Goal: Task Accomplishment & Management: Manage account settings

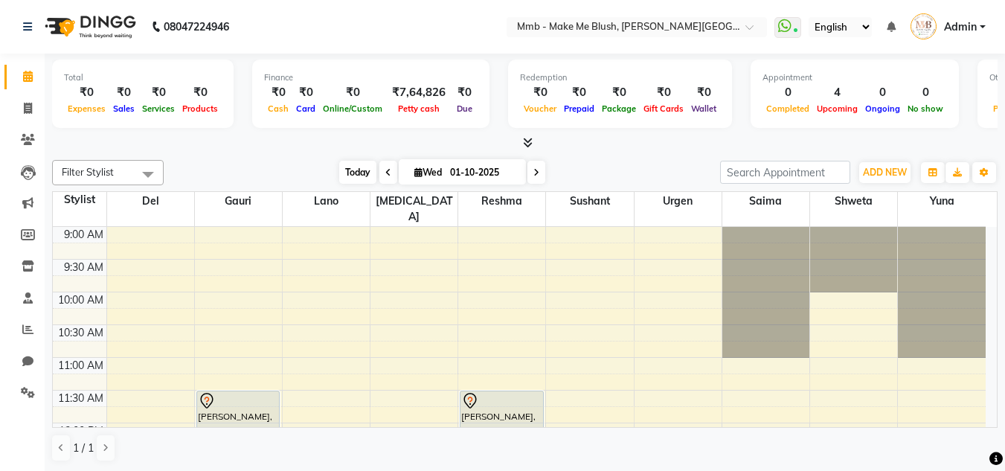
click at [339, 173] on span "Today" at bounding box center [357, 172] width 37 height 23
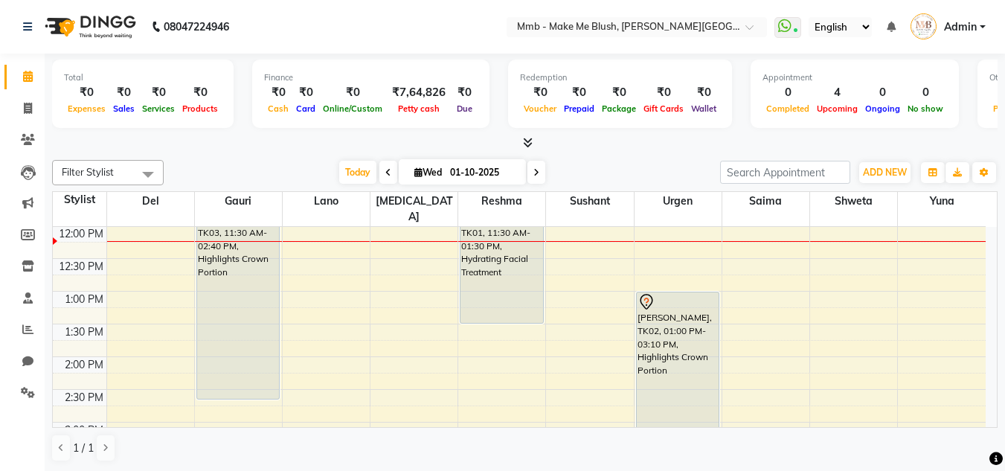
click at [998, 425] on div "Total ₹0 Expenses ₹0 Sales ₹0 Services ₹0 Products Finance ₹0 Cash ₹0 Card ₹0 O…" at bounding box center [525, 263] width 961 height 418
click at [1000, 424] on div "Total ₹0 Expenses ₹0 Sales ₹0 Services ₹0 Products Finance ₹0 Cash ₹0 Card ₹0 O…" at bounding box center [525, 263] width 961 height 418
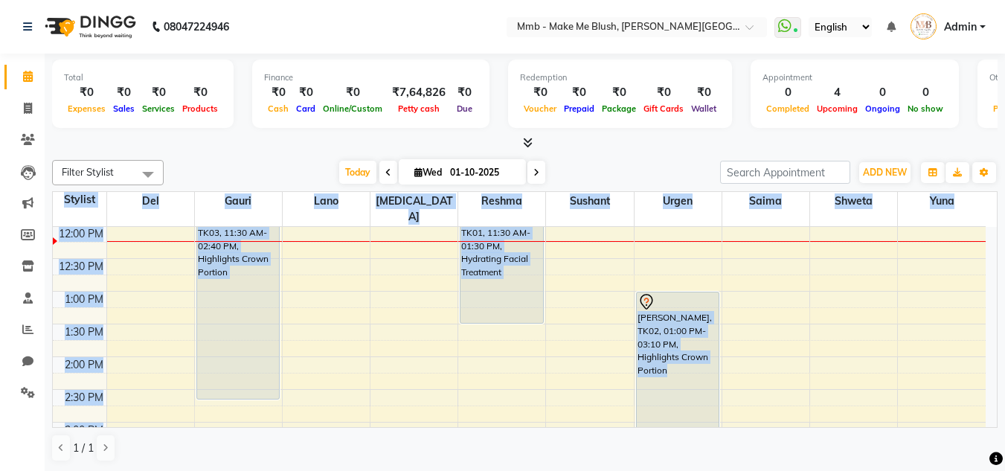
click at [1000, 424] on div "Total ₹0 Expenses ₹0 Sales ₹0 Services ₹0 Products Finance ₹0 Cash ₹0 Card ₹0 O…" at bounding box center [525, 263] width 961 height 418
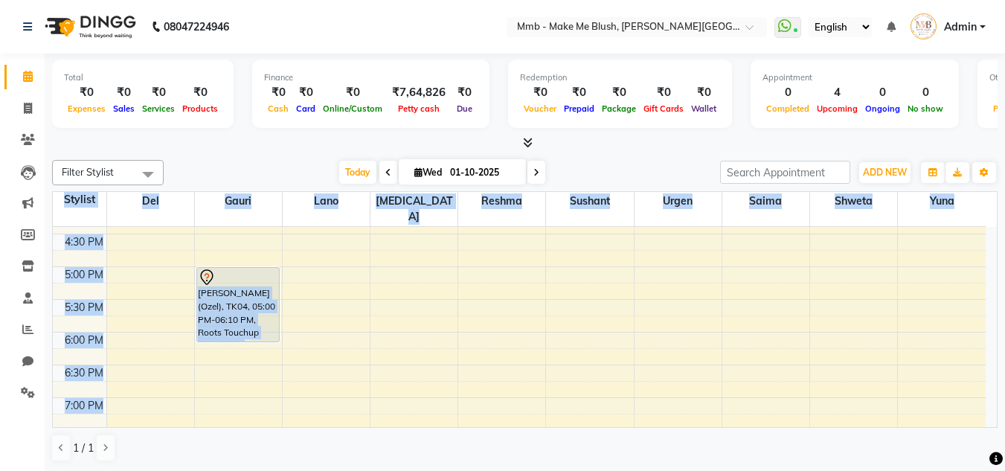
scroll to position [523, 0]
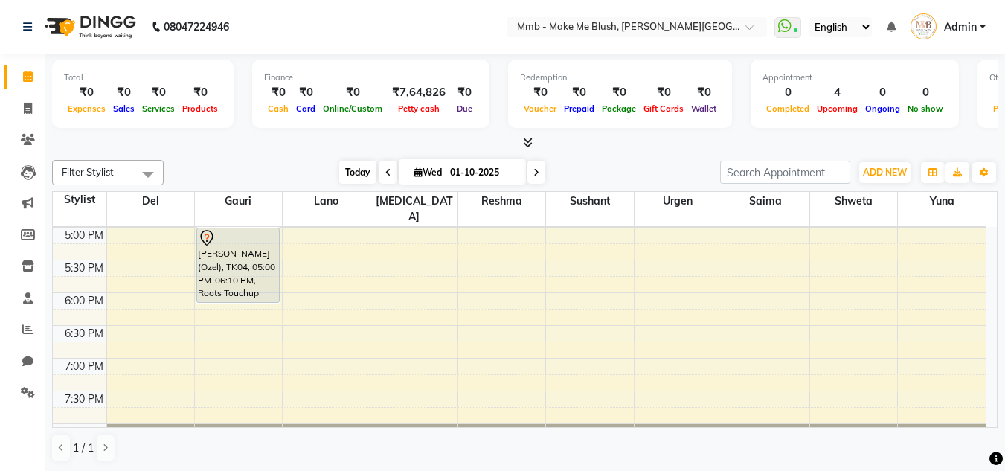
click at [351, 164] on span "Today" at bounding box center [357, 172] width 37 height 23
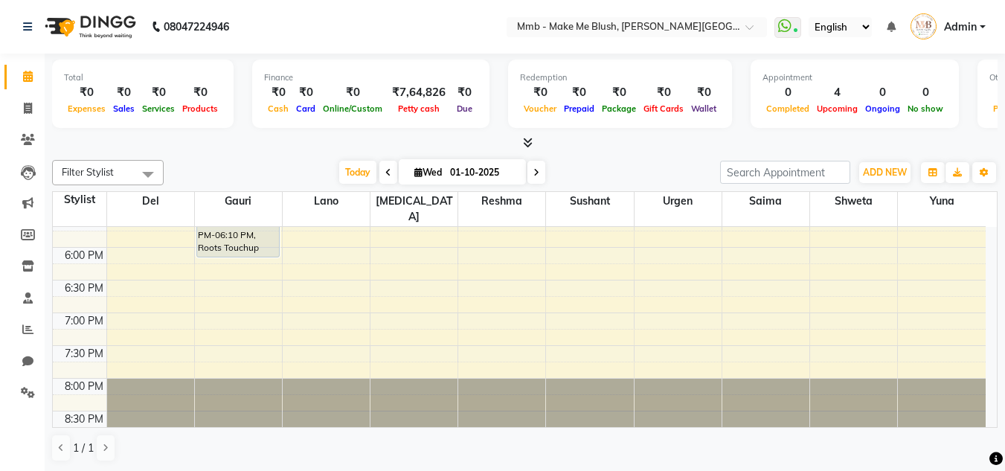
scroll to position [569, 0]
click at [417, 167] on icon at bounding box center [419, 172] width 8 height 10
select select "10"
select select "2025"
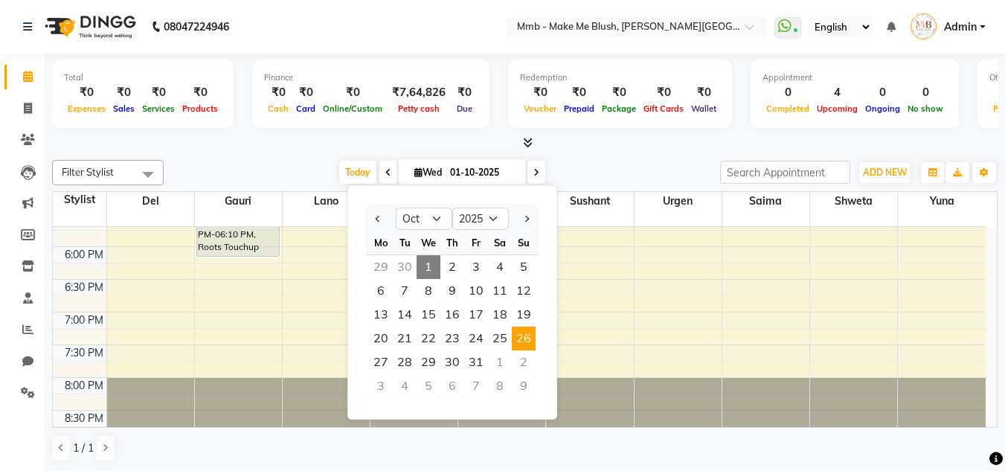
click at [516, 340] on span "26" at bounding box center [524, 339] width 24 height 24
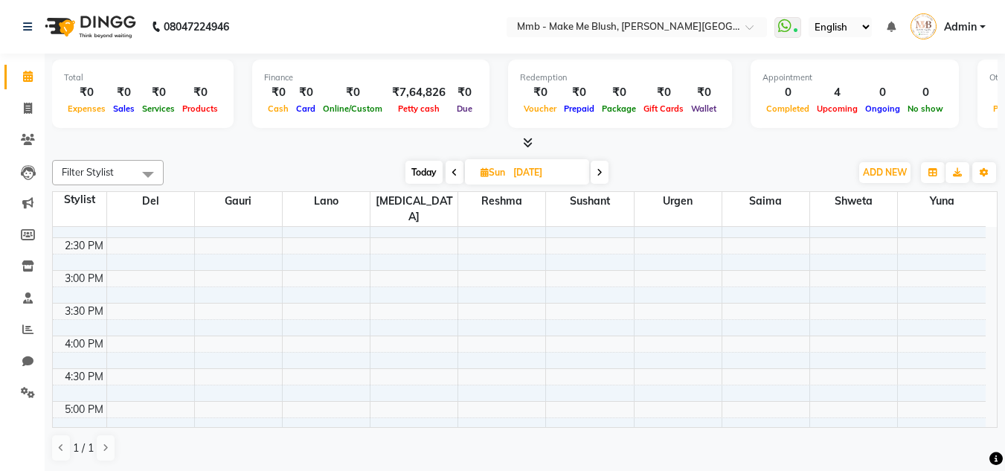
scroll to position [429, 0]
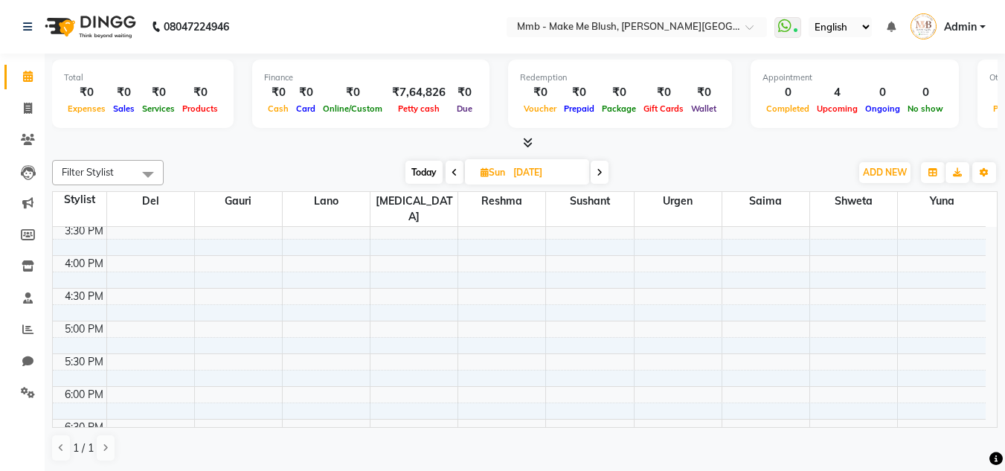
drag, startPoint x: 984, startPoint y: 359, endPoint x: 997, endPoint y: 360, distance: 13.4
click at [997, 360] on td "9:00 AM 9:30 AM 10:00 AM 10:30 AM 11:00 AM 11:30 AM 12:00 PM 12:30 PM 1:00 PM 1…" at bounding box center [525, 327] width 945 height 201
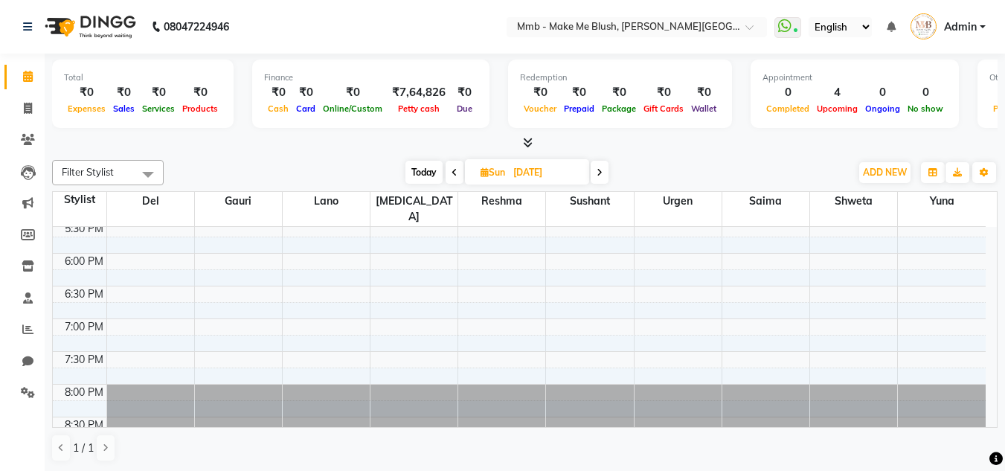
scroll to position [569, 0]
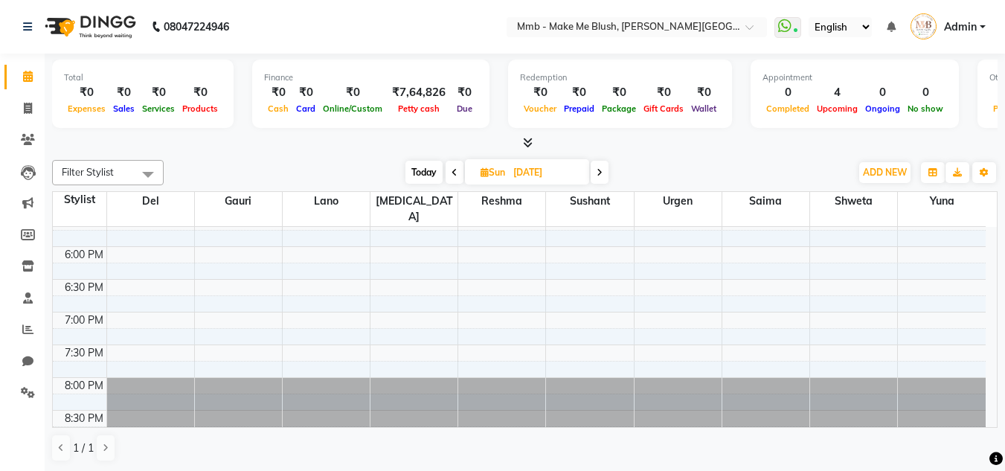
click at [427, 179] on span "Today" at bounding box center [424, 172] width 37 height 23
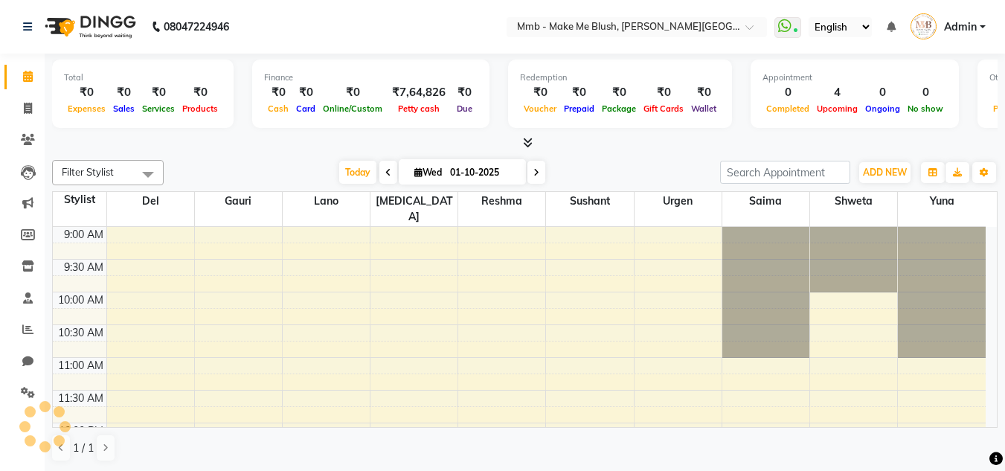
scroll to position [197, 0]
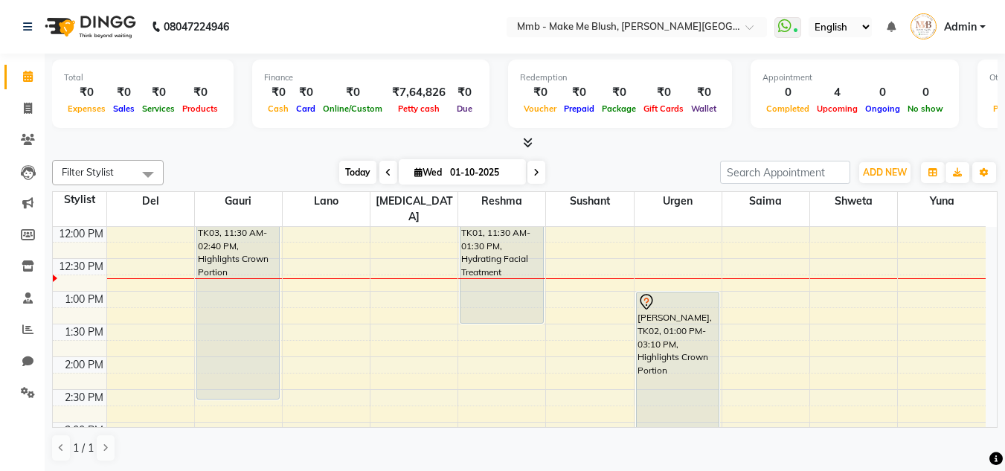
click at [353, 165] on span "Today" at bounding box center [357, 172] width 37 height 23
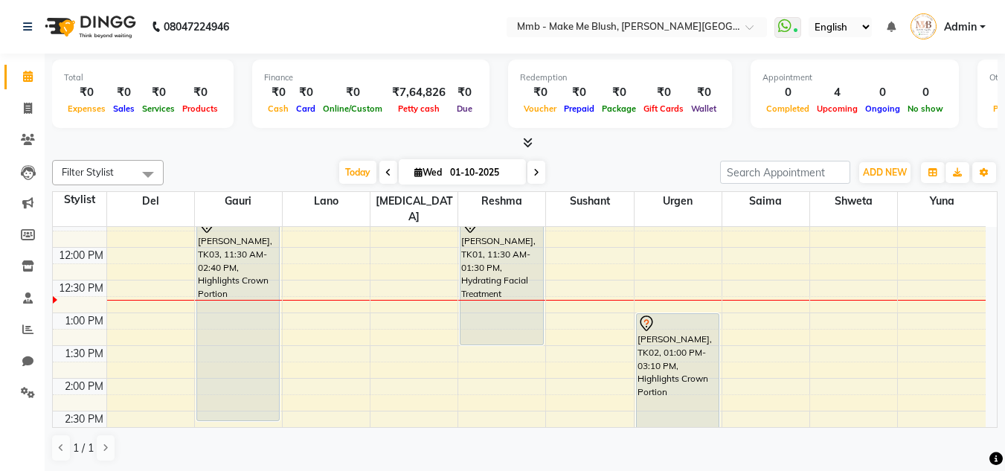
scroll to position [182, 0]
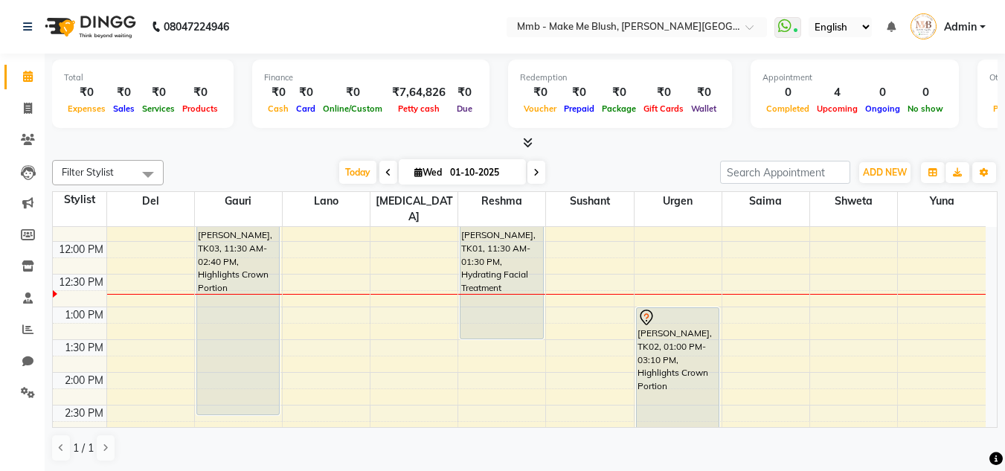
click at [539, 173] on span at bounding box center [537, 172] width 18 height 23
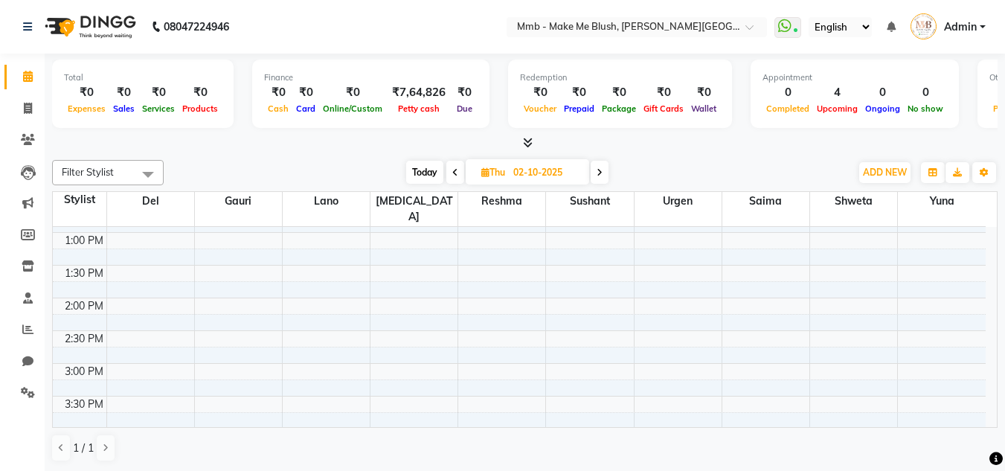
scroll to position [290, 0]
click at [422, 170] on span "Today" at bounding box center [424, 172] width 37 height 23
type input "01-10-2025"
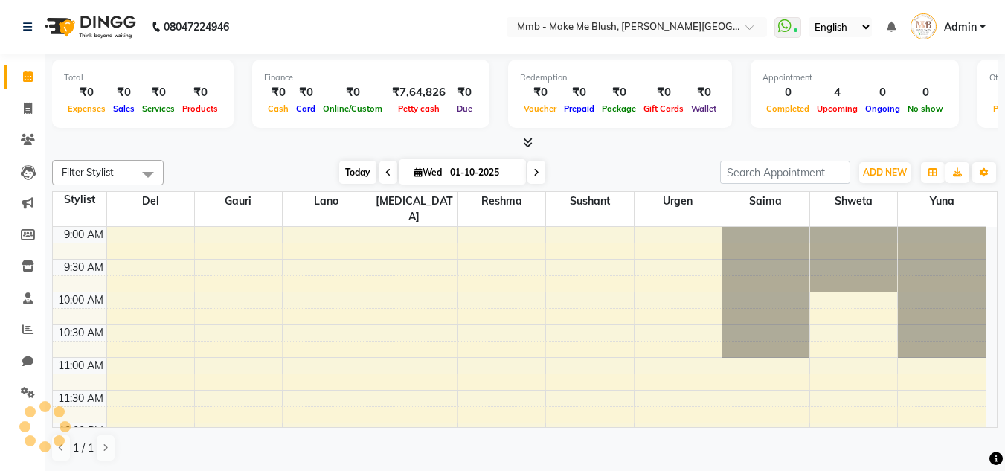
scroll to position [197, 0]
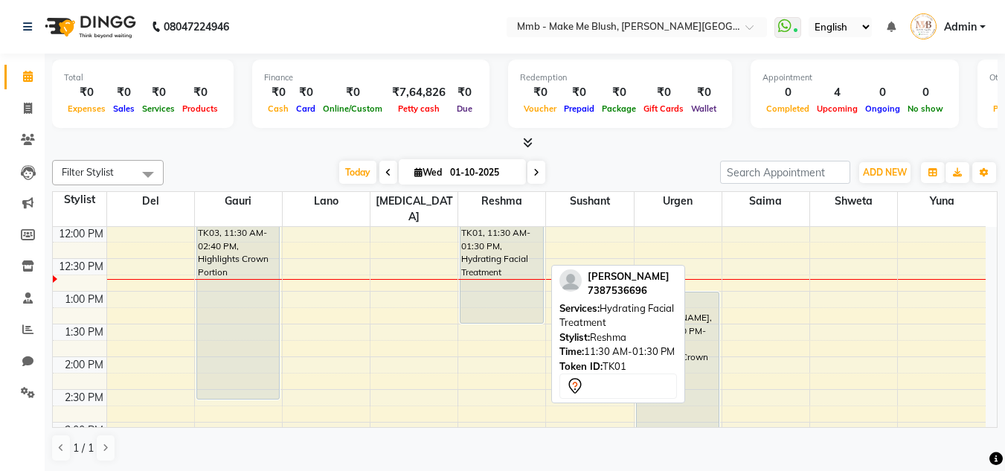
click at [514, 274] on div "Natasha Verma, TK01, 11:30 AM-01:30 PM, Hydrating Facial Treatment" at bounding box center [502, 258] width 82 height 129
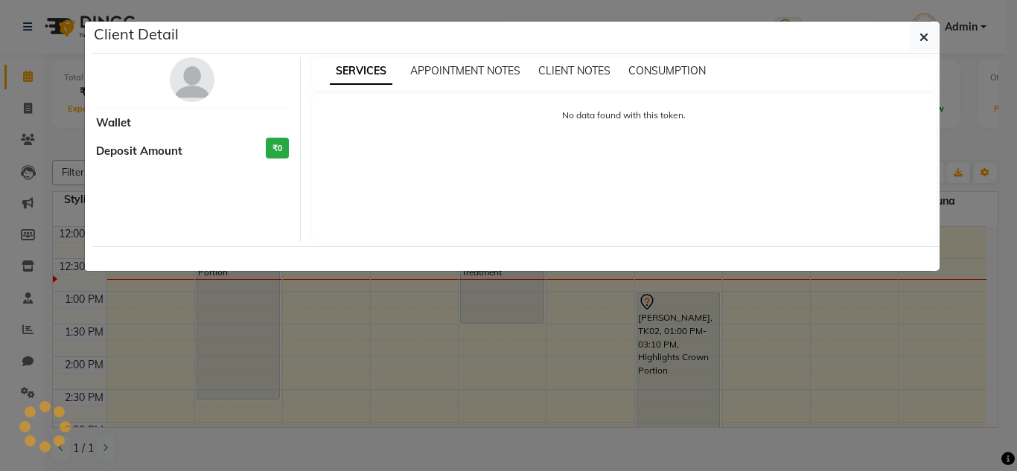
select select "7"
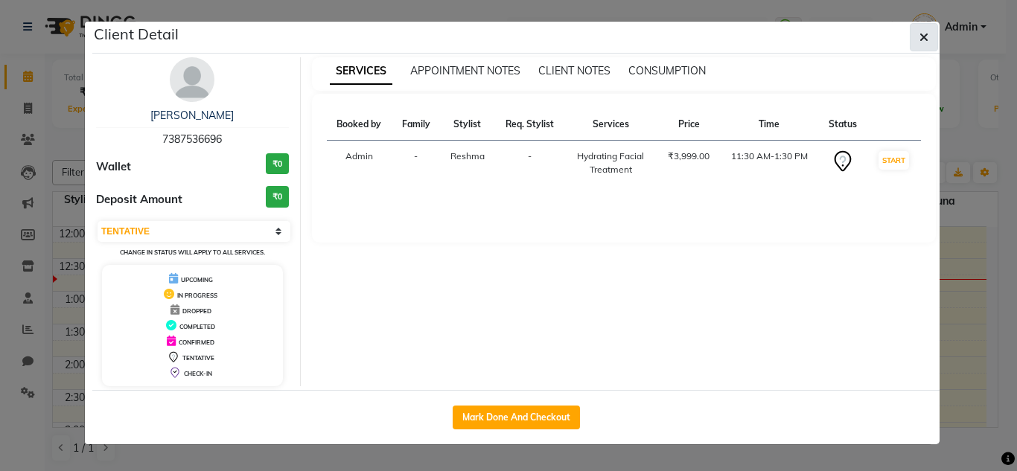
click at [932, 36] on button "button" at bounding box center [923, 37] width 28 height 28
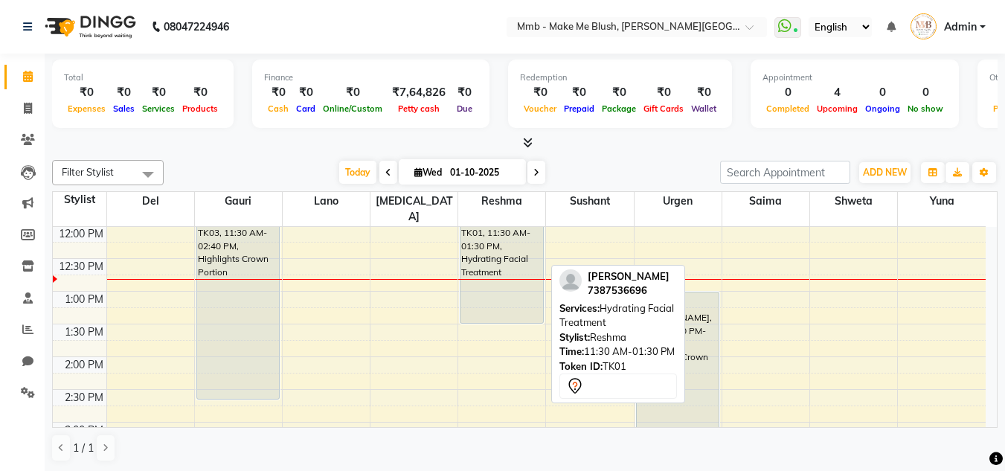
click at [489, 273] on div "Natasha Verma, TK01, 11:30 AM-01:30 PM, Hydrating Facial Treatment" at bounding box center [502, 258] width 82 height 129
select select "7"
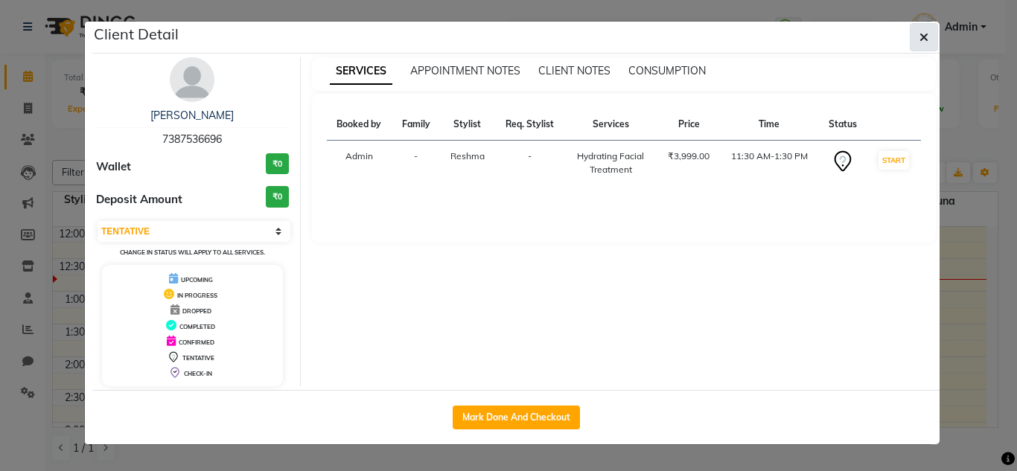
click at [921, 37] on icon "button" at bounding box center [923, 37] width 9 height 12
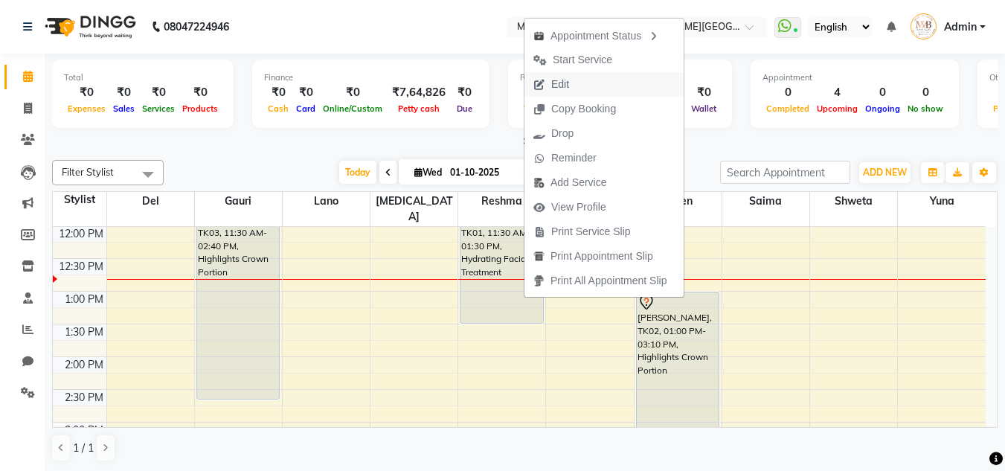
click at [565, 79] on span "Edit" at bounding box center [560, 85] width 18 height 16
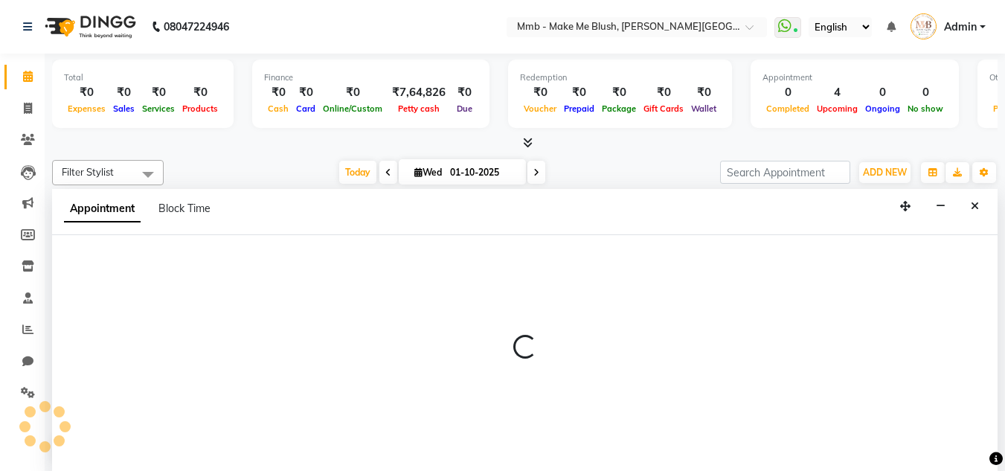
scroll to position [1, 0]
select select "tentative"
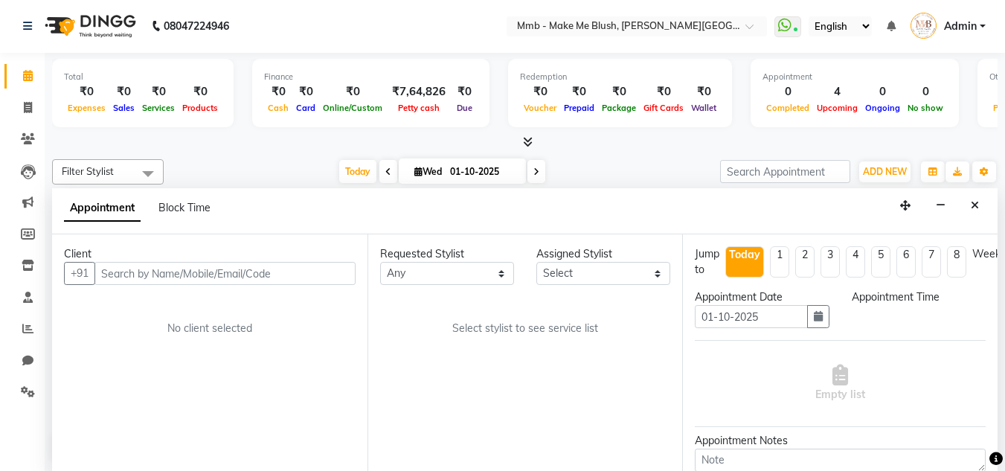
select select "690"
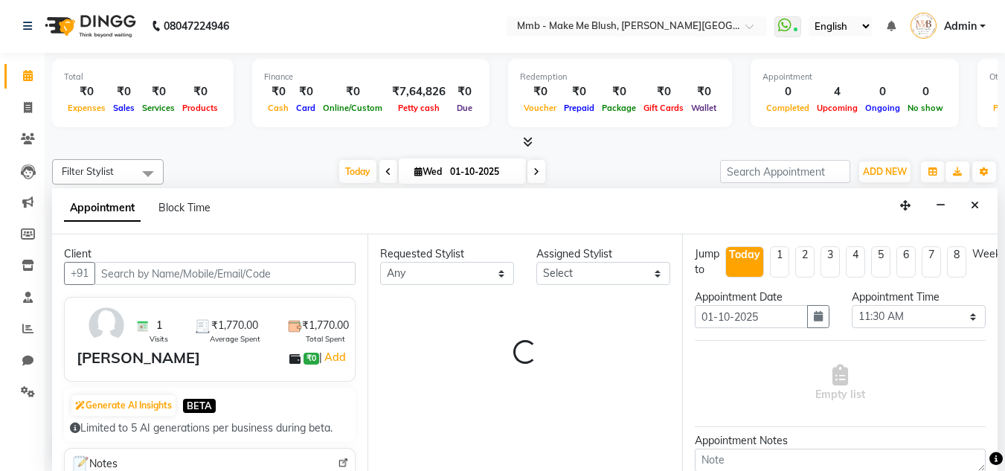
select select "18873"
select select "1396"
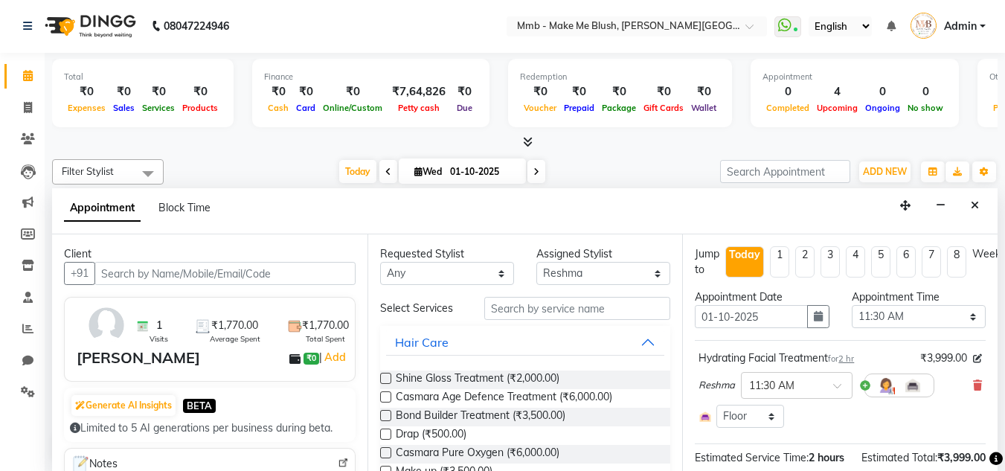
scroll to position [197, 0]
click at [814, 317] on icon "button" at bounding box center [818, 316] width 9 height 10
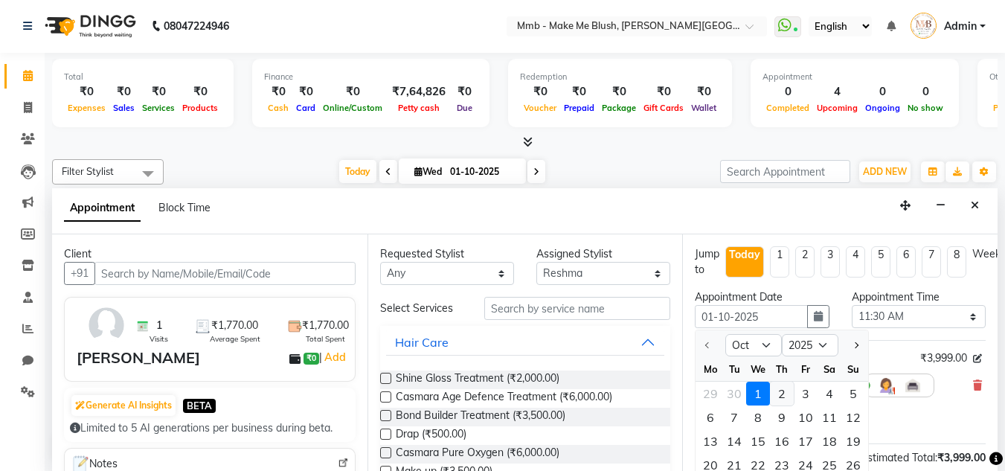
click at [779, 390] on div "2" at bounding box center [782, 394] width 24 height 24
type input "02-10-2025"
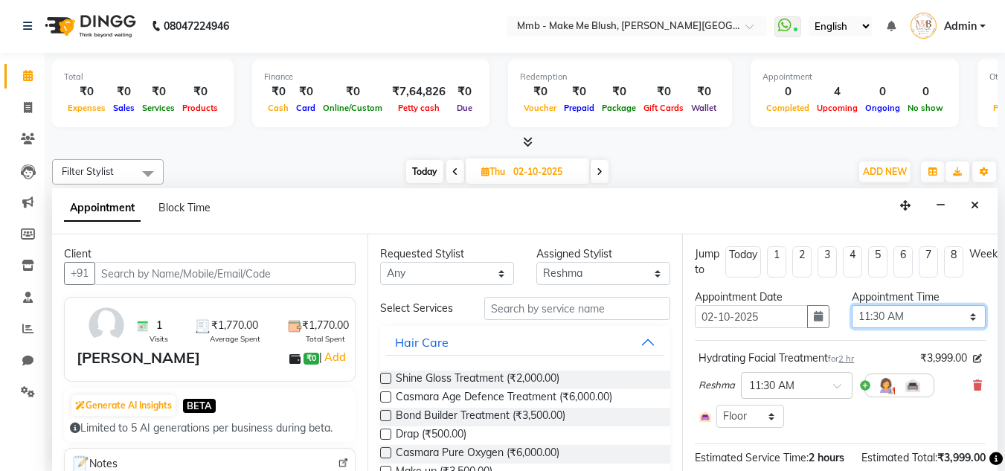
click at [880, 324] on select "Select 10:00 AM 10:15 AM 10:30 AM 10:45 AM 11:00 AM 11:15 AM 11:30 AM 11:45 AM …" at bounding box center [919, 316] width 134 height 23
select select "960"
click at [852, 305] on select "Select 10:00 AM 10:15 AM 10:30 AM 10:45 AM 11:00 AM 11:15 AM 11:30 AM 11:45 AM …" at bounding box center [919, 316] width 134 height 23
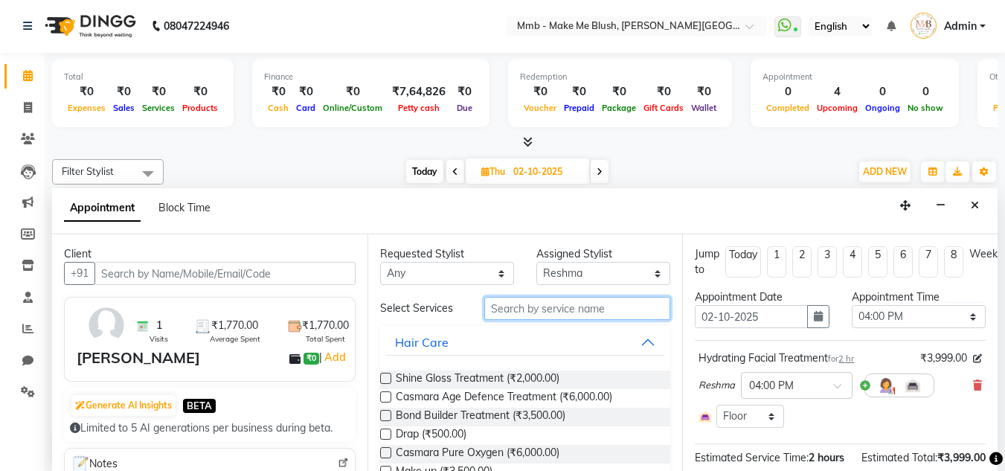
click at [563, 310] on input "text" at bounding box center [577, 308] width 186 height 23
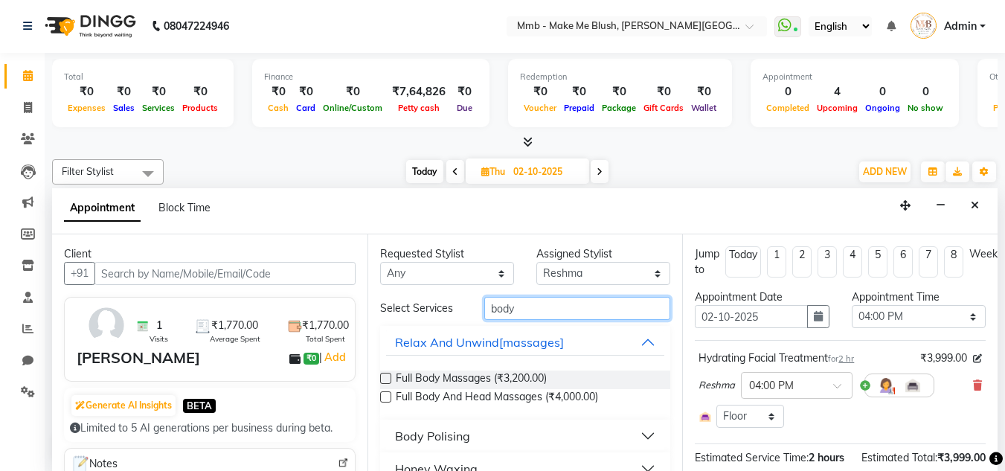
type input "body"
click at [438, 438] on div "Body Polising" at bounding box center [432, 436] width 75 height 18
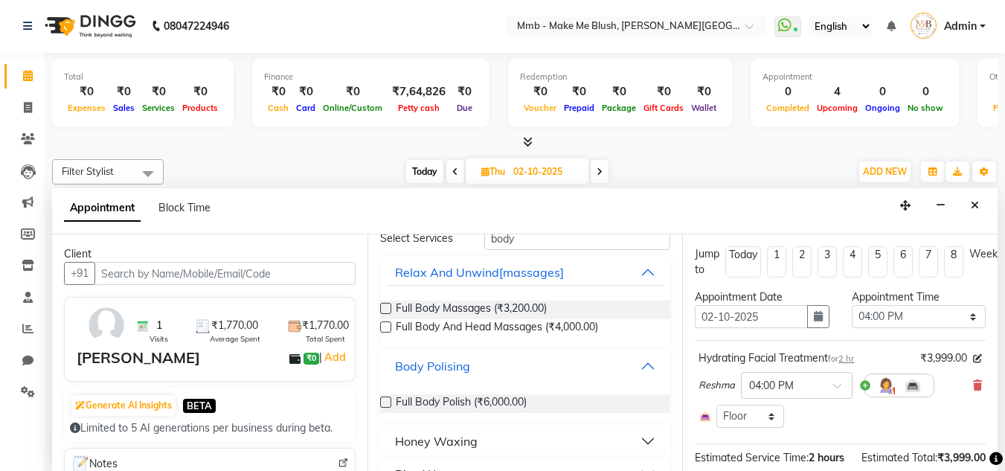
scroll to position [89, 0]
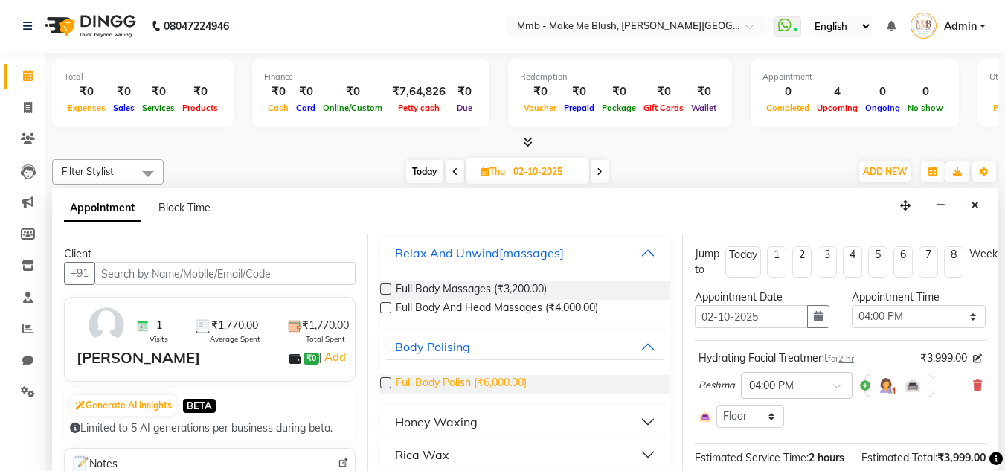
click at [513, 388] on span "Full Body Polish (₹6,000.00)" at bounding box center [461, 384] width 131 height 19
checkbox input "false"
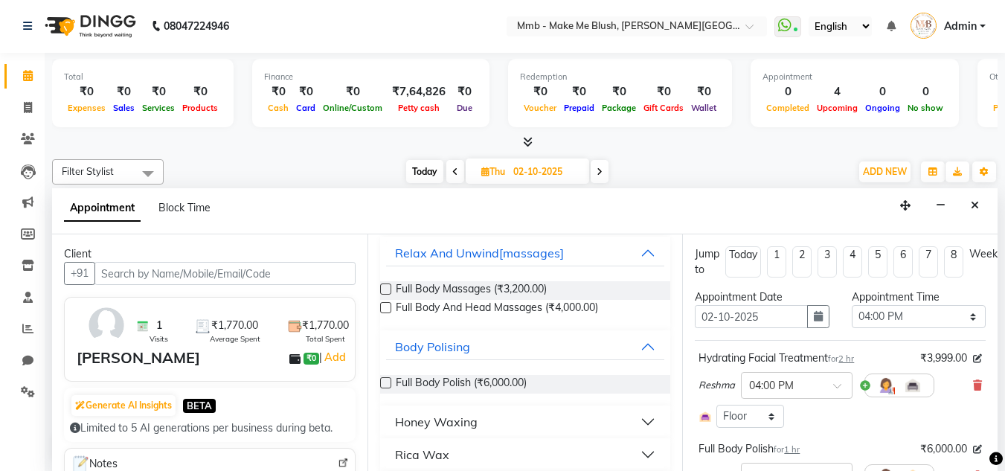
click at [1002, 429] on div "Total ₹0 Expenses ₹0 Sales ₹0 Services ₹0 Products Finance ₹0 Cash ₹0 Card ₹0 O…" at bounding box center [525, 262] width 961 height 418
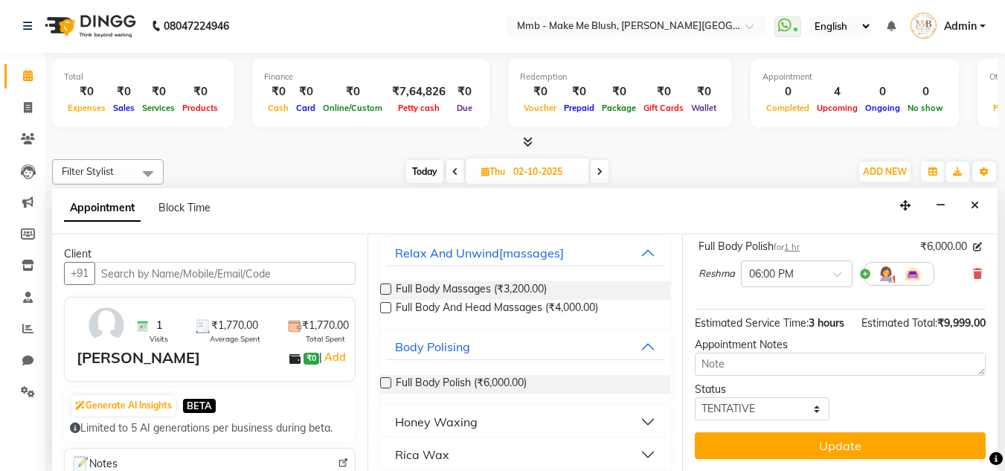
scroll to position [229, 0]
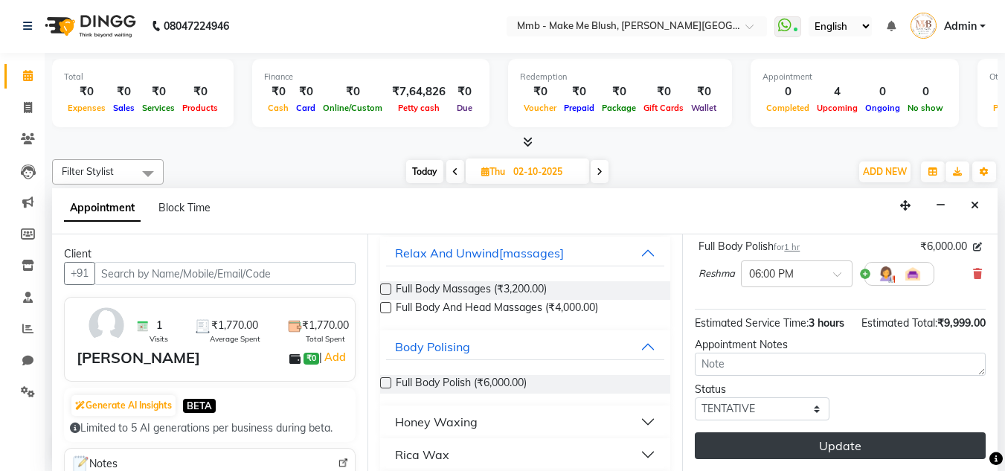
click at [892, 440] on button "Update" at bounding box center [840, 445] width 291 height 27
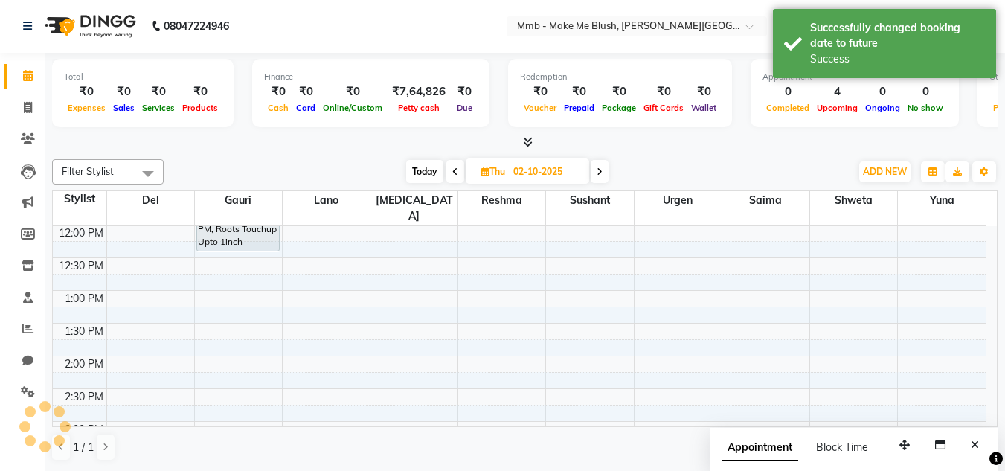
scroll to position [0, 0]
click at [426, 170] on span "Today" at bounding box center [424, 172] width 37 height 23
type input "01-10-2025"
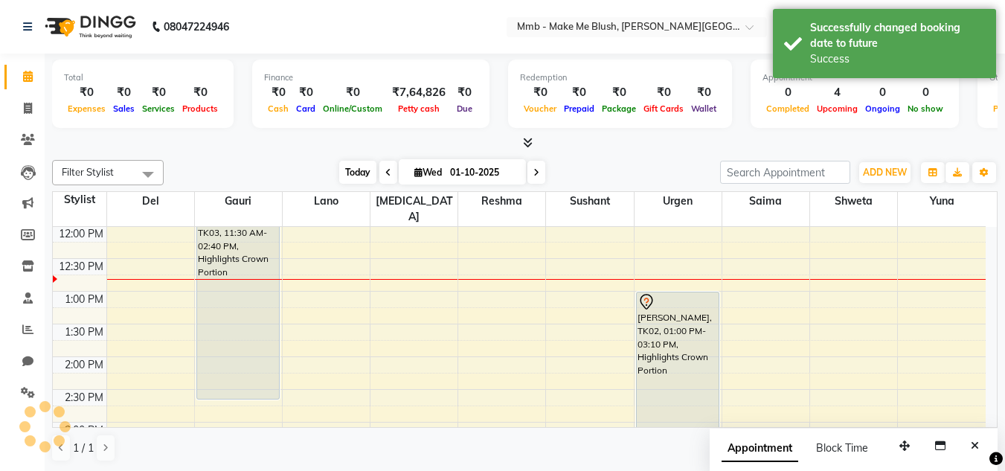
scroll to position [197, 0]
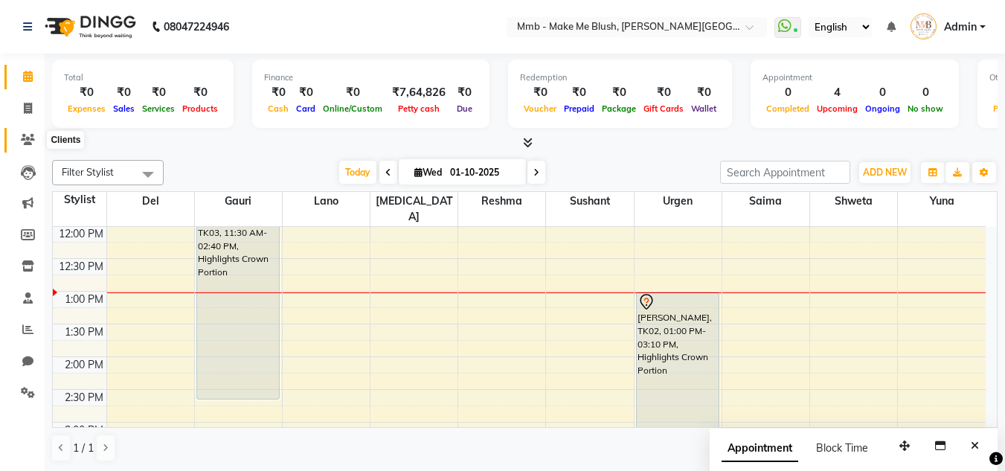
click at [25, 147] on span at bounding box center [28, 140] width 26 height 17
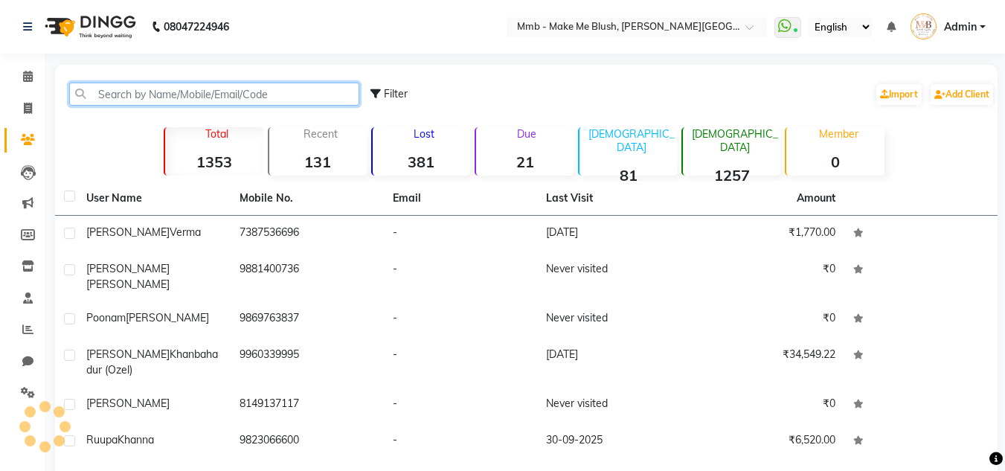
click at [114, 88] on input "text" at bounding box center [214, 94] width 290 height 23
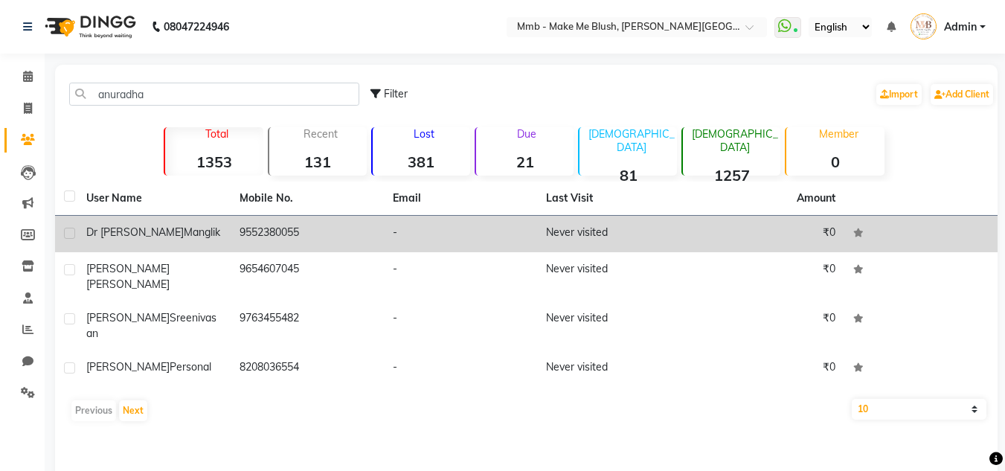
click at [138, 242] on td "Dr Anuradha Manglik" at bounding box center [153, 234] width 153 height 36
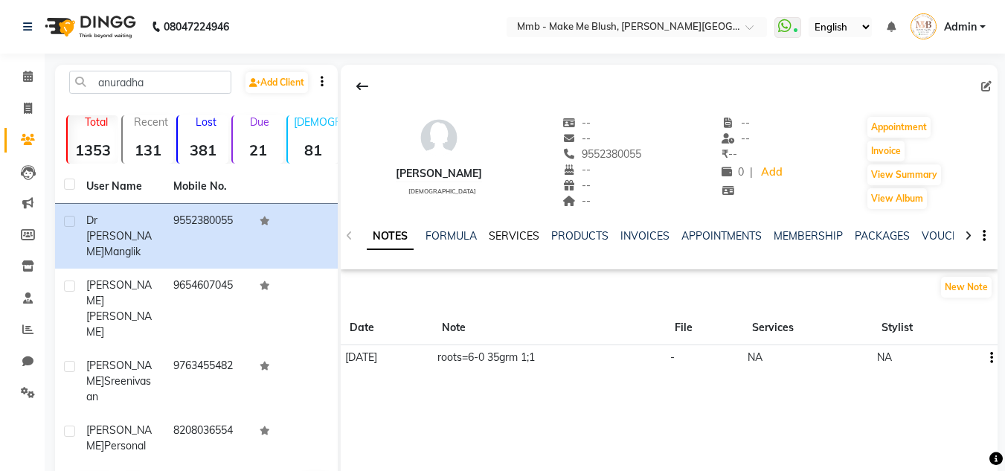
click at [520, 235] on link "SERVICES" at bounding box center [514, 235] width 51 height 13
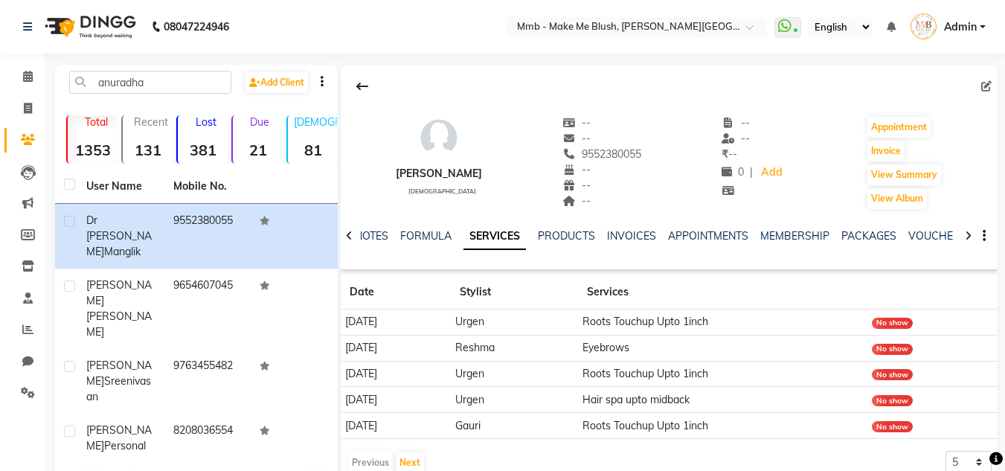
scroll to position [63, 0]
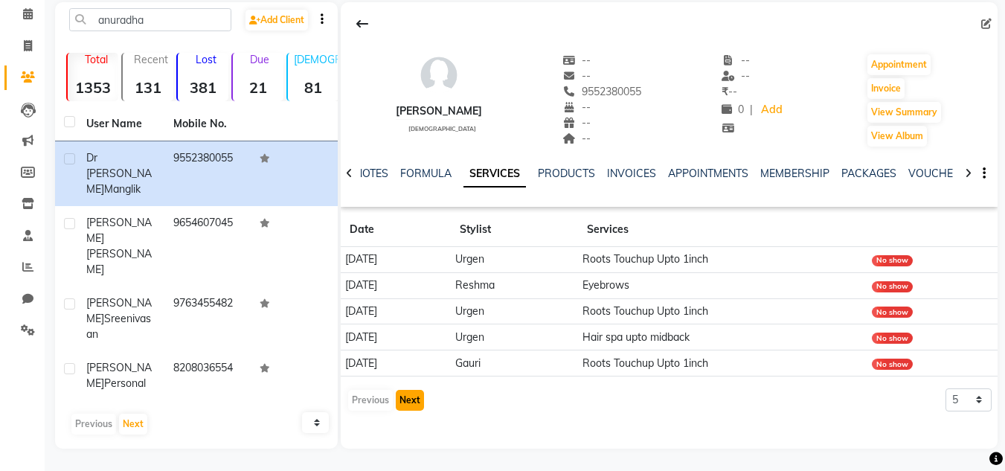
click at [407, 397] on button "Next" at bounding box center [410, 400] width 28 height 21
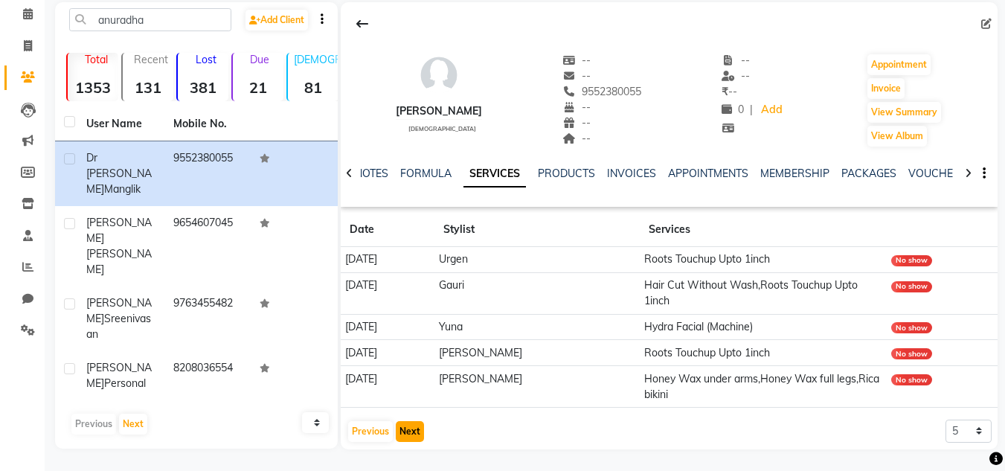
click at [409, 432] on button "Next" at bounding box center [410, 431] width 28 height 21
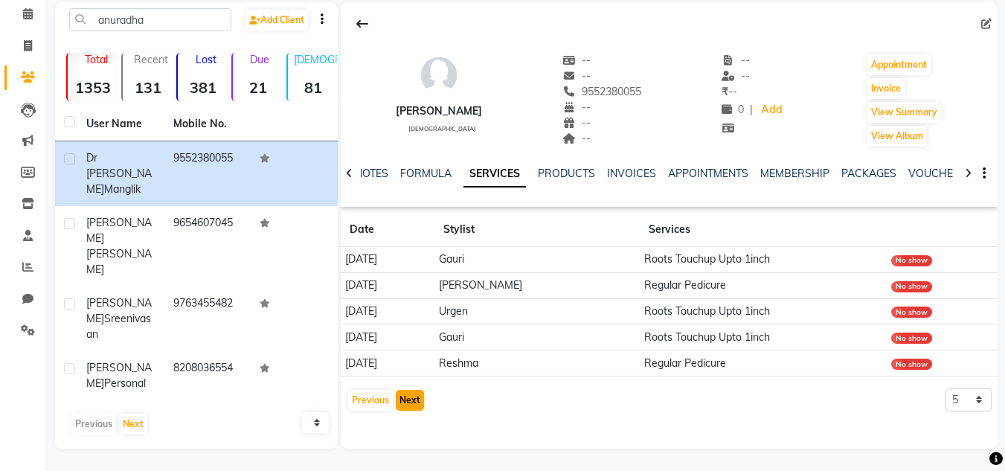
click at [409, 396] on button "Next" at bounding box center [410, 400] width 28 height 21
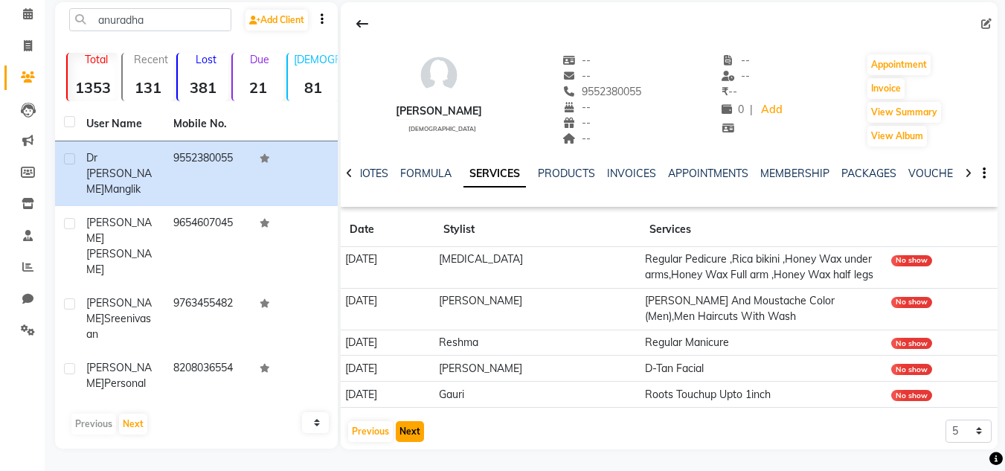
click at [412, 442] on button "Next" at bounding box center [410, 431] width 28 height 21
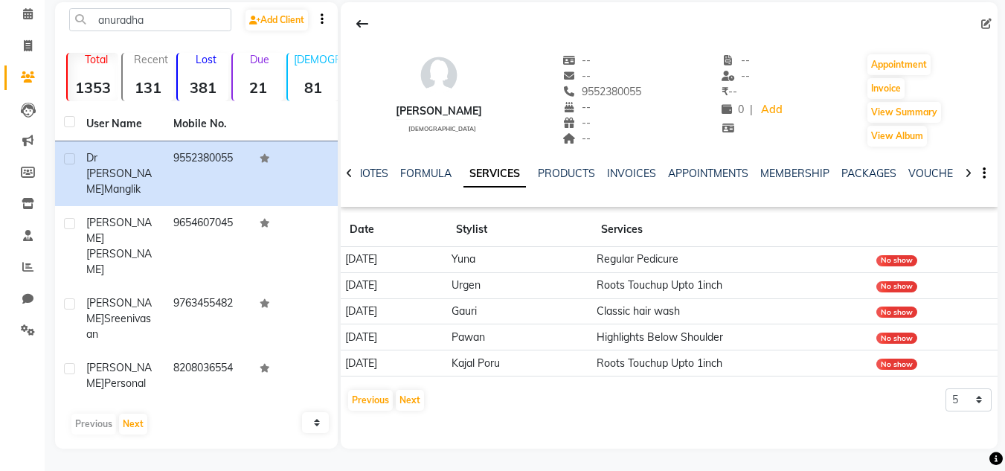
click at [386, 414] on div "Dr Anuradha Manglik female -- -- 9552380055 -- -- -- -- -- ₹ -- 0 | Add Appoint…" at bounding box center [669, 210] width 657 height 416
click at [176, 25] on input "anuradha" at bounding box center [150, 19] width 162 height 23
type input "a"
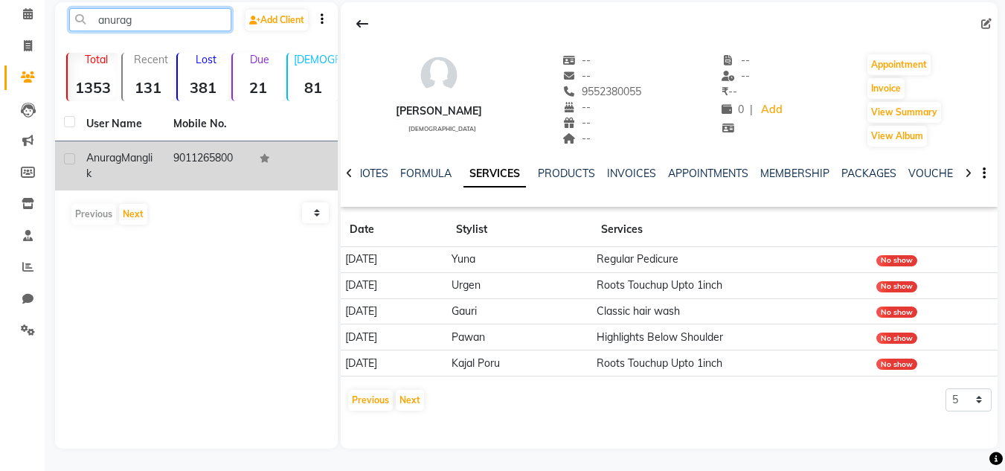
type input "anurag"
click at [120, 161] on span "Anurag" at bounding box center [103, 157] width 35 height 13
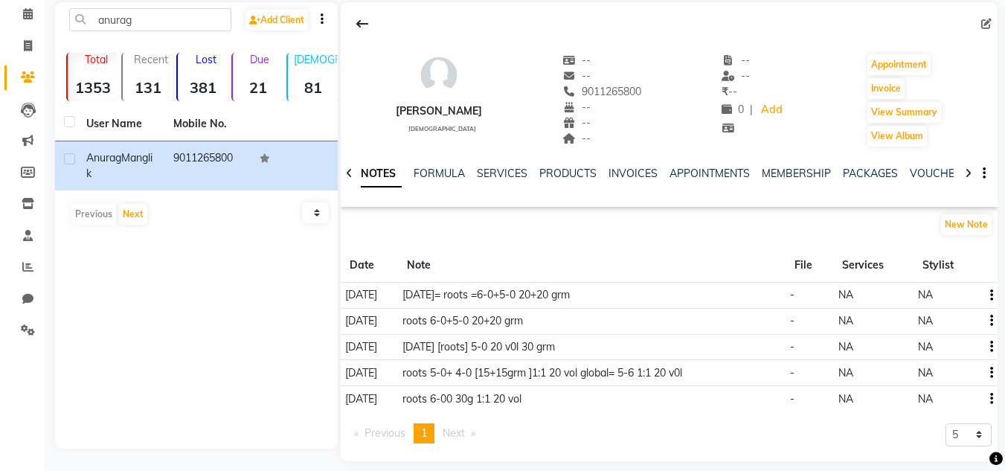
click at [504, 166] on div "SERVICES" at bounding box center [502, 174] width 51 height 16
click at [505, 179] on link "SERVICES" at bounding box center [502, 173] width 51 height 13
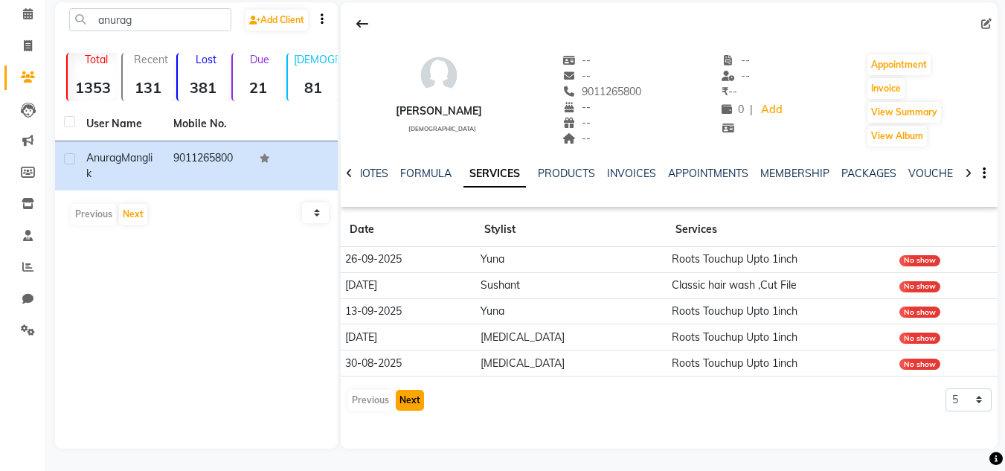
click at [405, 404] on button "Next" at bounding box center [410, 400] width 28 height 21
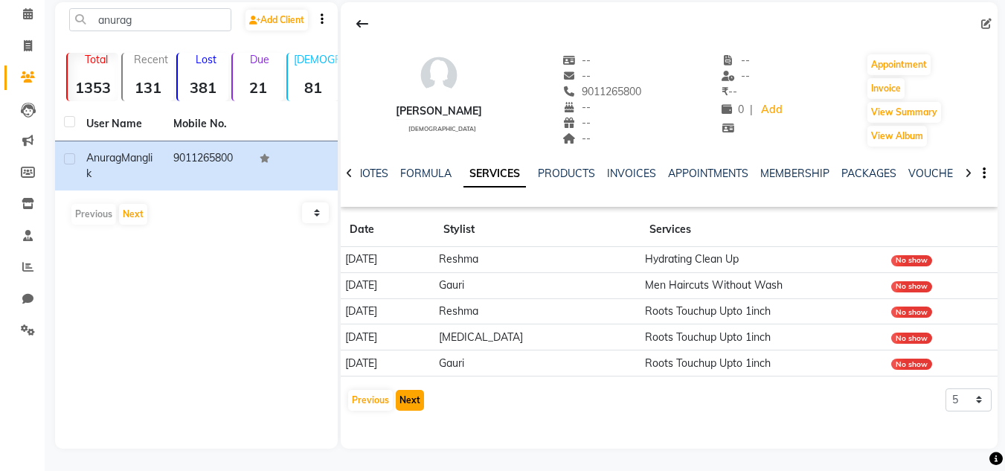
click at [409, 400] on button "Next" at bounding box center [410, 400] width 28 height 21
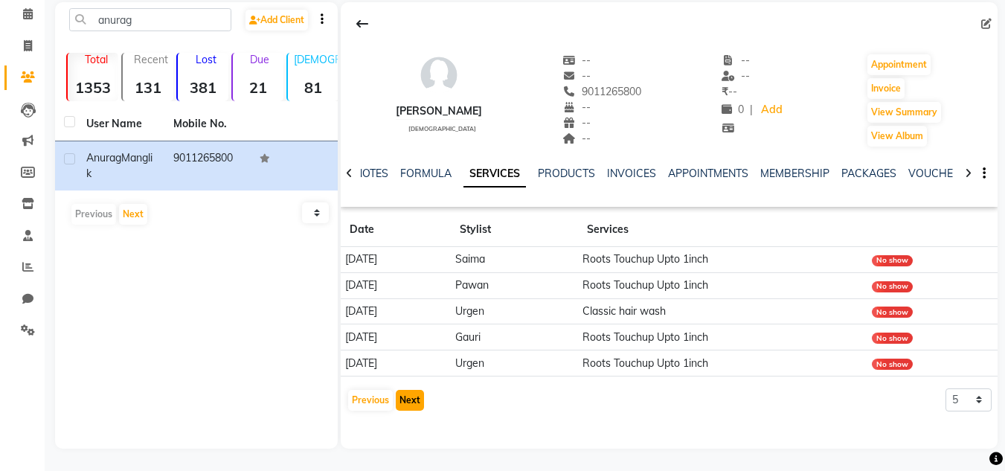
click at [409, 400] on button "Next" at bounding box center [410, 400] width 28 height 21
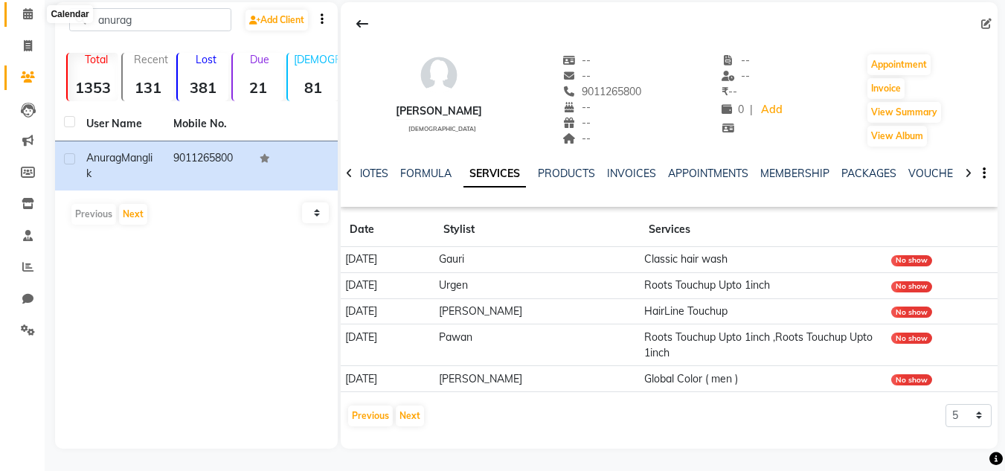
click at [27, 16] on icon at bounding box center [28, 13] width 10 height 11
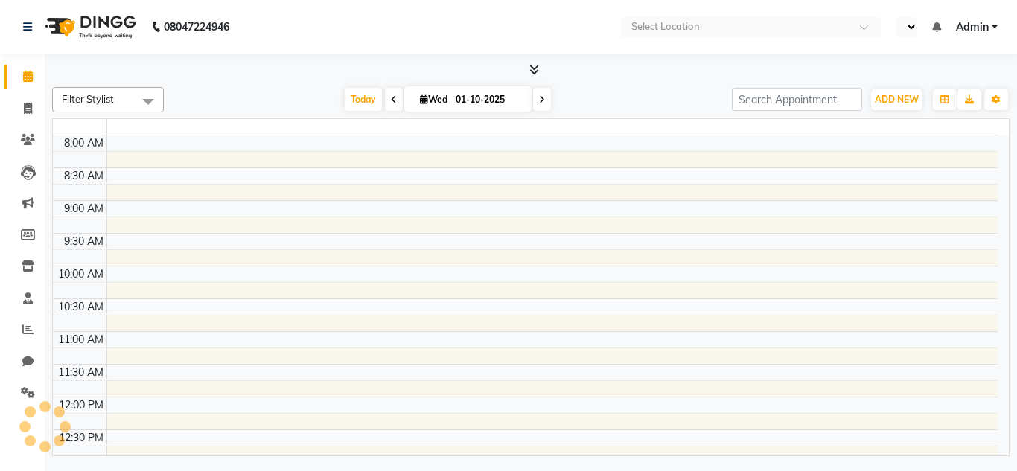
select select "en"
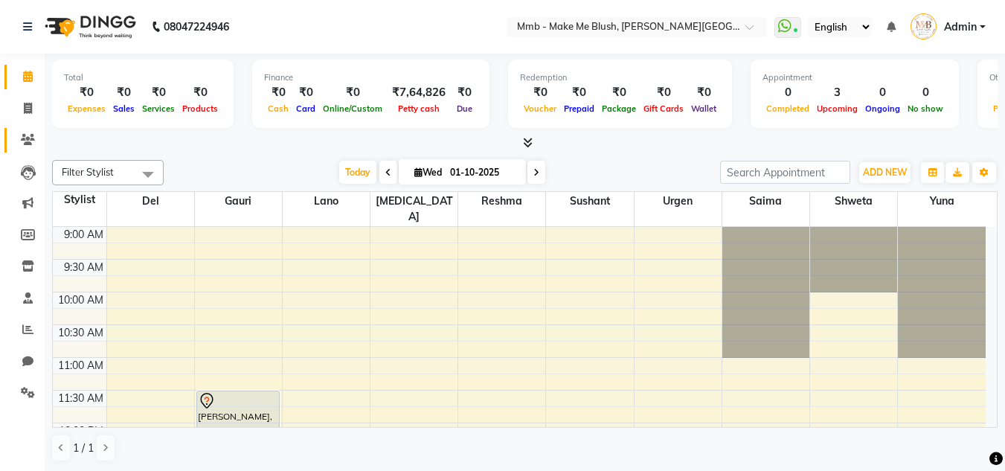
click at [33, 144] on icon at bounding box center [28, 139] width 14 height 11
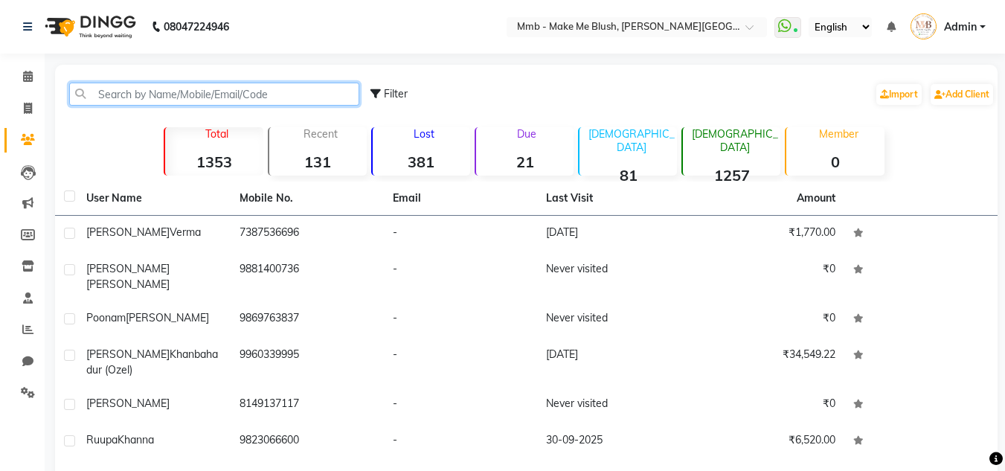
click at [158, 93] on input "text" at bounding box center [214, 94] width 290 height 23
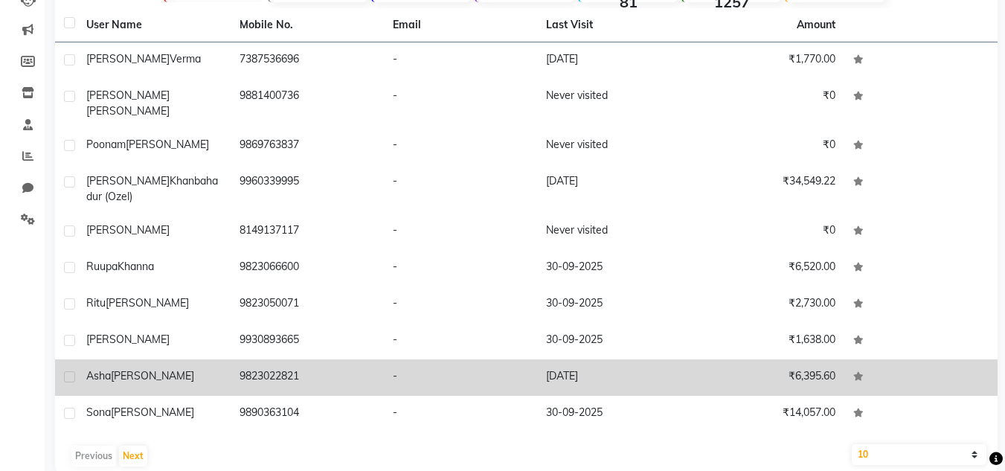
click at [412, 359] on td "-" at bounding box center [460, 377] width 153 height 36
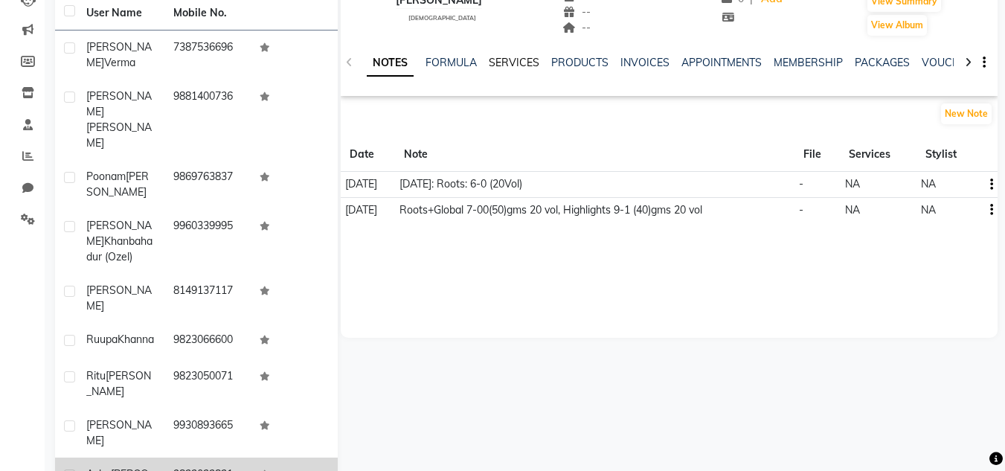
click at [522, 64] on link "SERVICES" at bounding box center [514, 62] width 51 height 13
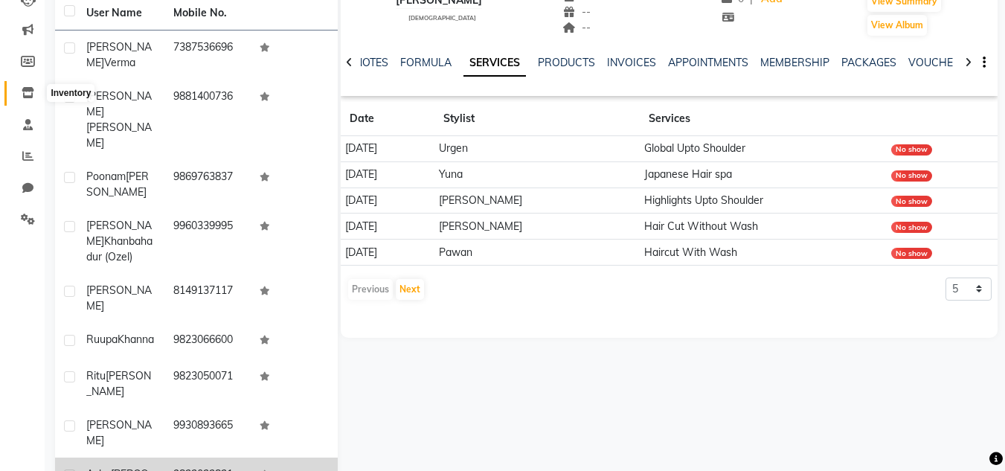
click at [28, 90] on icon at bounding box center [28, 92] width 13 height 11
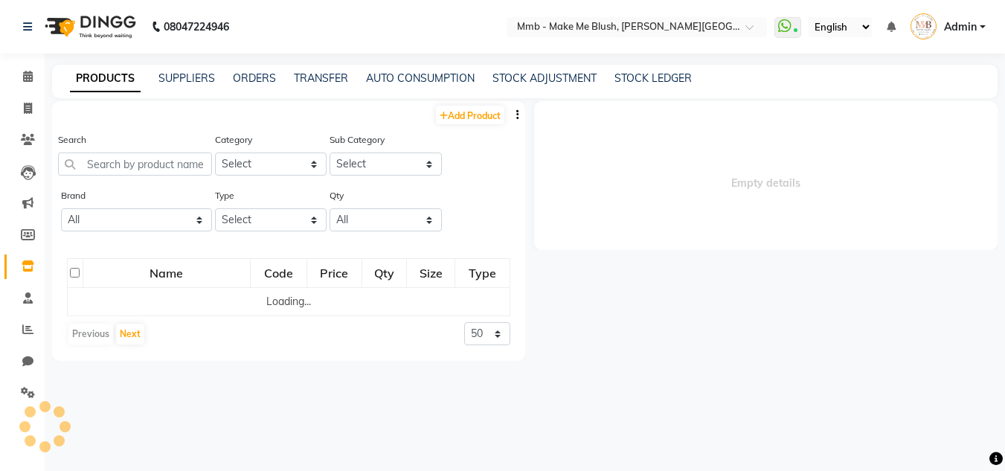
select select
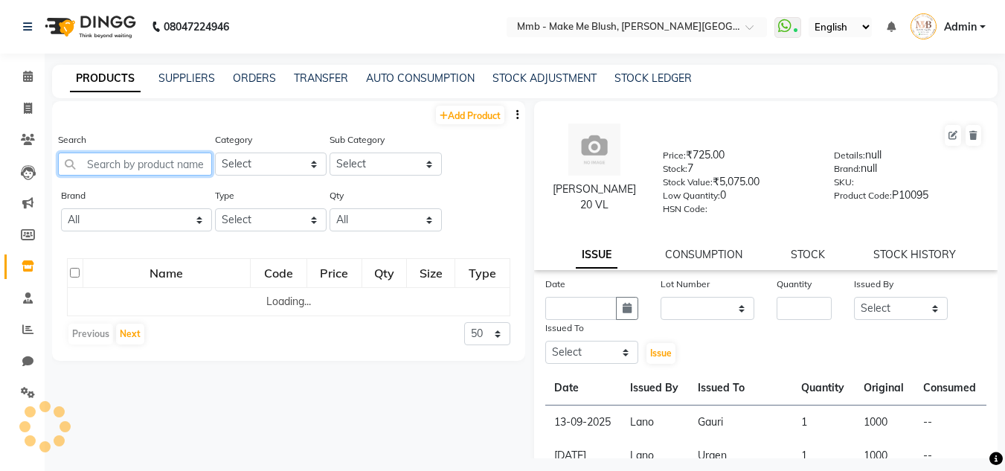
click at [149, 156] on input "text" at bounding box center [135, 164] width 154 height 23
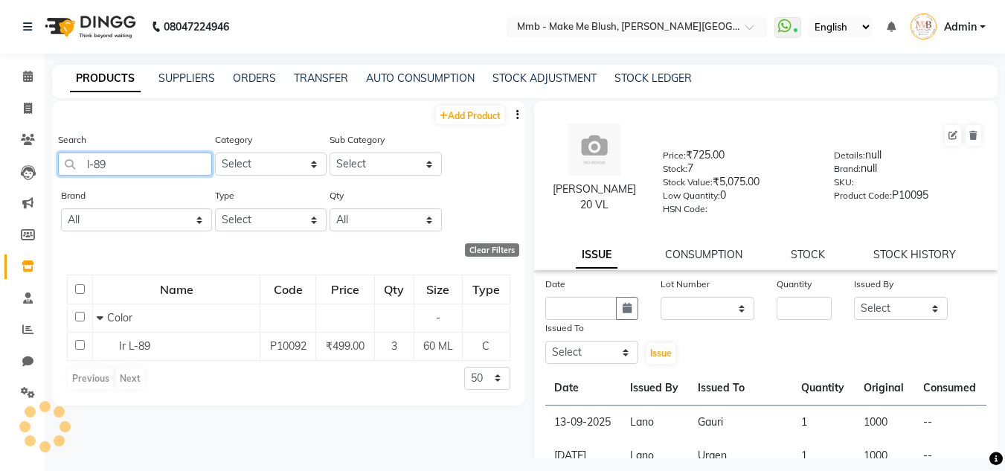
click at [149, 156] on input "l-89" at bounding box center [135, 164] width 154 height 23
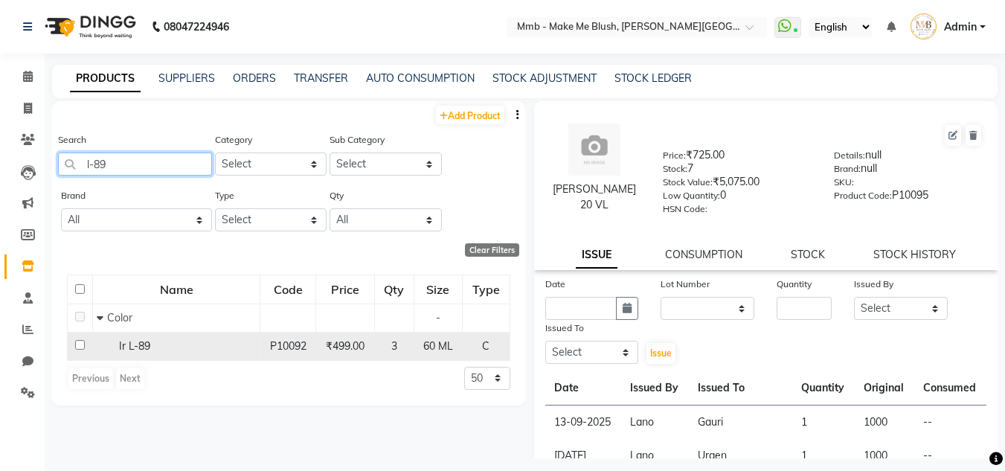
type input "l-89"
click at [85, 349] on td at bounding box center [80, 346] width 25 height 28
click at [81, 345] on input "checkbox" at bounding box center [80, 345] width 10 height 10
checkbox input "true"
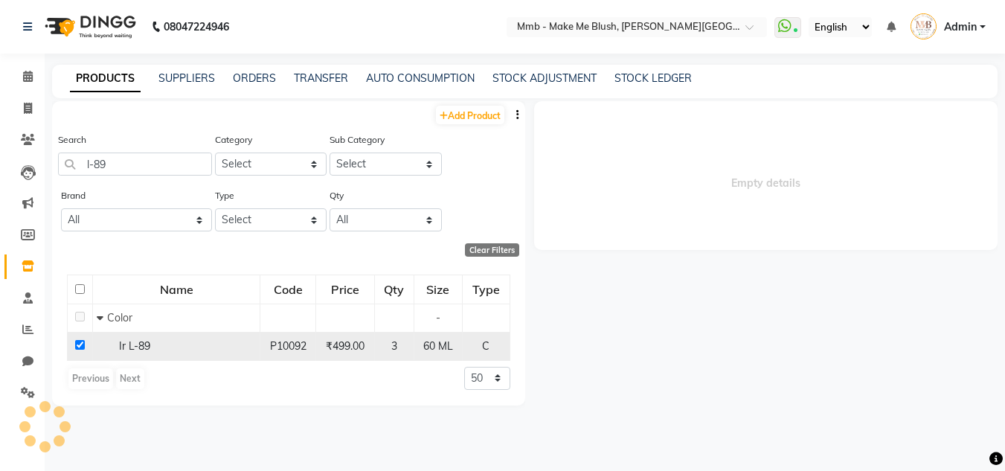
select select
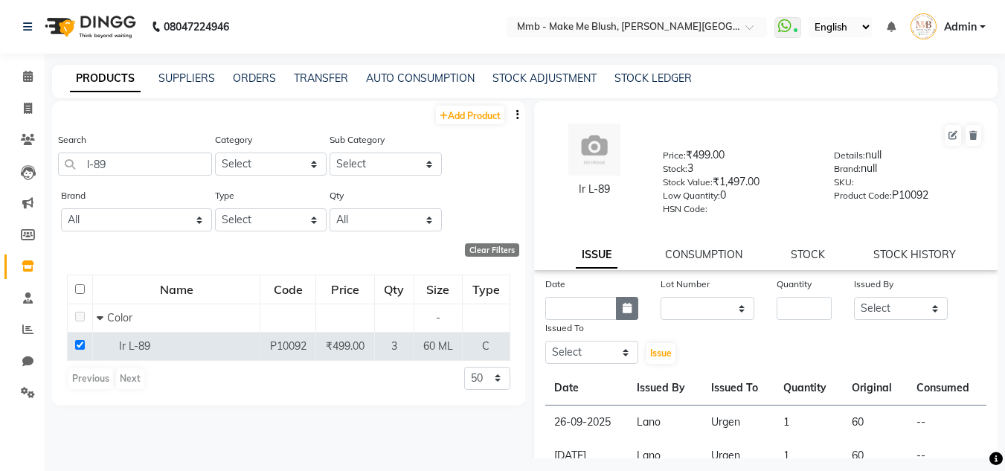
click at [627, 309] on icon "button" at bounding box center [627, 308] width 9 height 10
select select "10"
select select "2025"
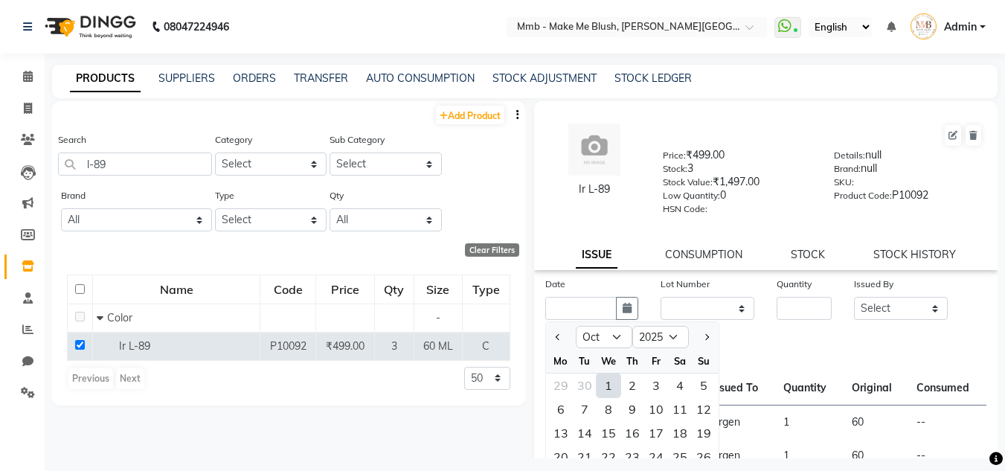
click at [604, 387] on div "1" at bounding box center [609, 386] width 24 height 24
type input "01-10-2025"
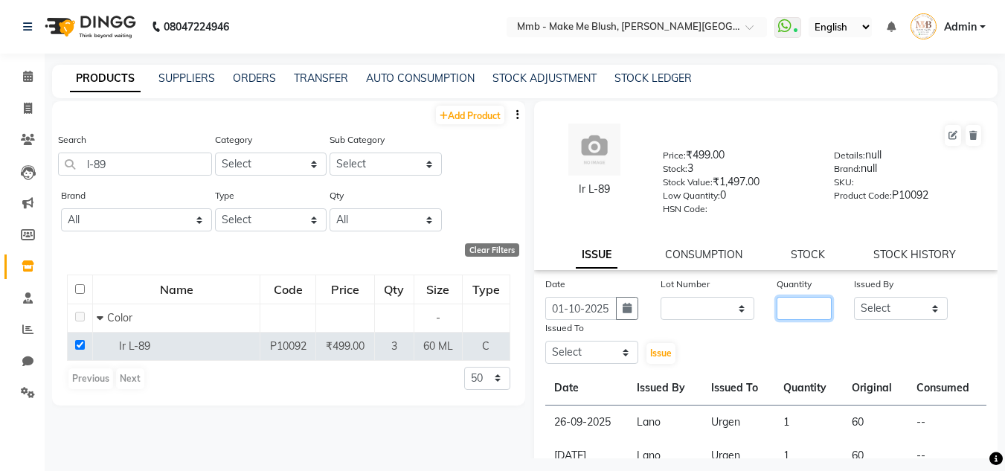
click at [796, 309] on input "number" at bounding box center [804, 308] width 55 height 23
type input "1"
click at [906, 314] on select "Select Del Gauri Lano Nikita Reshma Saima Shweta Sushant Urgen Yuna" at bounding box center [901, 308] width 94 height 23
select select "18877"
click at [854, 297] on select "Select Del Gauri Lano Nikita Reshma Saima Shweta Sushant Urgen Yuna" at bounding box center [901, 308] width 94 height 23
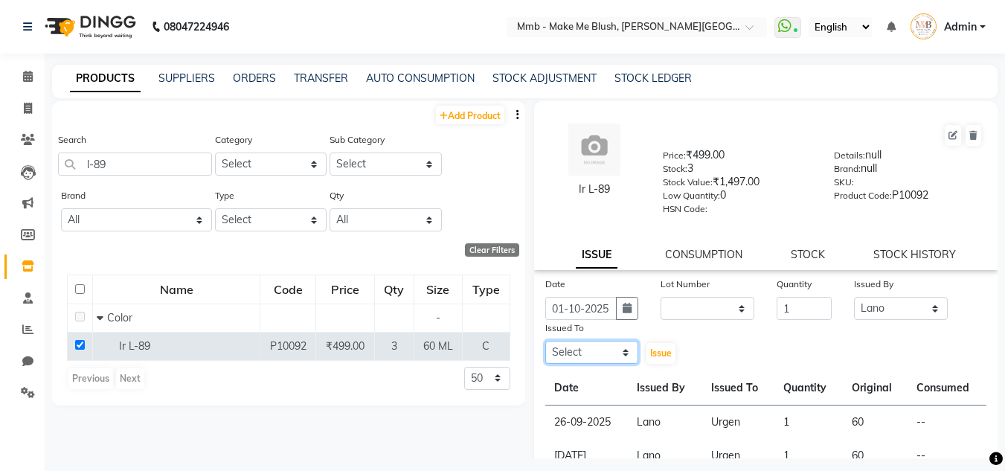
click at [613, 351] on select "Select Del Gauri Lano Nikita Reshma Saima Shweta Sushant Urgen Yuna" at bounding box center [592, 352] width 94 height 23
select select "45263"
click at [545, 341] on select "Select Del Gauri Lano Nikita Reshma Saima Shweta Sushant Urgen Yuna" at bounding box center [592, 352] width 94 height 23
click at [657, 353] on span "Issue" at bounding box center [661, 353] width 22 height 11
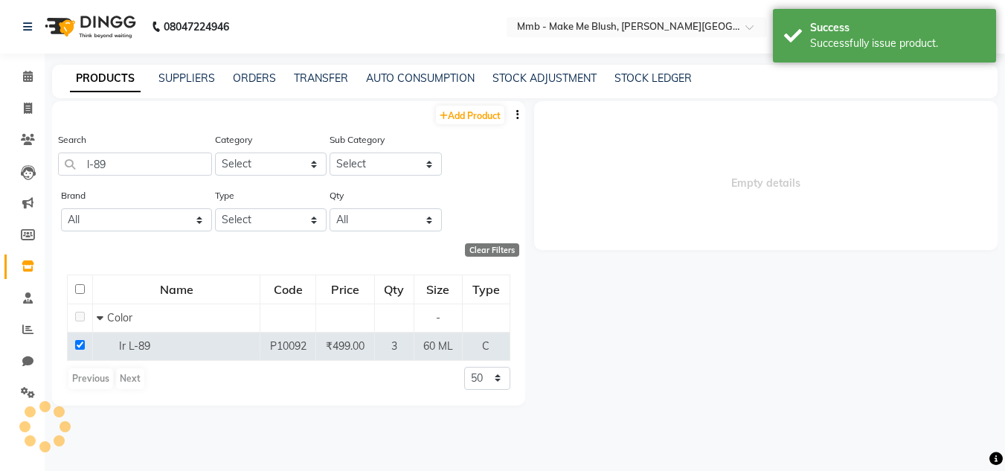
select select
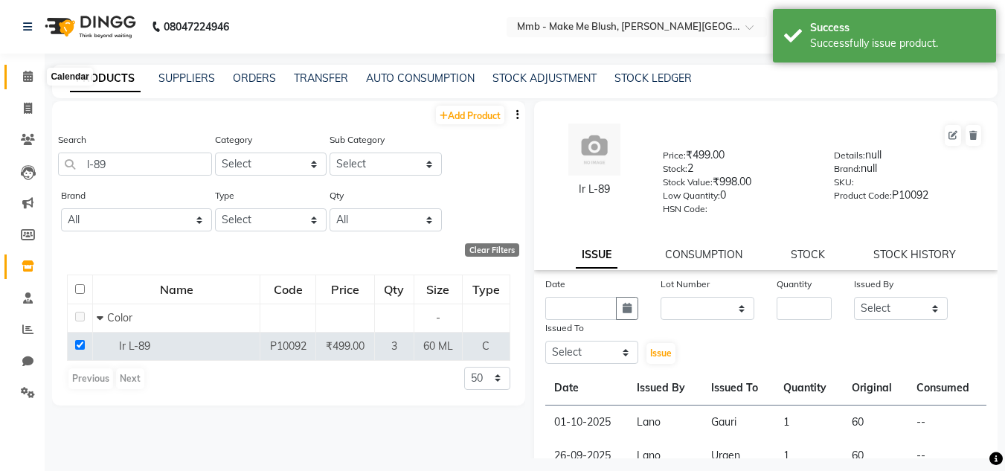
click at [25, 77] on icon at bounding box center [28, 76] width 10 height 11
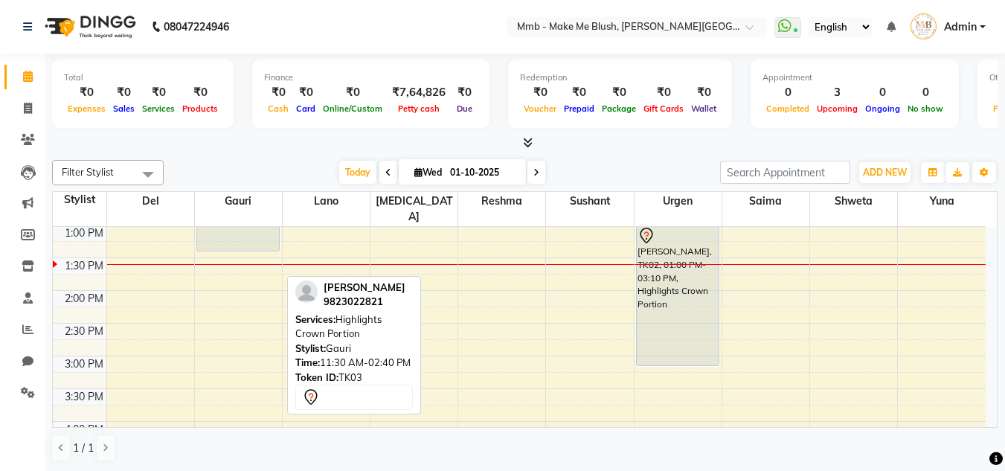
scroll to position [260, 0]
drag, startPoint x: 248, startPoint y: 284, endPoint x: 255, endPoint y: 252, distance: 32.7
click at [255, 252] on div "Asha Dansingani, TK03, 11:30 AM-02:40 PM, Highlights Crown Portion Farida Khanb…" at bounding box center [238, 359] width 87 height 785
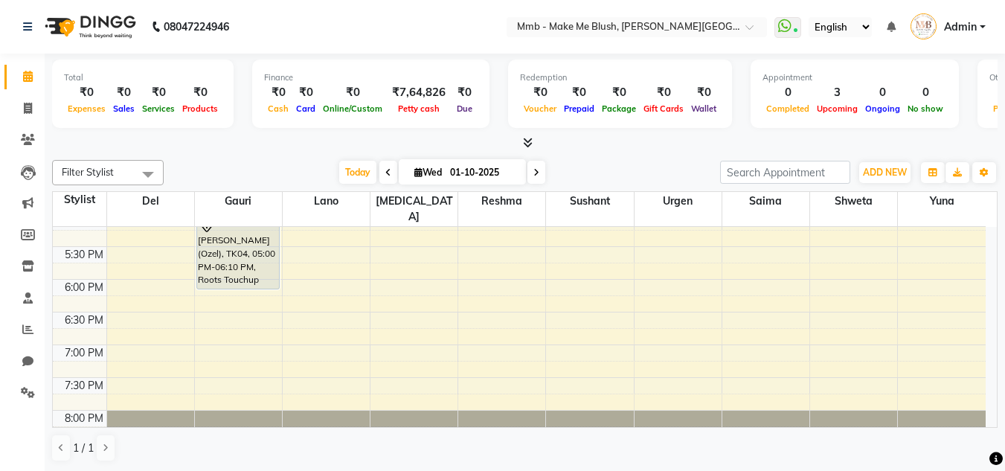
scroll to position [566, 0]
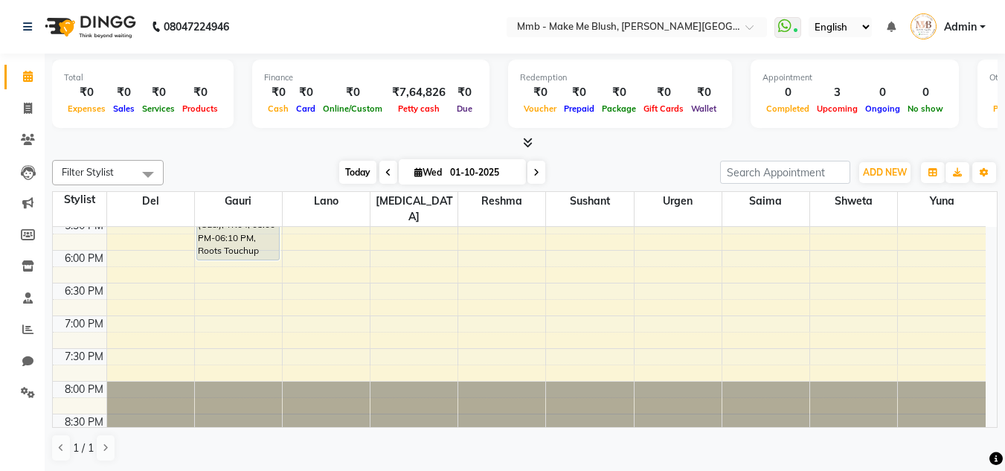
click at [351, 173] on span "Today" at bounding box center [357, 172] width 37 height 23
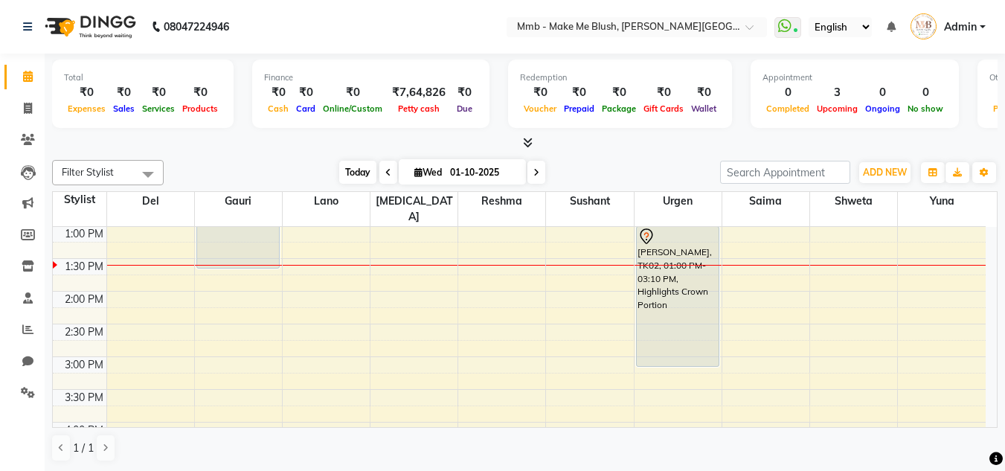
click at [353, 171] on span "Today" at bounding box center [357, 172] width 37 height 23
click at [346, 174] on span "Today" at bounding box center [357, 172] width 37 height 23
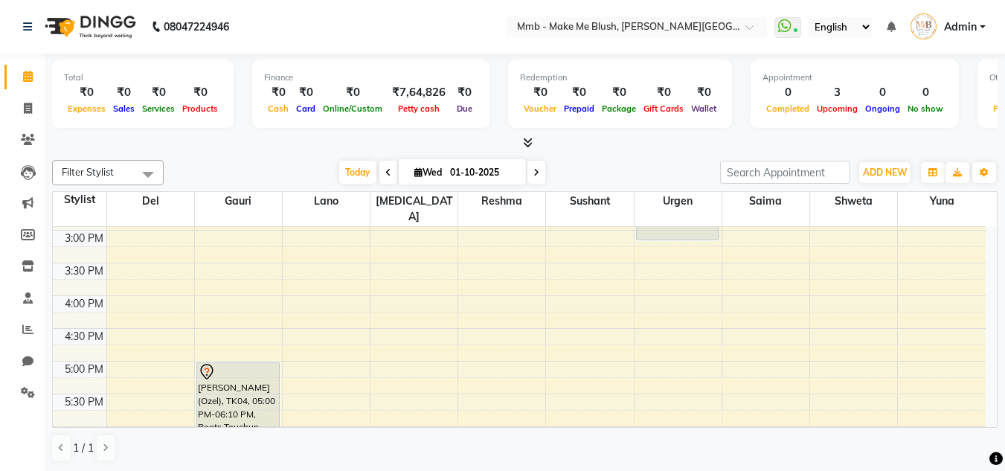
scroll to position [489, 0]
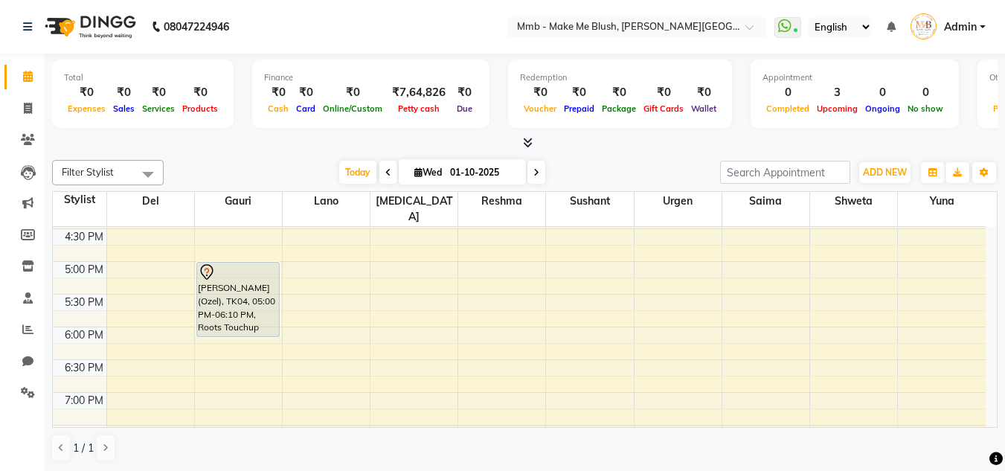
click at [997, 364] on td "9:00 AM 9:30 AM 10:00 AM 10:30 AM 11:00 AM 11:30 AM 12:00 PM 12:30 PM 1:00 PM 1…" at bounding box center [525, 327] width 945 height 201
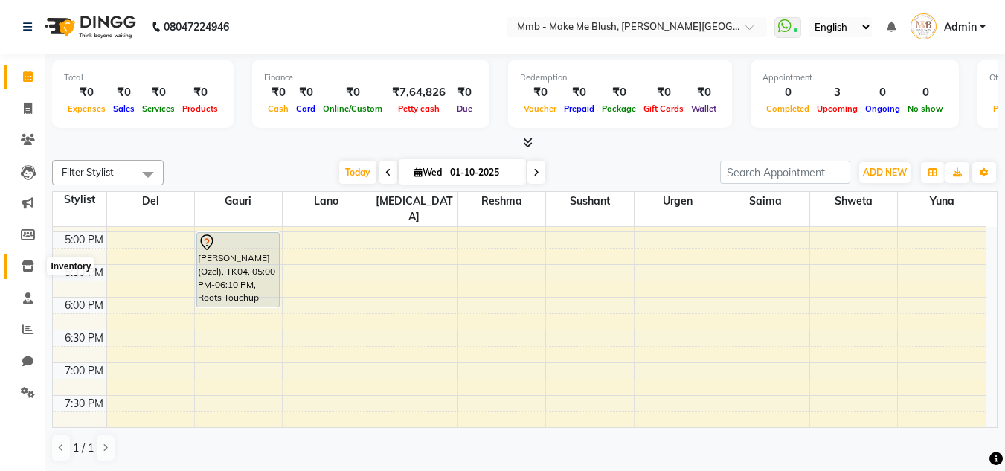
click at [27, 266] on icon at bounding box center [28, 265] width 13 height 11
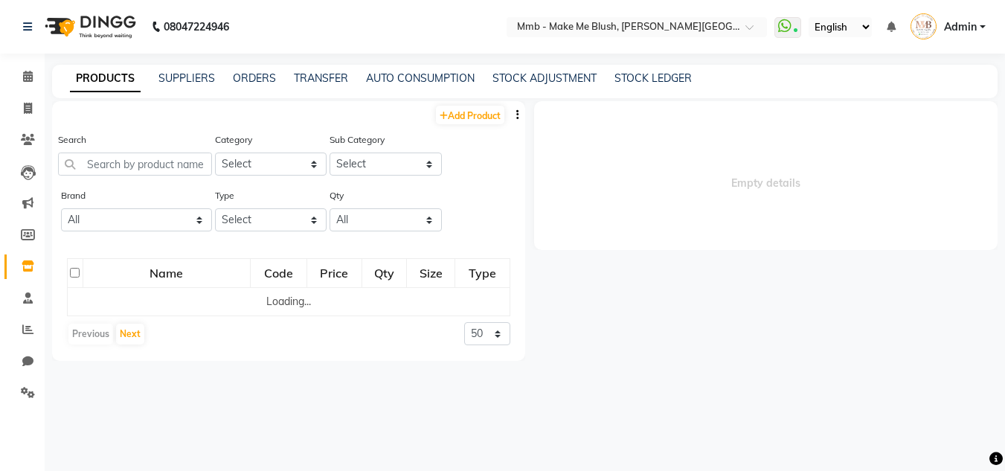
select select
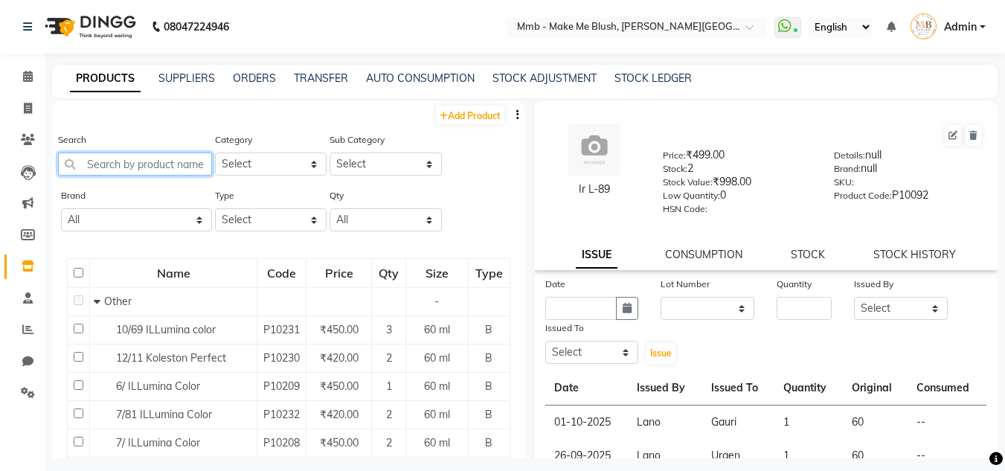
click at [162, 169] on input "text" at bounding box center [135, 164] width 154 height 23
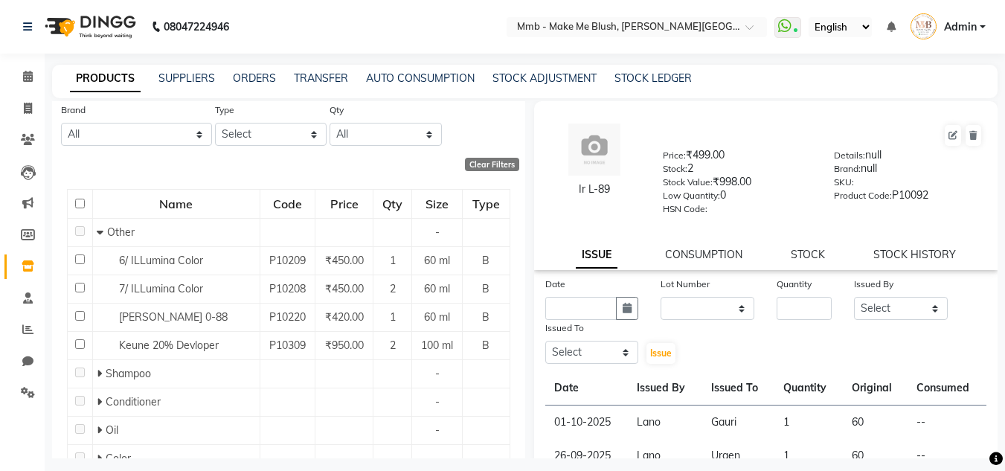
scroll to position [119, 0]
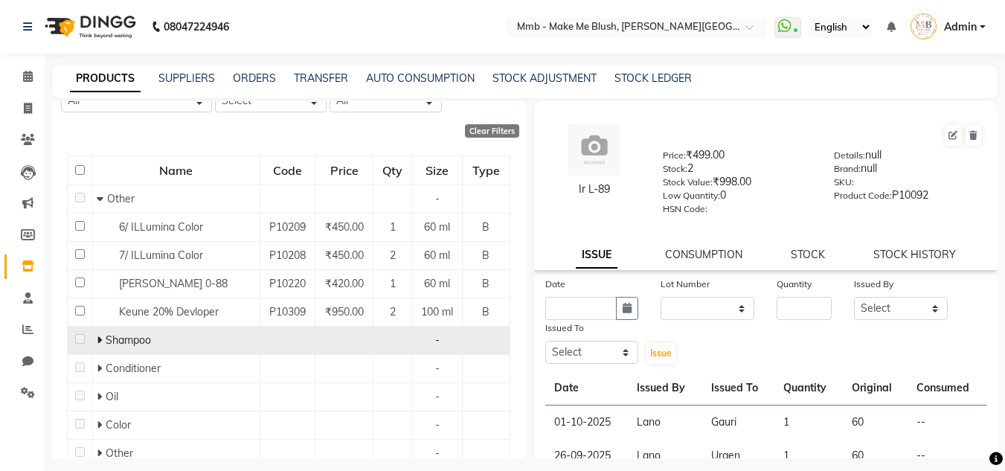
type input "20"
click at [124, 339] on span "Shampoo" at bounding box center [128, 339] width 45 height 13
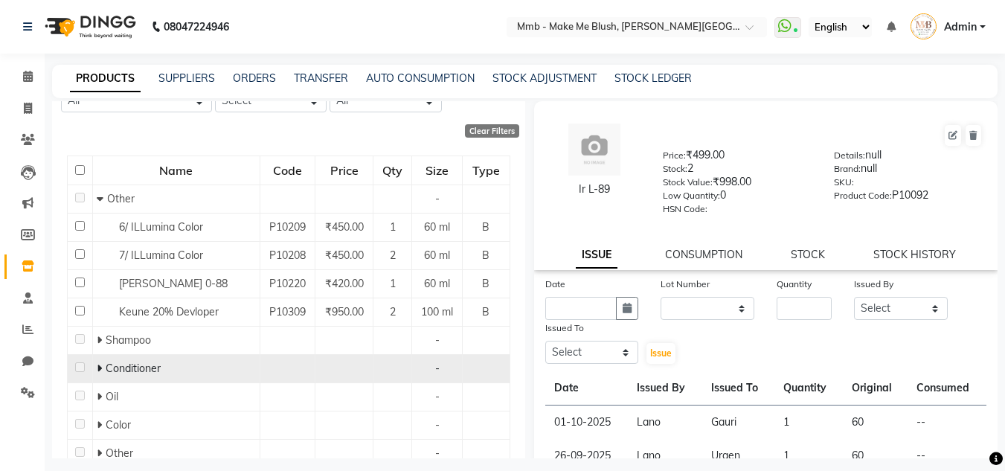
click at [121, 363] on span "Conditioner" at bounding box center [133, 368] width 55 height 13
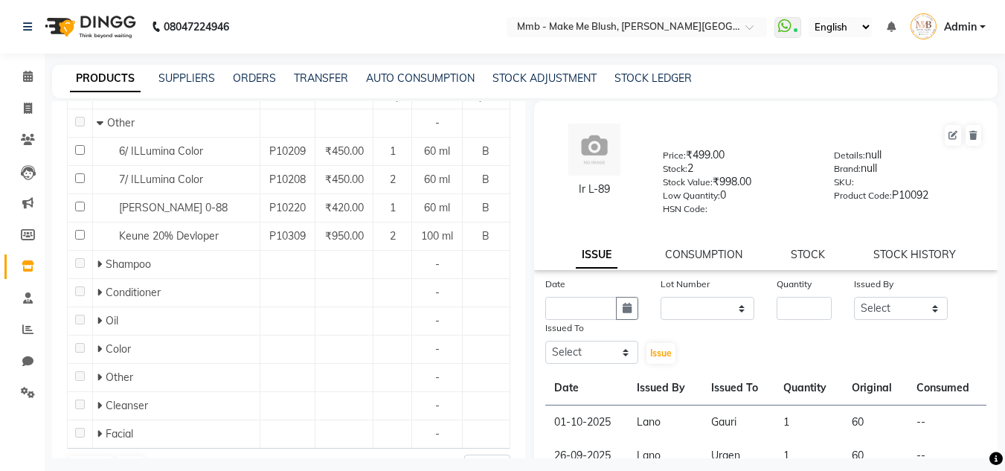
scroll to position [208, 0]
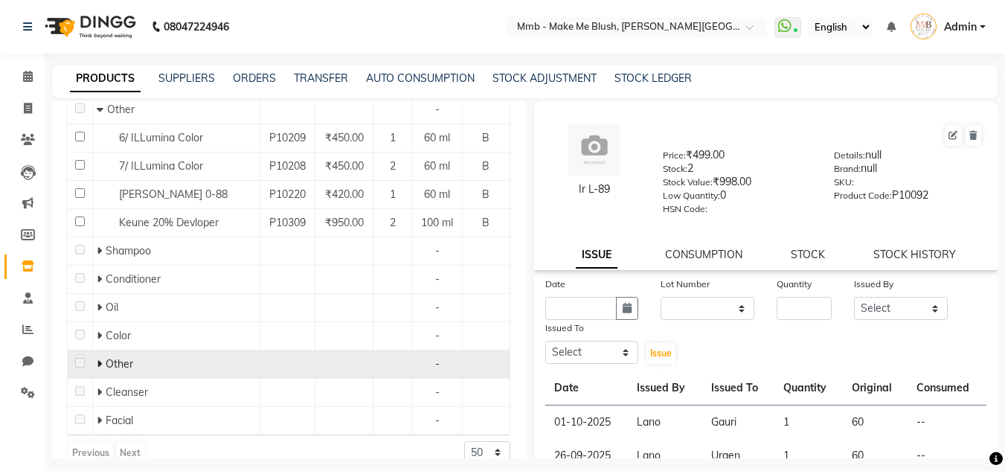
click at [106, 365] on span "Other" at bounding box center [120, 363] width 28 height 13
click at [98, 363] on icon at bounding box center [99, 364] width 5 height 10
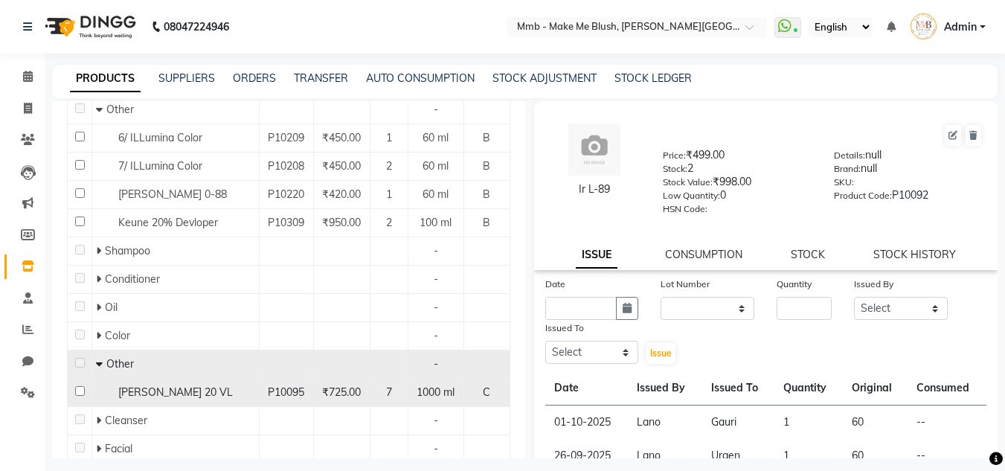
click at [80, 391] on input "checkbox" at bounding box center [80, 391] width 10 height 10
checkbox input "true"
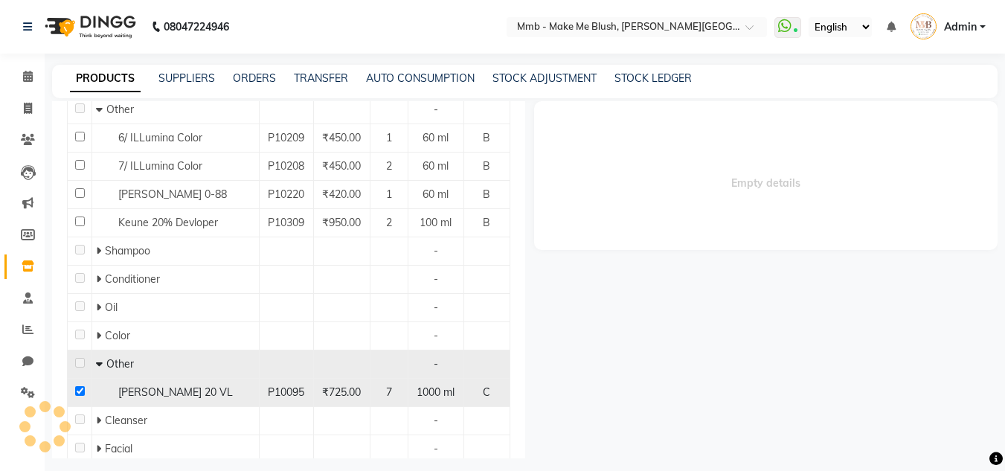
select select
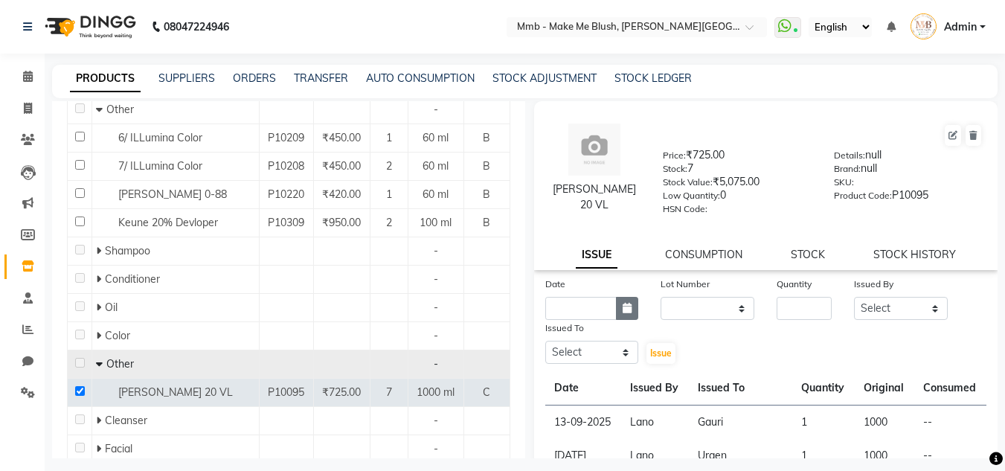
click at [622, 300] on button "button" at bounding box center [627, 308] width 22 height 23
select select "10"
select select "2025"
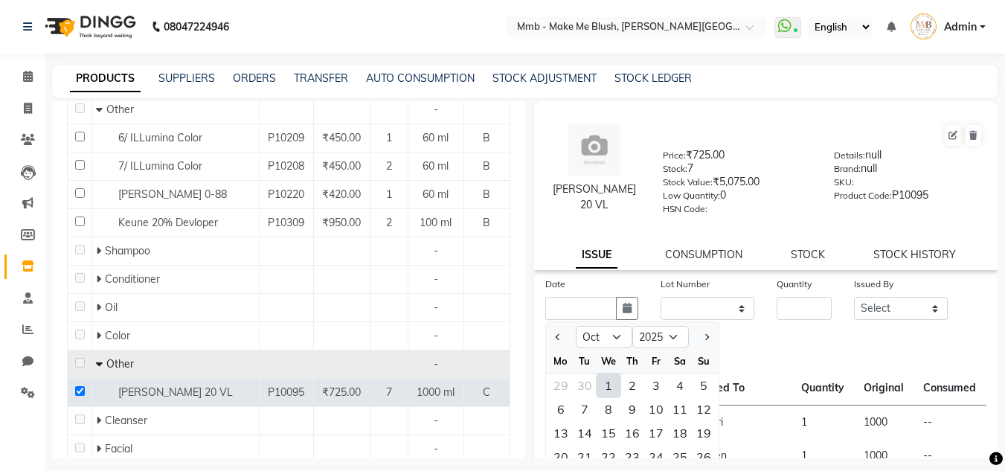
click at [606, 387] on div "1" at bounding box center [609, 386] width 24 height 24
type input "01-10-2025"
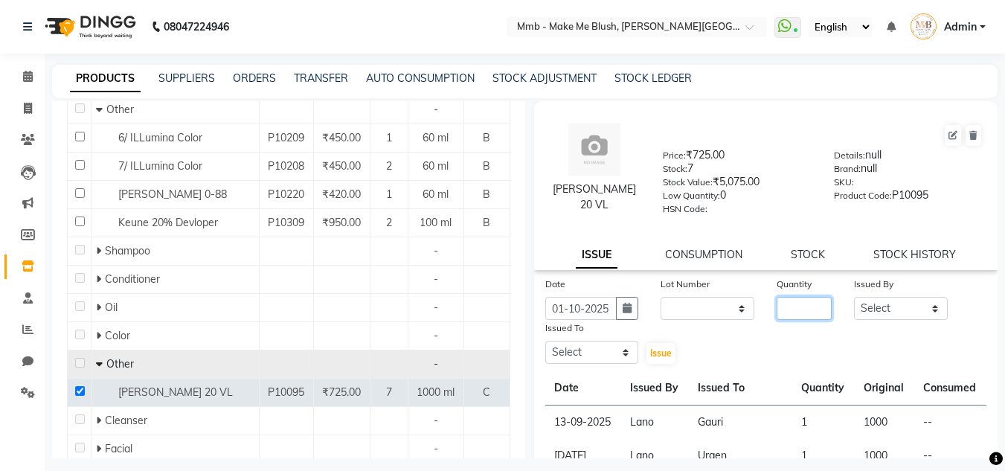
click at [793, 310] on input "number" at bounding box center [804, 308] width 55 height 23
type input "1"
click at [868, 313] on select "Select Del [PERSON_NAME][MEDICAL_DATA] Reshma [PERSON_NAME] Shweta Sushant Urge…" at bounding box center [901, 308] width 94 height 23
select select "18877"
click at [854, 297] on select "Select Del [PERSON_NAME][MEDICAL_DATA] Reshma [PERSON_NAME] Shweta Sushant Urge…" at bounding box center [901, 308] width 94 height 23
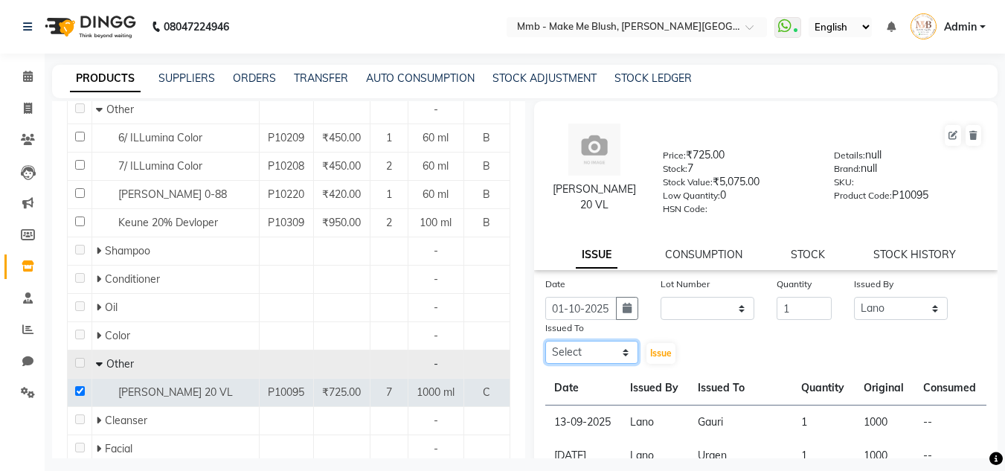
click at [607, 355] on select "Select Del [PERSON_NAME][MEDICAL_DATA] Reshma [PERSON_NAME] Shweta Sushant Urge…" at bounding box center [592, 352] width 94 height 23
select select "45263"
click at [545, 341] on select "Select Del [PERSON_NAME][MEDICAL_DATA] Reshma [PERSON_NAME] Shweta Sushant Urge…" at bounding box center [592, 352] width 94 height 23
click at [663, 349] on span "Issue" at bounding box center [661, 353] width 22 height 11
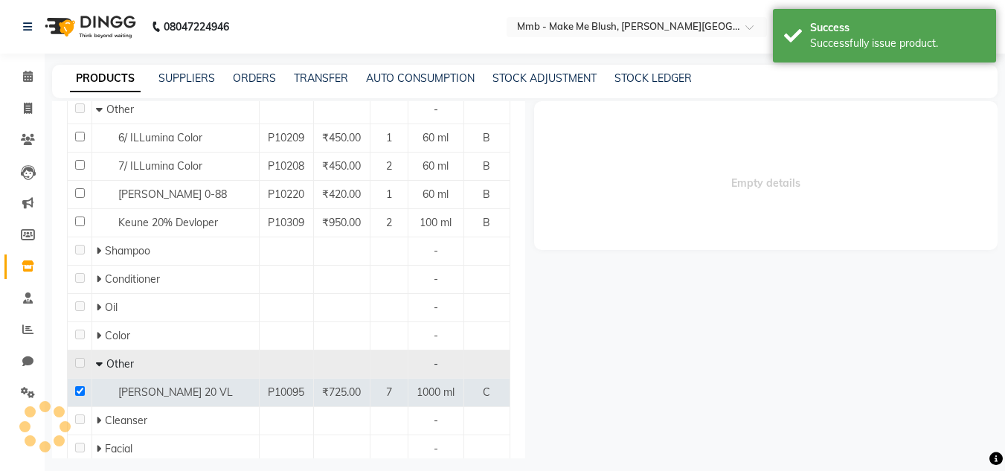
select select
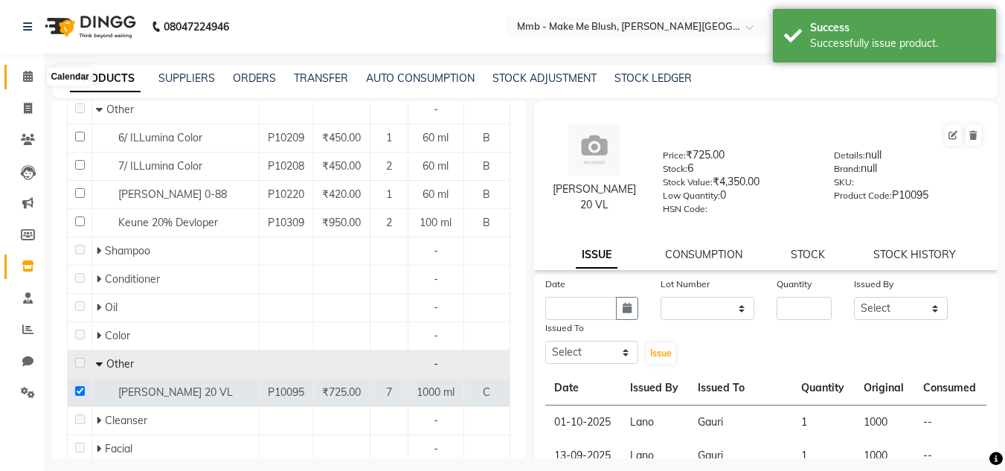
click at [31, 79] on icon at bounding box center [28, 76] width 10 height 11
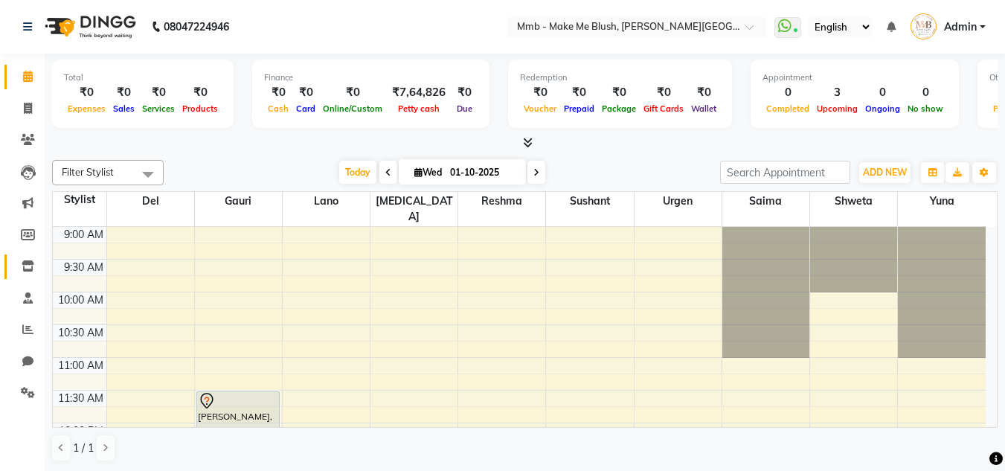
click at [26, 277] on link "Inventory" at bounding box center [22, 267] width 36 height 25
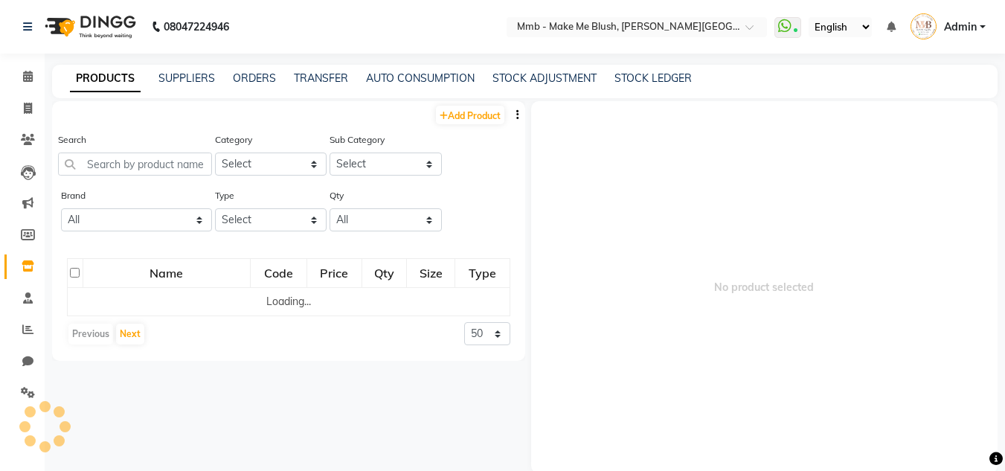
click at [26, 277] on link "Inventory" at bounding box center [22, 267] width 36 height 25
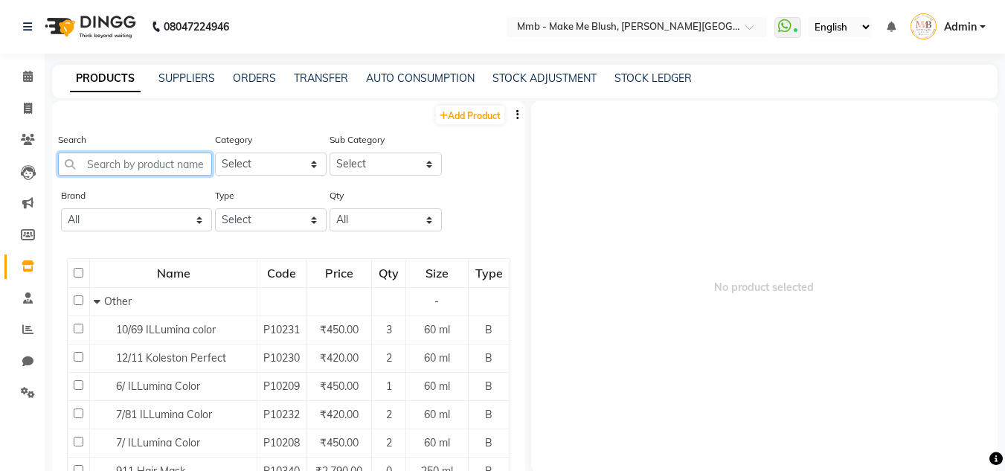
click at [141, 164] on input "text" at bounding box center [135, 164] width 154 height 23
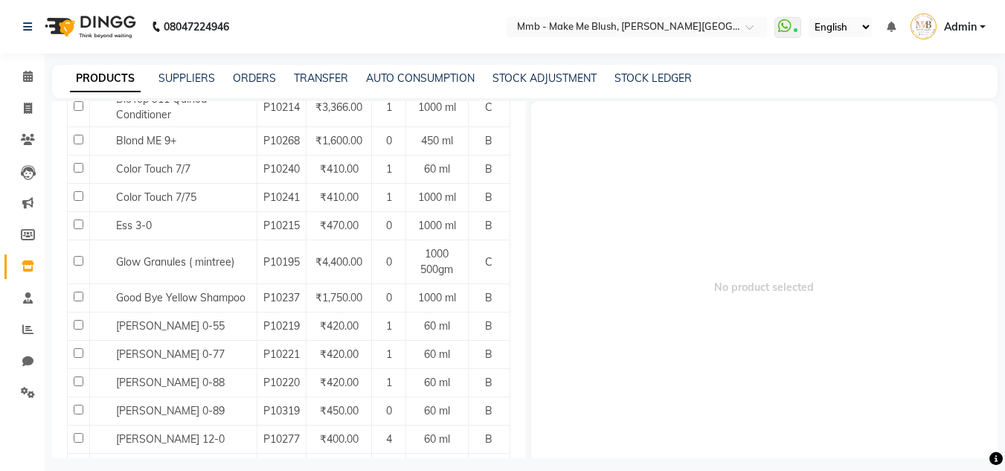
scroll to position [912, 0]
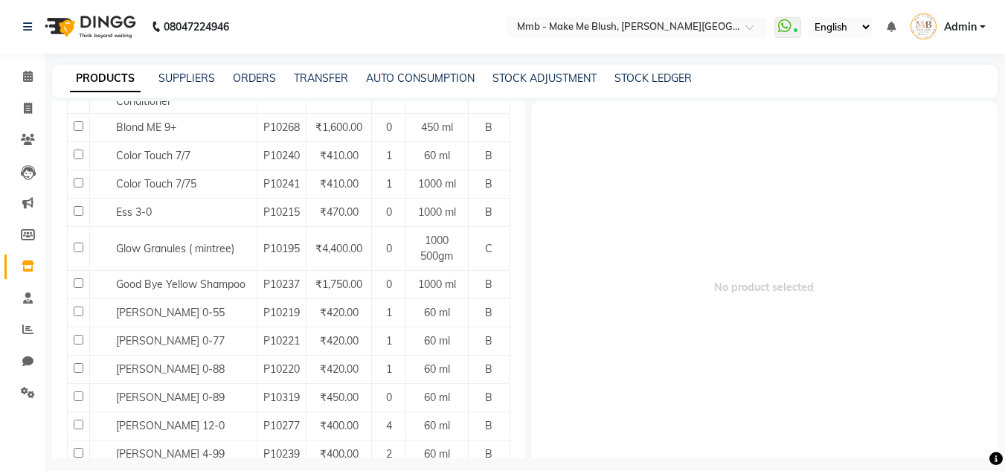
drag, startPoint x: 512, startPoint y: 446, endPoint x: 522, endPoint y: 452, distance: 11.8
click at [522, 452] on div "Add Product Search 10 Category Select Hair Skin Makeup Personal Care Appliances…" at bounding box center [288, 279] width 473 height 357
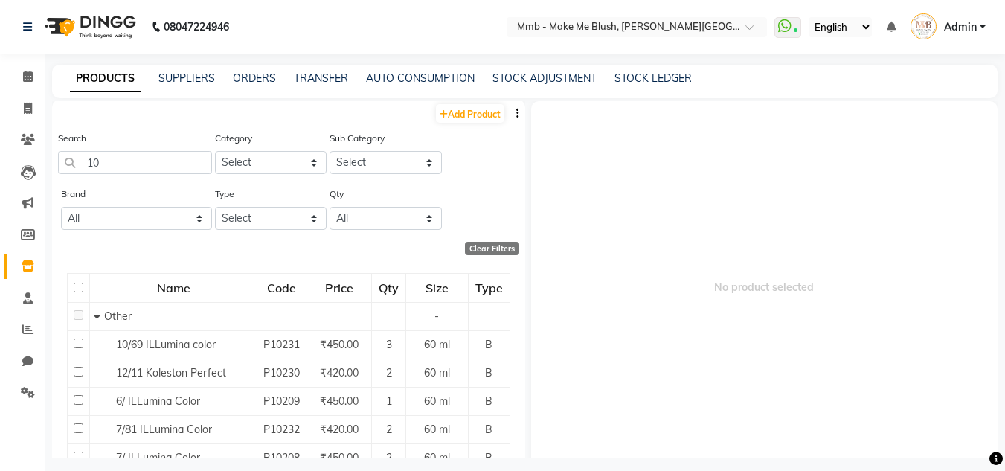
scroll to position [0, 0]
click at [127, 173] on input "10" at bounding box center [135, 164] width 154 height 23
type input "1"
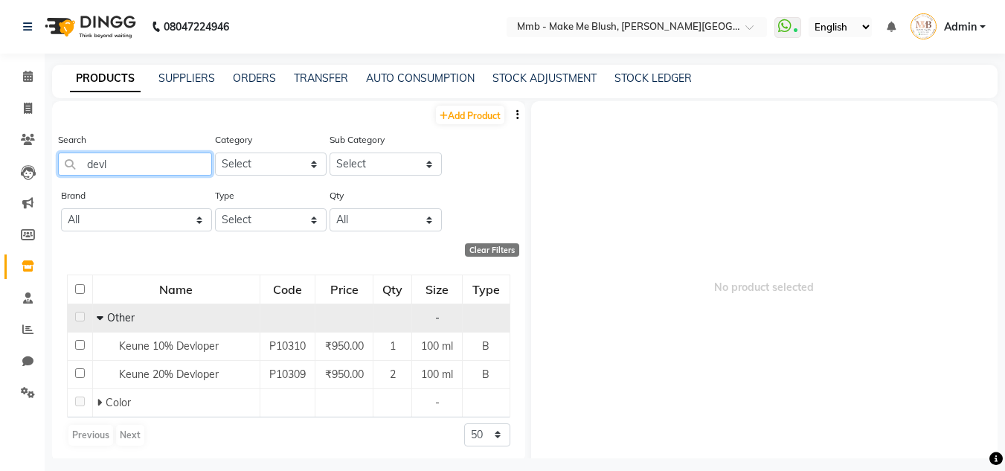
type input "devl"
click at [99, 319] on icon at bounding box center [100, 318] width 7 height 10
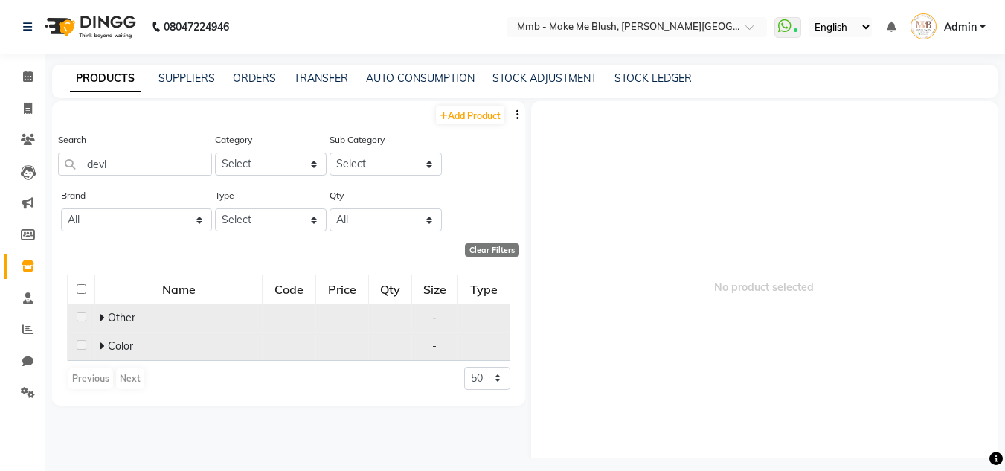
click at [100, 346] on icon at bounding box center [101, 346] width 5 height 10
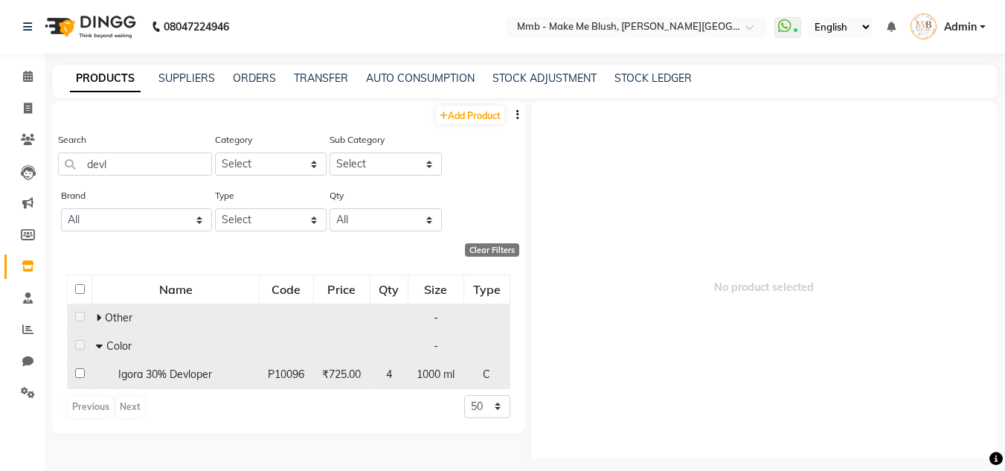
click at [79, 373] on input "checkbox" at bounding box center [80, 373] width 10 height 10
checkbox input "true"
select select
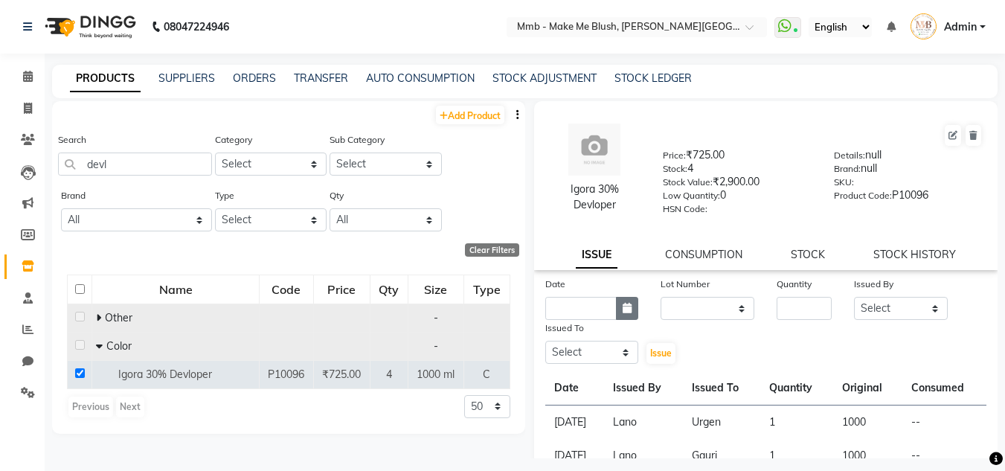
click at [623, 307] on icon "button" at bounding box center [627, 308] width 9 height 10
select select "10"
select select "2025"
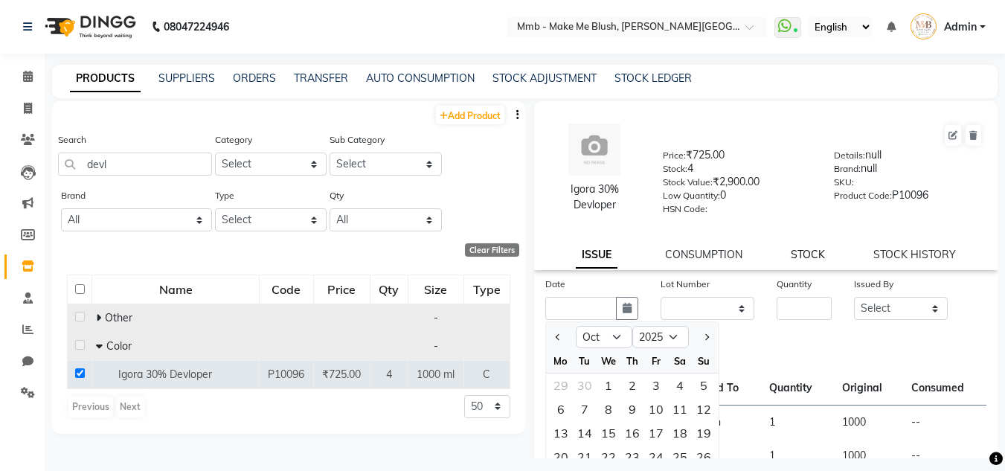
click at [804, 249] on link "STOCK" at bounding box center [808, 254] width 34 height 13
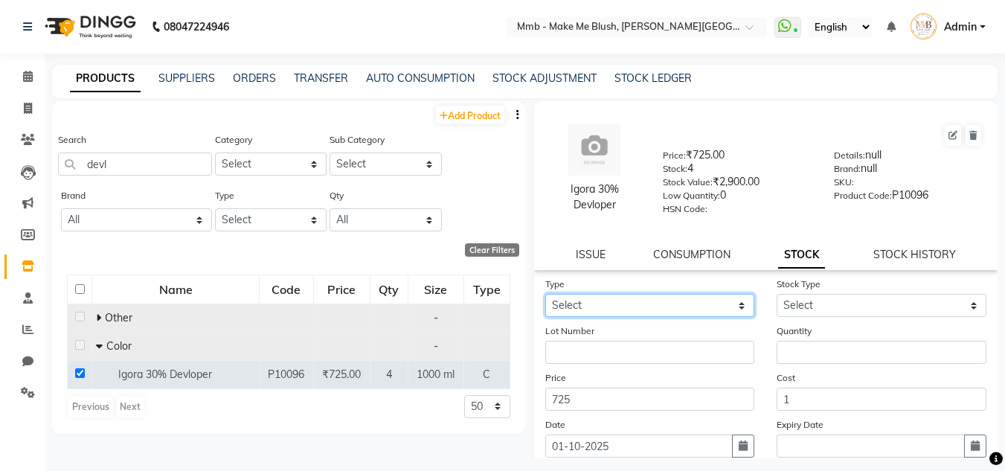
drag, startPoint x: 699, startPoint y: 304, endPoint x: 645, endPoint y: 362, distance: 79.5
click at [645, 362] on form "Type Select In Out Stock Type Select Lot Number Quantity Price 725 Cost 1 Date …" at bounding box center [766, 381] width 442 height 211
select select "out"
click at [545, 294] on select "Select In Out" at bounding box center [650, 305] width 210 height 23
select select
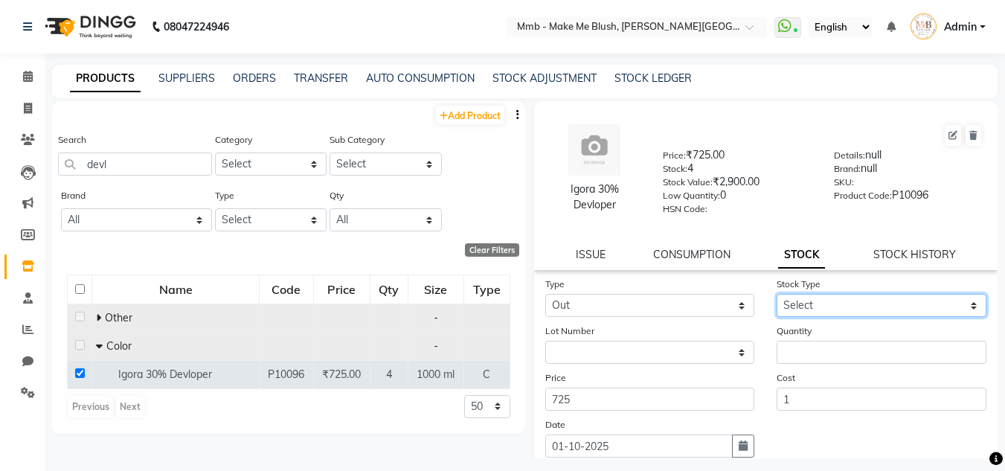
click at [801, 309] on select "Select Internal Use Damaged Expired Adjustment Return Other" at bounding box center [882, 305] width 210 height 23
select select "adjustment"
click at [777, 294] on select "Select Internal Use Damaged Expired Adjustment Return Other" at bounding box center [882, 305] width 210 height 23
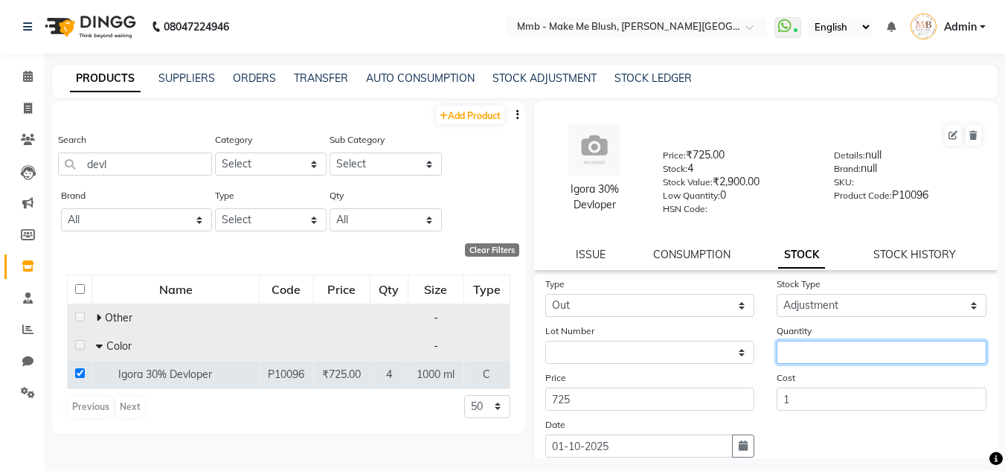
click at [809, 351] on input "number" at bounding box center [882, 352] width 210 height 23
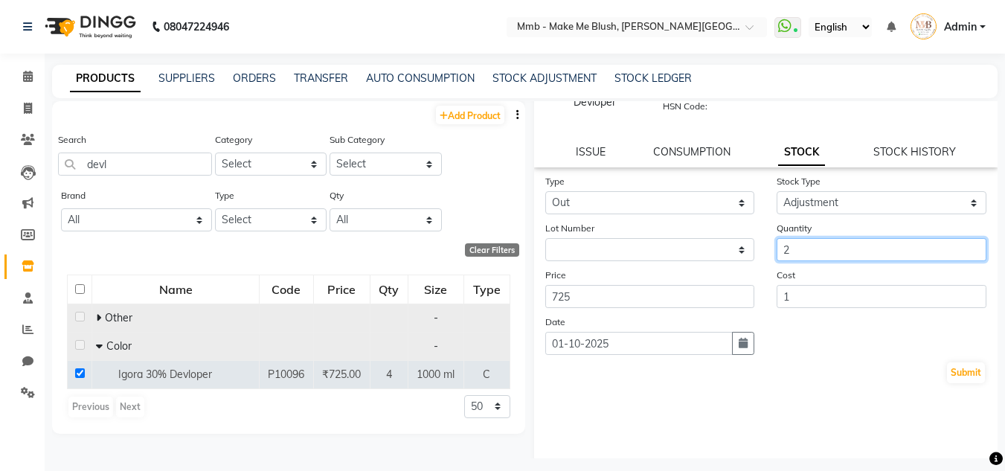
scroll to position [107, 0]
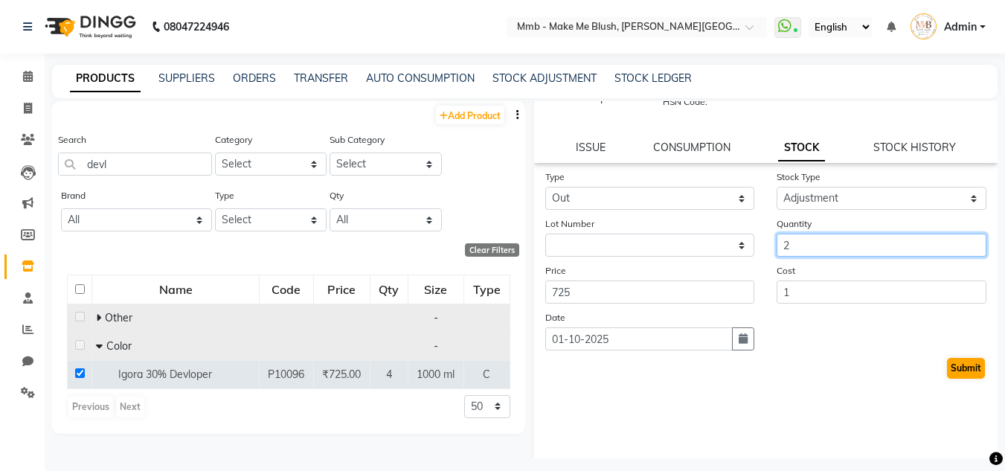
type input "2"
click at [953, 377] on button "Submit" at bounding box center [966, 368] width 38 height 21
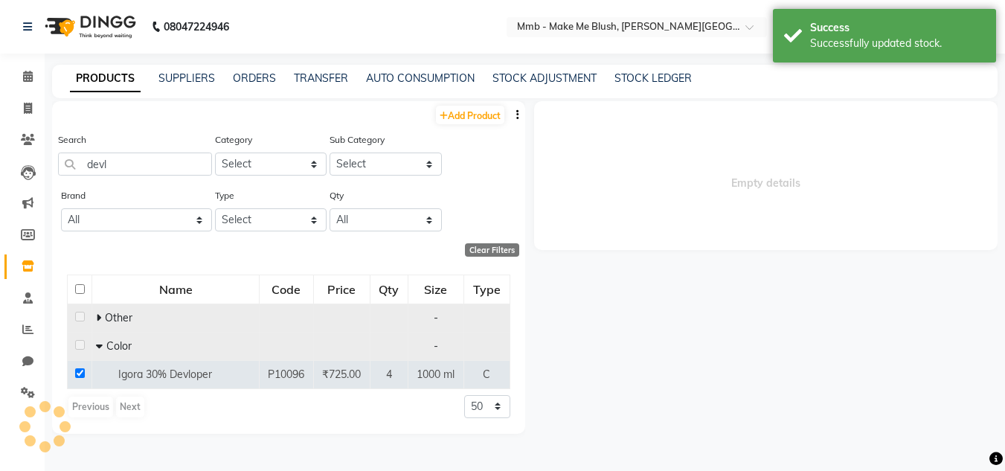
scroll to position [0, 0]
select select
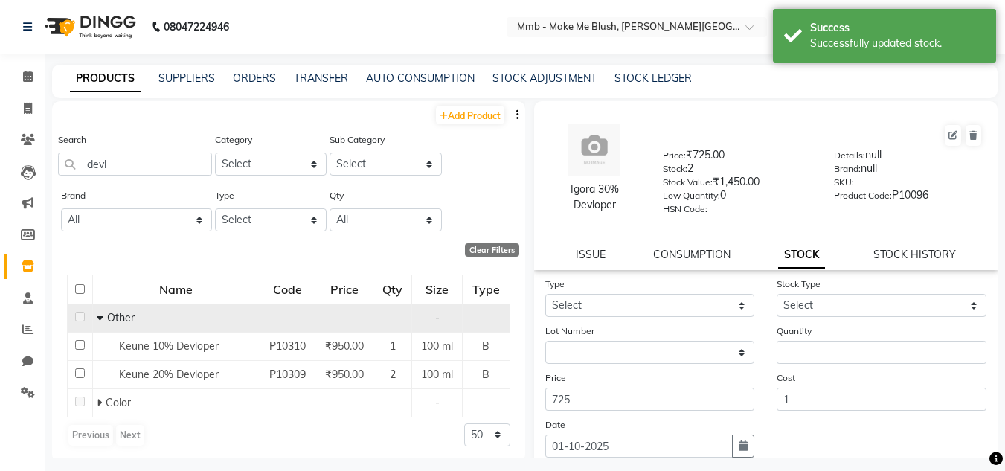
click at [110, 317] on span "Other" at bounding box center [121, 317] width 28 height 13
click at [100, 317] on icon at bounding box center [100, 318] width 7 height 10
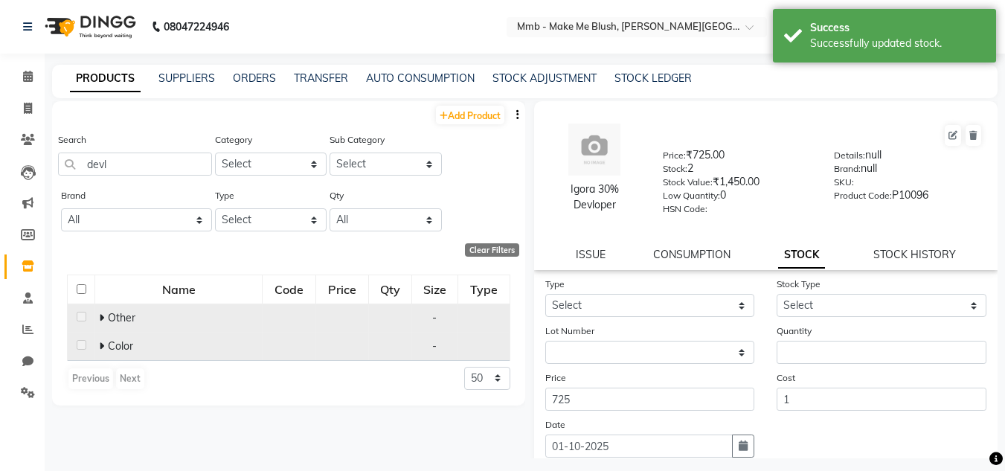
click at [100, 344] on icon at bounding box center [101, 346] width 5 height 10
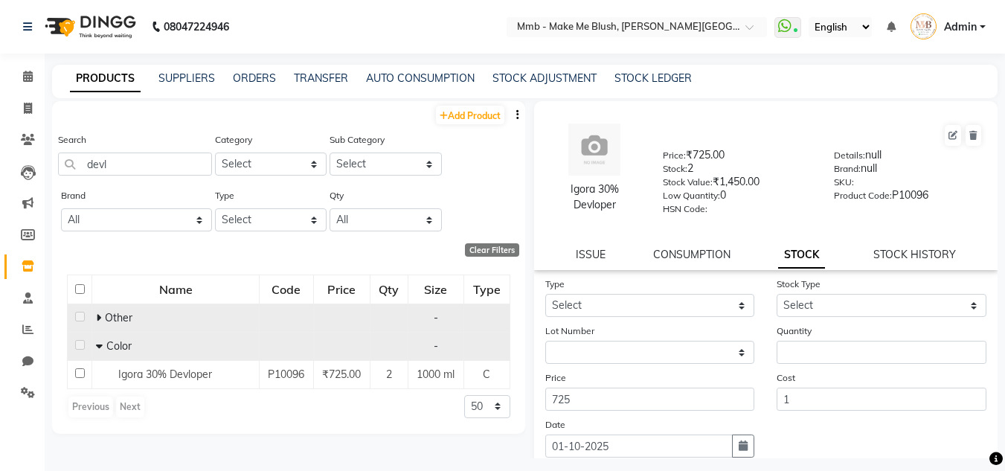
click at [136, 176] on div "Search devl" at bounding box center [135, 160] width 154 height 56
click at [135, 160] on input "devl" at bounding box center [135, 164] width 154 height 23
type input "d"
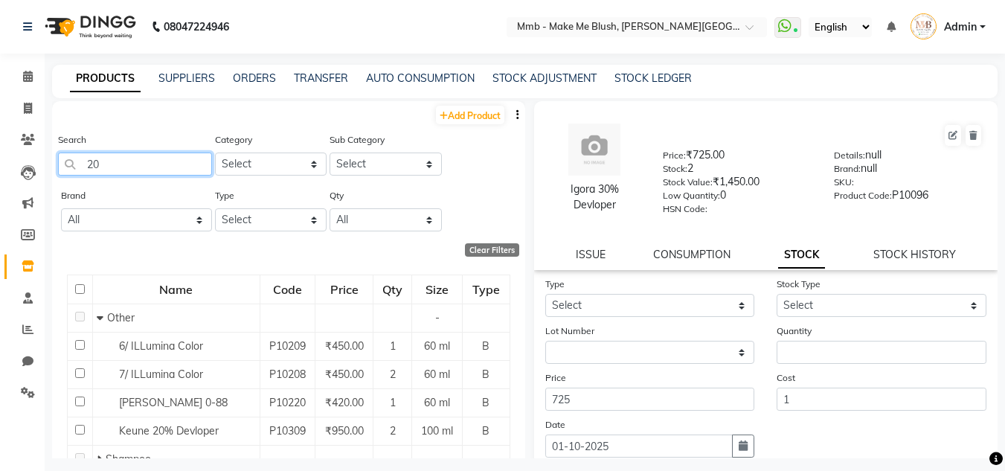
type input "20"
click at [154, 234] on div "Brand All Biosoft Biotop Essensity Footlogix Kanpeki Mintree Null Orangewood Ri…" at bounding box center [135, 216] width 154 height 56
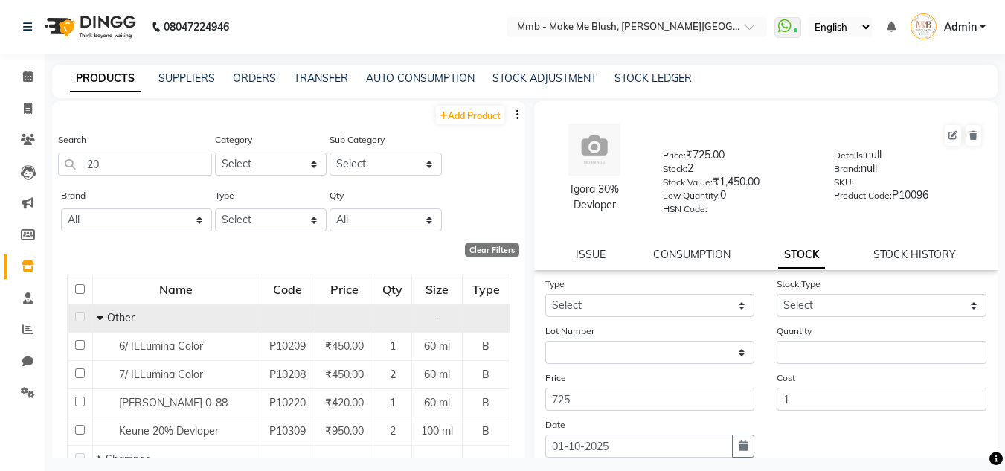
click at [103, 318] on span at bounding box center [102, 317] width 10 height 13
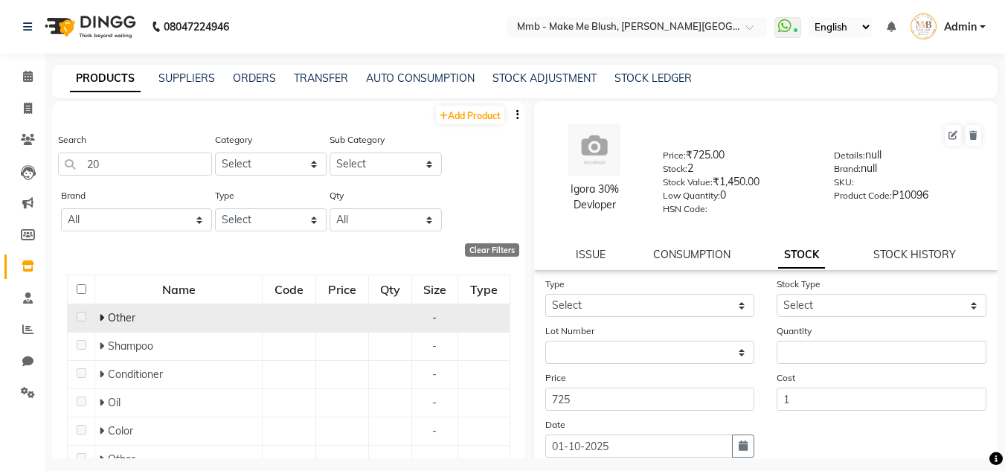
click at [103, 318] on icon at bounding box center [101, 318] width 5 height 10
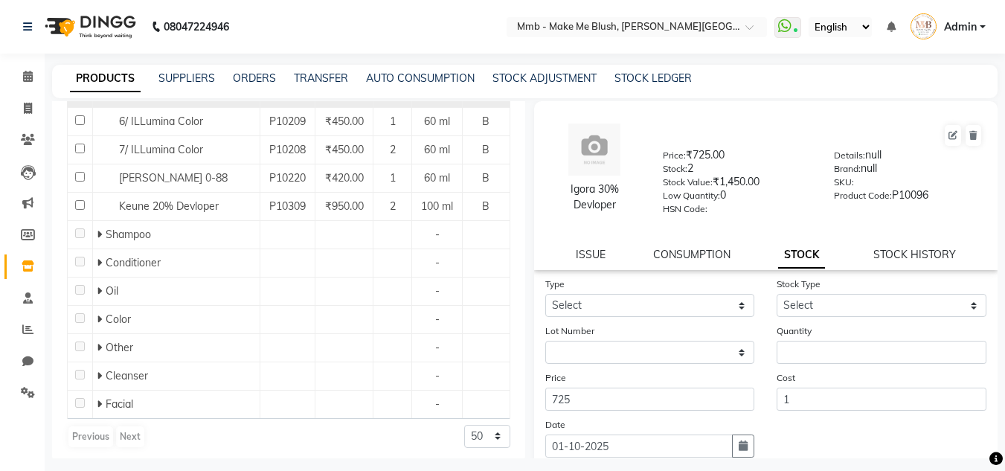
scroll to position [230, 0]
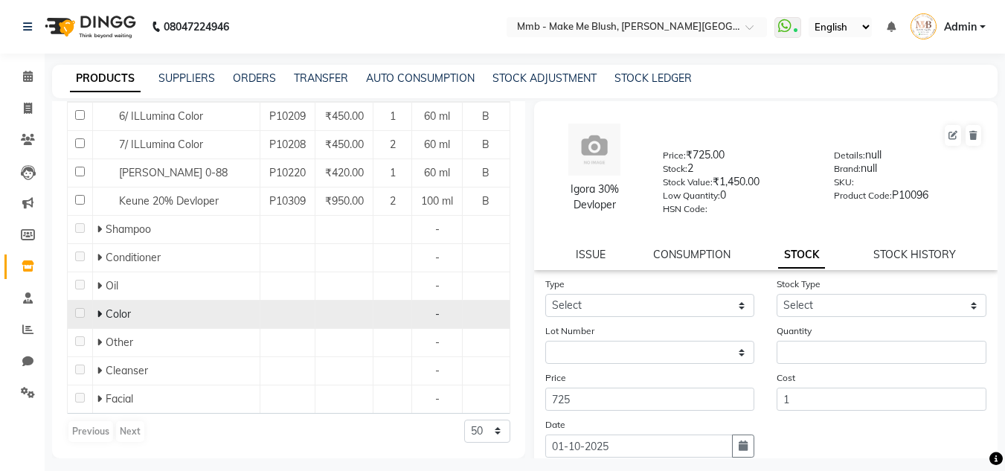
click at [101, 309] on span at bounding box center [101, 313] width 9 height 13
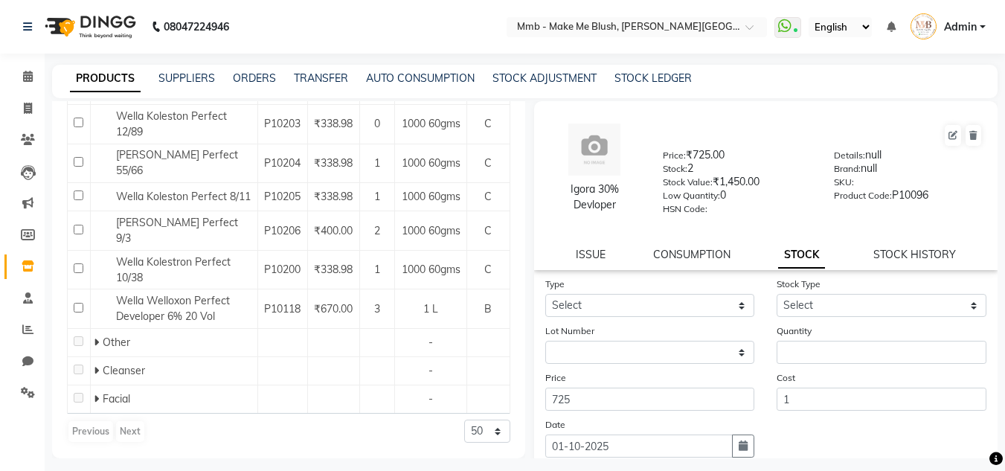
scroll to position [604, 0]
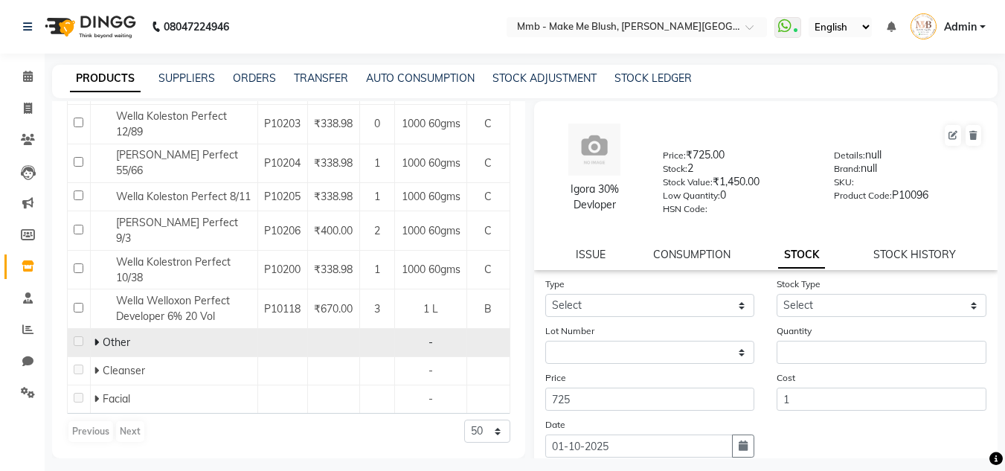
click at [96, 340] on icon at bounding box center [96, 342] width 5 height 10
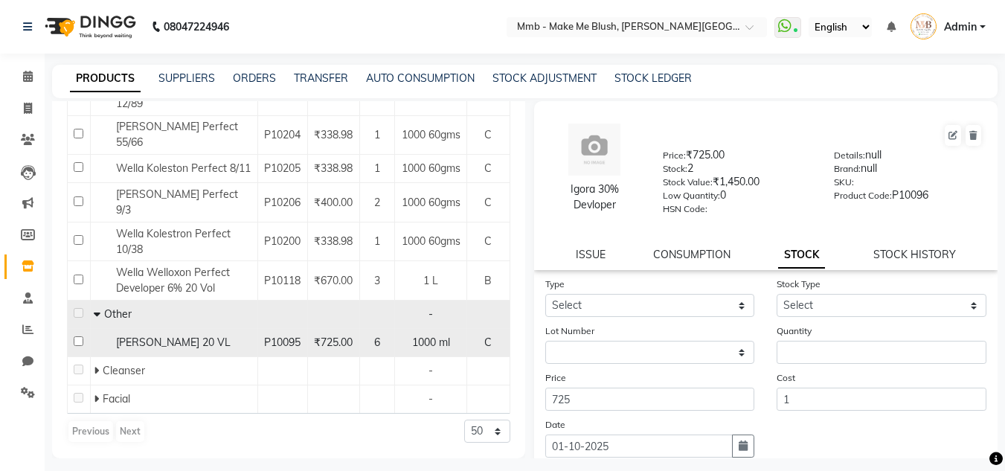
click at [80, 346] on input "checkbox" at bounding box center [79, 341] width 10 height 10
checkbox input "true"
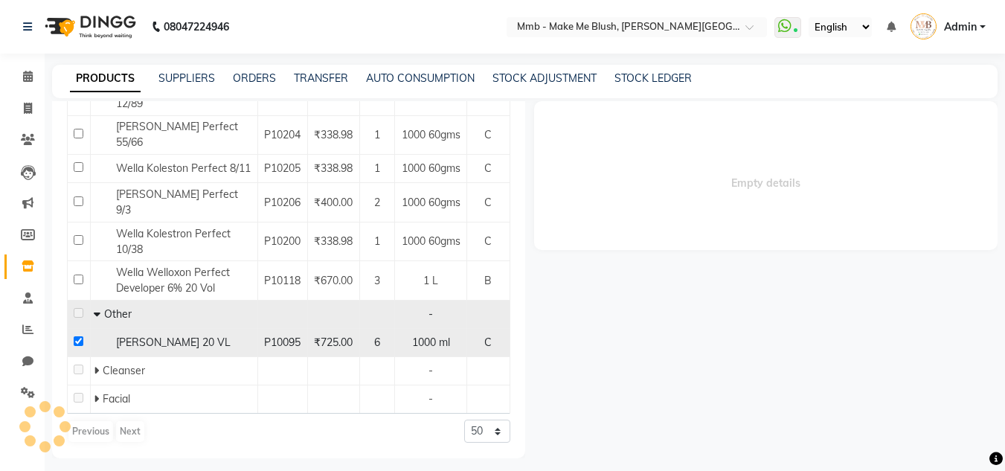
select select
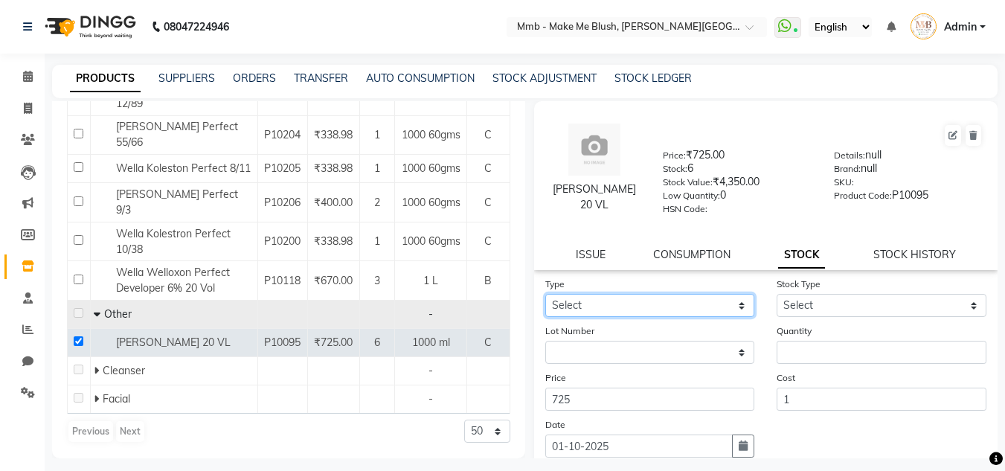
click at [662, 299] on select "Select In Out" at bounding box center [650, 305] width 210 height 23
select select "out"
click at [545, 294] on select "Select In Out" at bounding box center [650, 305] width 210 height 23
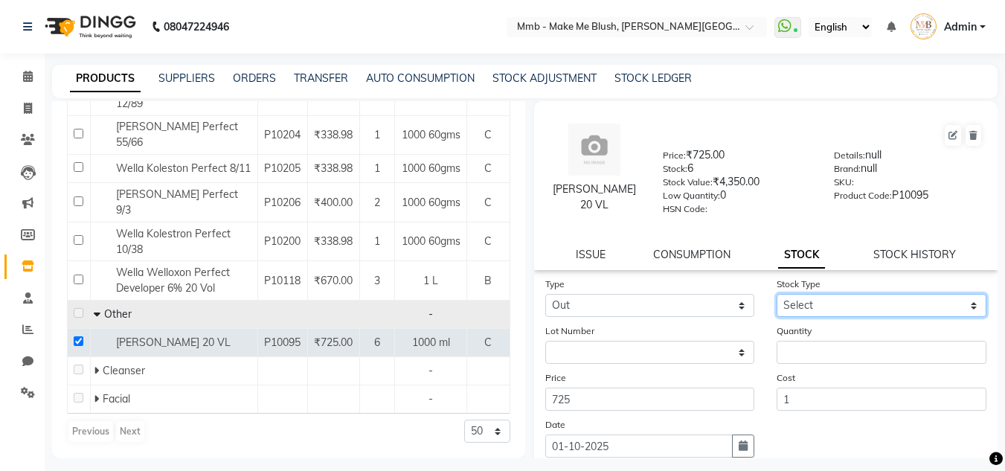
click at [818, 307] on select "Select Internal Use Damaged Expired Adjustment Return Other" at bounding box center [882, 305] width 210 height 23
select select "adjustment"
click at [777, 294] on select "Select Internal Use Damaged Expired Adjustment Return Other" at bounding box center [882, 305] width 210 height 23
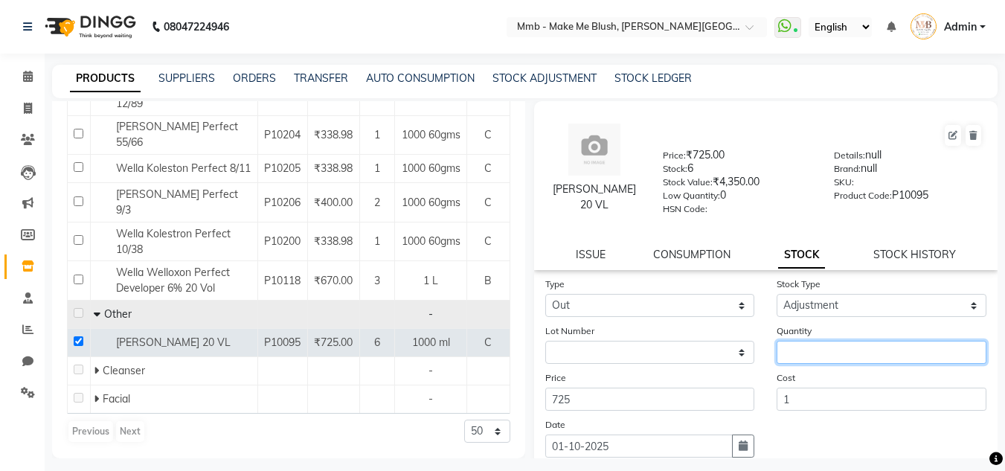
click at [806, 359] on input "number" at bounding box center [882, 352] width 210 height 23
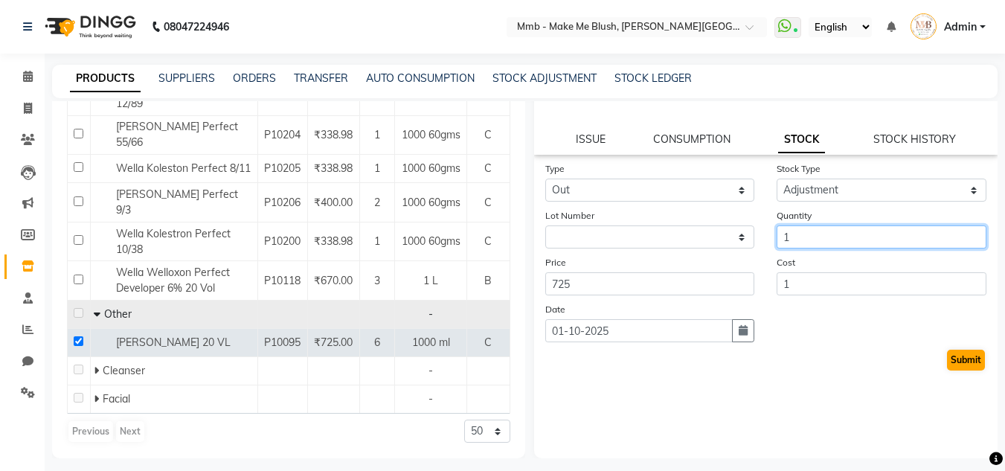
type input "1"
click at [962, 362] on button "Submit" at bounding box center [966, 360] width 38 height 21
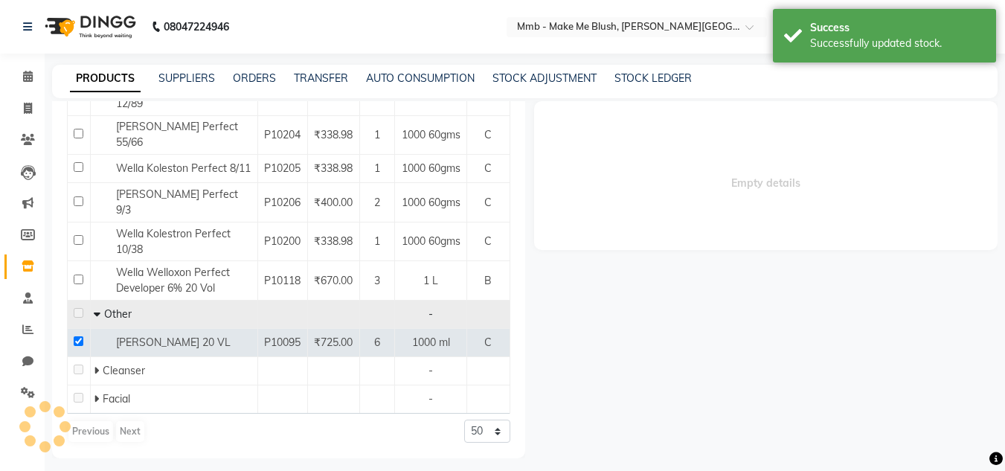
scroll to position [0, 0]
select select
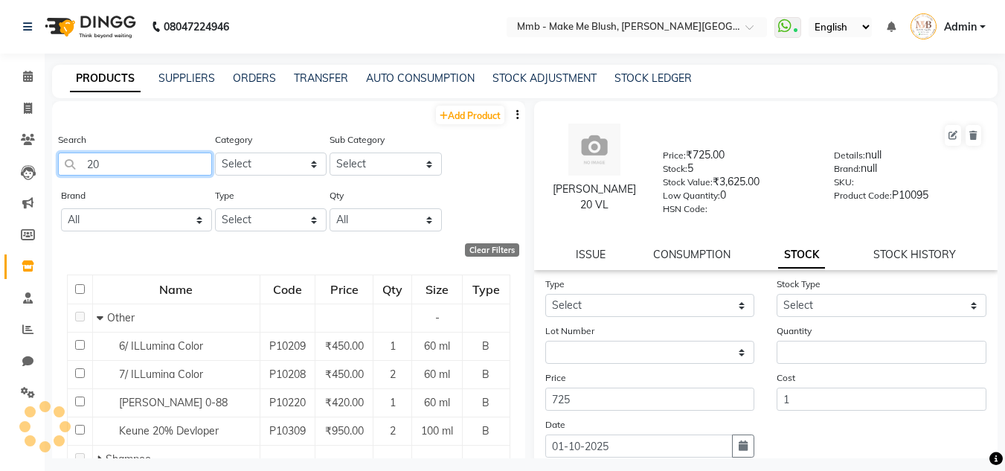
click at [129, 166] on input "20" at bounding box center [135, 164] width 154 height 23
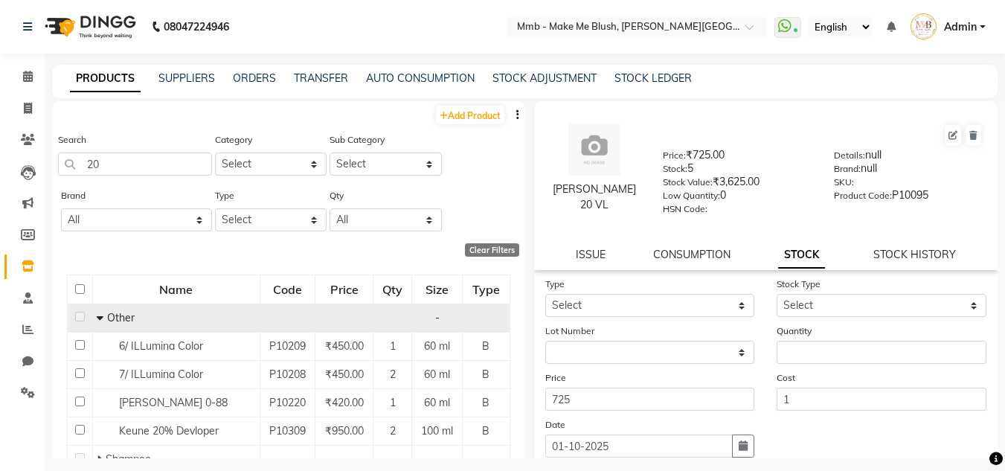
click at [98, 319] on icon at bounding box center [100, 318] width 7 height 10
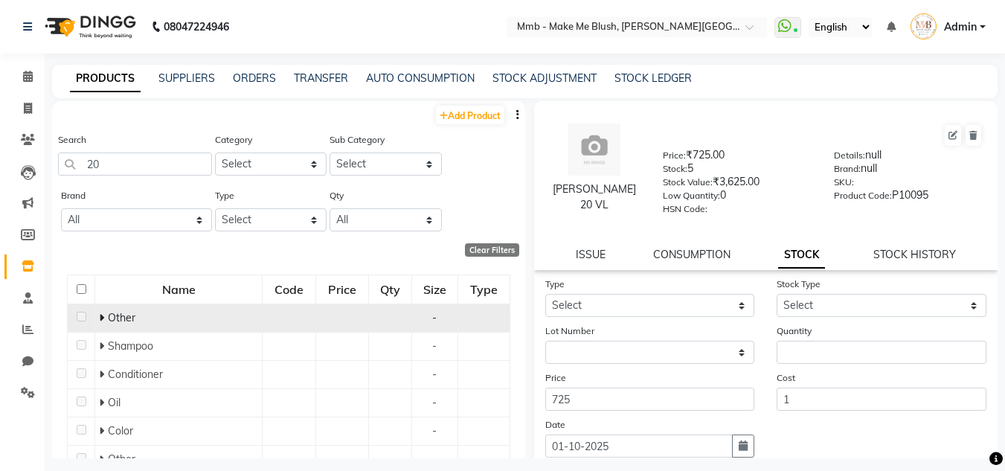
click at [99, 319] on icon at bounding box center [101, 318] width 5 height 10
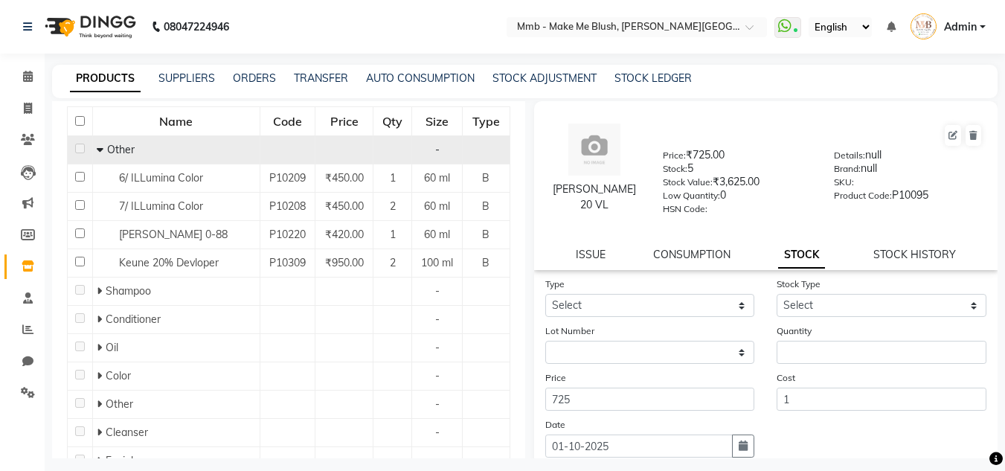
scroll to position [230, 0]
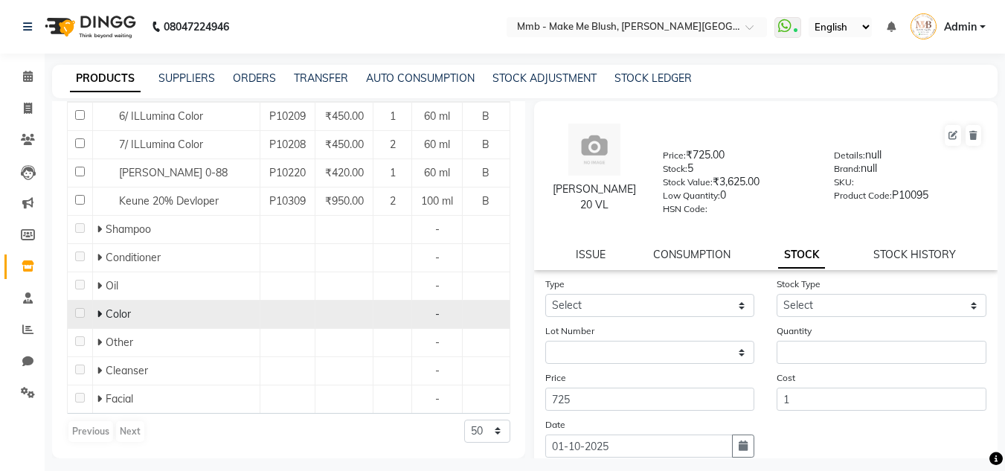
click at [97, 310] on icon at bounding box center [99, 314] width 5 height 10
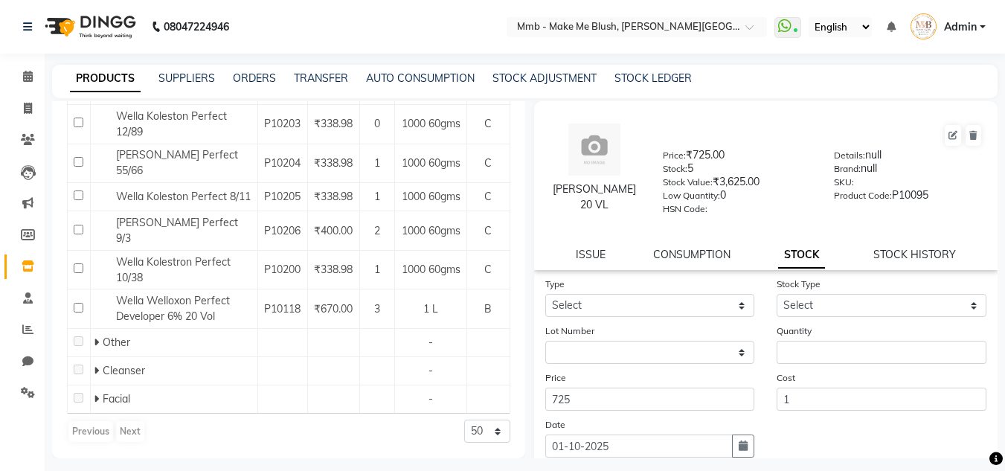
scroll to position [604, 0]
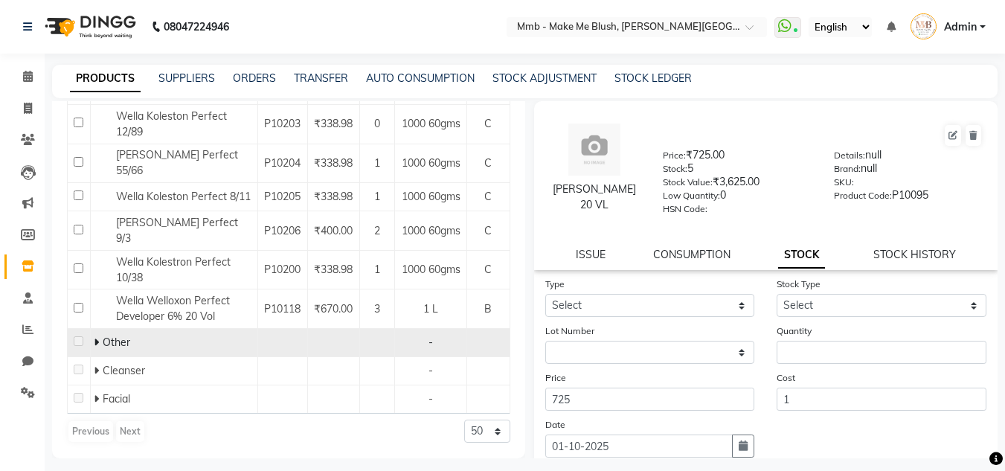
click at [100, 341] on span at bounding box center [98, 342] width 9 height 13
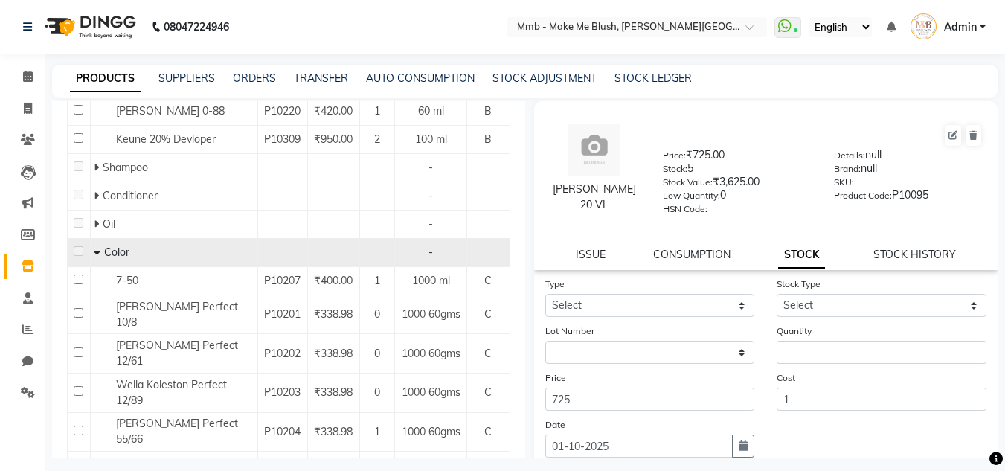
scroll to position [0, 0]
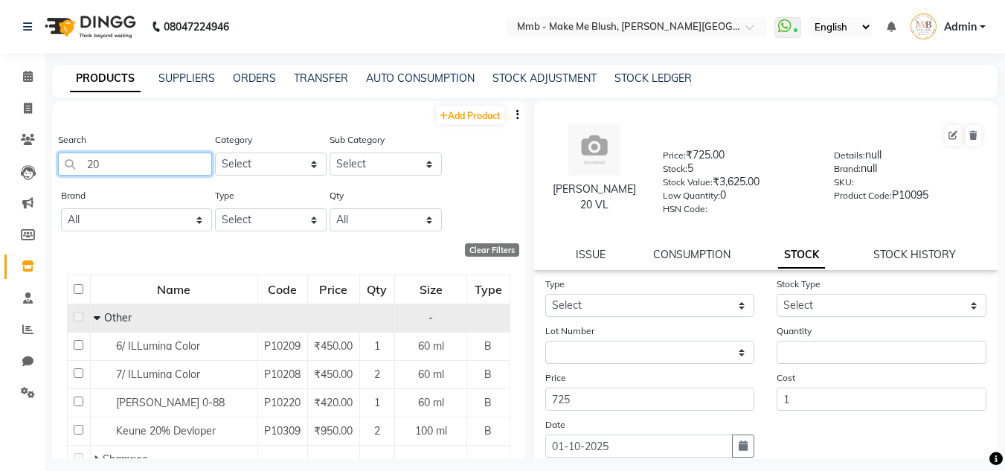
click at [96, 167] on input "20" at bounding box center [135, 164] width 154 height 23
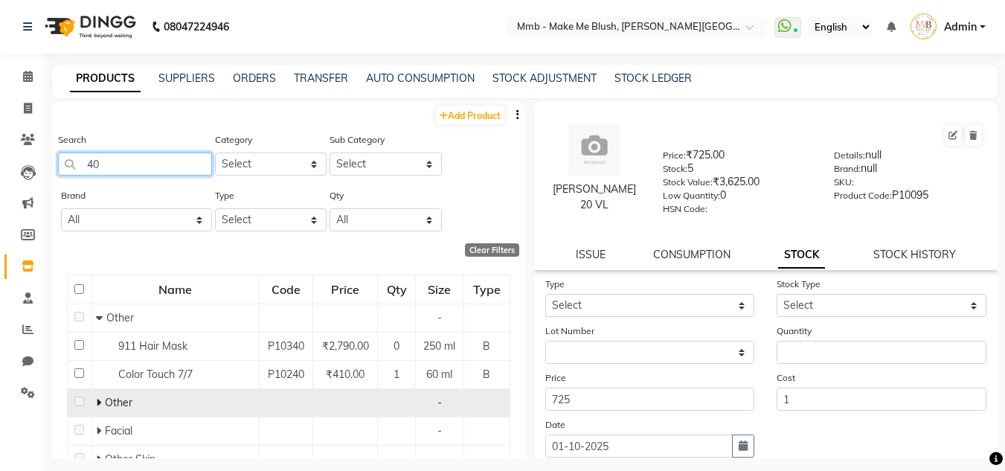
type input "40"
click at [97, 403] on icon at bounding box center [98, 402] width 5 height 10
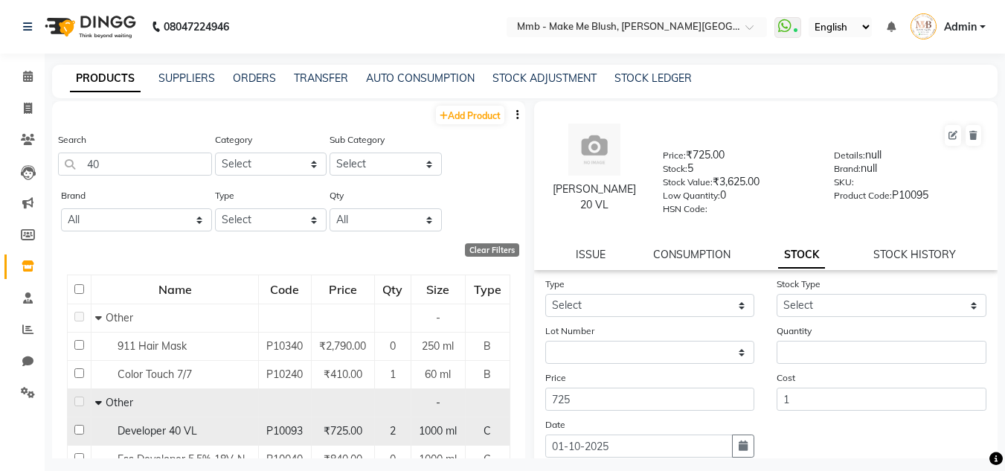
click at [159, 427] on span "Developer 40 VL" at bounding box center [158, 430] width 80 height 13
select select
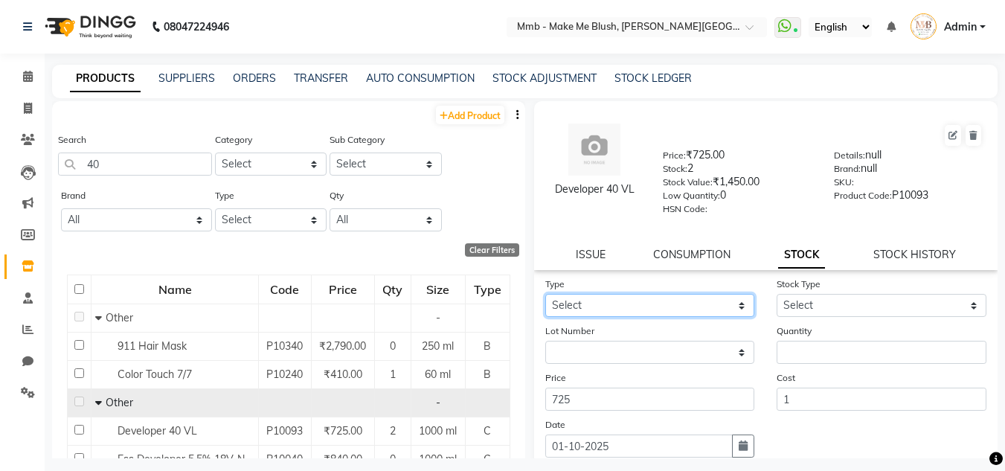
click at [647, 304] on select "Select In Out" at bounding box center [650, 305] width 210 height 23
select select "out"
click at [545, 294] on select "Select In Out" at bounding box center [650, 305] width 210 height 23
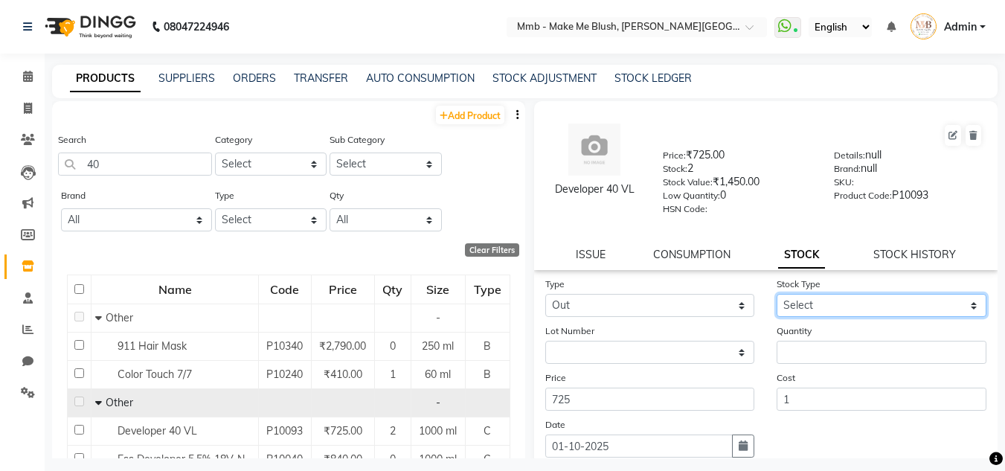
click at [825, 307] on select "Select Internal Use Damaged Expired Adjustment Return Other" at bounding box center [882, 305] width 210 height 23
select select "adjustment"
click at [777, 294] on select "Select Internal Use Damaged Expired Adjustment Return Other" at bounding box center [882, 305] width 210 height 23
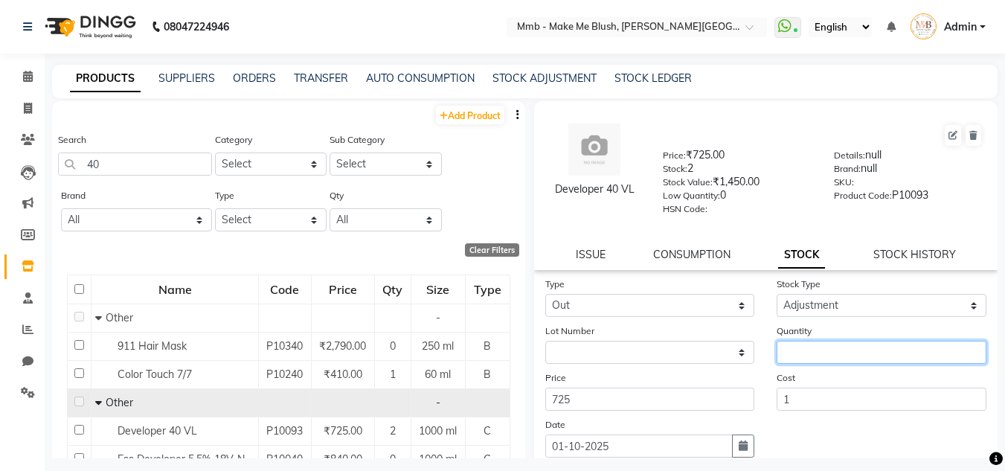
click at [832, 348] on input "number" at bounding box center [882, 352] width 210 height 23
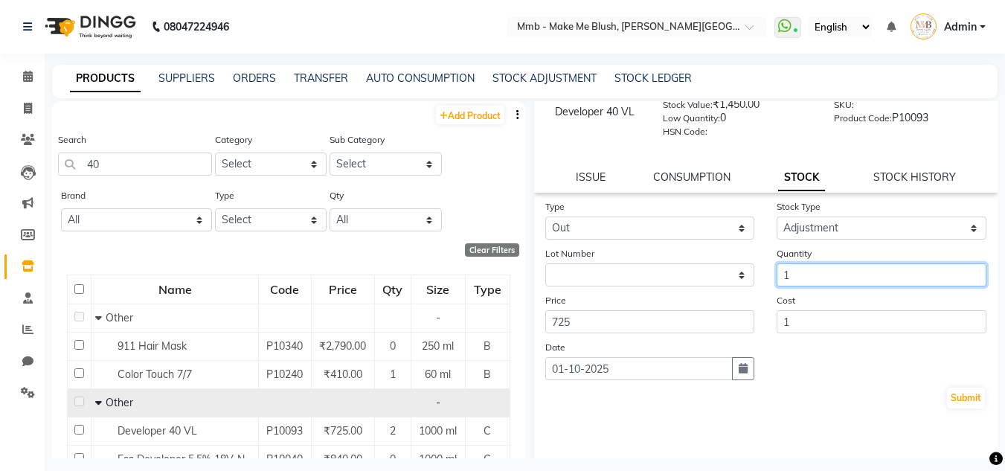
scroll to position [57, 0]
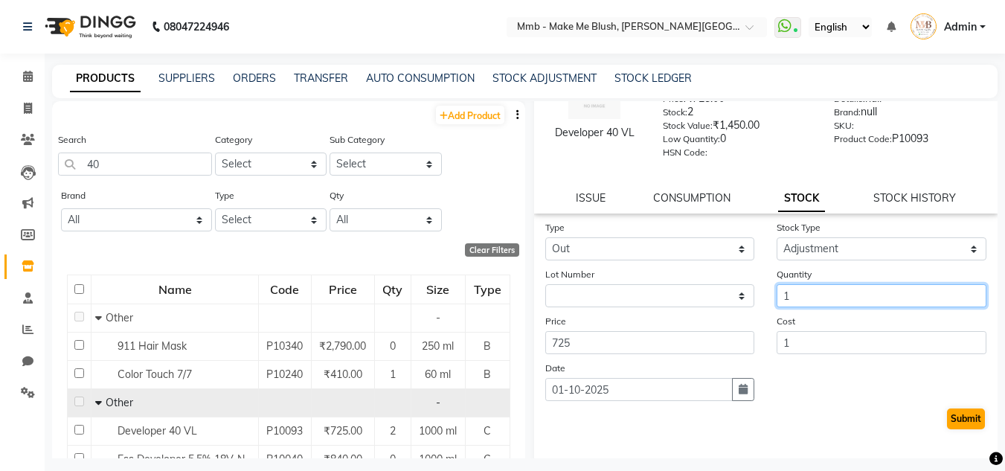
type input "1"
click at [950, 417] on button "Submit" at bounding box center [966, 419] width 38 height 21
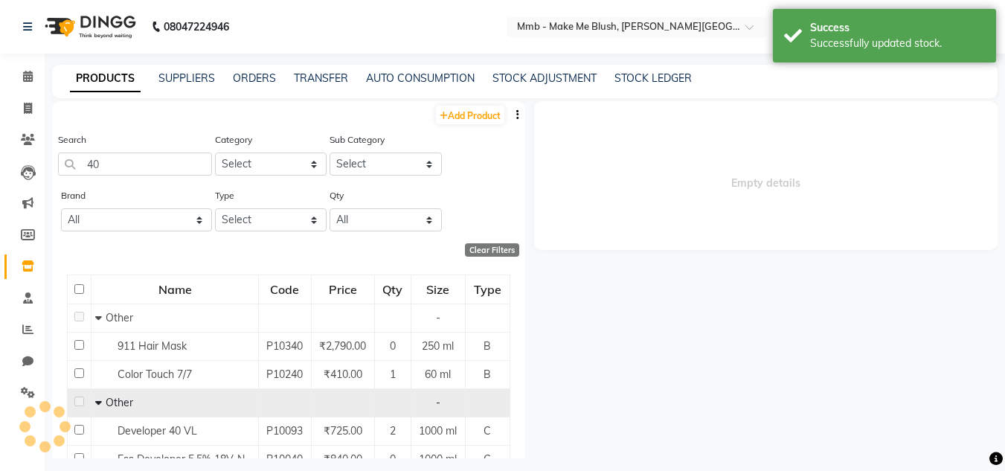
scroll to position [0, 0]
select select
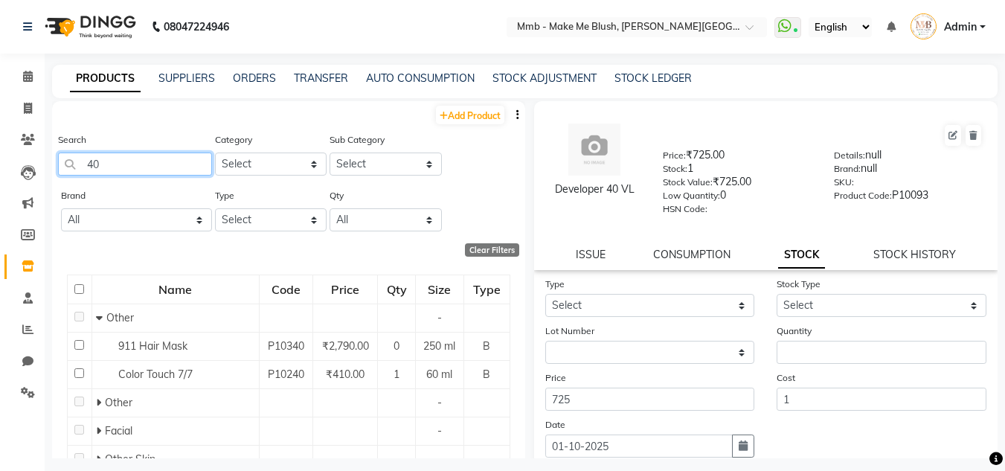
click at [95, 162] on input "40" at bounding box center [135, 164] width 154 height 23
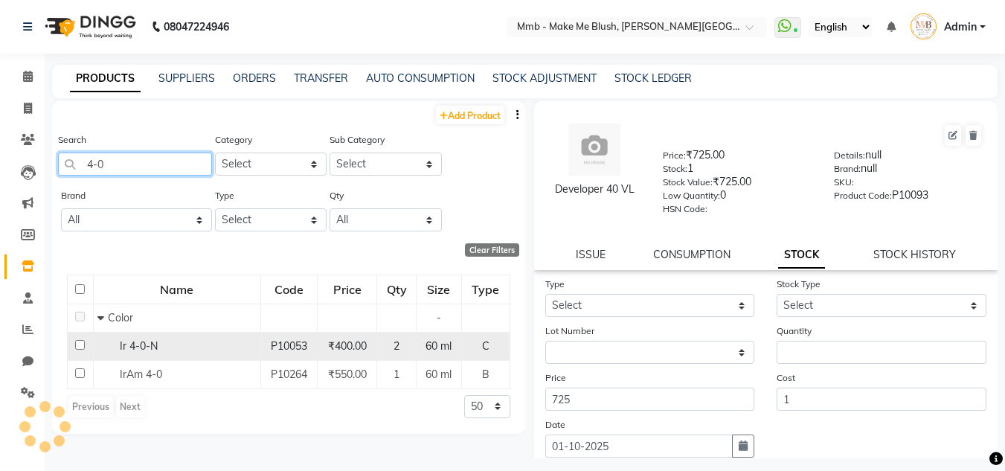
type input "4-0"
click at [82, 347] on input "checkbox" at bounding box center [80, 345] width 10 height 10
checkbox input "true"
select select
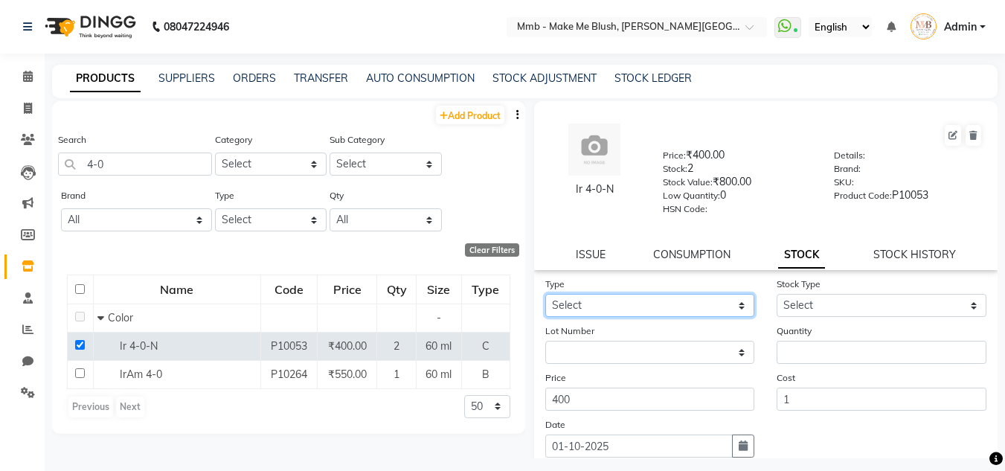
drag, startPoint x: 634, startPoint y: 307, endPoint x: 582, endPoint y: 351, distance: 68.6
click at [582, 351] on form "Type Select In Out Stock Type Select Internal Use Damaged Expired Adjustment Re…" at bounding box center [766, 381] width 442 height 211
select select "in"
click at [545, 294] on select "Select In Out" at bounding box center [650, 305] width 210 height 23
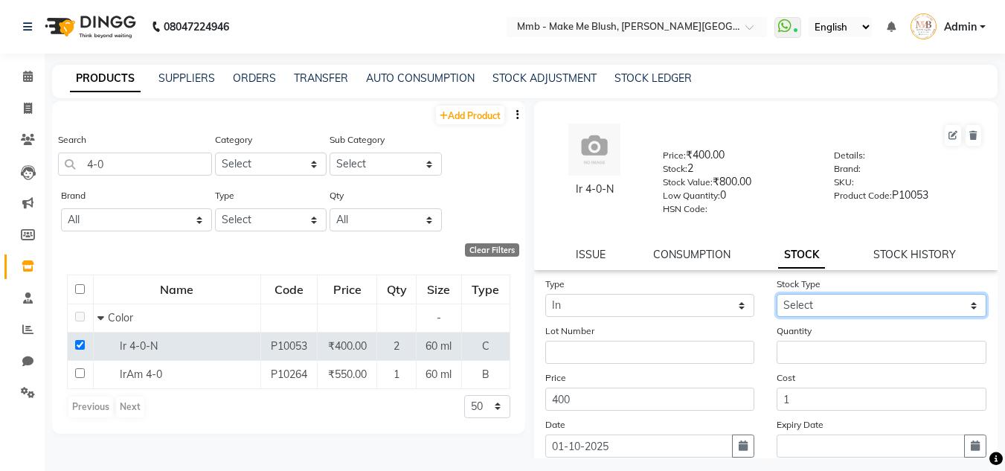
click at [836, 308] on select "Select New Stock Adjustment Return Other" at bounding box center [882, 305] width 210 height 23
select select "new stock"
click at [777, 294] on select "Select New Stock Adjustment Return Other" at bounding box center [882, 305] width 210 height 23
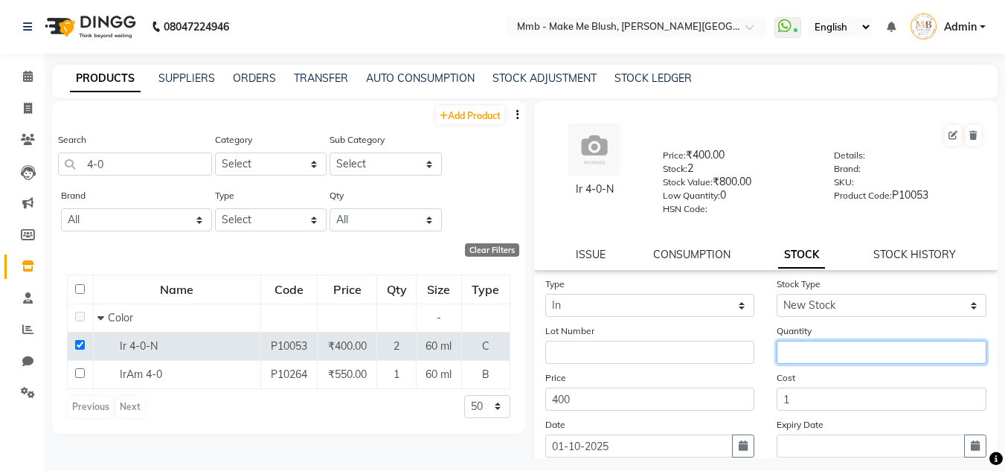
click at [821, 350] on input "number" at bounding box center [882, 352] width 210 height 23
type input "3"
click at [1000, 413] on main "PRODUCTS SUPPLIERS ORDERS TRANSFER AUTO CONSUMPTION STOCK ADJUSTMENT STOCK LEDG…" at bounding box center [525, 273] width 961 height 416
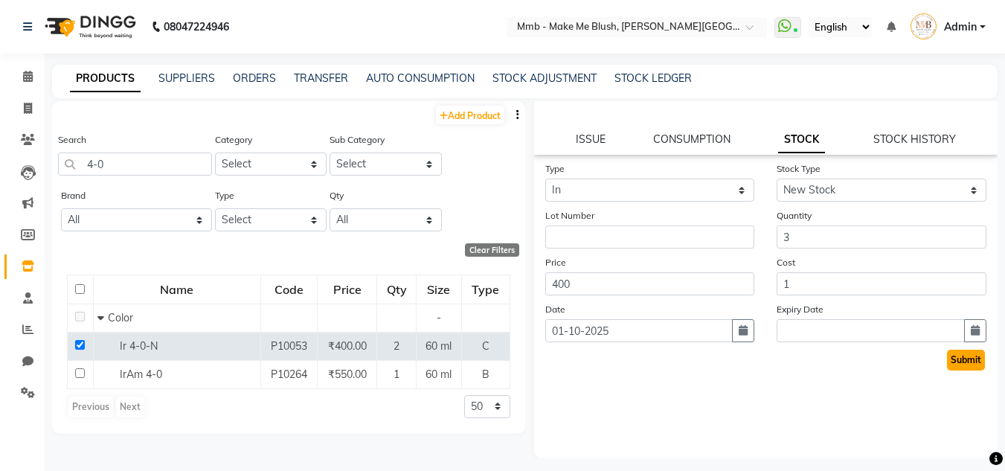
click at [950, 357] on button "Submit" at bounding box center [966, 360] width 38 height 21
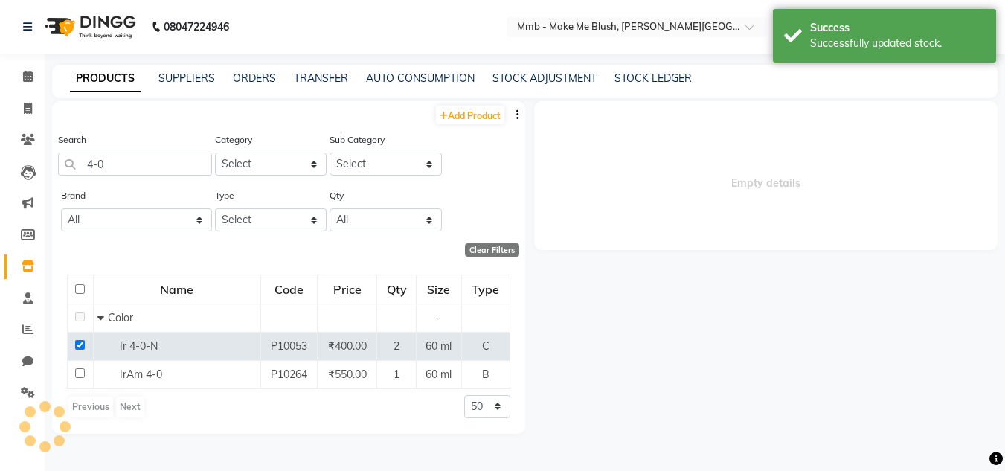
scroll to position [0, 0]
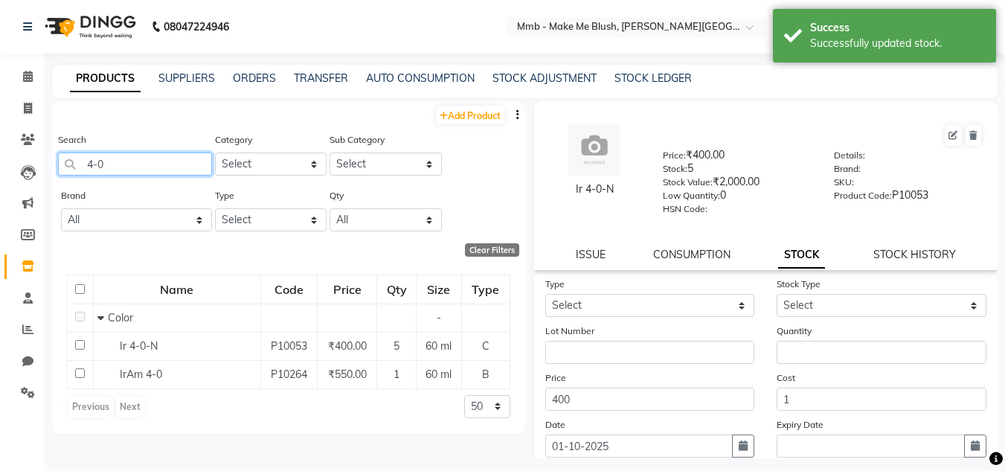
click at [119, 171] on input "4-0" at bounding box center [135, 164] width 154 height 23
type input "4"
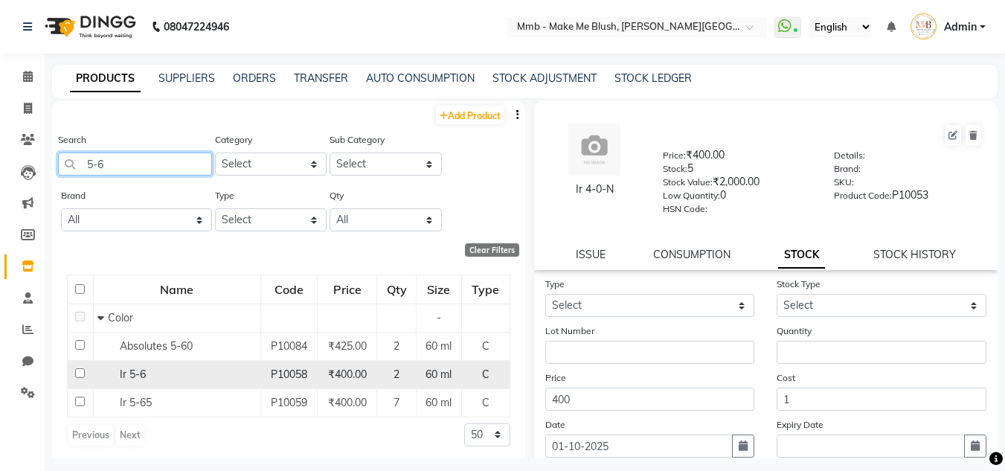
type input "5-6"
click at [80, 375] on input "checkbox" at bounding box center [80, 373] width 10 height 10
checkbox input "true"
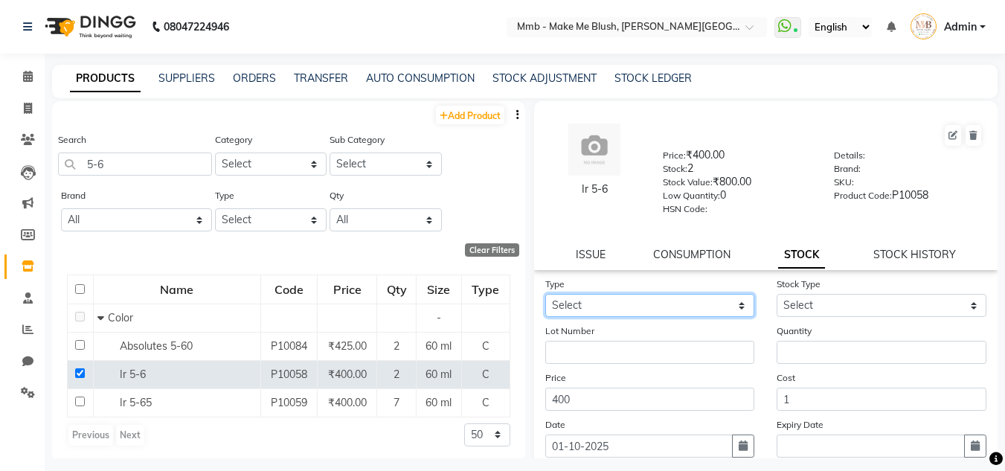
drag, startPoint x: 703, startPoint y: 310, endPoint x: 659, endPoint y: 349, distance: 59.1
click at [659, 349] on form "Type Select In Out Stock Type Select New Stock Adjustment Return Other Lot Numb…" at bounding box center [766, 381] width 442 height 211
select select "in"
click at [545, 294] on select "Select In Out" at bounding box center [650, 305] width 210 height 23
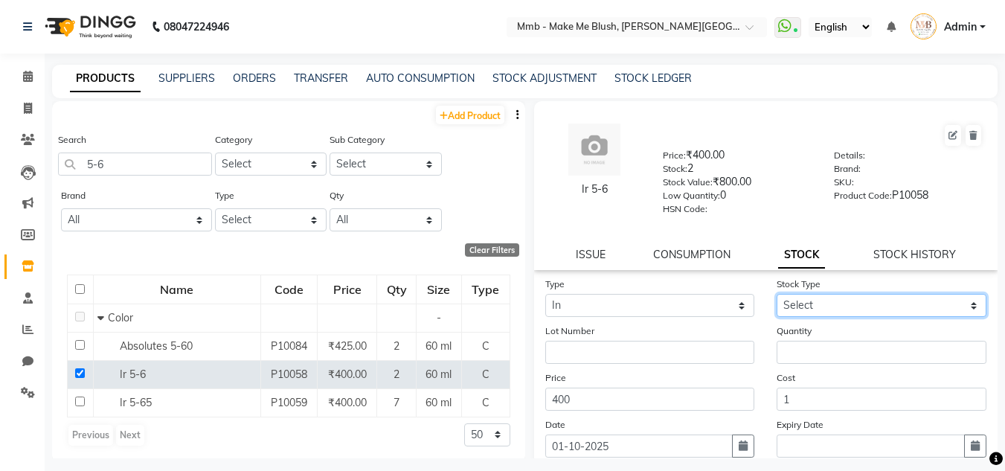
click at [805, 298] on select "Select New Stock Adjustment Return Other" at bounding box center [882, 305] width 210 height 23
select select "new stock"
click at [777, 294] on select "Select New Stock Adjustment Return Other" at bounding box center [882, 305] width 210 height 23
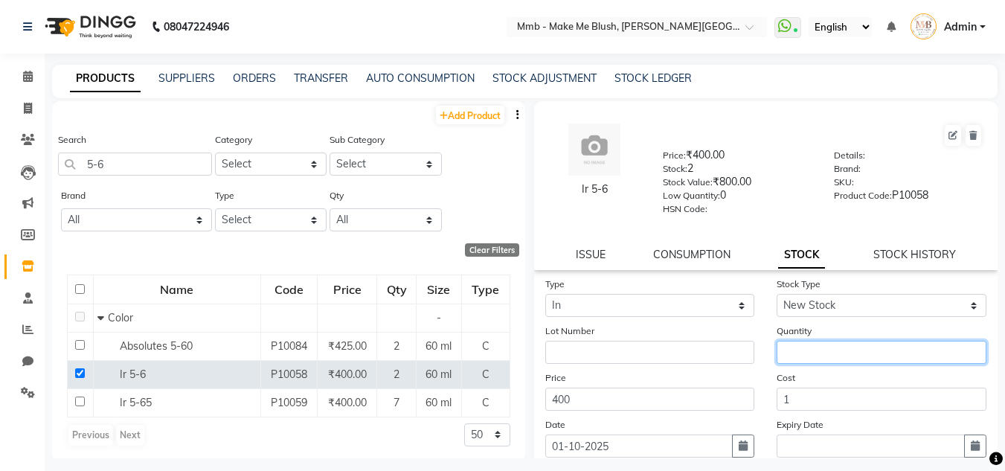
click at [800, 349] on input "number" at bounding box center [882, 352] width 210 height 23
type input "3"
click at [986, 401] on div "Cost 1" at bounding box center [882, 390] width 232 height 41
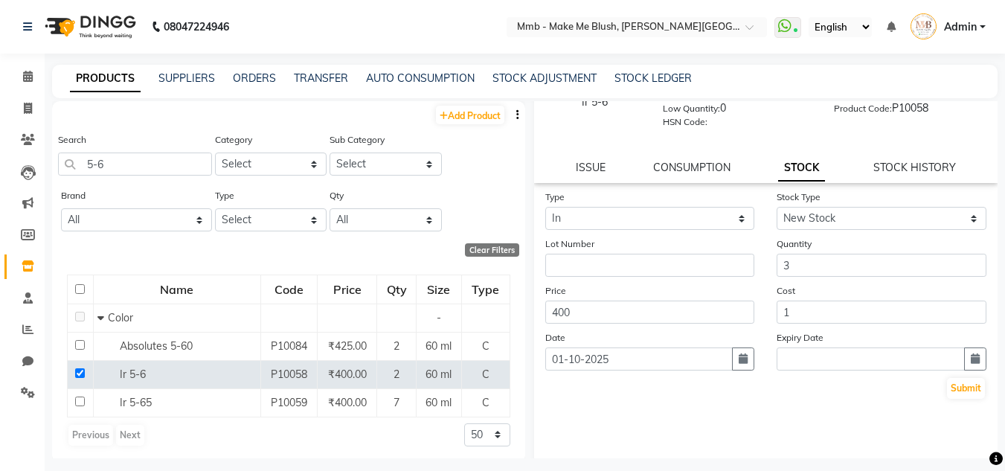
scroll to position [115, 0]
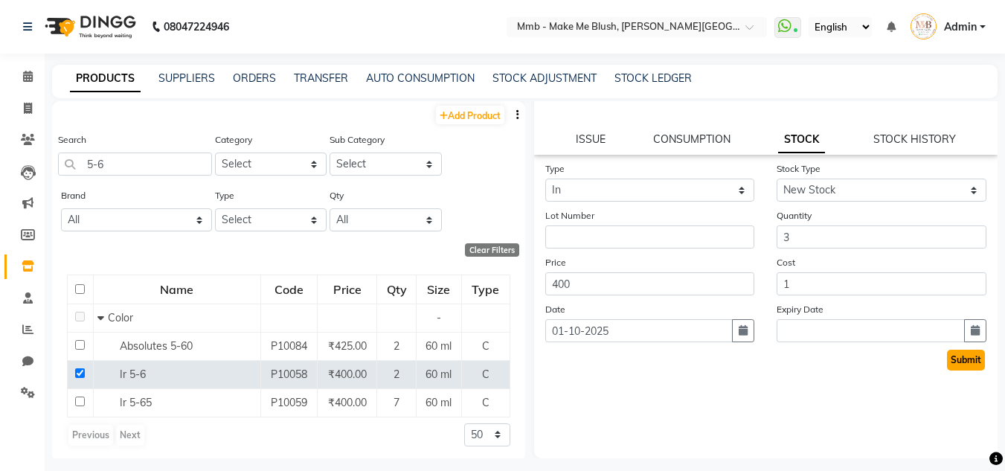
click at [953, 365] on button "Submit" at bounding box center [966, 360] width 38 height 21
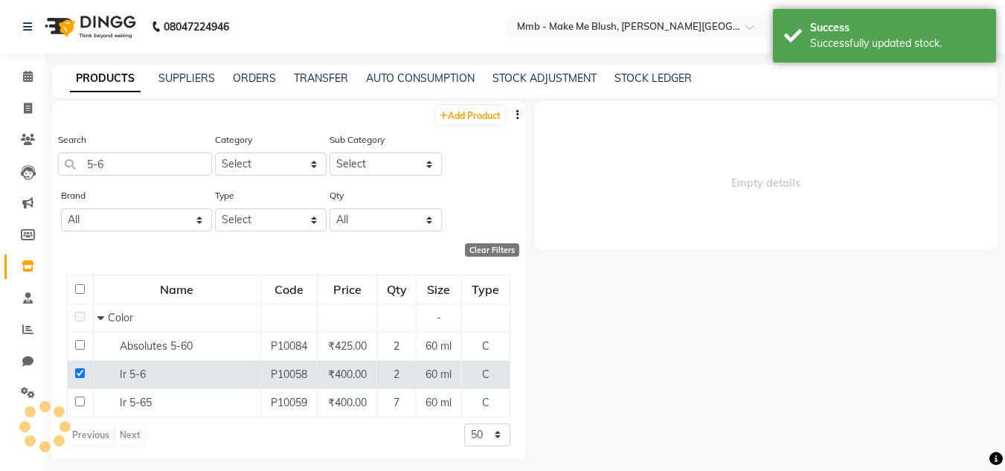
scroll to position [0, 0]
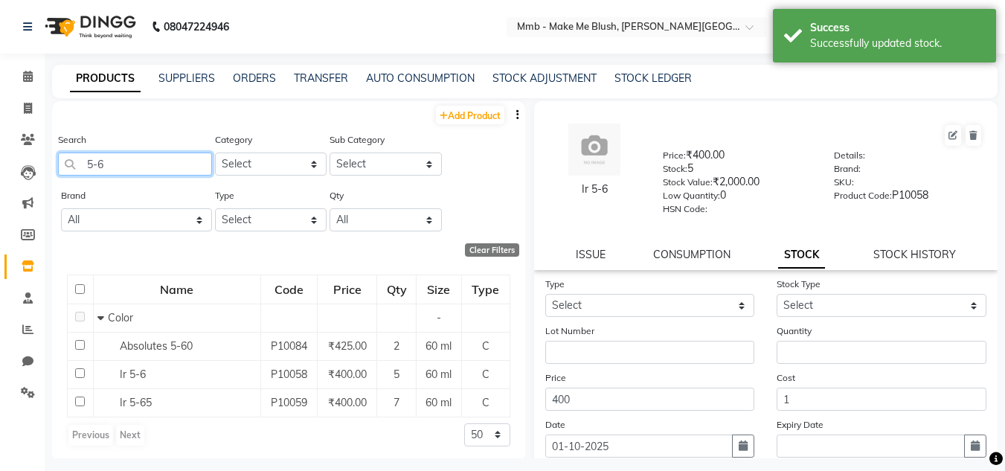
click at [112, 173] on input "5-6" at bounding box center [135, 164] width 154 height 23
type input "5"
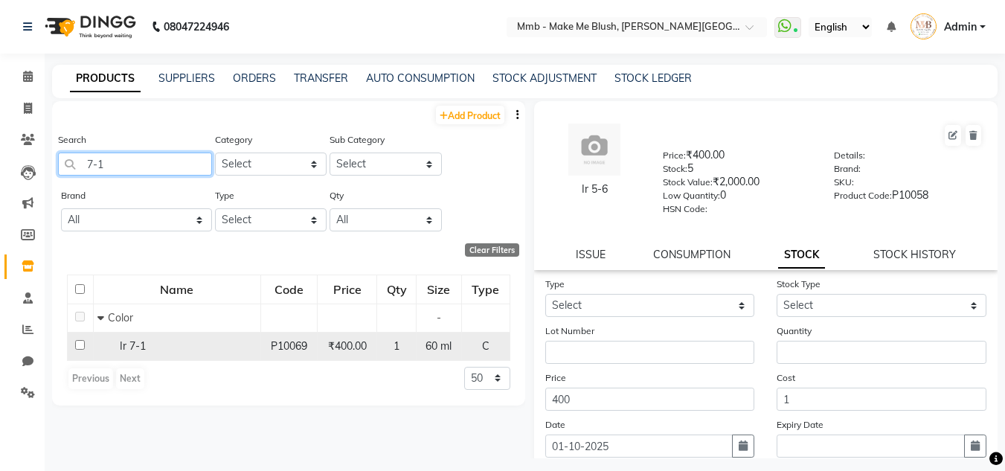
type input "7-1"
click at [80, 344] on input "checkbox" at bounding box center [80, 345] width 10 height 10
checkbox input "true"
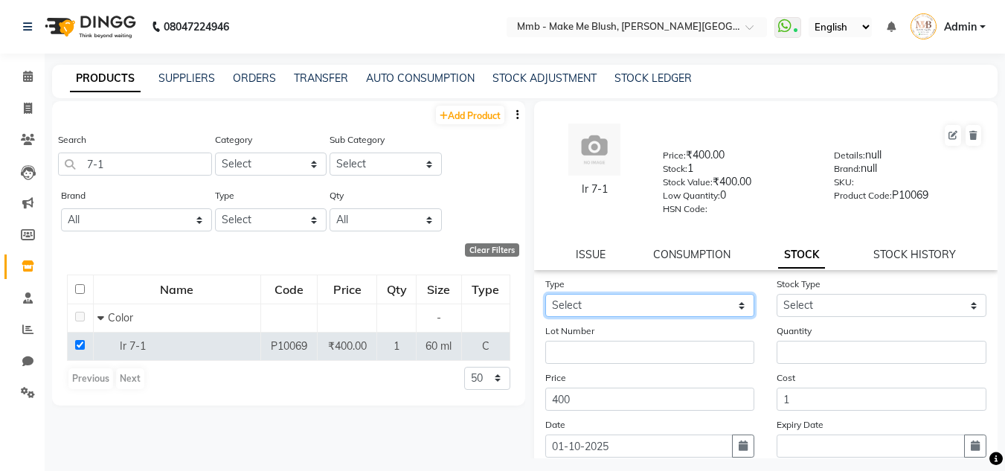
click at [584, 308] on select "Select In Out" at bounding box center [650, 305] width 210 height 23
select select "in"
click at [545, 294] on select "Select In Out" at bounding box center [650, 305] width 210 height 23
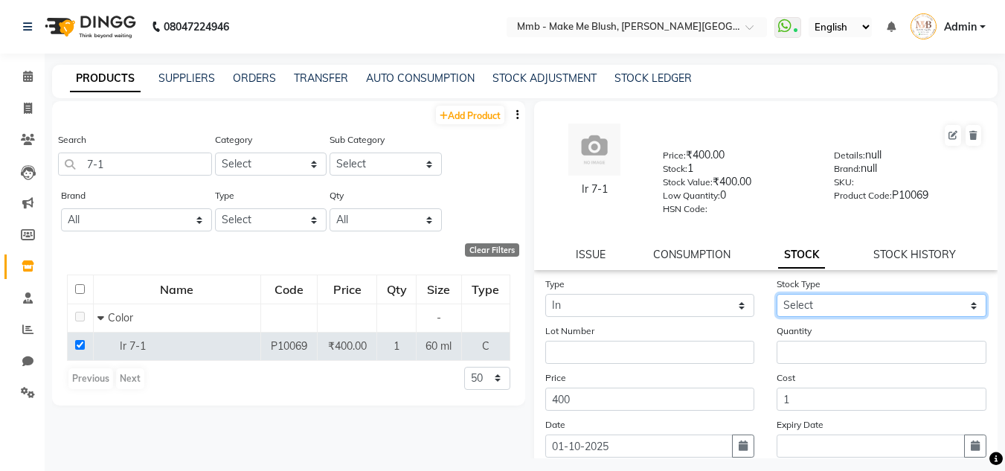
click at [802, 310] on select "Select New Stock Adjustment Return Other" at bounding box center [882, 305] width 210 height 23
select select "new stock"
click at [777, 294] on select "Select New Stock Adjustment Return Other" at bounding box center [882, 305] width 210 height 23
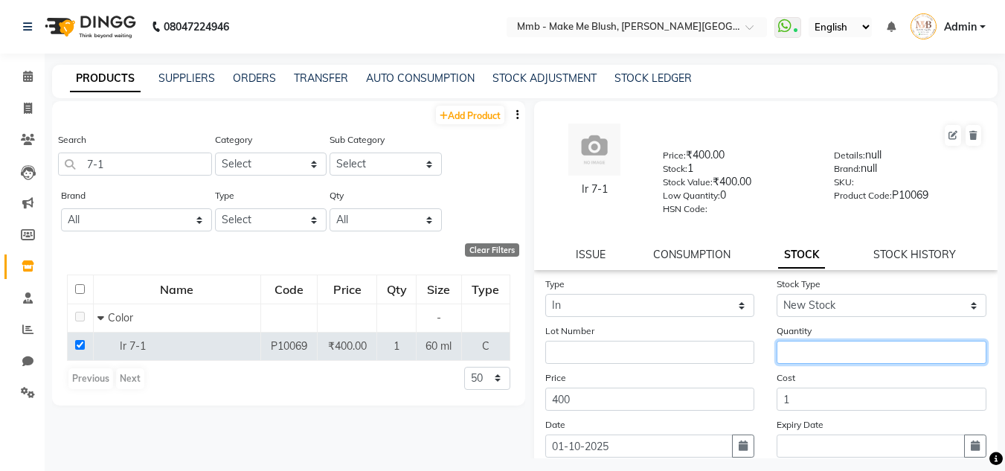
click at [787, 349] on input "number" at bounding box center [882, 352] width 210 height 23
type input "3"
click at [999, 410] on main "PRODUCTS SUPPLIERS ORDERS TRANSFER AUTO CONSUMPTION STOCK ADJUSTMENT STOCK LEDG…" at bounding box center [525, 273] width 961 height 416
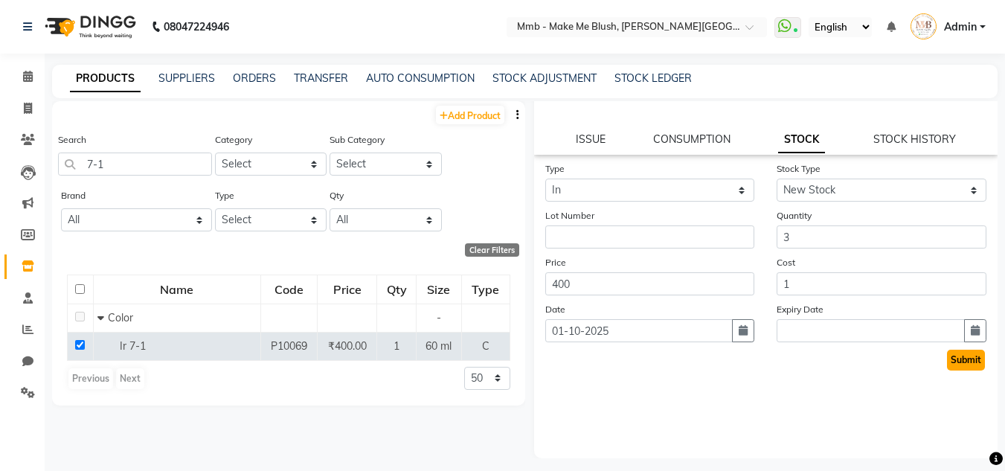
click at [951, 362] on button "Submit" at bounding box center [966, 360] width 38 height 21
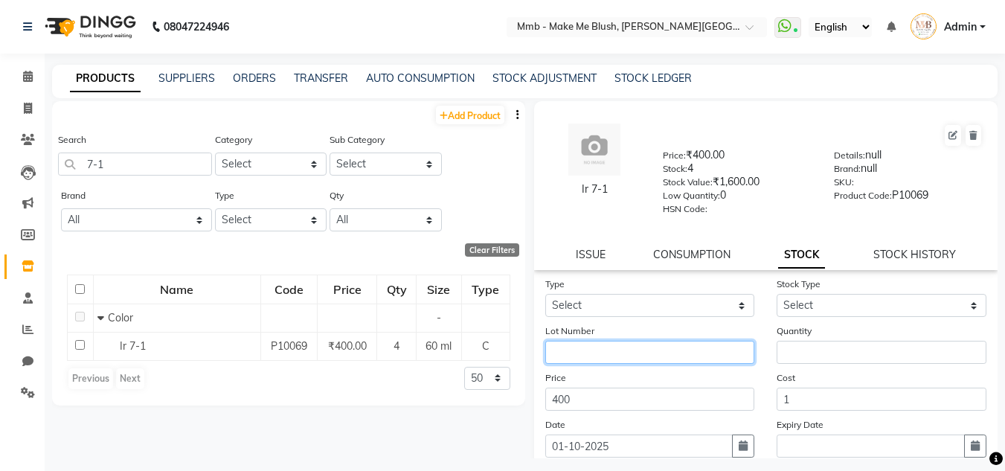
click at [617, 345] on input "text" at bounding box center [650, 352] width 210 height 23
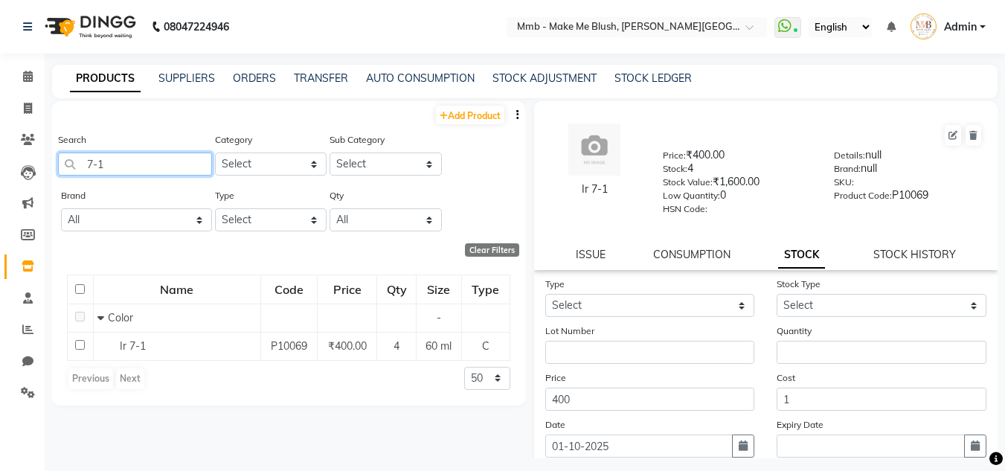
click at [187, 157] on input "7-1" at bounding box center [135, 164] width 154 height 23
type input "7"
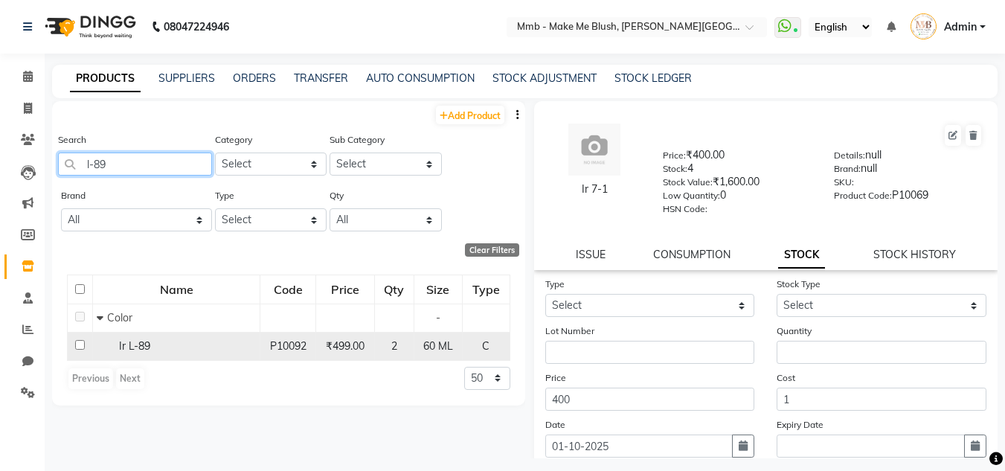
type input "l-89"
click at [79, 345] on input "checkbox" at bounding box center [80, 345] width 10 height 10
checkbox input "true"
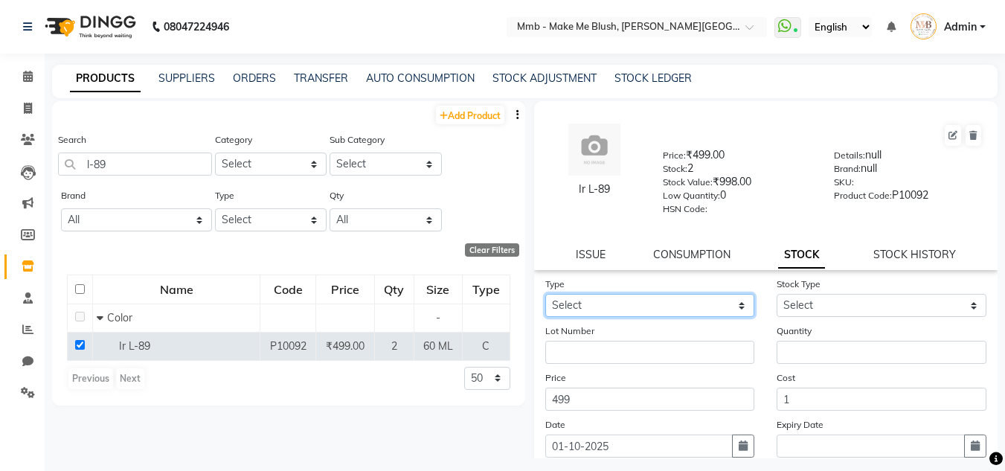
click at [618, 312] on select "Select In Out" at bounding box center [650, 305] width 210 height 23
select select "in"
click at [545, 294] on select "Select In Out" at bounding box center [650, 305] width 210 height 23
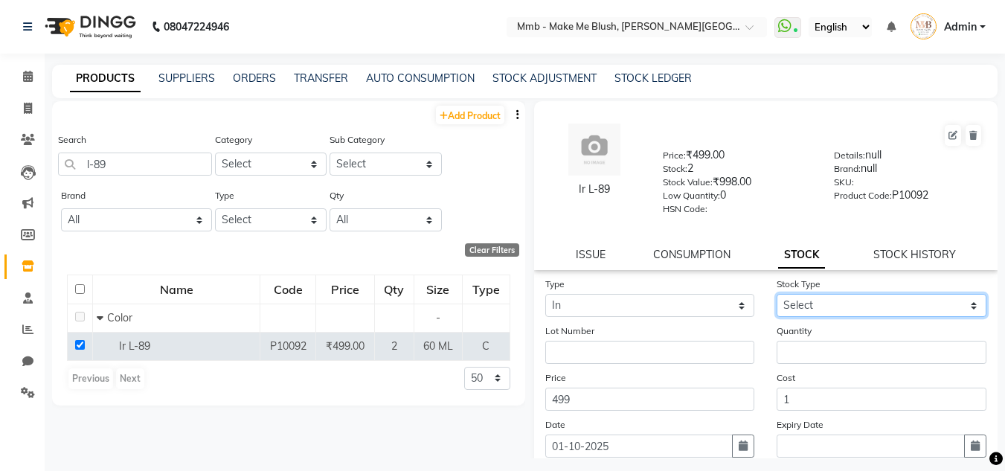
click at [807, 304] on select "Select New Stock Adjustment Return Other" at bounding box center [882, 305] width 210 height 23
select select "new stock"
click at [777, 294] on select "Select New Stock Adjustment Return Other" at bounding box center [882, 305] width 210 height 23
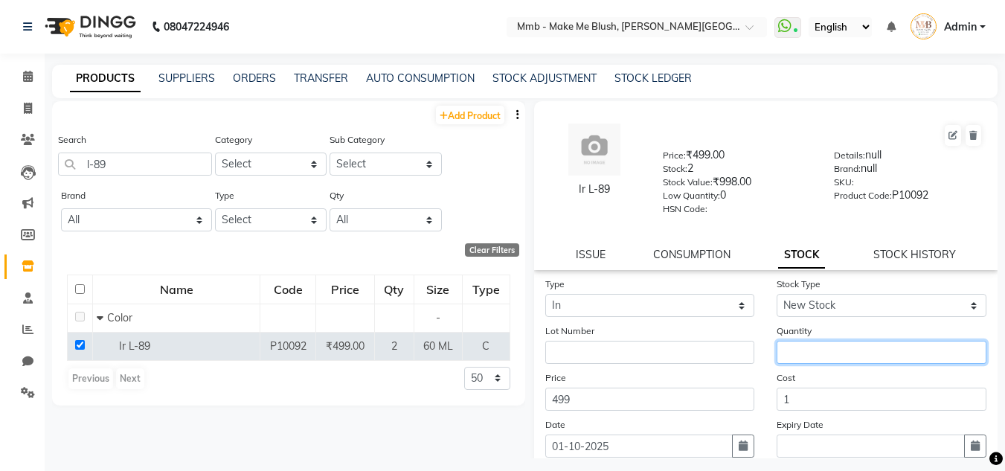
click at [799, 351] on input "number" at bounding box center [882, 352] width 210 height 23
type input "3"
click at [999, 426] on main "PRODUCTS SUPPLIERS ORDERS TRANSFER AUTO CONSUMPTION STOCK ADJUSTMENT STOCK LEDG…" at bounding box center [525, 273] width 961 height 416
click at [993, 429] on main "PRODUCTS SUPPLIERS ORDERS TRANSFER AUTO CONSUMPTION STOCK ADJUSTMENT STOCK LEDG…" at bounding box center [525, 273] width 961 height 416
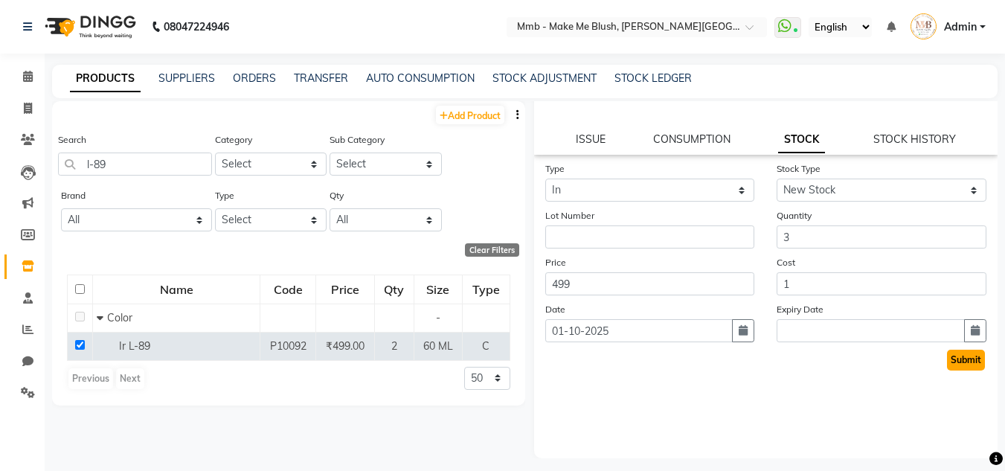
click at [970, 366] on button "Submit" at bounding box center [966, 360] width 38 height 21
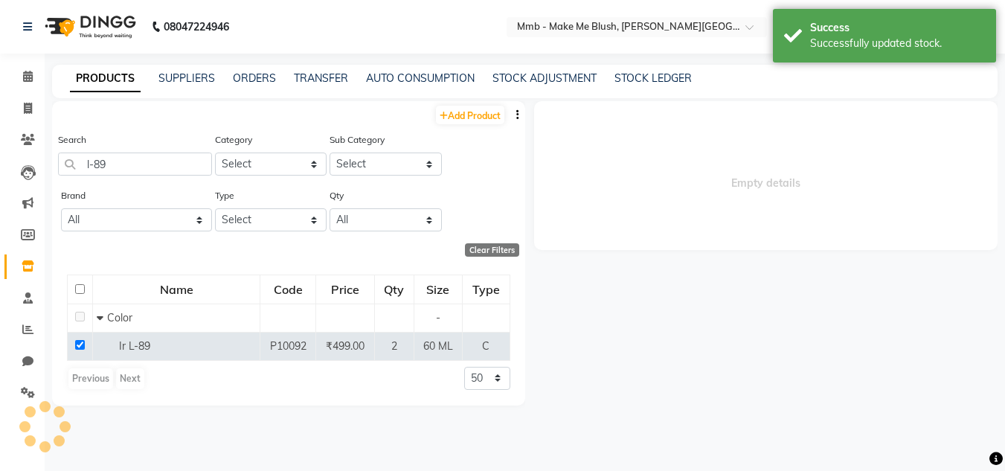
scroll to position [0, 0]
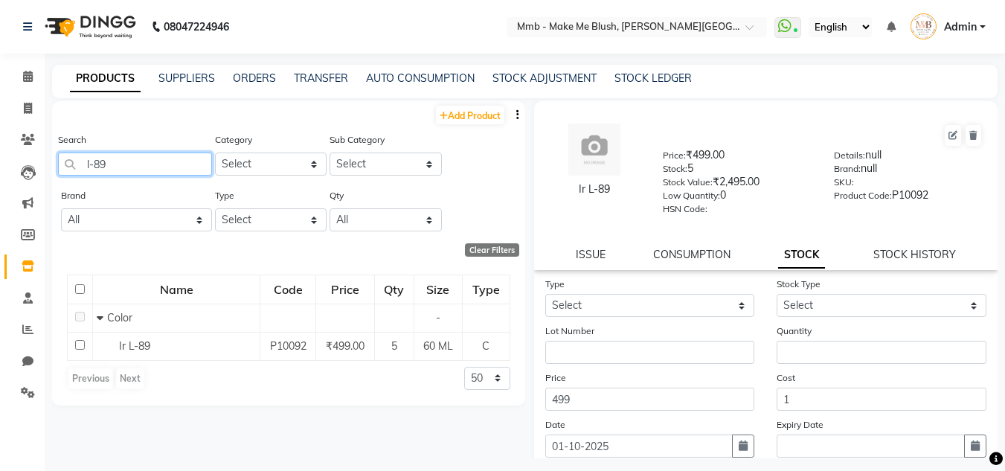
click at [155, 164] on input "l-89" at bounding box center [135, 164] width 154 height 23
type input "l"
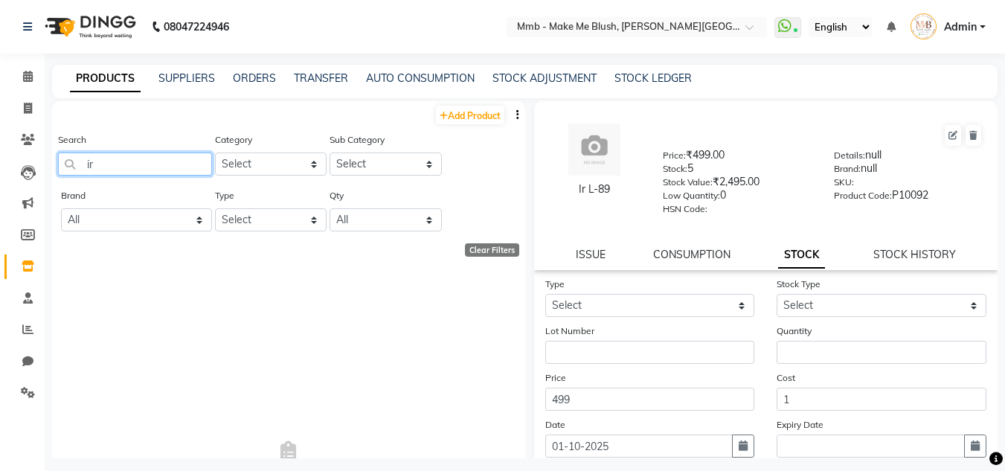
type input "i"
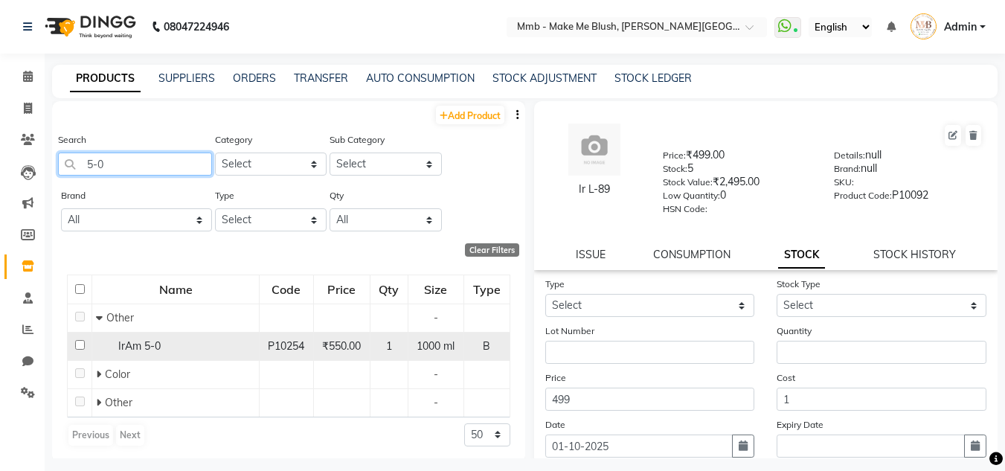
type input "5-0"
click at [79, 345] on input "checkbox" at bounding box center [80, 345] width 10 height 10
checkbox input "true"
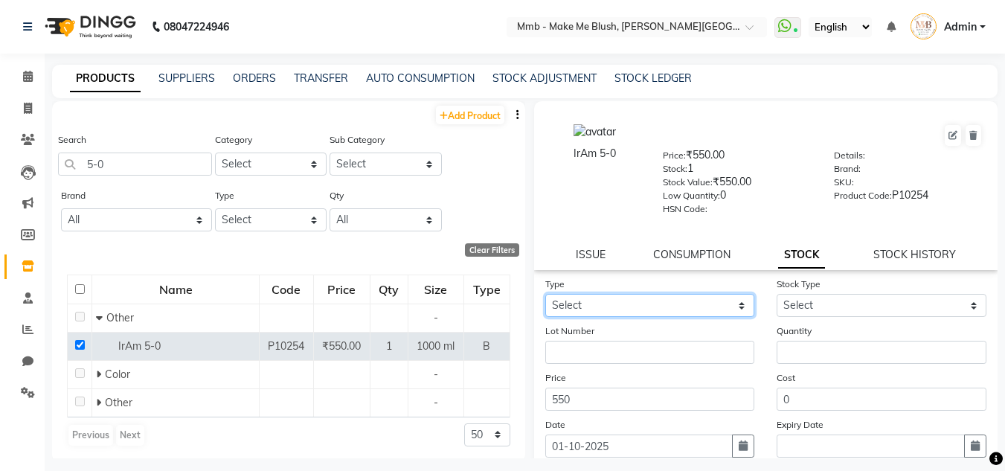
click at [648, 303] on select "Select In Out" at bounding box center [650, 305] width 210 height 23
select select "in"
click at [545, 294] on select "Select In Out" at bounding box center [650, 305] width 210 height 23
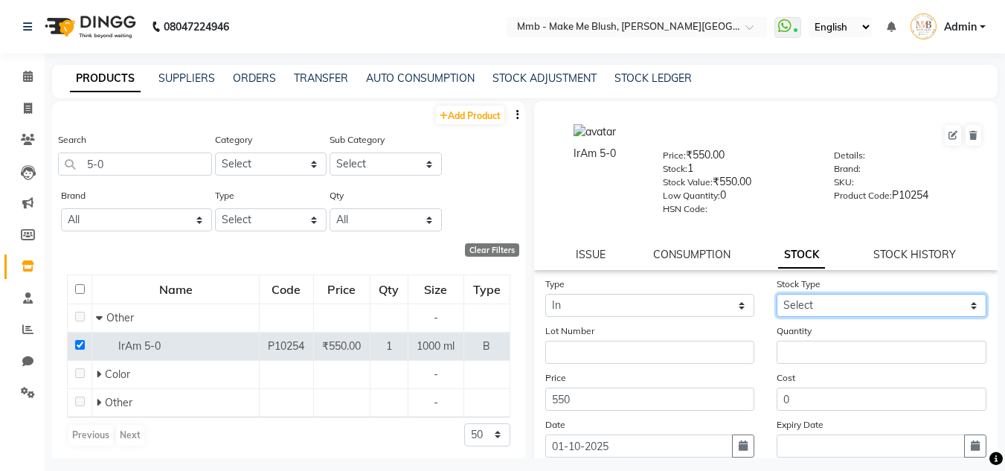
click at [811, 309] on select "Select New Stock Adjustment Return Other" at bounding box center [882, 305] width 210 height 23
select select "new stock"
click at [777, 294] on select "Select New Stock Adjustment Return Other" at bounding box center [882, 305] width 210 height 23
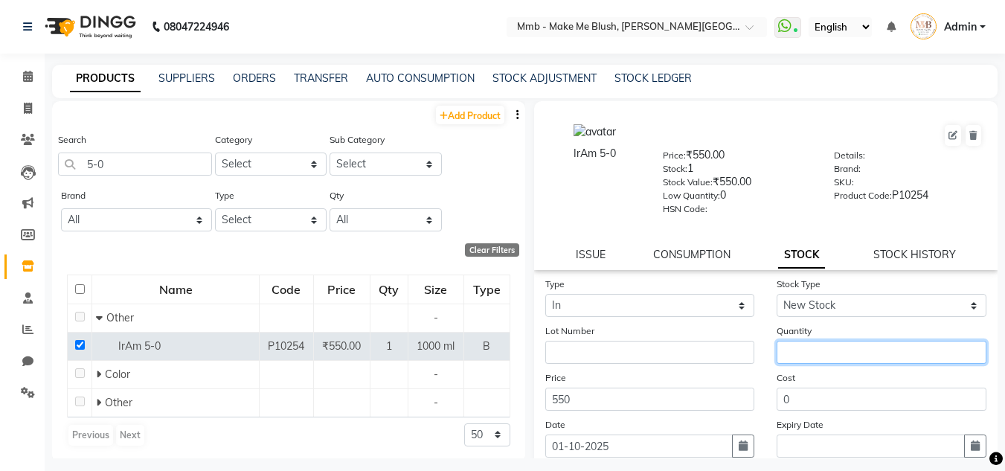
click at [805, 342] on input "number" at bounding box center [882, 352] width 210 height 23
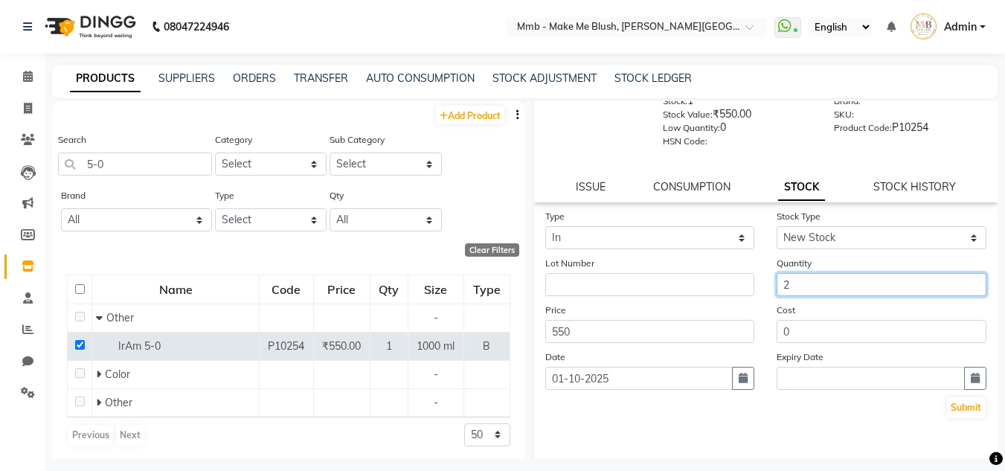
scroll to position [114, 0]
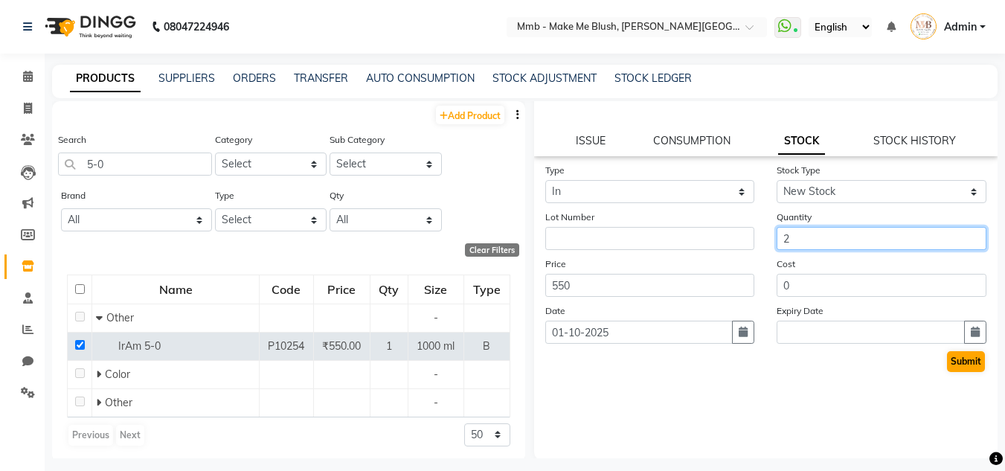
type input "2"
click at [954, 366] on button "Submit" at bounding box center [966, 361] width 38 height 21
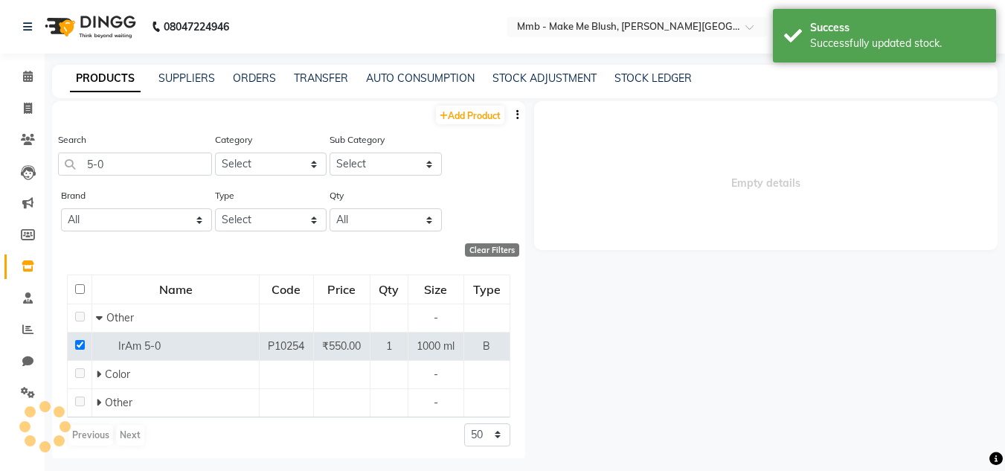
scroll to position [0, 0]
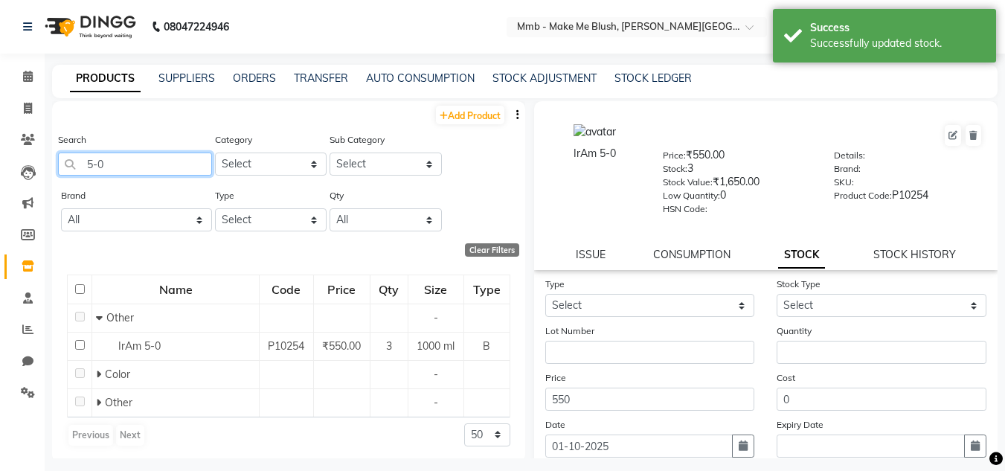
click at [191, 170] on input "5-0" at bounding box center [135, 164] width 154 height 23
type input "5"
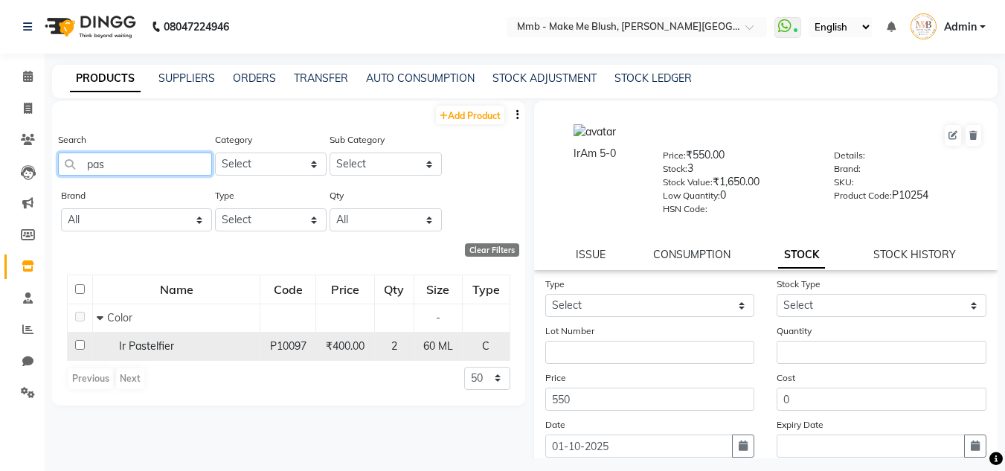
type input "pas"
click at [81, 345] on input "checkbox" at bounding box center [80, 345] width 10 height 10
checkbox input "true"
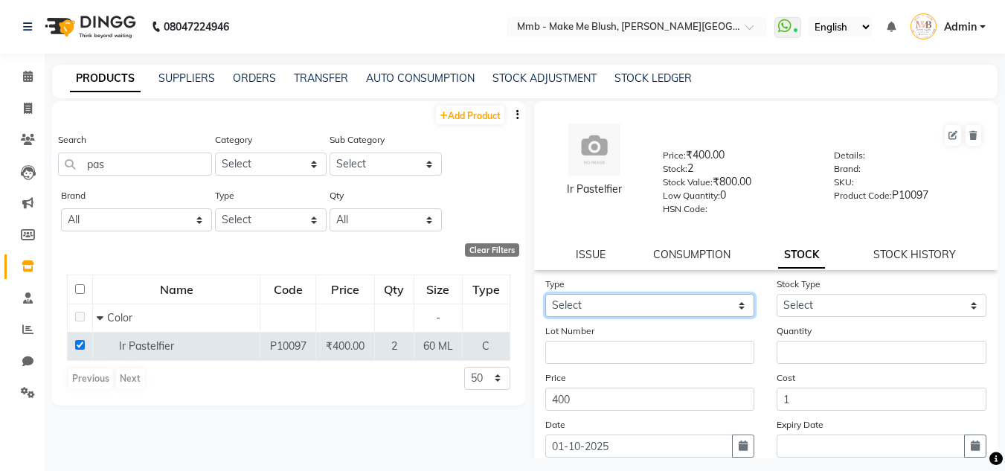
click at [621, 307] on select "Select In Out" at bounding box center [650, 305] width 210 height 23
select select "in"
click at [545, 294] on select "Select In Out" at bounding box center [650, 305] width 210 height 23
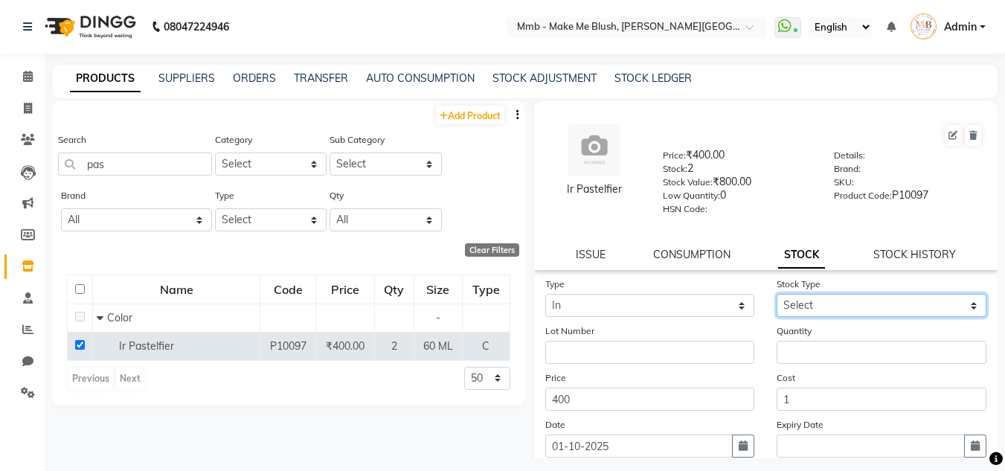
click at [831, 308] on select "Select New Stock Adjustment Return Other" at bounding box center [882, 305] width 210 height 23
select select "new stock"
click at [777, 294] on select "Select New Stock Adjustment Return Other" at bounding box center [882, 305] width 210 height 23
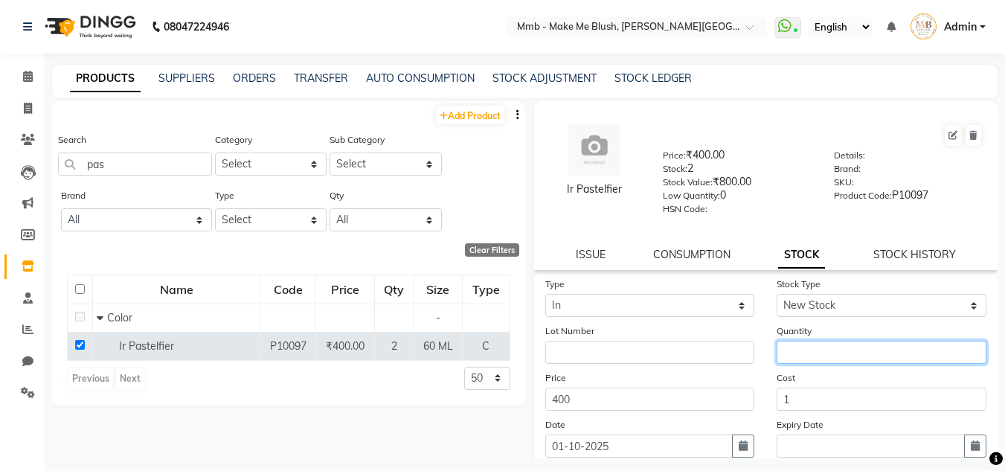
click at [815, 341] on input "number" at bounding box center [882, 352] width 210 height 23
type input "1"
type input "2"
click at [999, 429] on main "PRODUCTS SUPPLIERS ORDERS TRANSFER AUTO CONSUMPTION STOCK ADJUSTMENT STOCK LEDG…" at bounding box center [525, 273] width 961 height 416
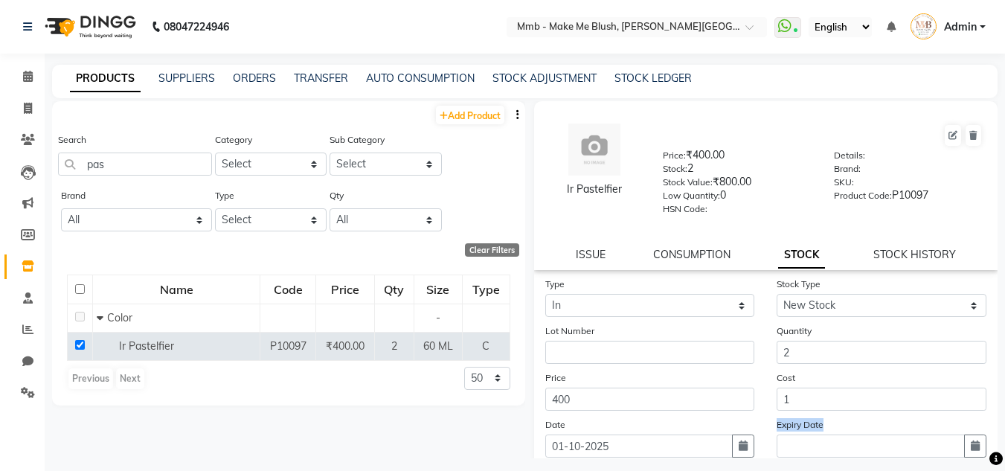
click at [999, 429] on main "PRODUCTS SUPPLIERS ORDERS TRANSFER AUTO CONSUMPTION STOCK ADJUSTMENT STOCK LEDG…" at bounding box center [525, 273] width 961 height 416
click at [996, 430] on main "PRODUCTS SUPPLIERS ORDERS TRANSFER AUTO CONSUMPTION STOCK ADJUSTMENT STOCK LEDG…" at bounding box center [525, 273] width 961 height 416
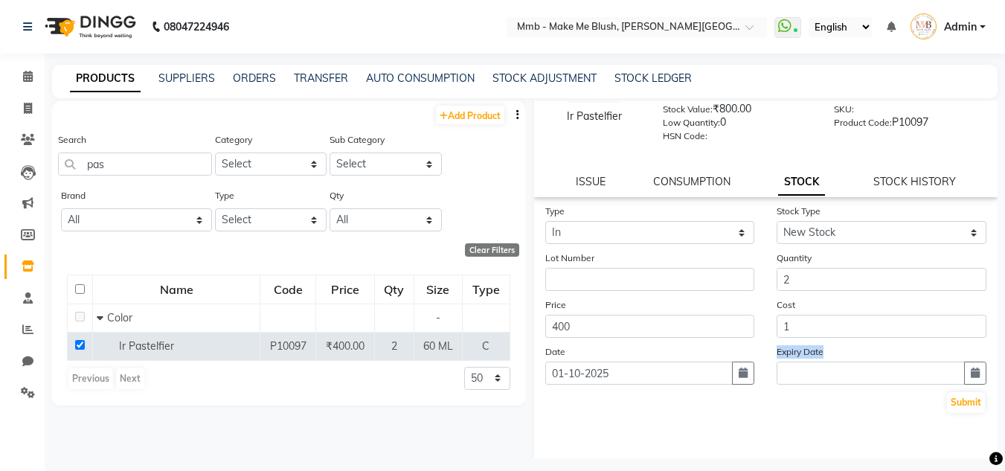
scroll to position [107, 0]
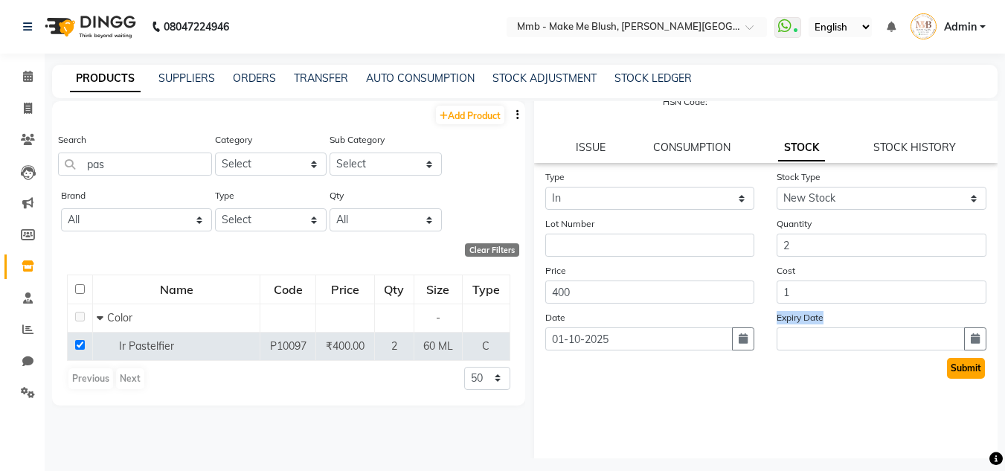
click at [961, 368] on button "Submit" at bounding box center [966, 368] width 38 height 21
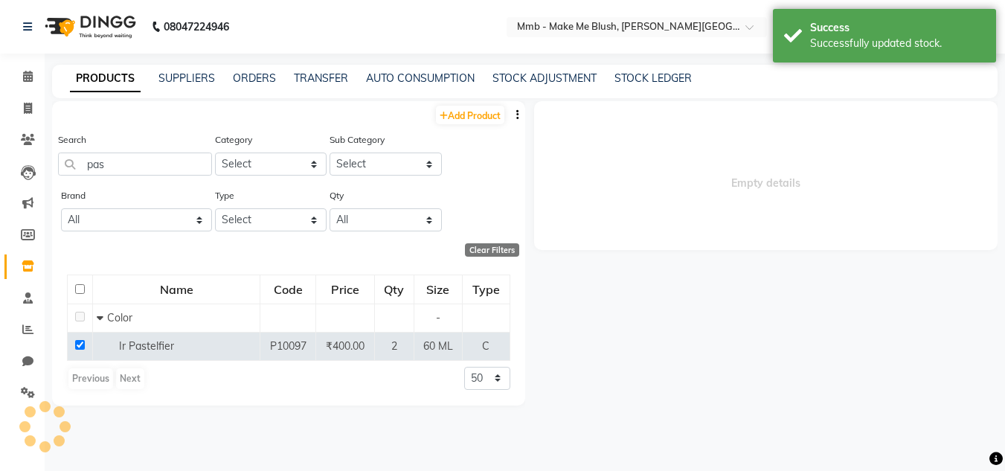
scroll to position [0, 0]
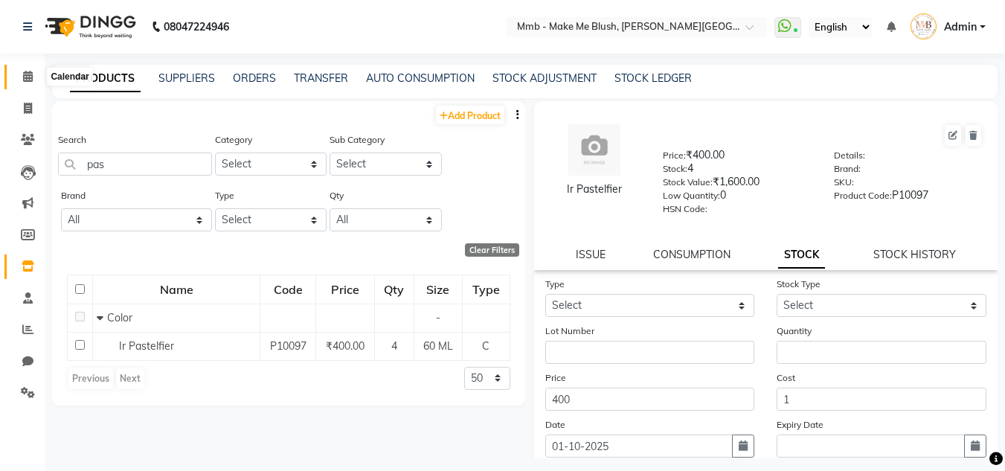
click at [21, 71] on span at bounding box center [28, 76] width 26 height 17
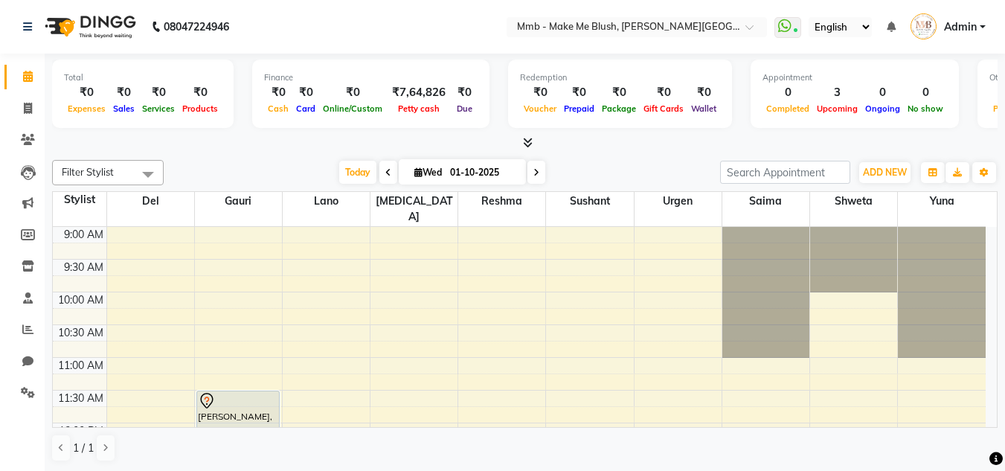
click at [415, 172] on icon at bounding box center [419, 172] width 8 height 10
select select "10"
select select "2025"
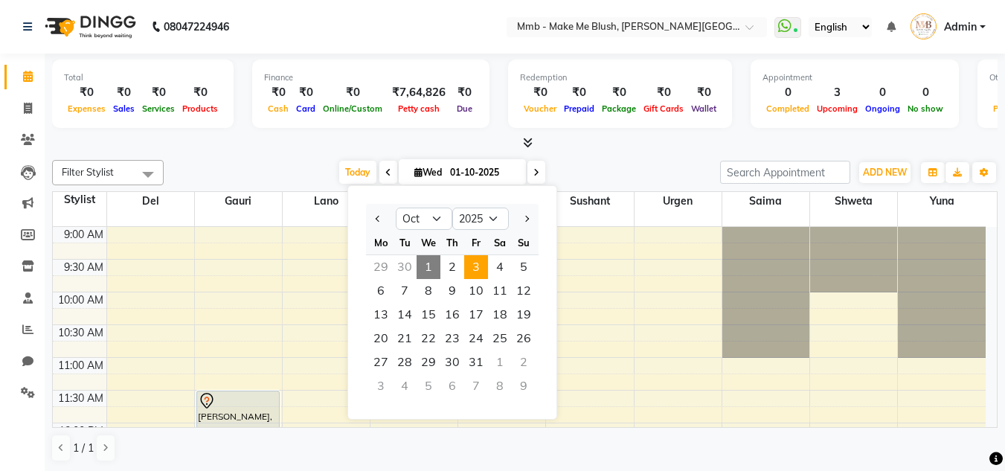
click at [474, 268] on span "3" at bounding box center [476, 267] width 24 height 24
type input "03-10-2025"
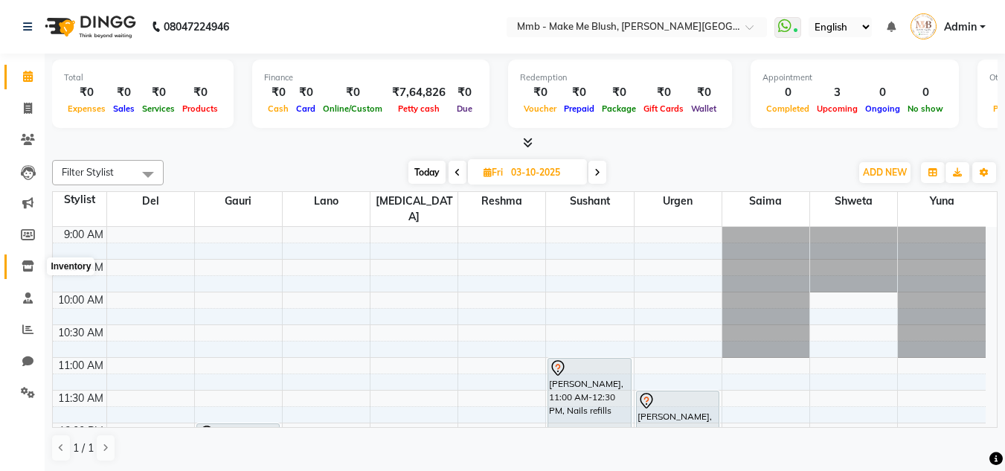
click at [36, 265] on span at bounding box center [28, 266] width 26 height 17
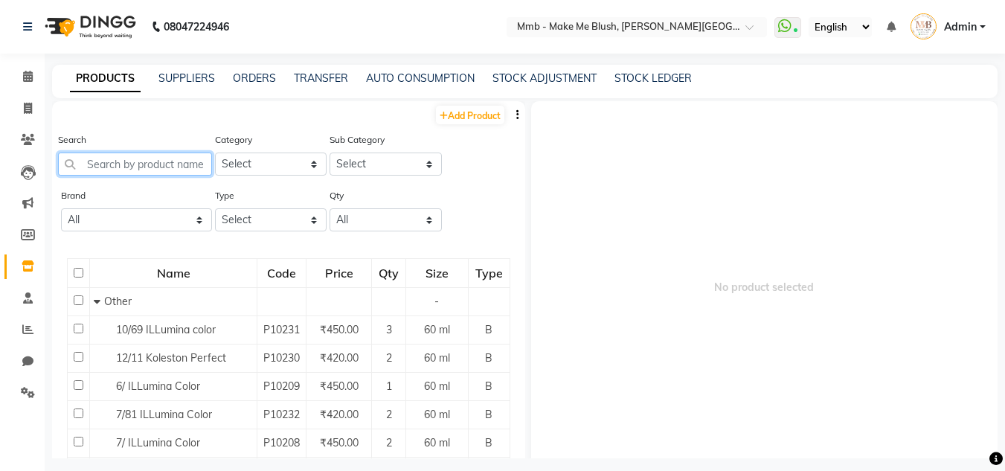
click at [156, 162] on input "text" at bounding box center [135, 164] width 154 height 23
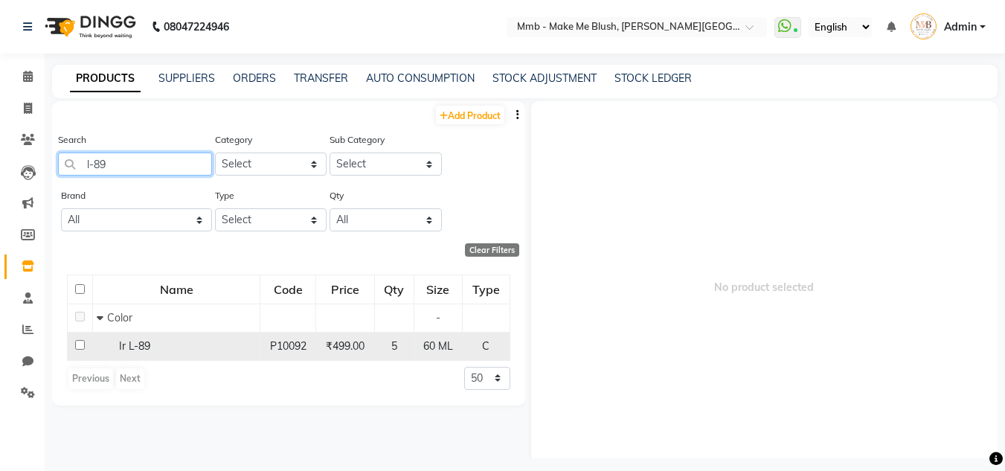
type input "l-89"
click at [76, 343] on input "checkbox" at bounding box center [80, 345] width 10 height 10
checkbox input "true"
select select
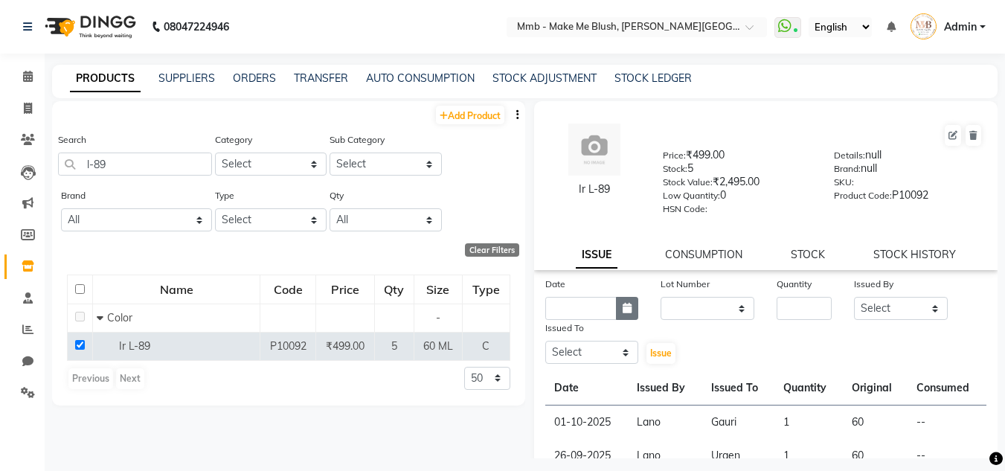
click at [627, 307] on icon "button" at bounding box center [627, 308] width 9 height 10
select select "10"
select select "2025"
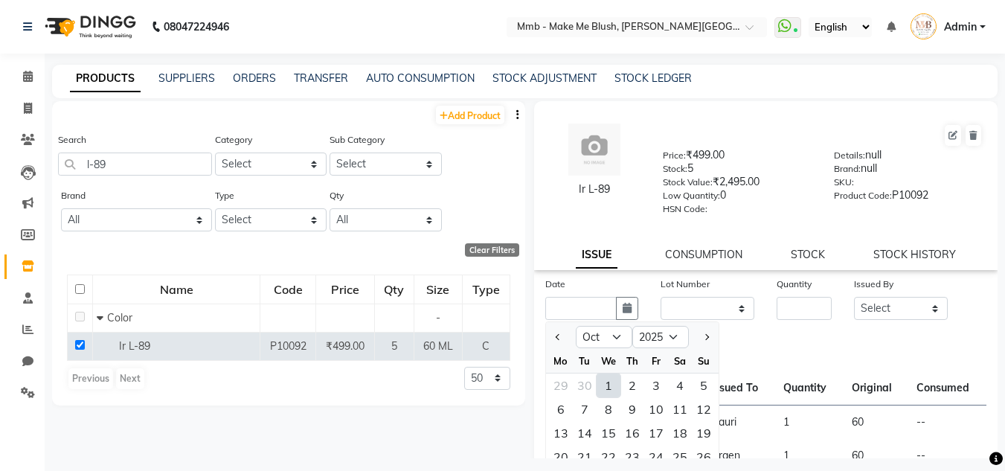
click at [610, 383] on div "1" at bounding box center [609, 386] width 24 height 24
type input "01-10-2025"
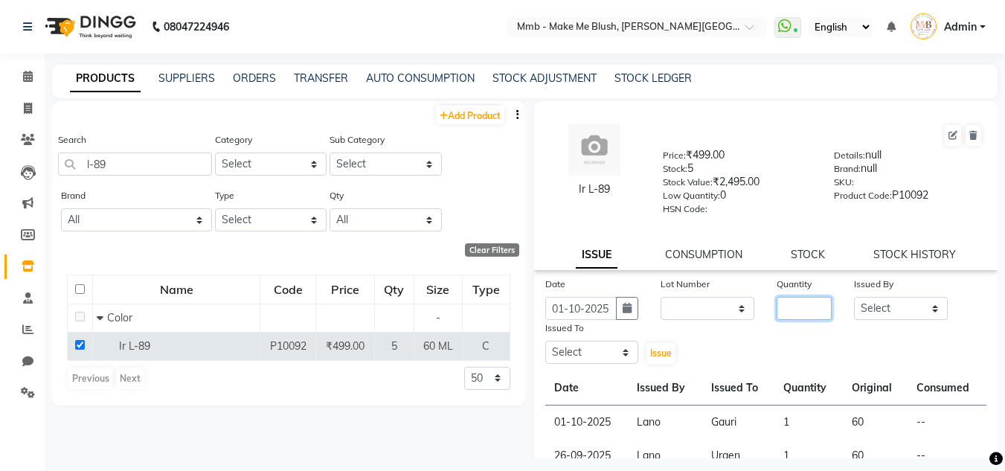
click at [802, 310] on input "number" at bounding box center [804, 308] width 55 height 23
type input "1"
click at [861, 313] on select "Select Del Gauri Lano Nikita Reshma Saima Shweta Sushant Urgen Yuna" at bounding box center [901, 308] width 94 height 23
select select "18877"
click at [854, 297] on select "Select Del Gauri Lano Nikita Reshma Saima Shweta Sushant Urgen Yuna" at bounding box center [901, 308] width 94 height 23
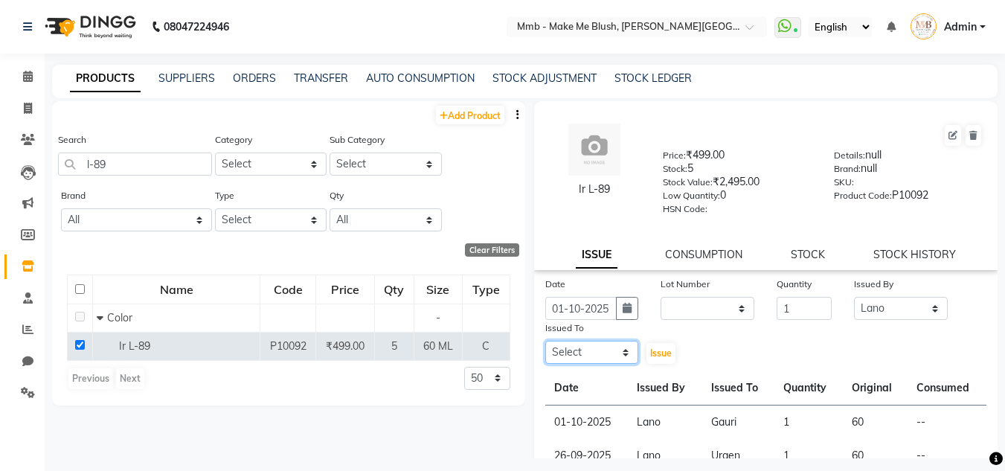
click at [585, 348] on select "Select Del Gauri Lano Nikita Reshma Saima Shweta Sushant Urgen Yuna" at bounding box center [592, 352] width 94 height 23
select select "45263"
click at [545, 341] on select "Select Del Gauri Lano Nikita Reshma Saima Shweta Sushant Urgen Yuna" at bounding box center [592, 352] width 94 height 23
click at [666, 347] on button "Issue" at bounding box center [661, 353] width 29 height 21
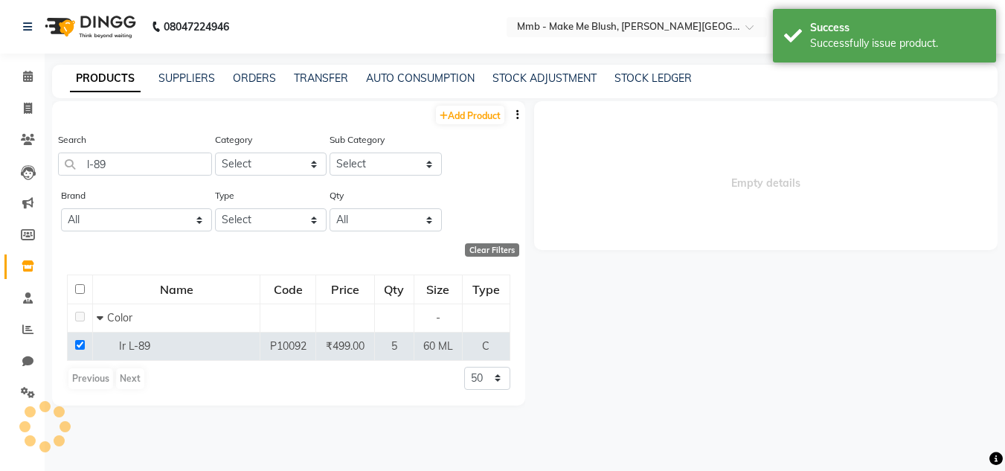
select select
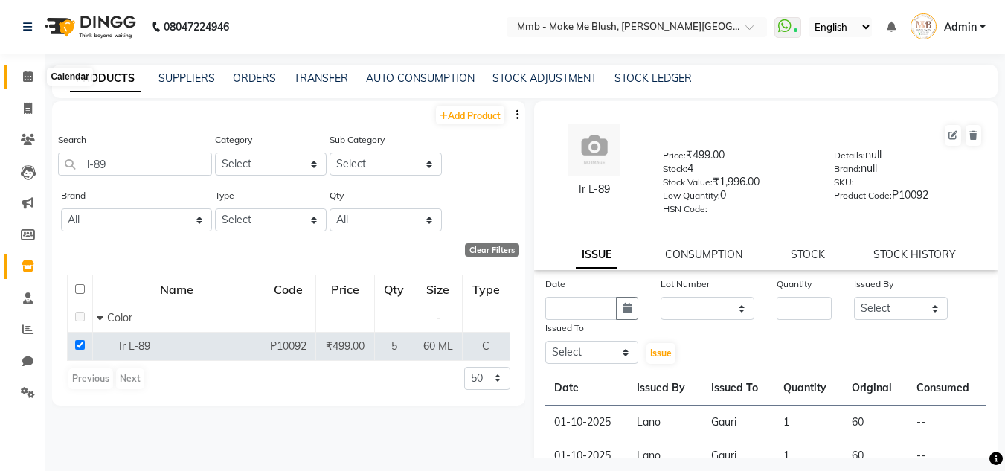
click at [25, 71] on icon at bounding box center [28, 76] width 10 height 11
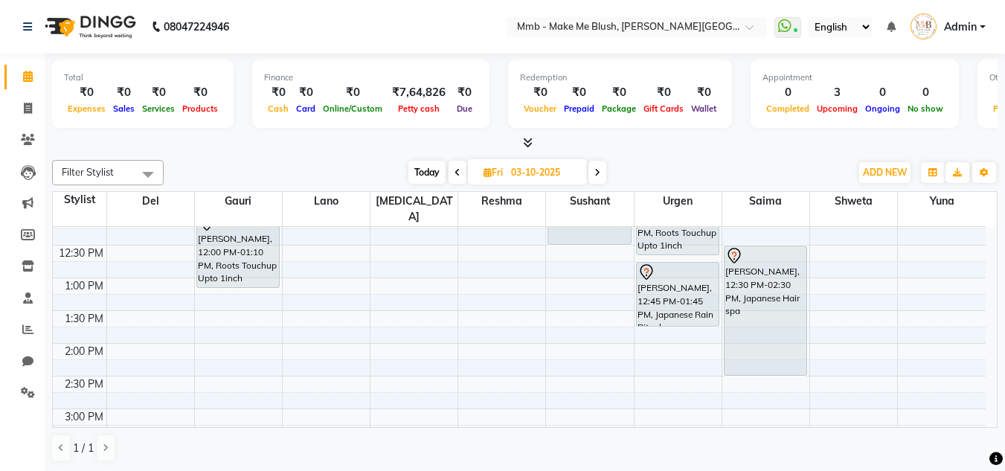
scroll to position [217, 0]
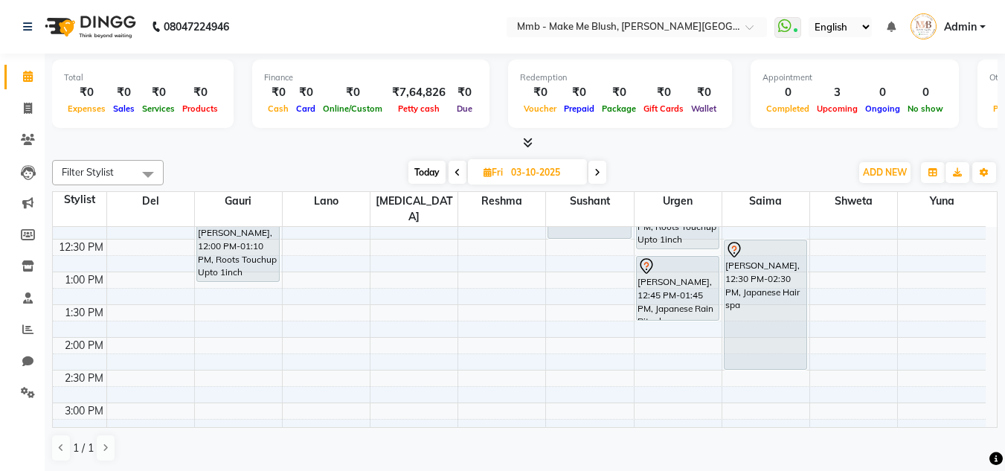
click at [430, 178] on span "Today" at bounding box center [427, 172] width 37 height 23
type input "01-10-2025"
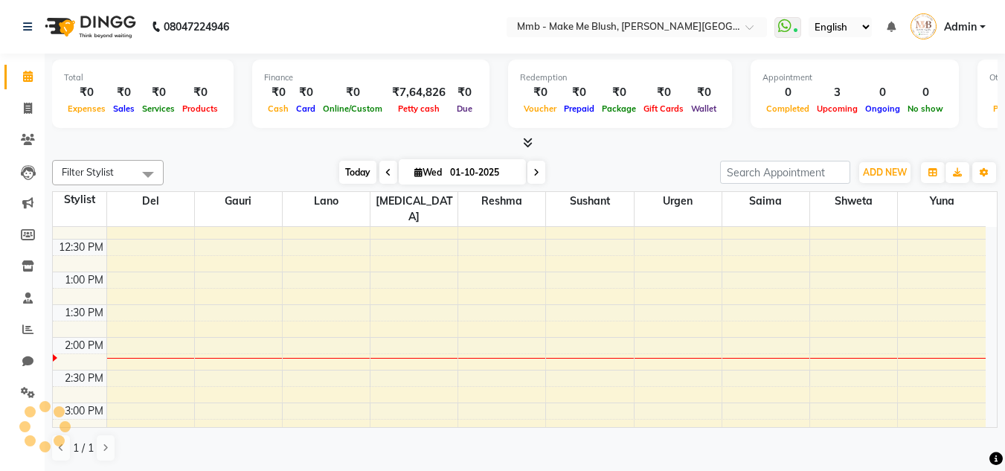
scroll to position [328, 0]
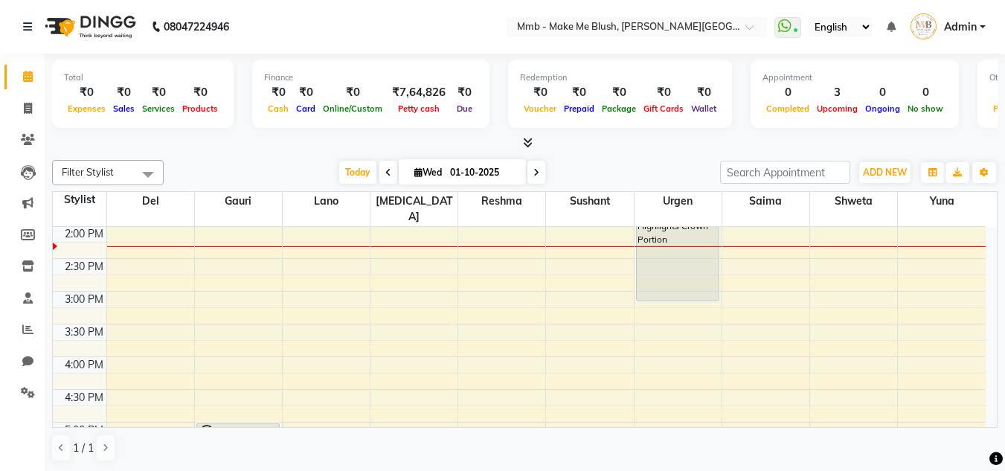
click at [406, 179] on span "Wed 01-10-2025" at bounding box center [462, 171] width 127 height 25
click at [415, 173] on icon at bounding box center [419, 172] width 8 height 10
select select "10"
select select "2025"
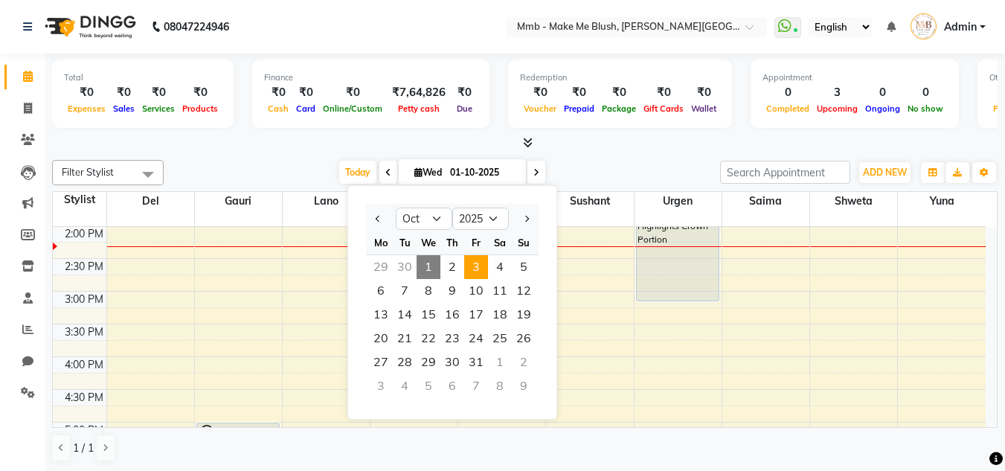
click at [473, 272] on span "3" at bounding box center [476, 267] width 24 height 24
type input "03-10-2025"
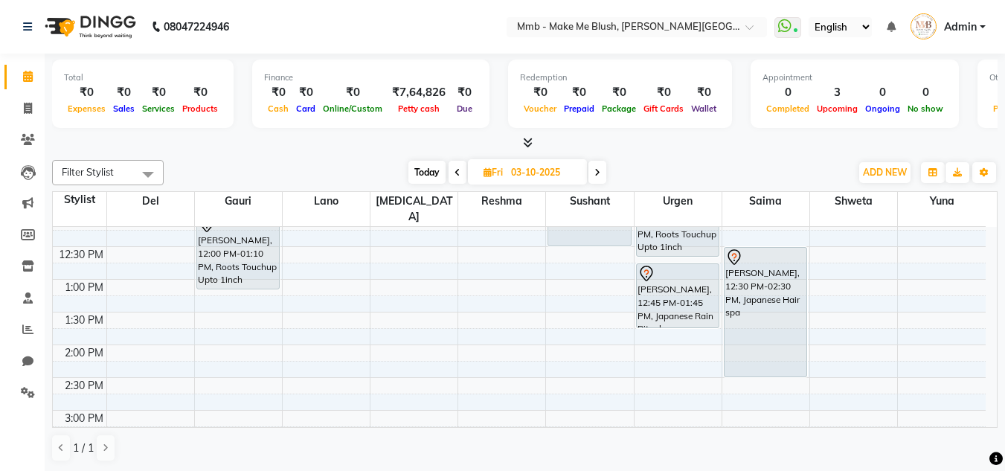
scroll to position [179, 0]
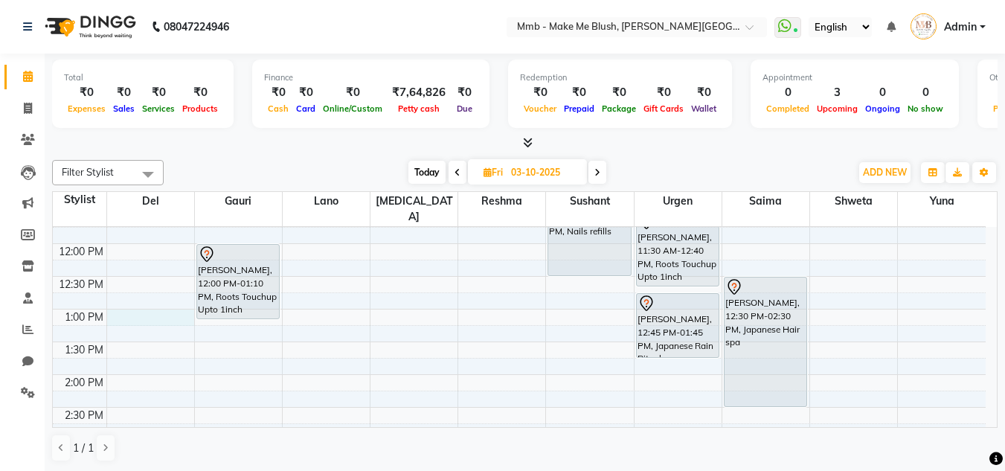
click at [159, 303] on div "9:00 AM 9:30 AM 10:00 AM 10:30 AM 11:00 AM 11:30 AM 12:00 PM 12:30 PM 1:00 PM 1…" at bounding box center [519, 440] width 933 height 785
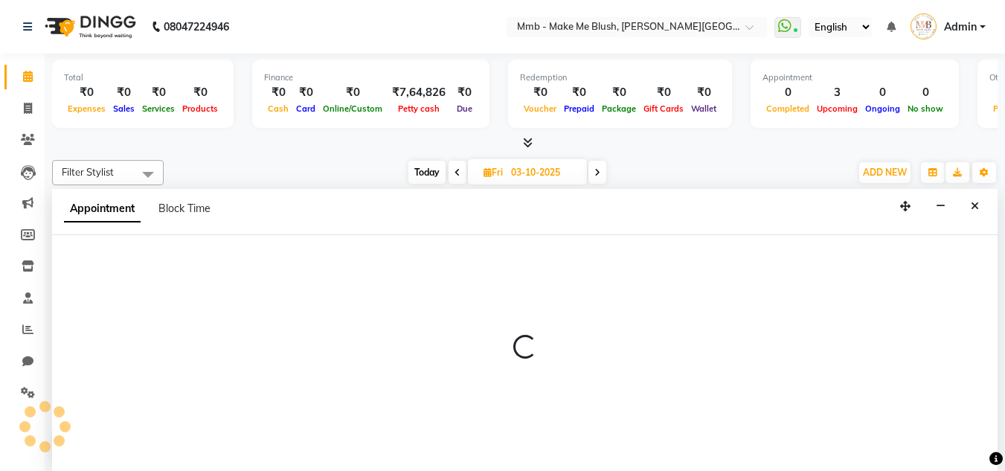
scroll to position [1, 0]
select select "18882"
select select "tentative"
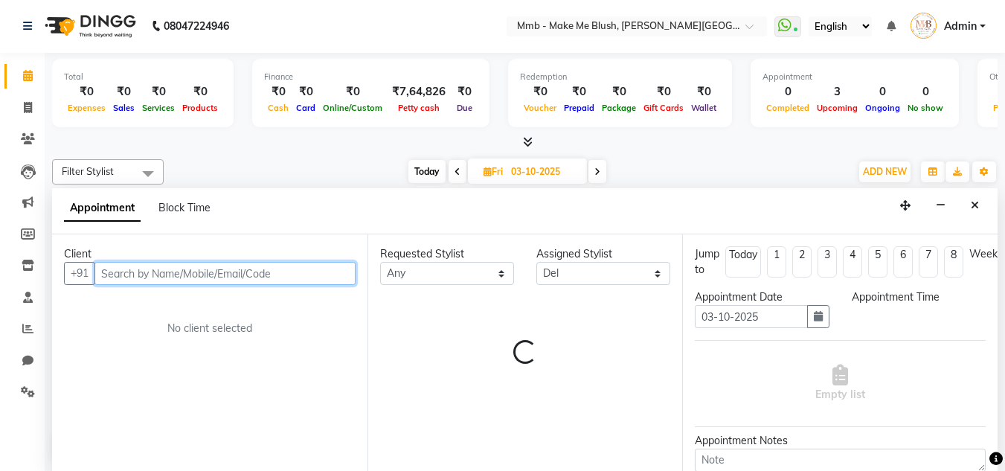
select select "780"
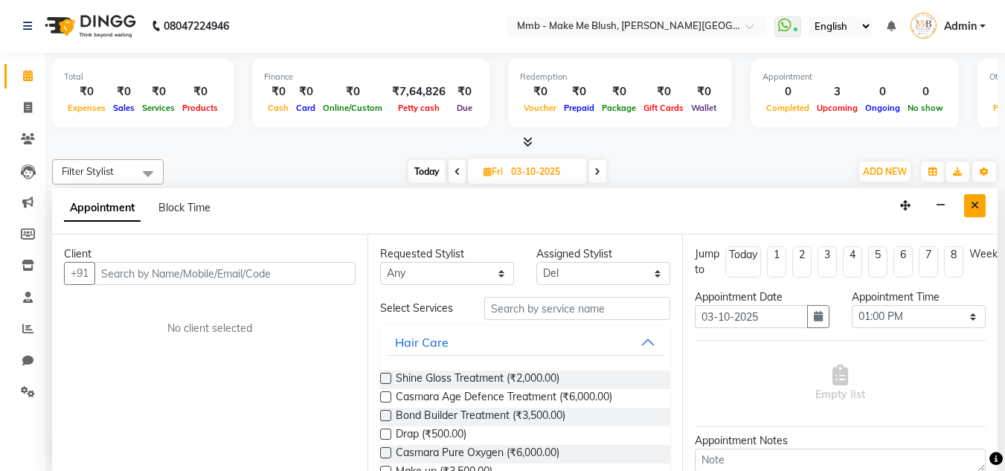
click at [973, 209] on icon "Close" at bounding box center [975, 205] width 8 height 10
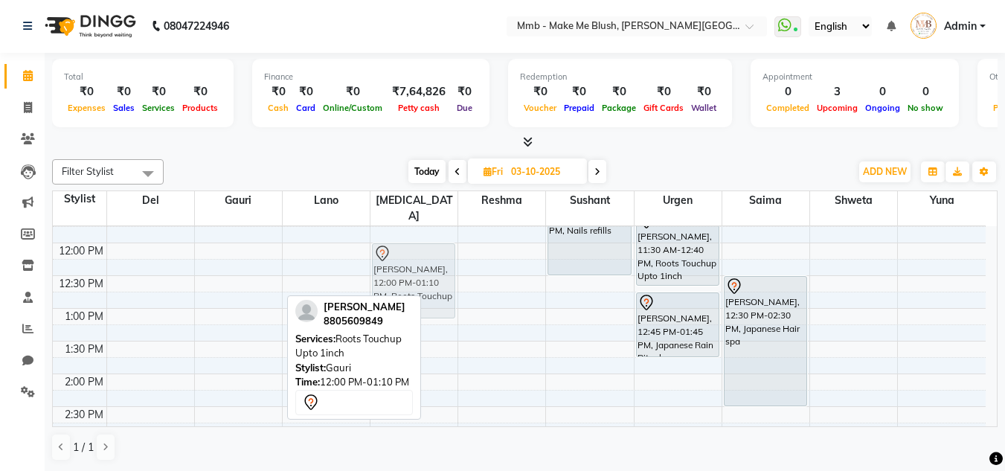
drag, startPoint x: 257, startPoint y: 260, endPoint x: 408, endPoint y: 255, distance: 150.4
click at [408, 255] on tr "Sharon, 12:00 PM-01:10 PM, Roots Touchup Upto 1inch Sharon, 12:00 PM-01:10 PM, …" at bounding box center [519, 439] width 933 height 785
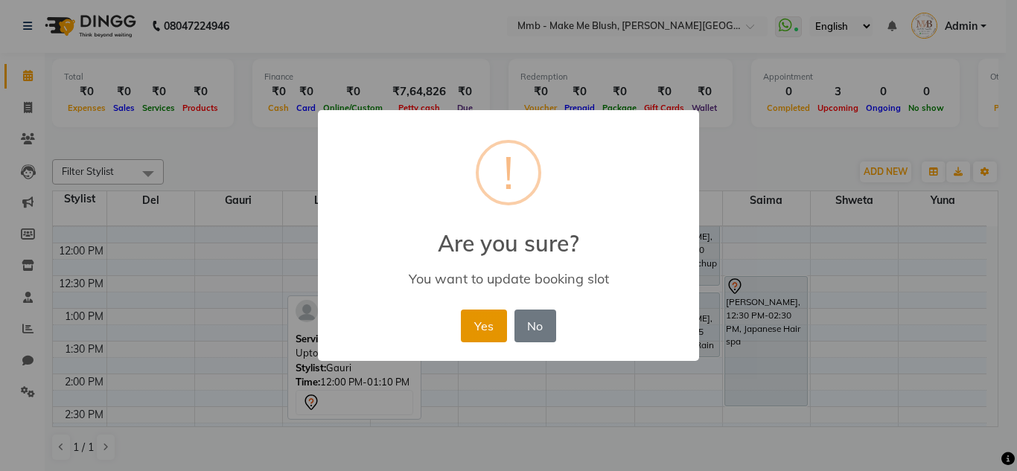
click at [479, 312] on button "Yes" at bounding box center [483, 326] width 45 height 33
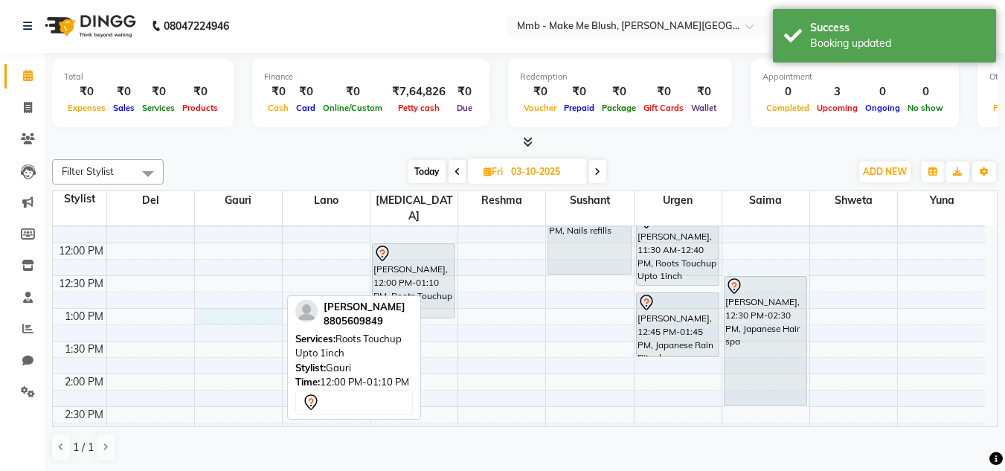
click at [249, 295] on div "9:00 AM 9:30 AM 10:00 AM 10:30 AM 11:00 AM 11:30 AM 12:00 PM 12:30 PM 1:00 PM 1…" at bounding box center [519, 439] width 933 height 785
select select "45263"
select select "tentative"
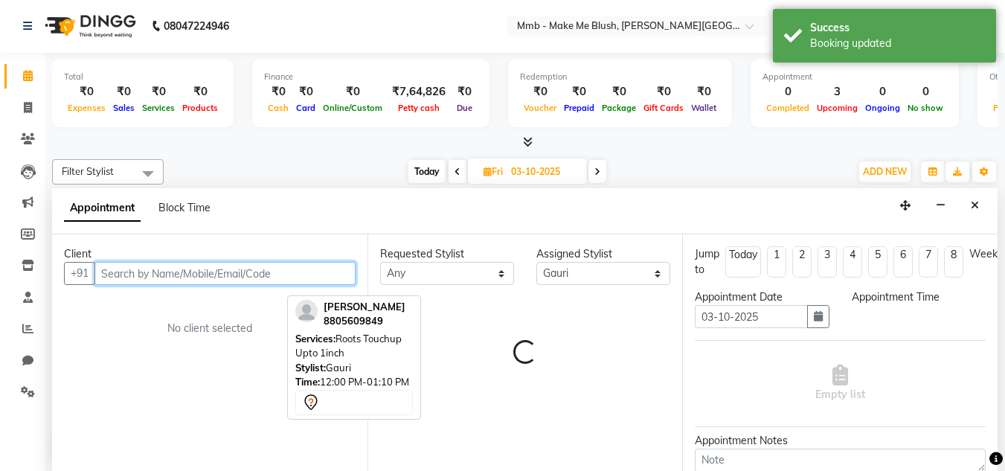
select select "780"
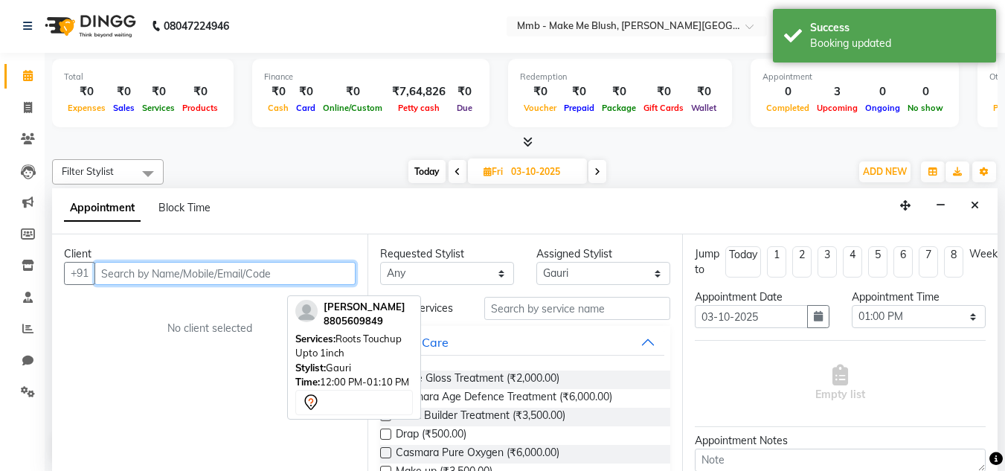
click at [256, 274] on input "text" at bounding box center [225, 273] width 261 height 23
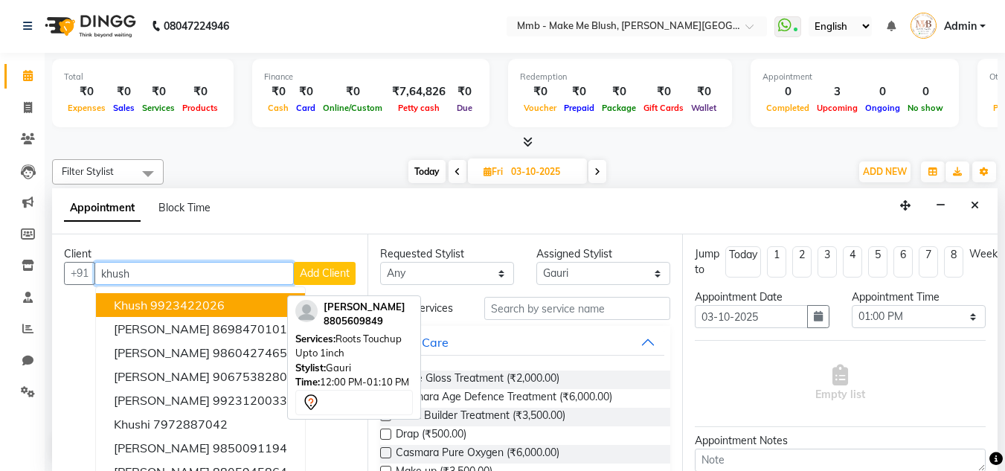
click at [208, 302] on ngb-highlight "9923422026" at bounding box center [187, 305] width 74 height 15
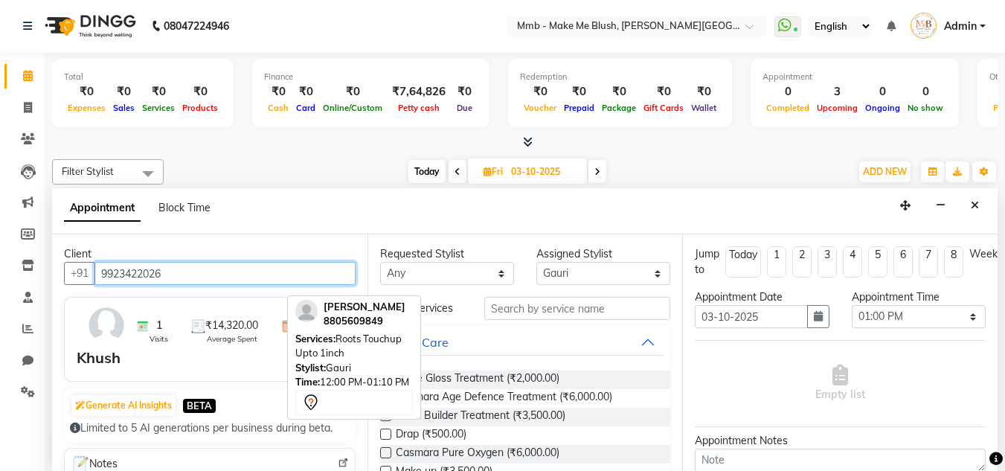
type input "9923422026"
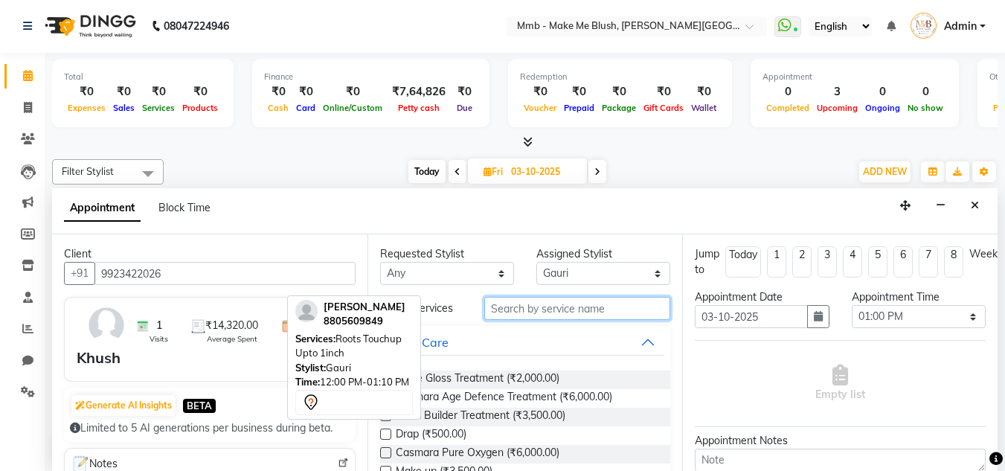
click at [557, 306] on input "text" at bounding box center [577, 308] width 186 height 23
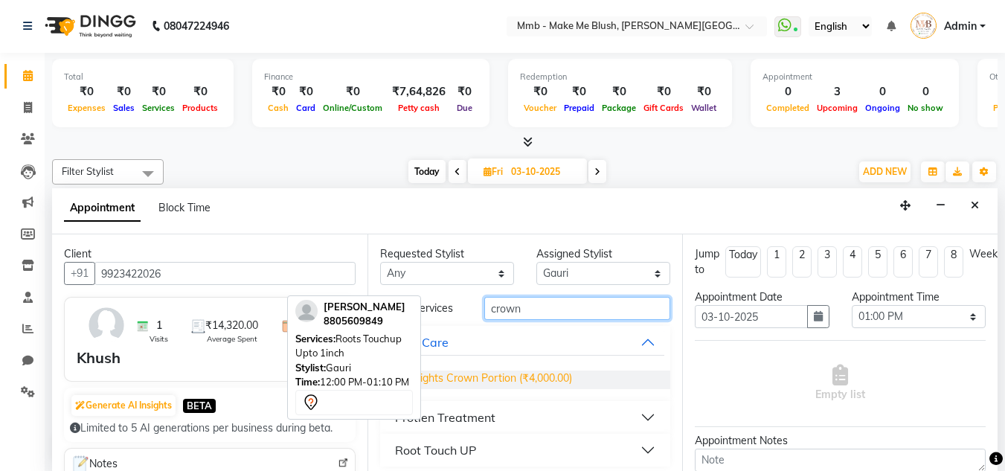
type input "crown"
click at [479, 381] on span "Highlights Crown Portion (₹4,000.00)" at bounding box center [484, 380] width 176 height 19
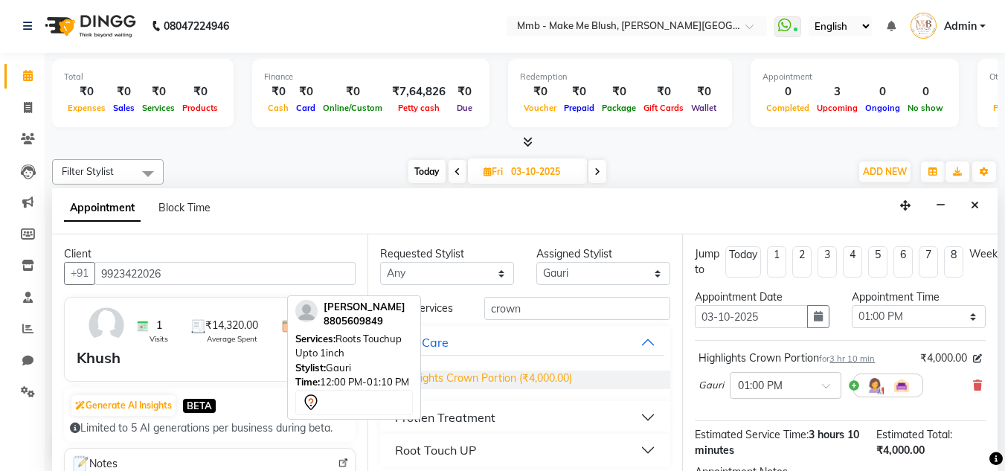
checkbox input "false"
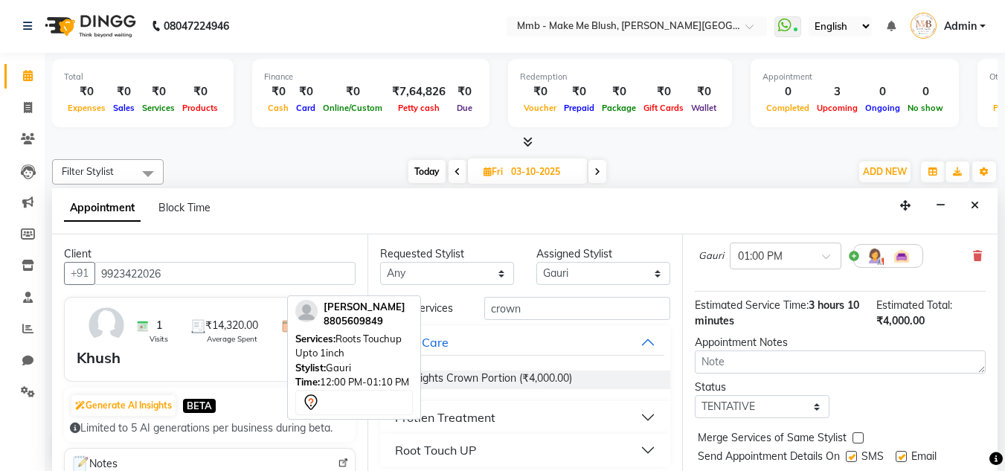
scroll to position [182, 0]
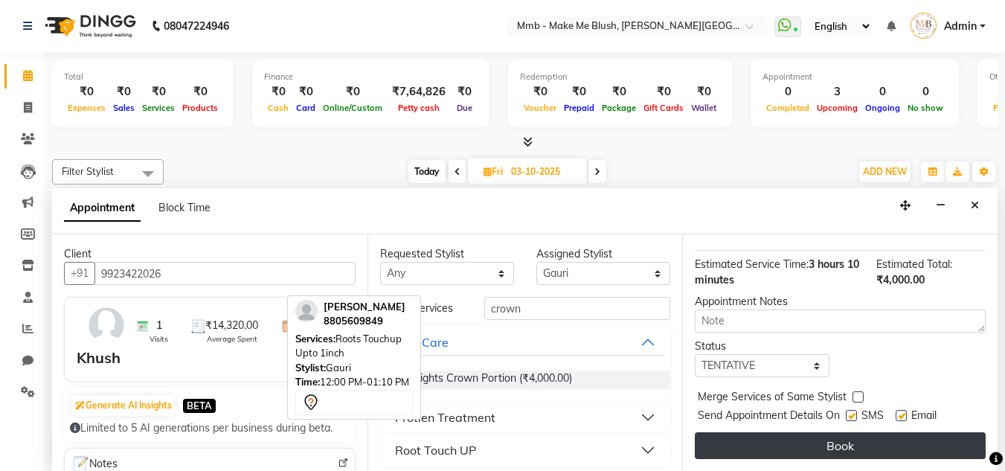
click at [906, 443] on button "Book" at bounding box center [840, 445] width 291 height 27
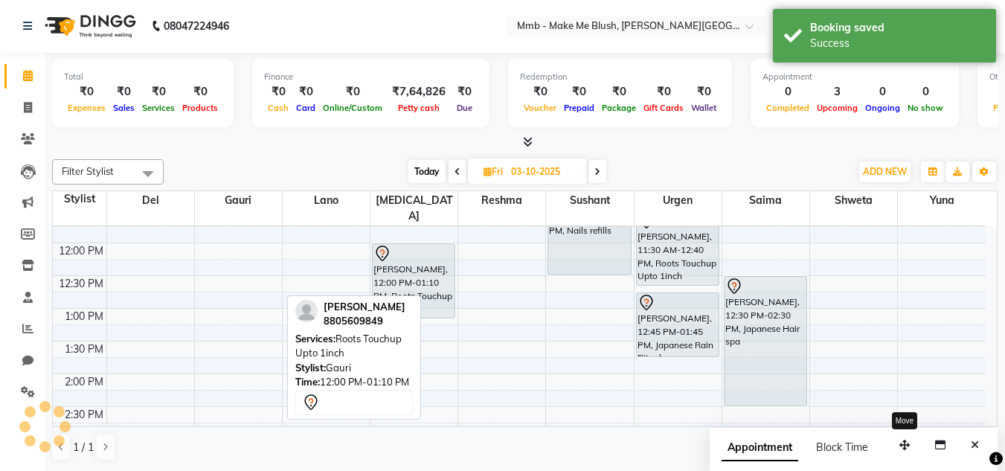
scroll to position [0, 0]
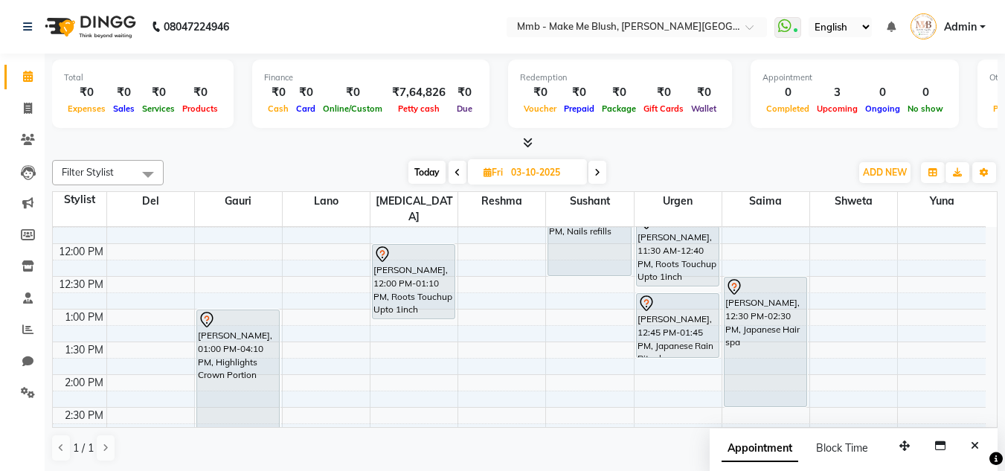
click at [438, 172] on span "Today" at bounding box center [427, 172] width 37 height 23
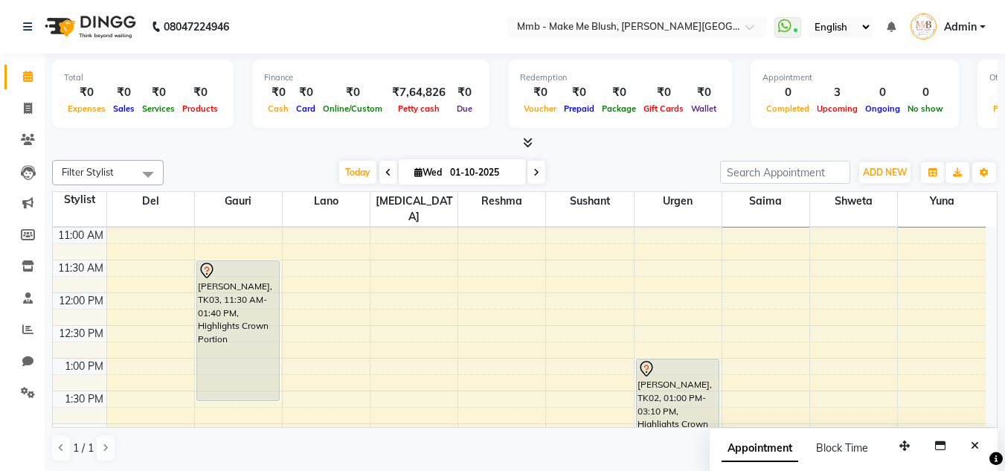
scroll to position [133, 0]
click at [536, 167] on span at bounding box center [537, 172] width 18 height 23
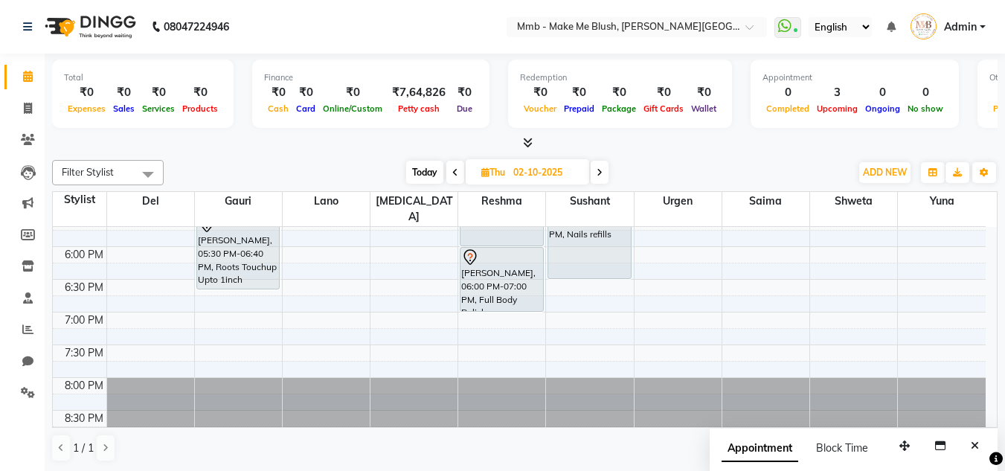
scroll to position [204, 0]
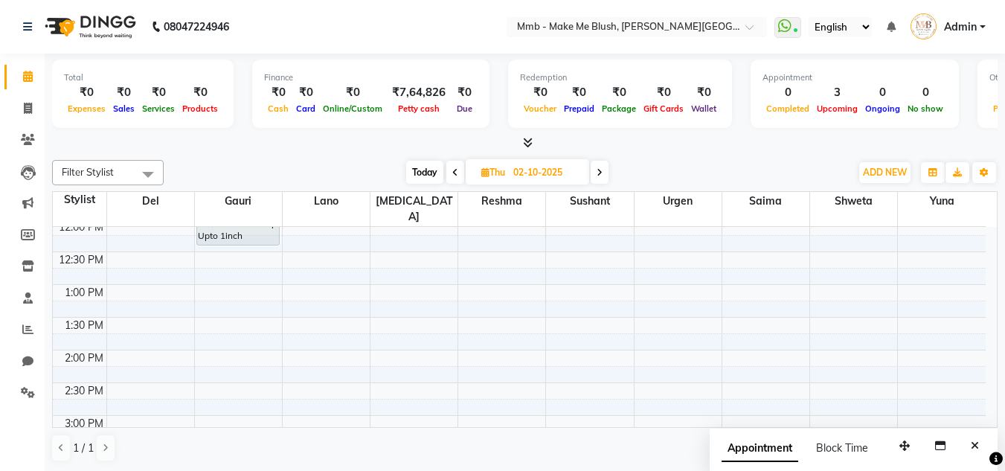
click at [595, 177] on span at bounding box center [600, 172] width 18 height 23
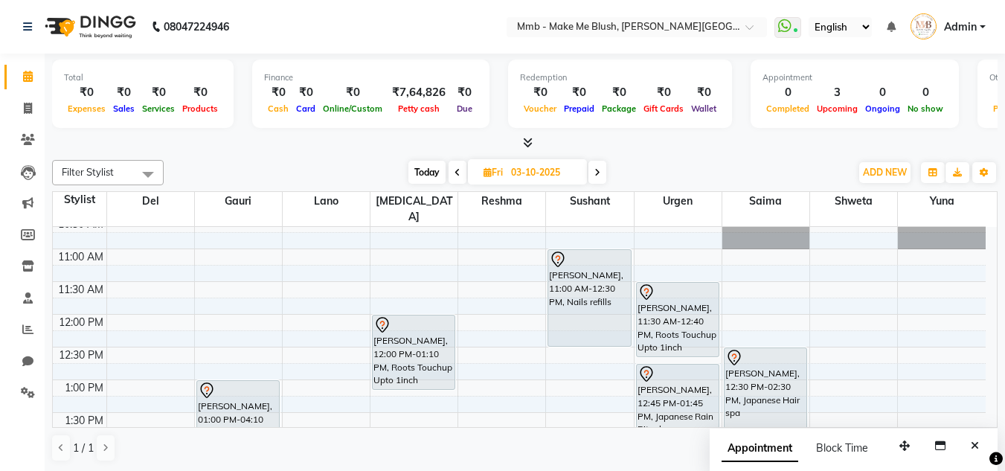
scroll to position [0, 0]
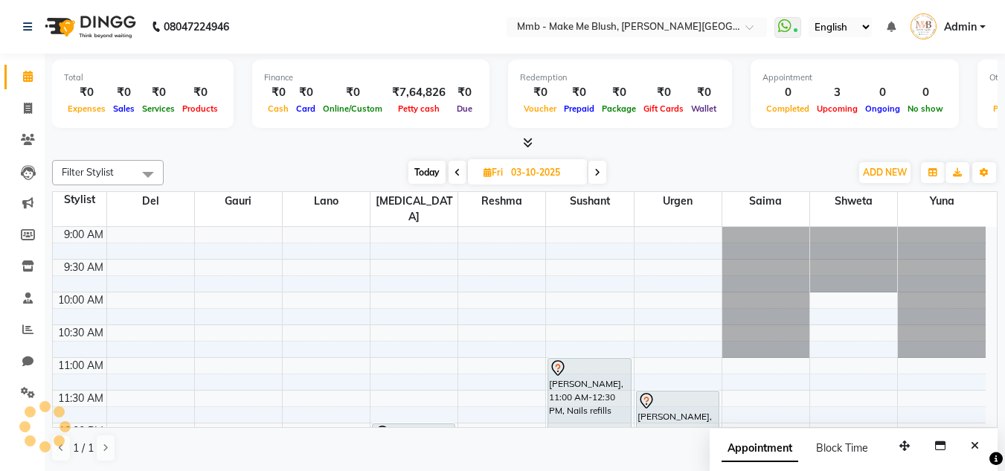
click at [432, 169] on span "Today" at bounding box center [427, 172] width 37 height 23
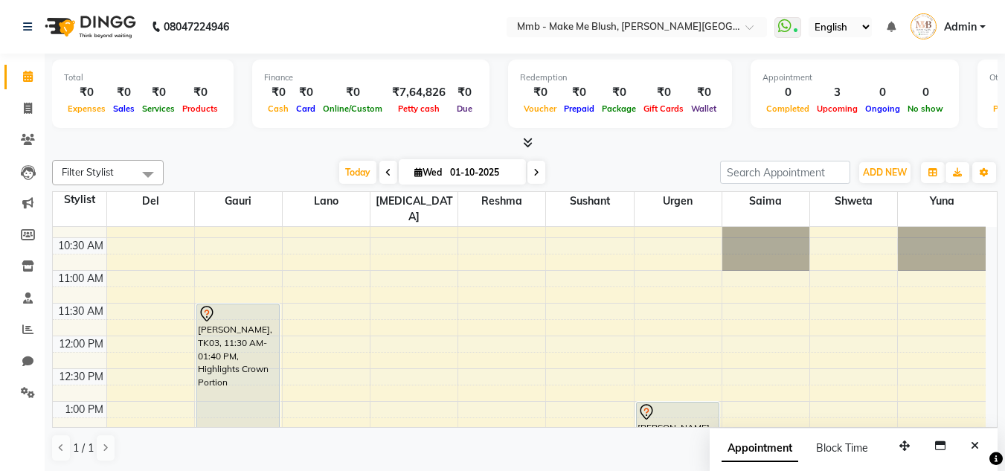
scroll to position [86, 0]
click at [534, 176] on icon at bounding box center [537, 172] width 6 height 9
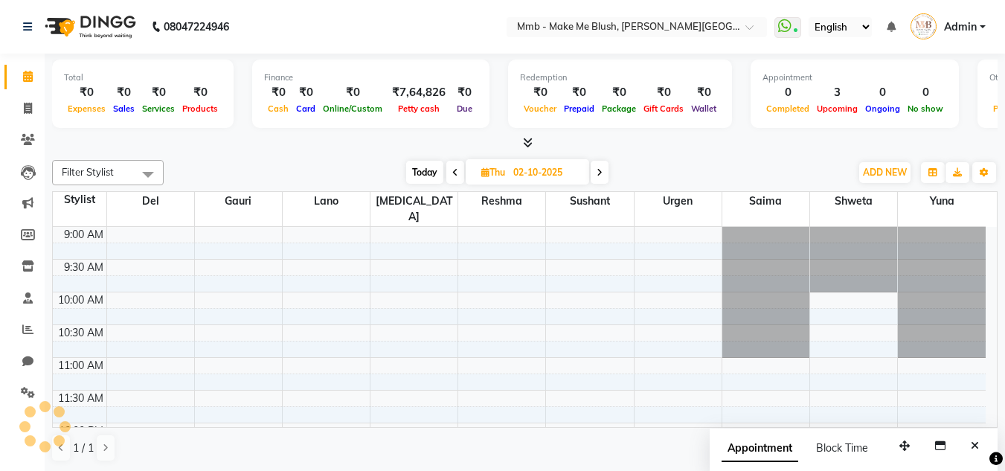
scroll to position [328, 0]
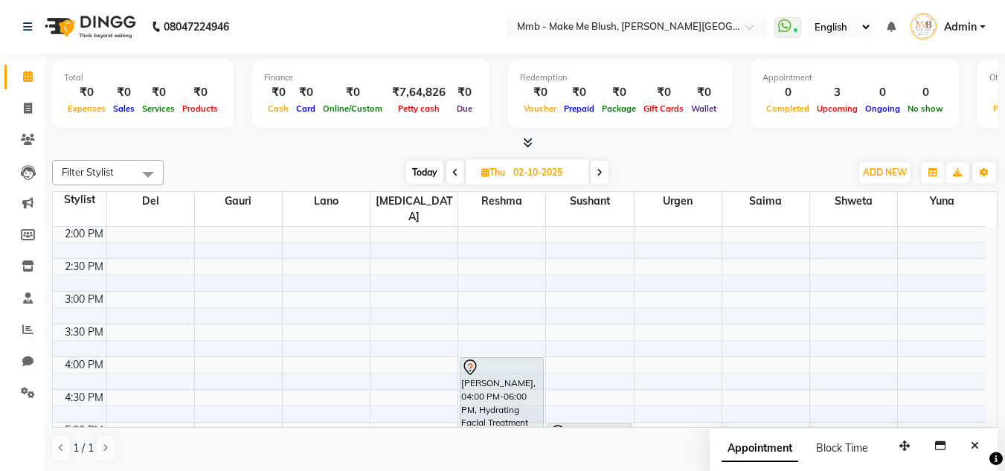
click at [419, 170] on span "Today" at bounding box center [424, 172] width 37 height 23
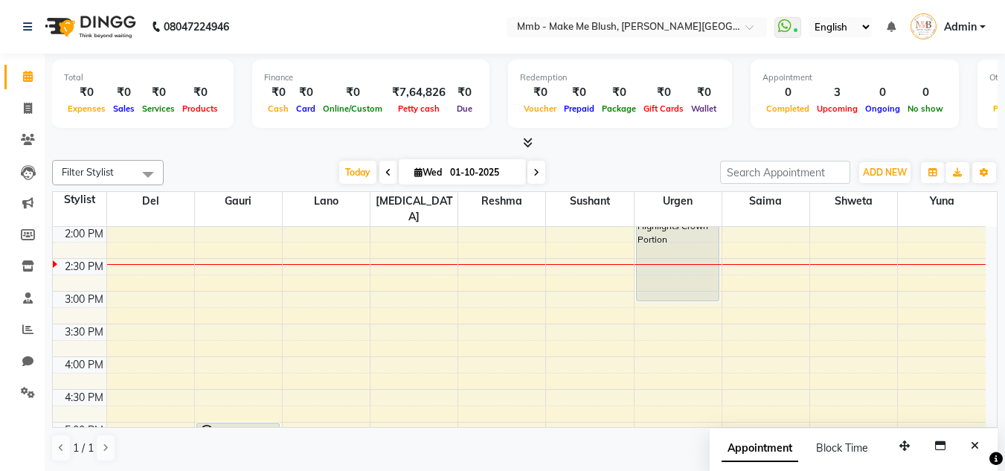
click at [534, 169] on icon at bounding box center [537, 172] width 6 height 9
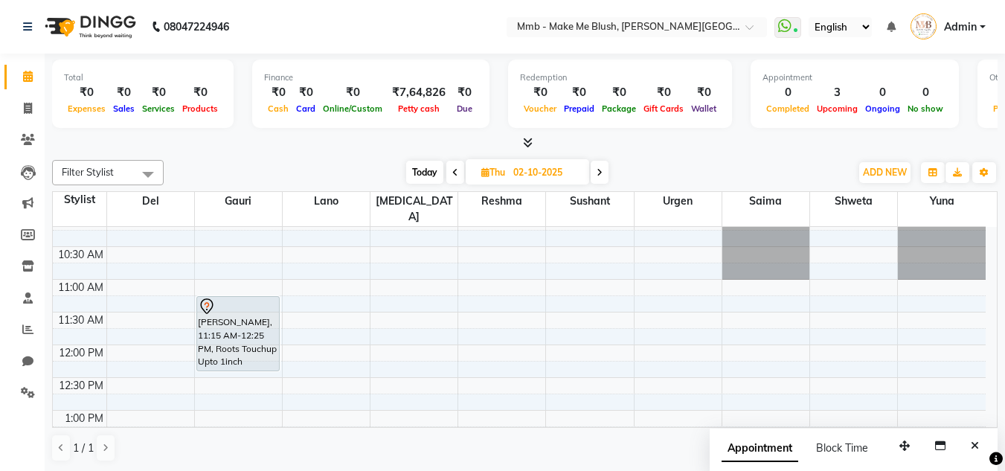
scroll to position [81, 0]
click at [609, 173] on div "Today Thu 02-10-2025" at bounding box center [507, 172] width 205 height 22
click at [601, 170] on icon at bounding box center [600, 172] width 6 height 9
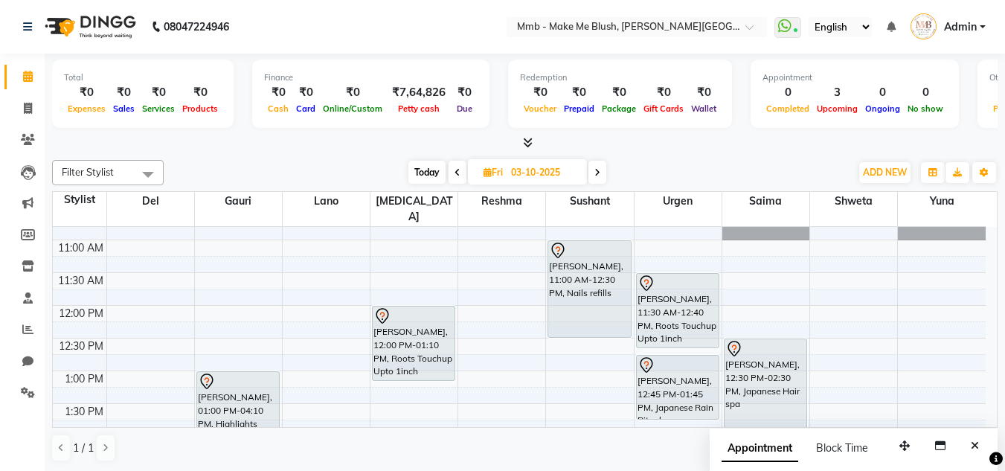
scroll to position [121, 0]
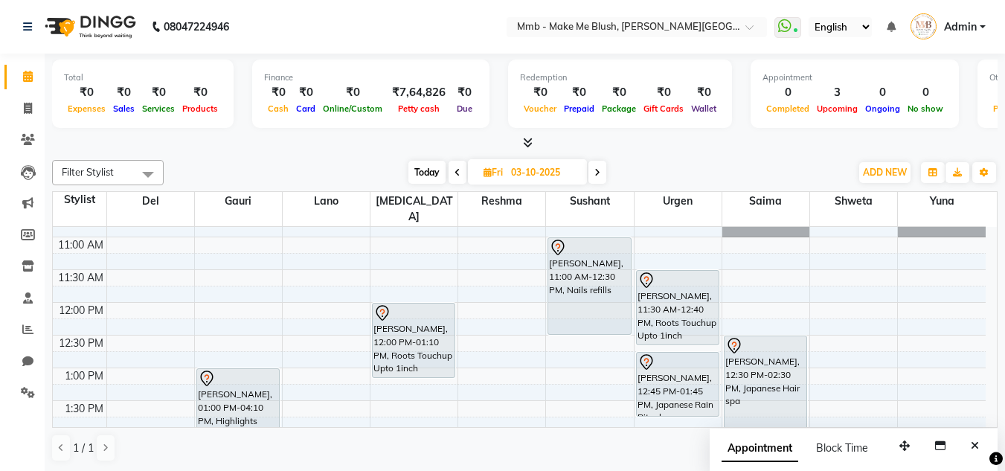
click at [459, 172] on icon at bounding box center [458, 172] width 6 height 9
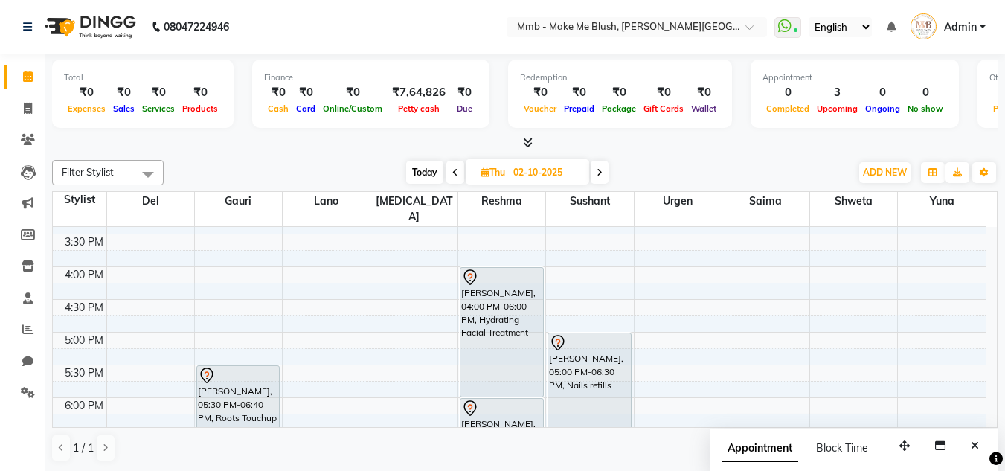
scroll to position [421, 0]
click at [595, 174] on span at bounding box center [600, 172] width 18 height 23
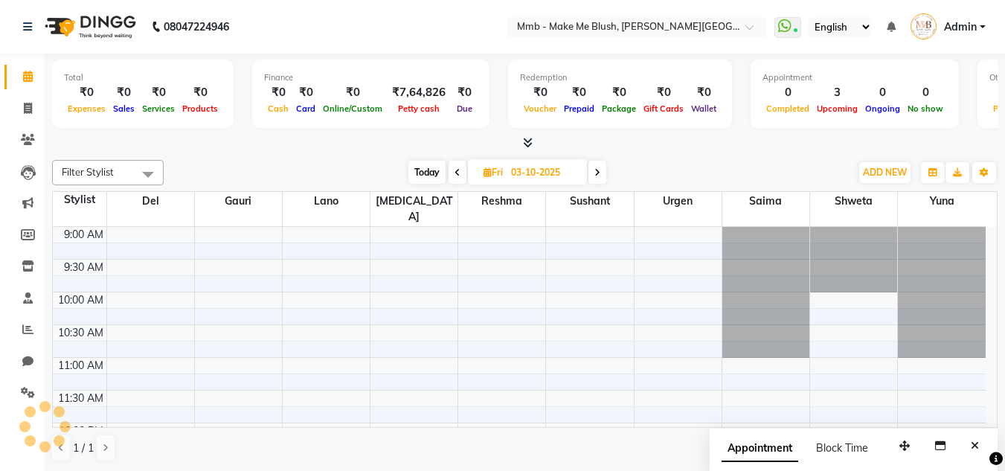
scroll to position [328, 0]
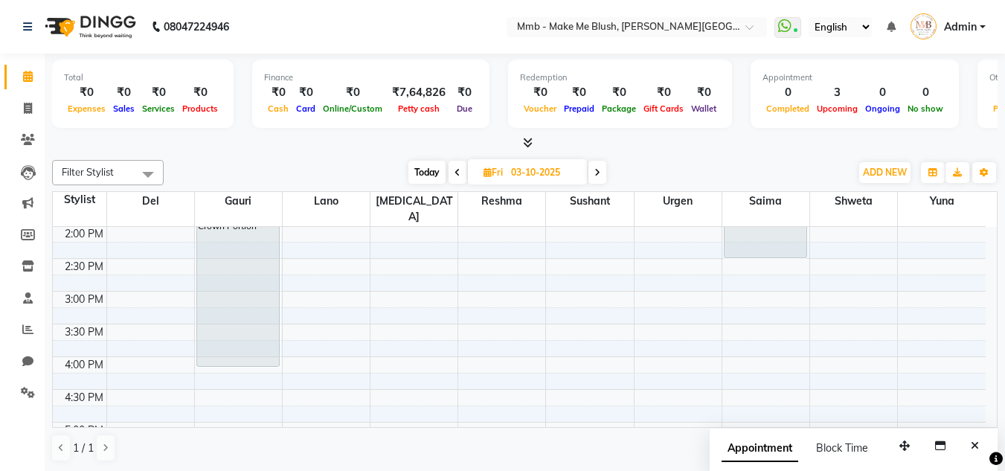
click at [595, 174] on icon at bounding box center [598, 172] width 6 height 9
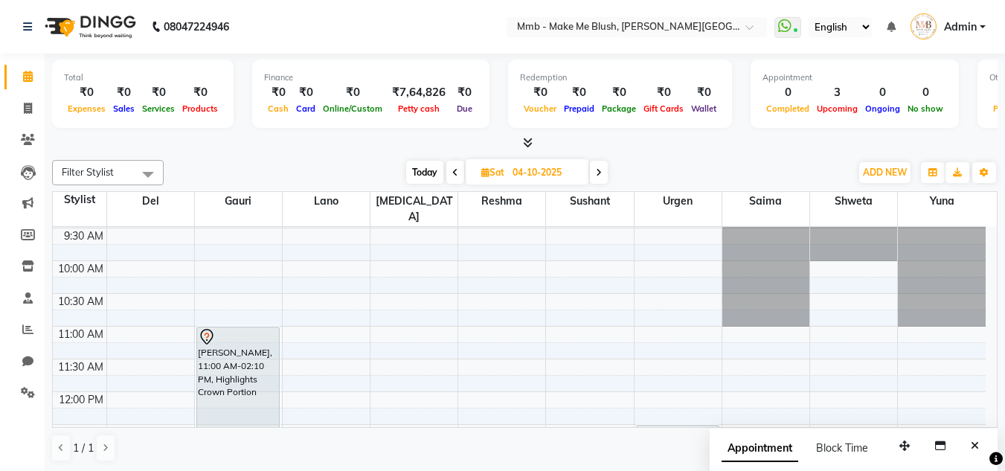
scroll to position [0, 0]
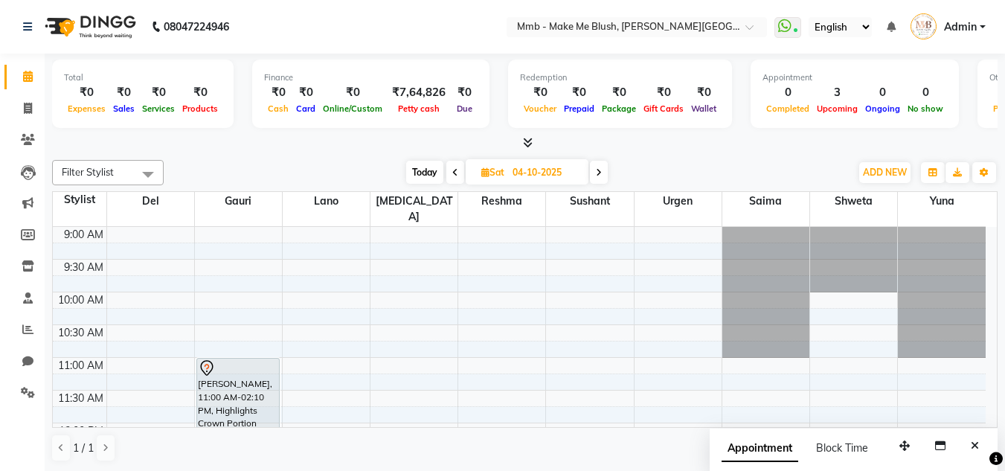
click at [598, 168] on icon at bounding box center [599, 172] width 6 height 9
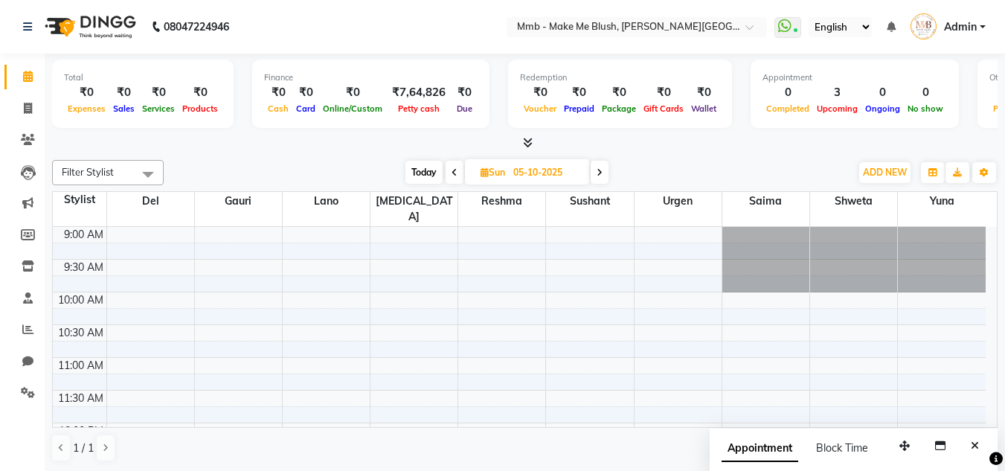
click at [420, 164] on span "Today" at bounding box center [424, 172] width 37 height 23
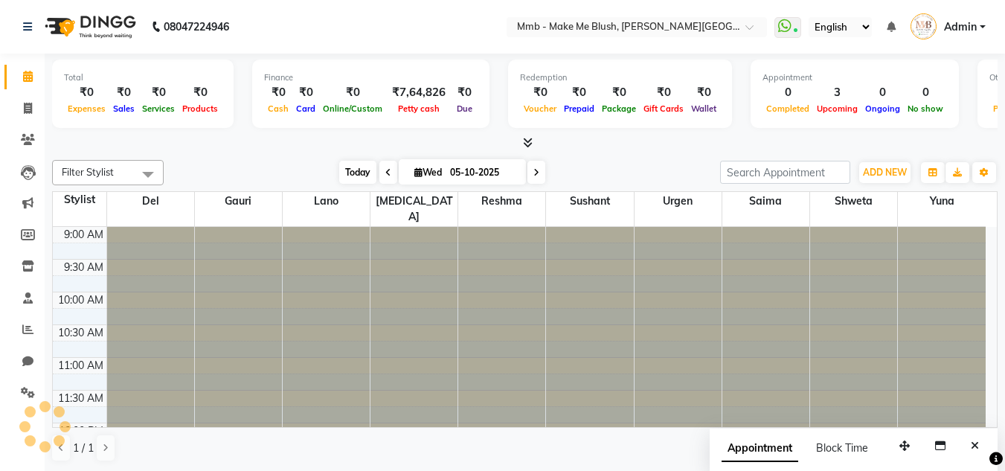
type input "01-10-2025"
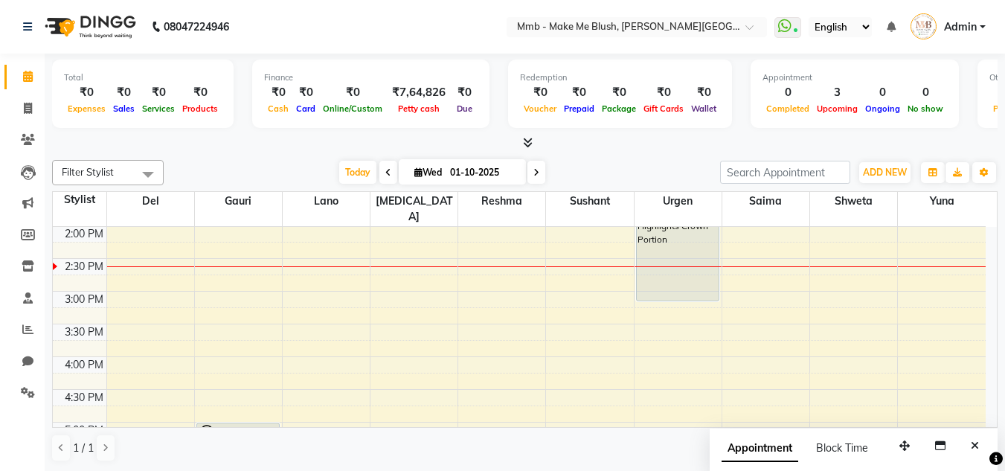
scroll to position [28, 0]
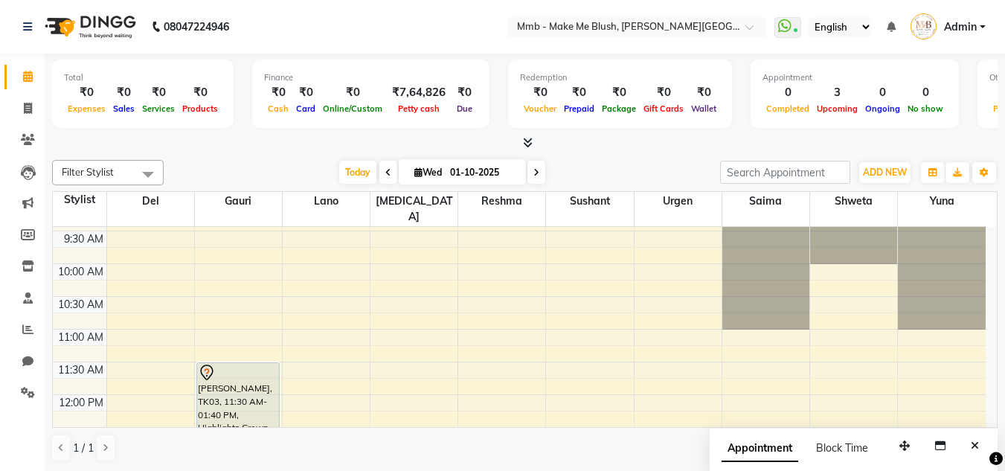
click at [976, 243] on div at bounding box center [942, 264] width 88 height 131
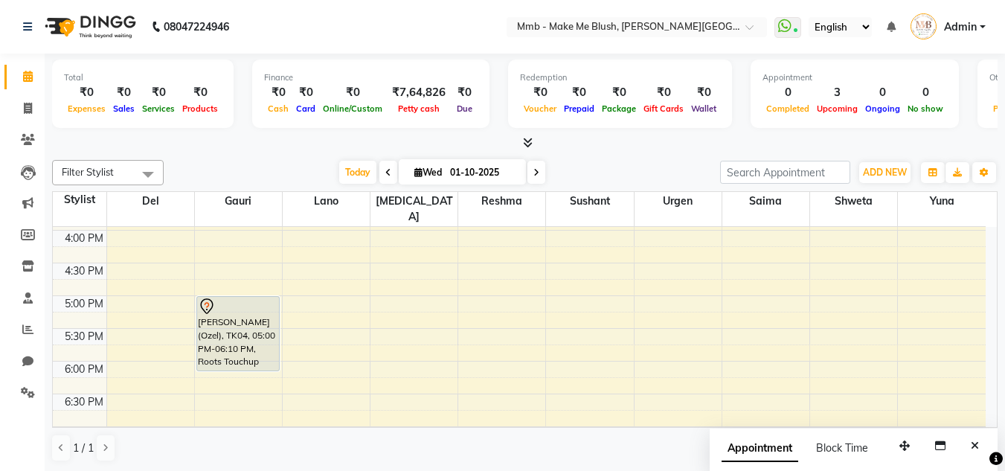
scroll to position [0, 0]
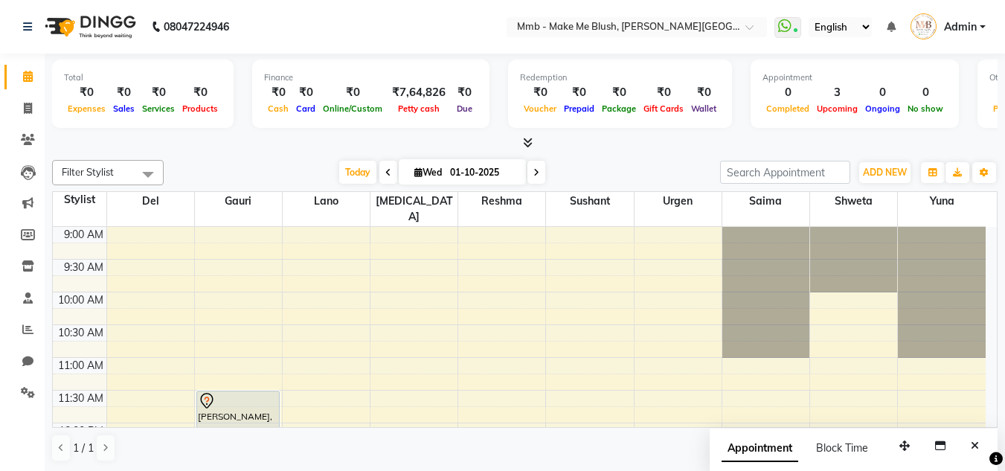
click at [408, 35] on nav "08047224946 Select Location × Mmb - Make Me Blush, Salunke Vihar Road WhatsApp …" at bounding box center [502, 27] width 1005 height 54
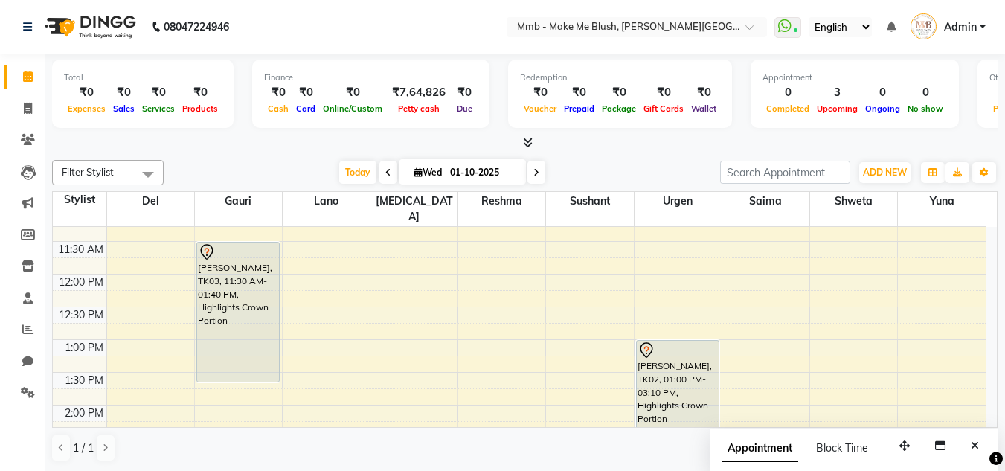
scroll to position [167, 0]
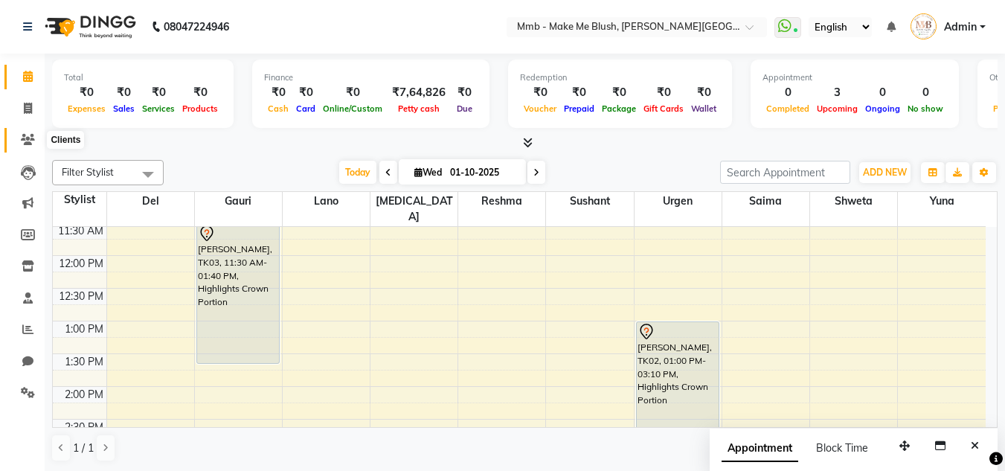
click at [23, 138] on icon at bounding box center [28, 139] width 14 height 11
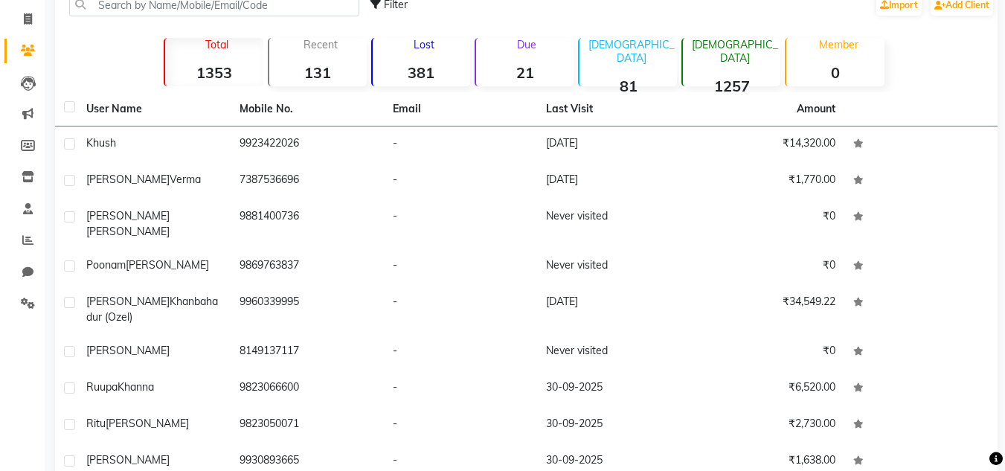
scroll to position [173, 0]
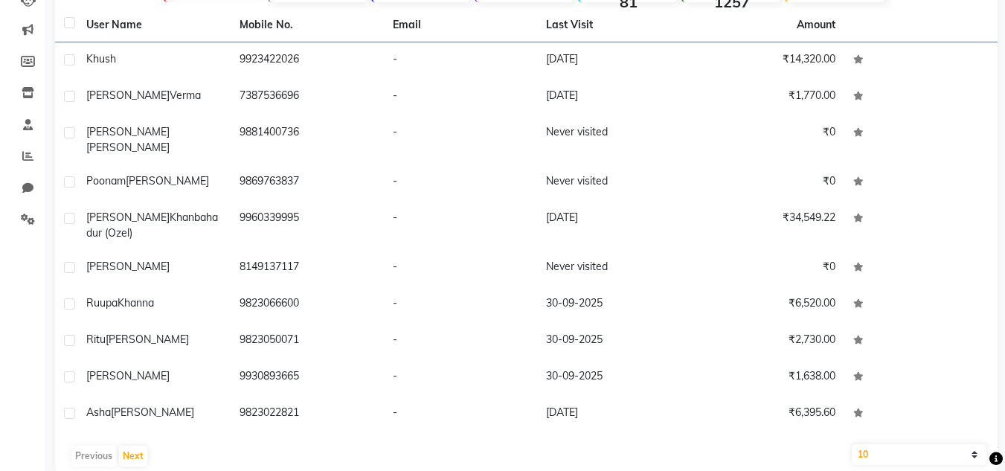
click at [138, 444] on div "Previous Next" at bounding box center [526, 456] width 931 height 24
click at [130, 446] on button "Next" at bounding box center [133, 456] width 28 height 21
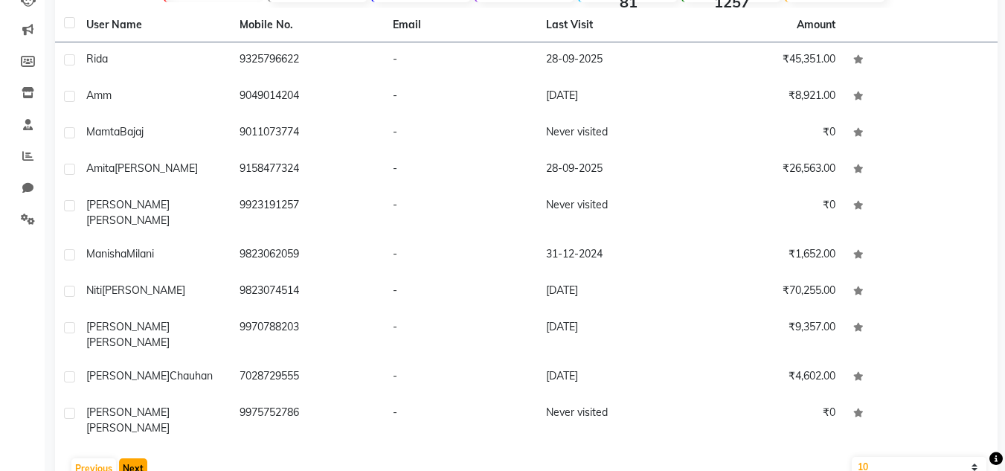
click at [132, 458] on button "Next" at bounding box center [133, 468] width 28 height 21
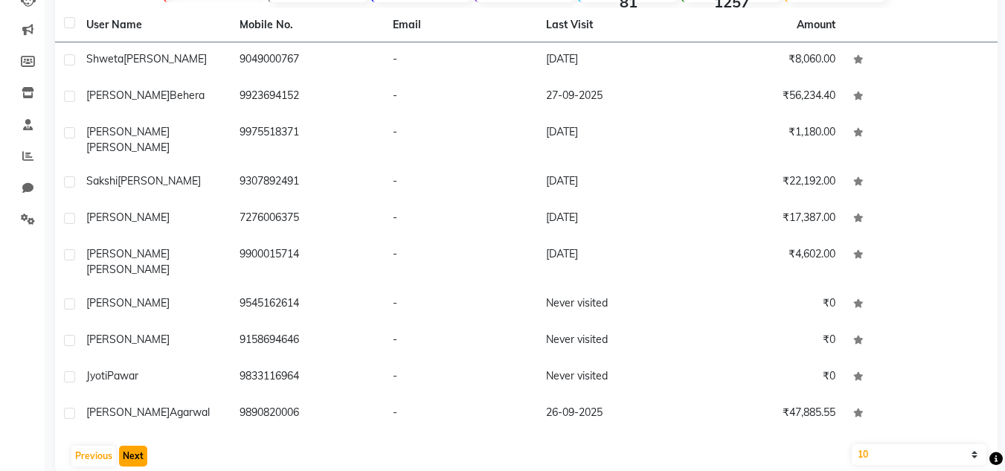
click at [132, 446] on button "Next" at bounding box center [133, 456] width 28 height 21
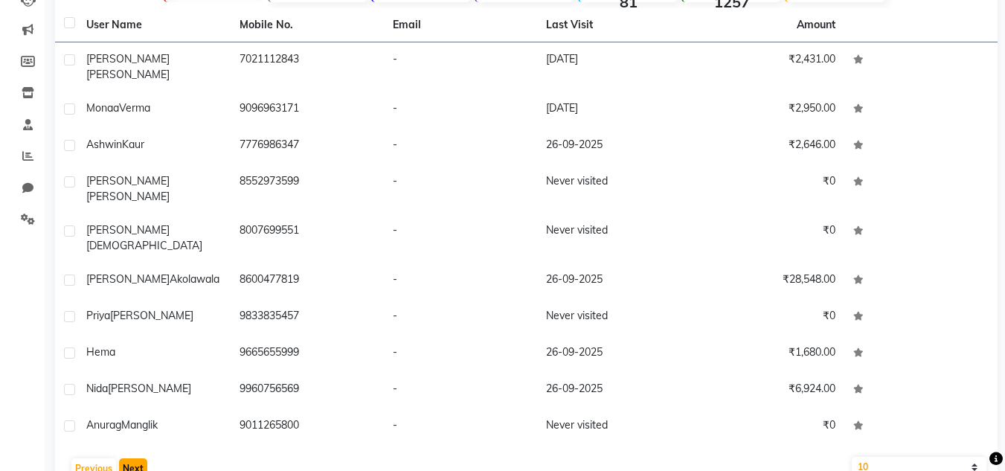
click at [132, 458] on button "Next" at bounding box center [133, 468] width 28 height 21
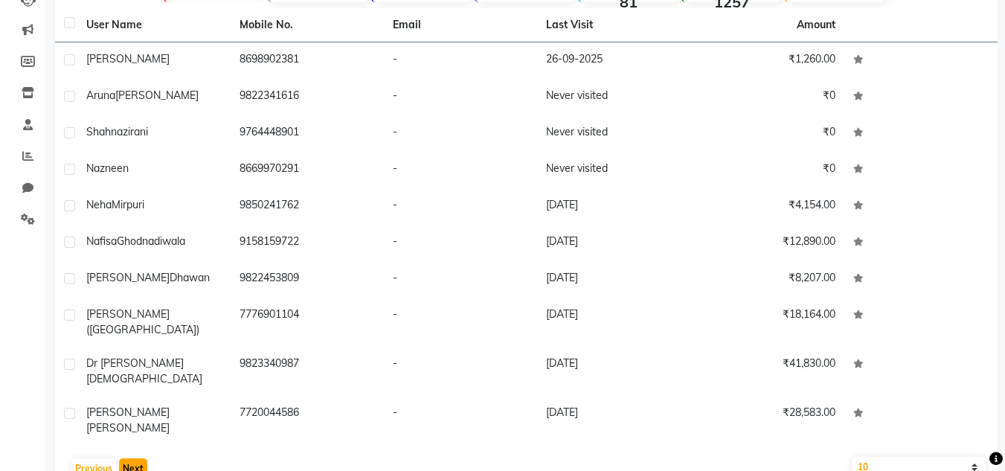
click at [132, 458] on button "Next" at bounding box center [133, 468] width 28 height 21
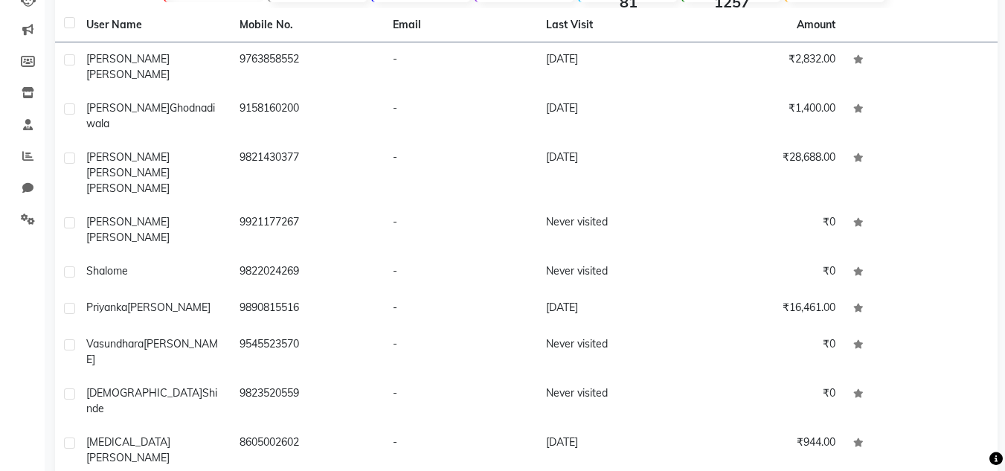
scroll to position [0, 0]
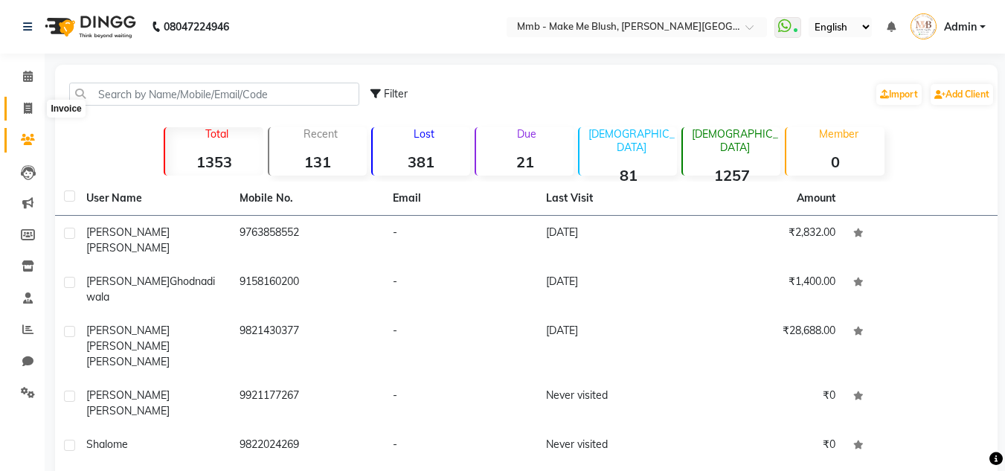
click at [22, 115] on span at bounding box center [28, 108] width 26 height 17
select select "service"
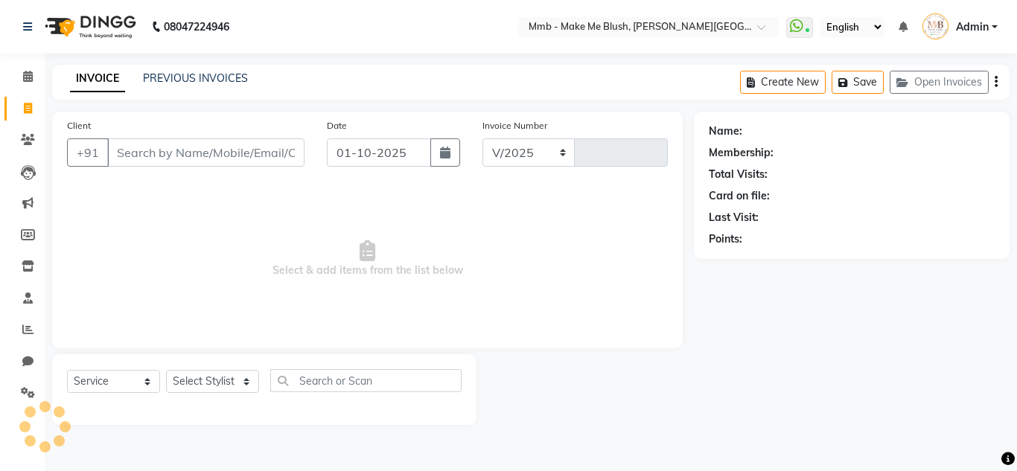
select select "895"
type input "0477"
click at [25, 80] on icon at bounding box center [28, 76] width 10 height 11
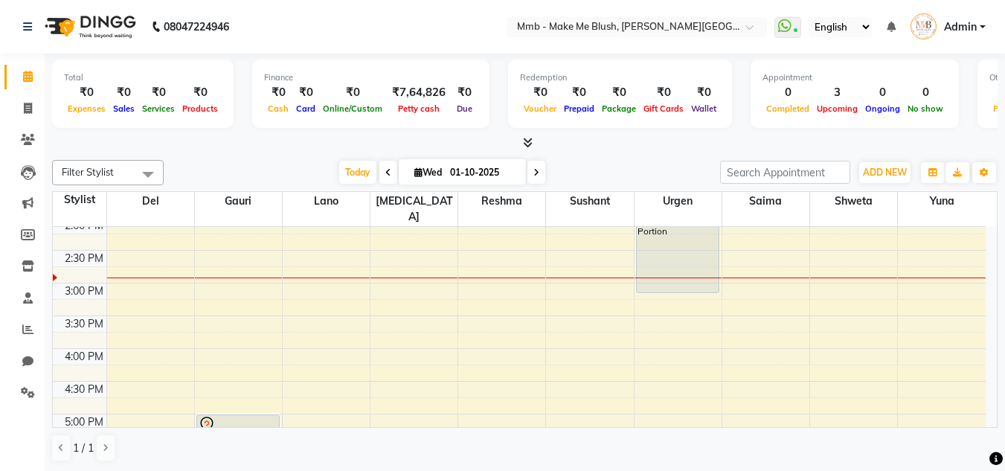
scroll to position [331, 0]
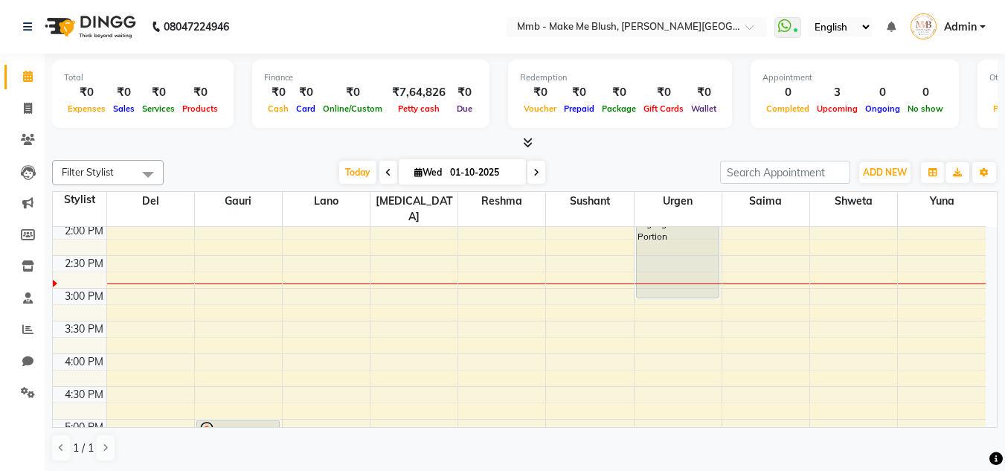
click at [668, 345] on div "9:00 AM 9:30 AM 10:00 AM 10:30 AM 11:00 AM 11:30 AM 12:00 PM 12:30 PM 1:00 PM 1…" at bounding box center [519, 288] width 933 height 785
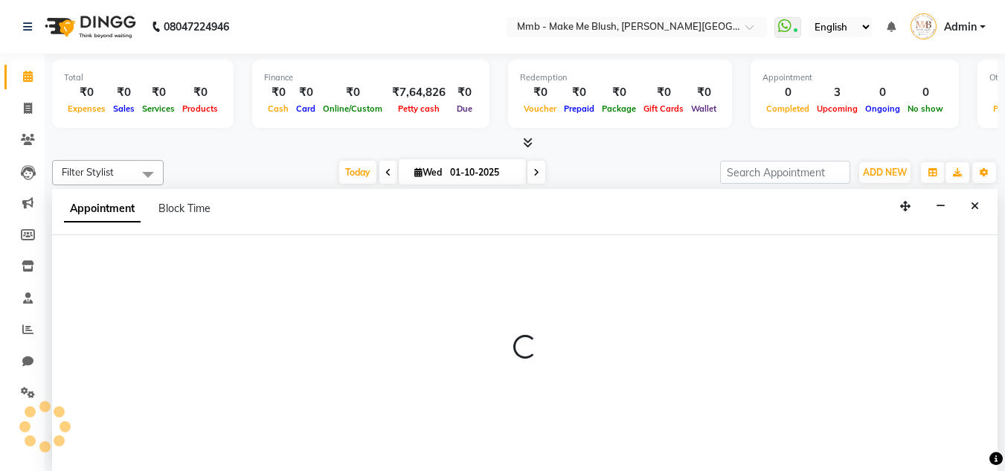
scroll to position [1, 0]
select select "35693"
select select "tentative"
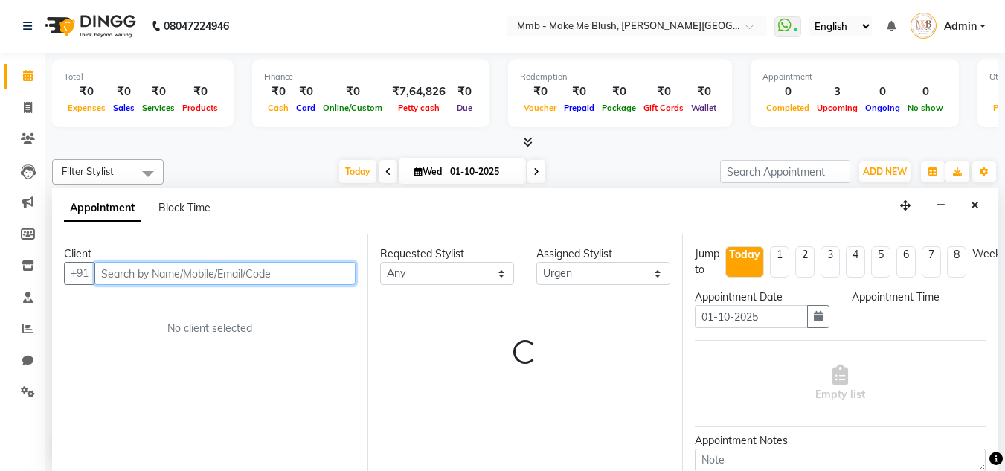
select select "960"
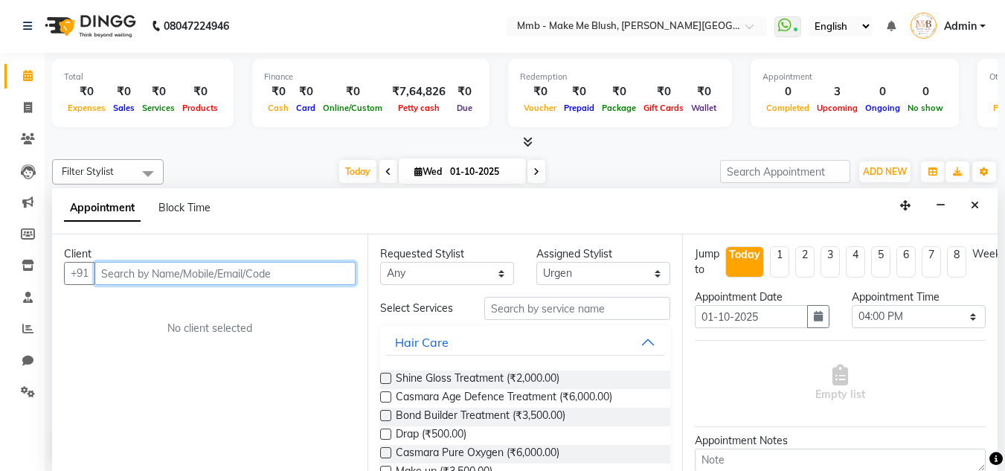
click at [312, 275] on input "text" at bounding box center [225, 273] width 261 height 23
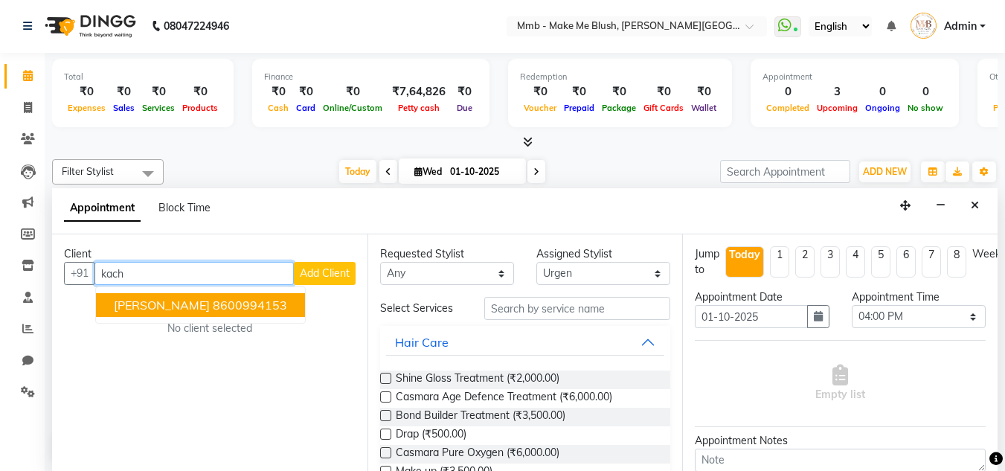
click at [274, 308] on ngb-highlight "8600994153" at bounding box center [250, 305] width 74 height 15
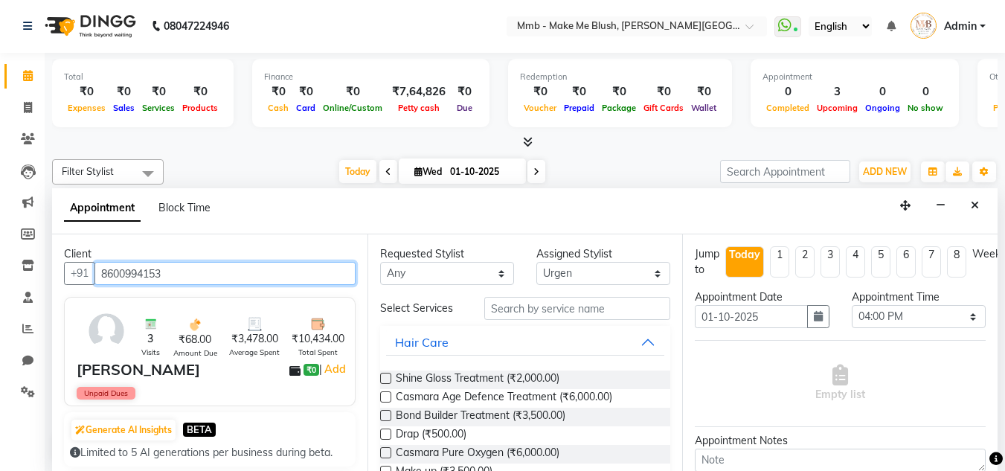
type input "8600994153"
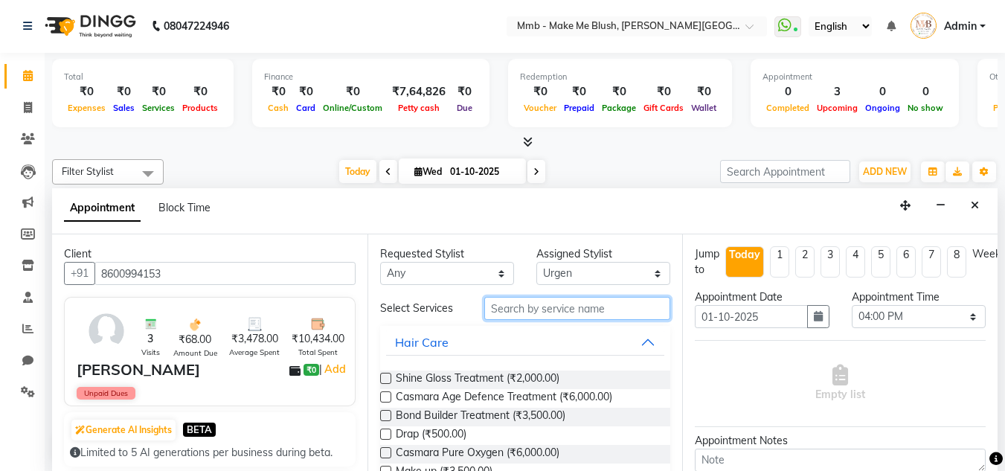
click at [531, 319] on input "text" at bounding box center [577, 308] width 186 height 23
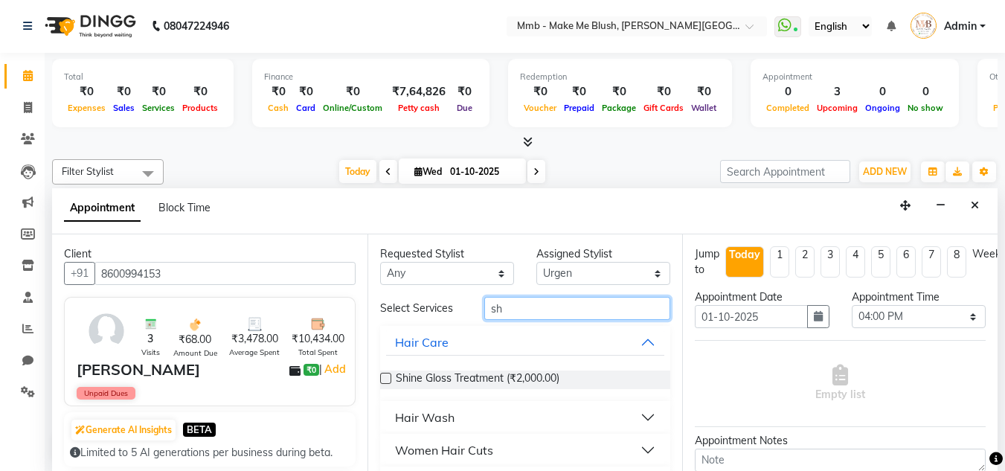
type input "s"
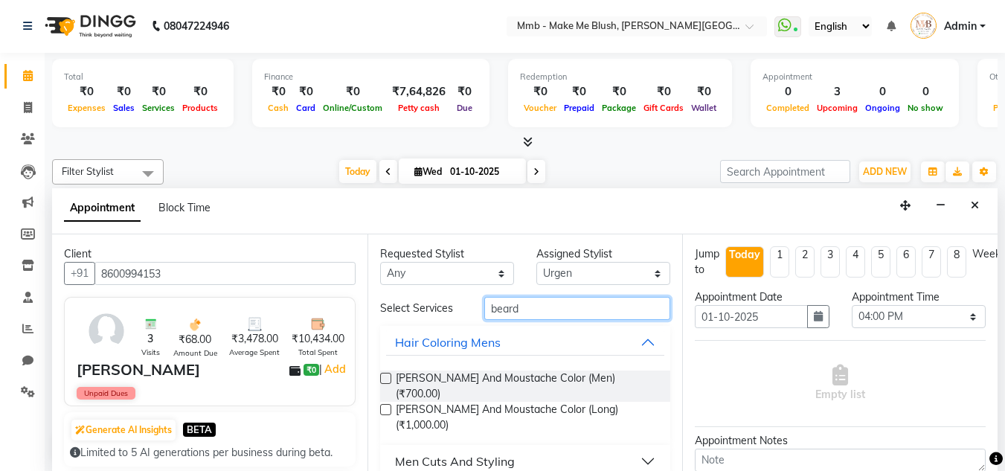
type input "beard"
click at [461, 452] on div "Men Cuts And Styling" at bounding box center [455, 461] width 120 height 18
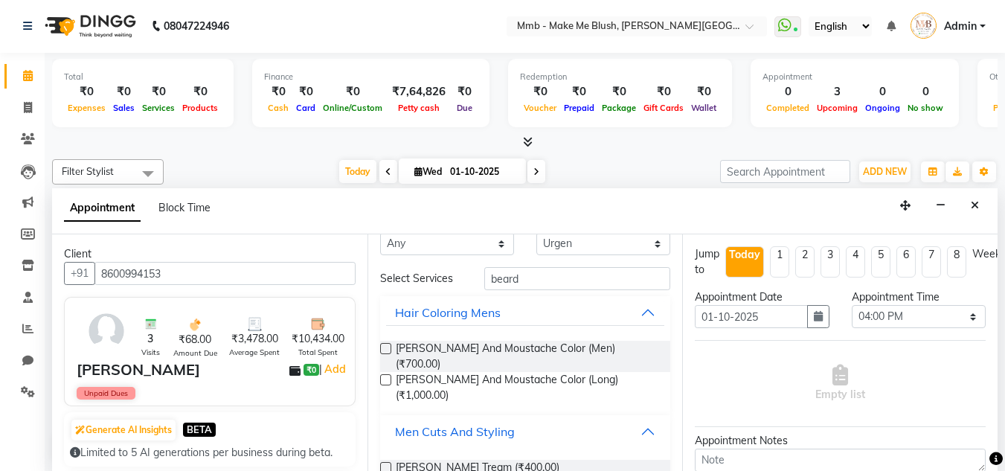
scroll to position [36, 0]
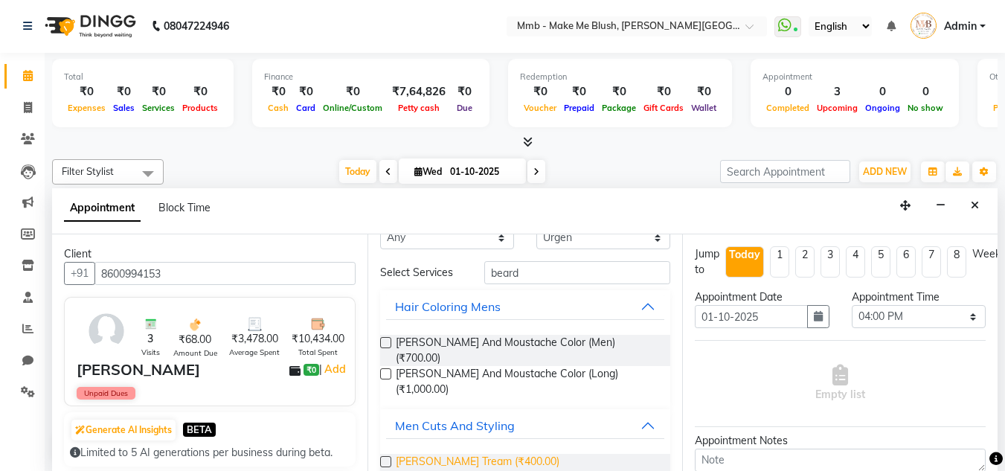
click at [471, 454] on span "Beard Tream (₹400.00)" at bounding box center [478, 463] width 164 height 19
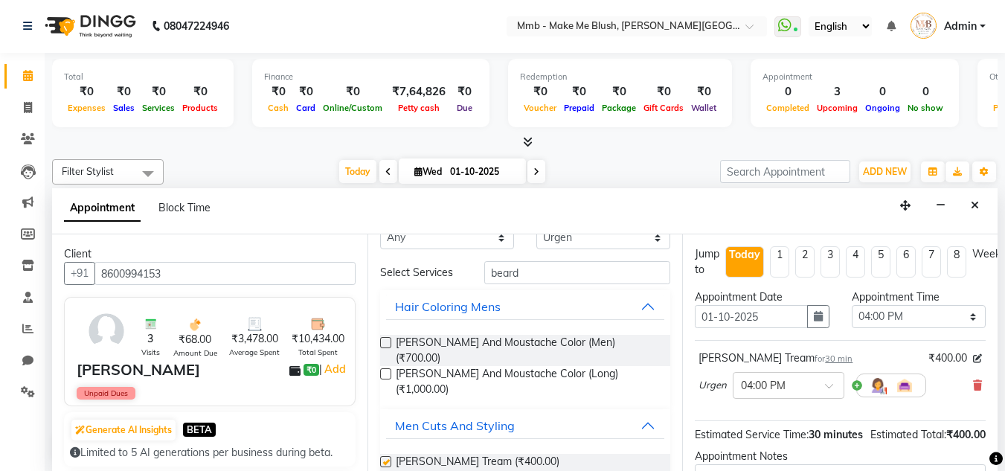
checkbox input "false"
click at [986, 426] on div "Jump to Today 1 2 3 4 5 6 7 8 Weeks Appointment Date 01-10-2025 Appointment Tim…" at bounding box center [840, 352] width 316 height 237
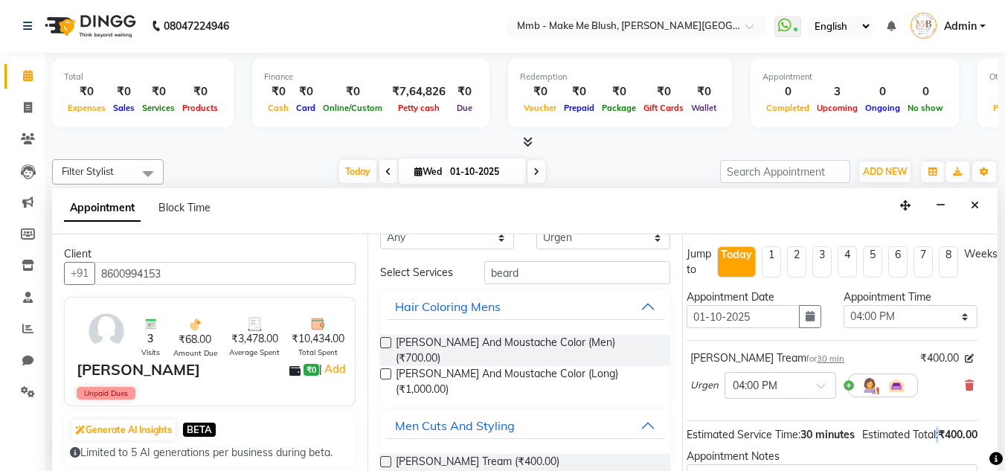
click at [986, 426] on div "Jump to Today 1 2 3 4 5 6 7 8 Weeks Appointment Date 01-10-2025 Appointment Tim…" at bounding box center [840, 352] width 316 height 237
drag, startPoint x: 986, startPoint y: 426, endPoint x: 997, endPoint y: 446, distance: 22.3
click at [997, 446] on div "Jump to Today 1 2 3 4 5 6 7 8 Weeks Appointment Date 01-10-2025 Appointment Tim…" at bounding box center [840, 352] width 316 height 237
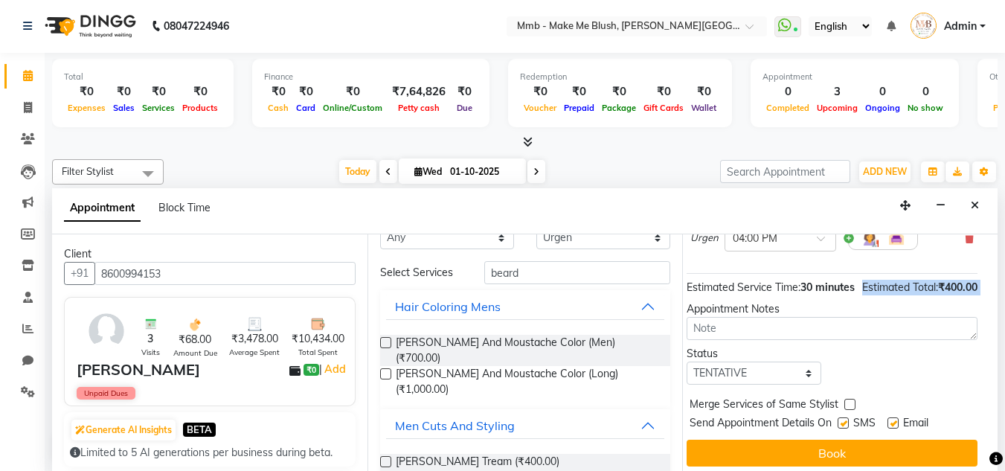
scroll to position [182, 20]
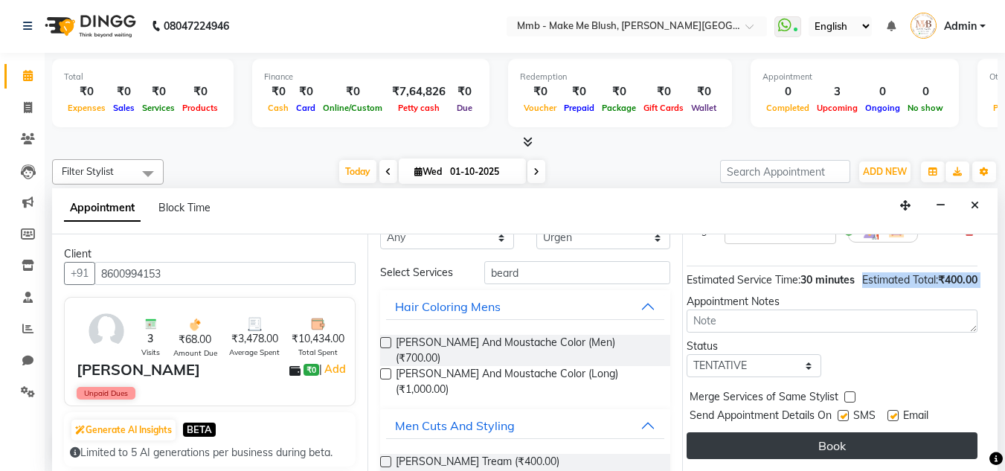
click at [884, 441] on button "Book" at bounding box center [832, 445] width 291 height 27
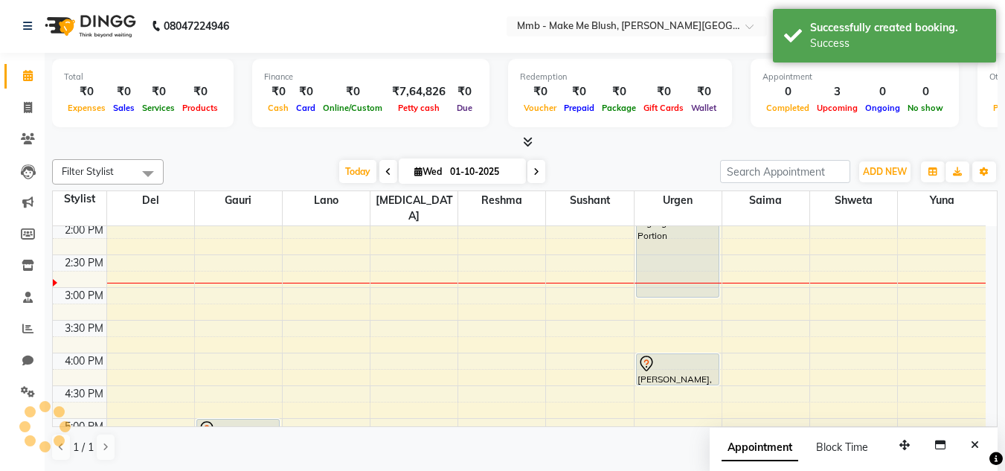
scroll to position [0, 0]
click at [28, 135] on icon at bounding box center [28, 139] width 14 height 11
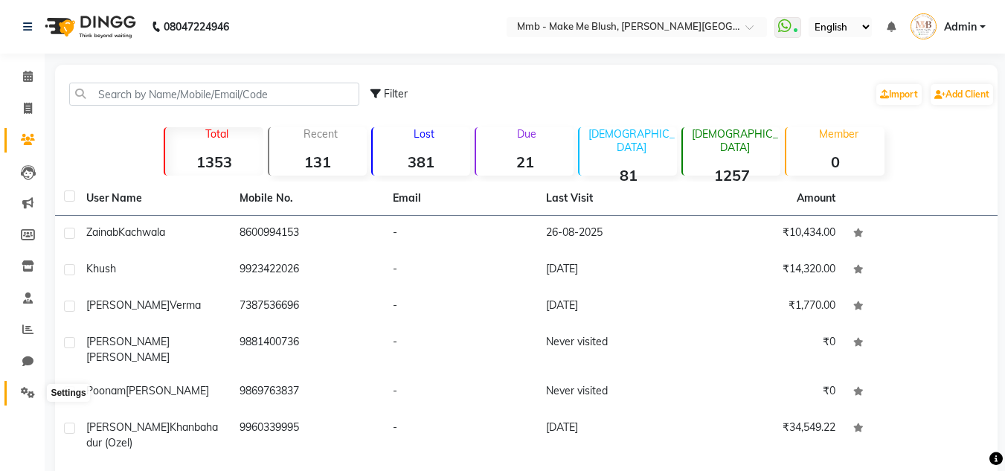
click at [30, 387] on icon at bounding box center [28, 392] width 14 height 11
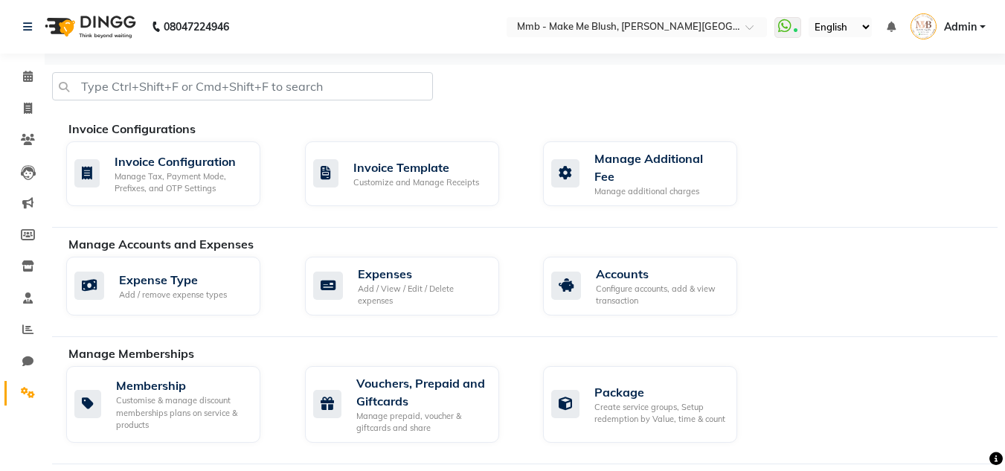
scroll to position [412, 0]
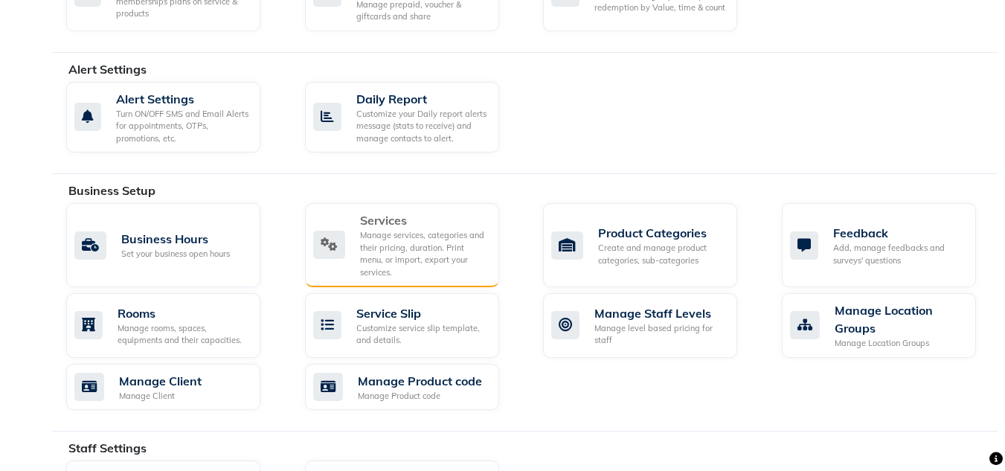
click at [378, 229] on div "Manage services, categories and their pricing, duration. Print menu, or import,…" at bounding box center [423, 253] width 127 height 49
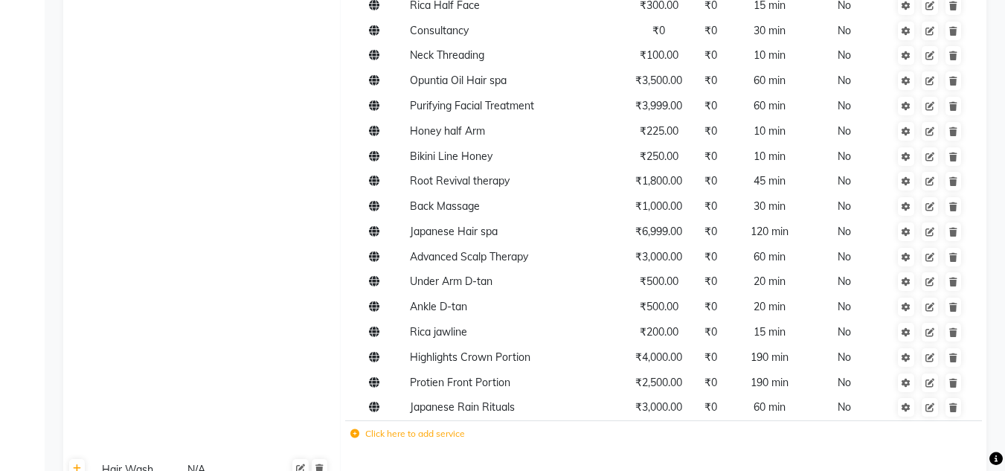
scroll to position [823, 0]
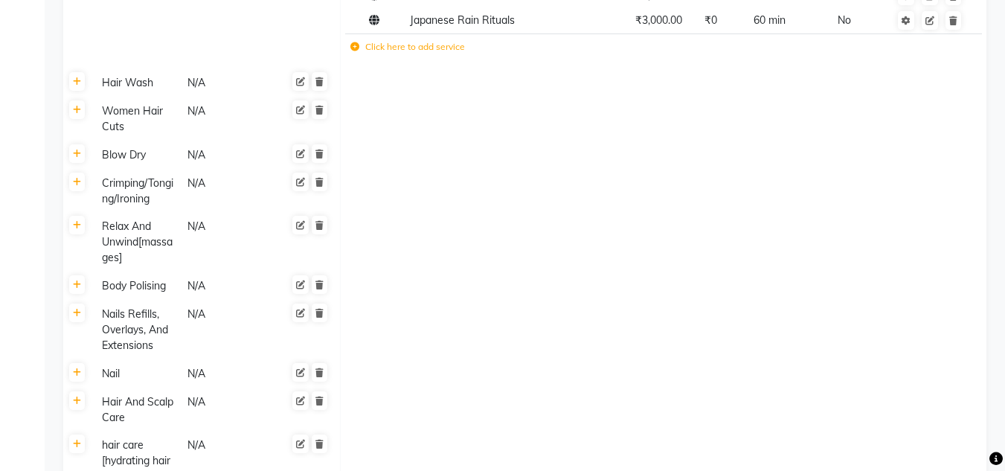
click at [420, 49] on label "Click here to add service" at bounding box center [408, 46] width 115 height 13
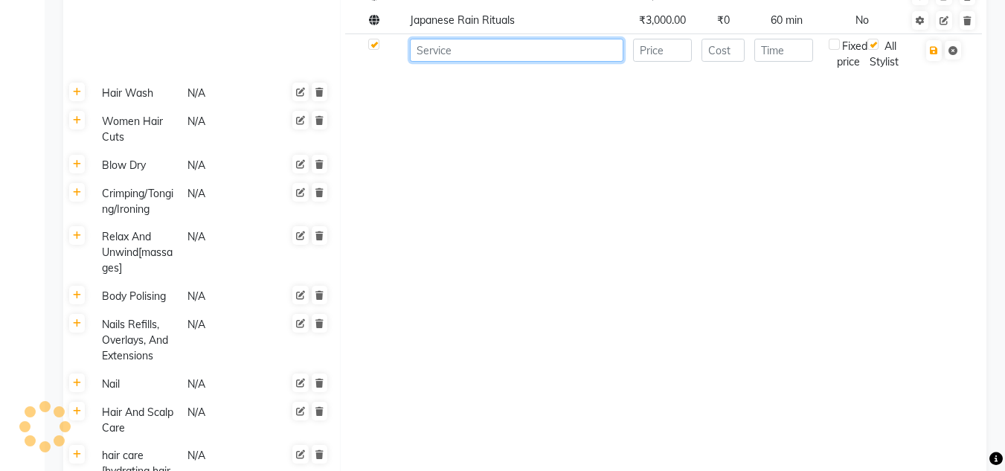
click at [458, 42] on input at bounding box center [517, 50] width 214 height 23
type input "Clean Shave"
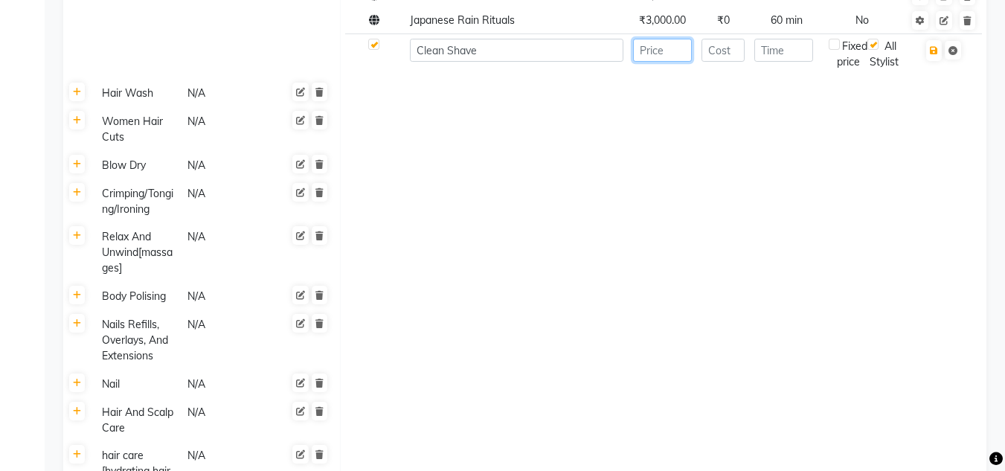
click at [669, 45] on input "number" at bounding box center [662, 50] width 59 height 23
type input "500"
click at [775, 52] on input "number" at bounding box center [784, 50] width 59 height 23
type input "1"
type input "20"
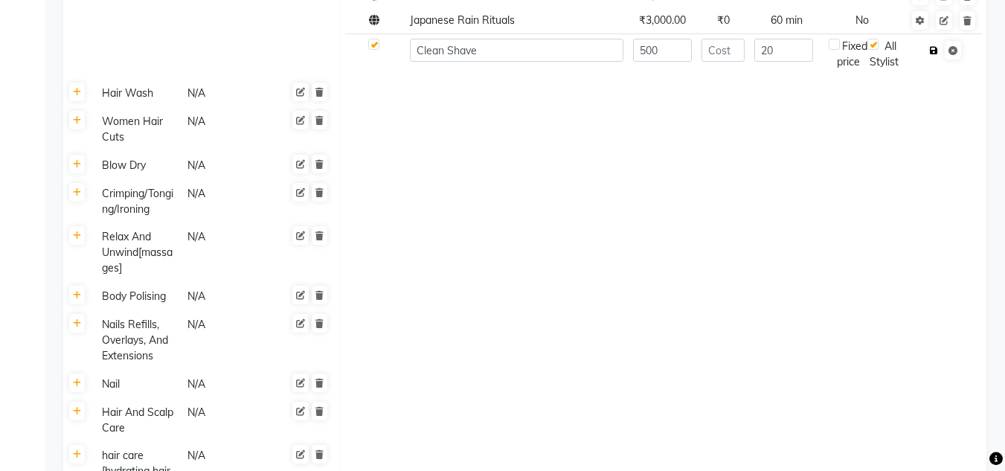
click at [936, 49] on icon "button" at bounding box center [934, 50] width 8 height 9
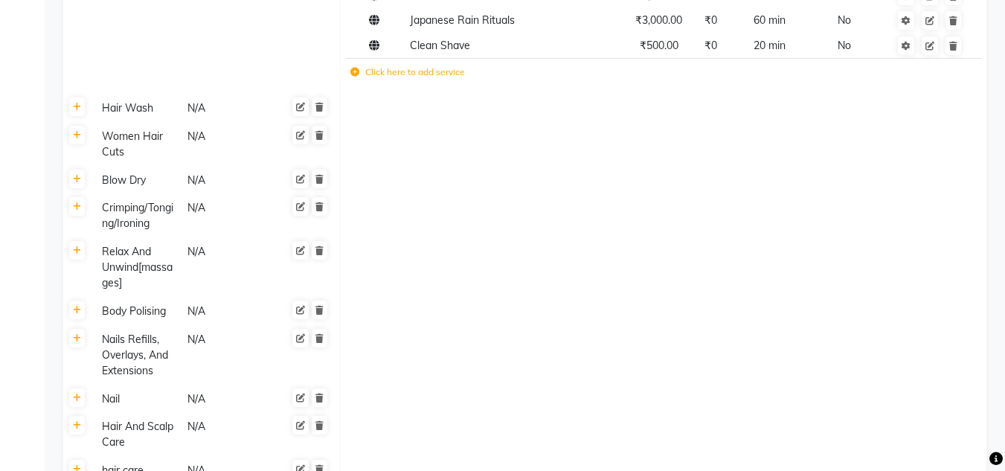
scroll to position [0, 0]
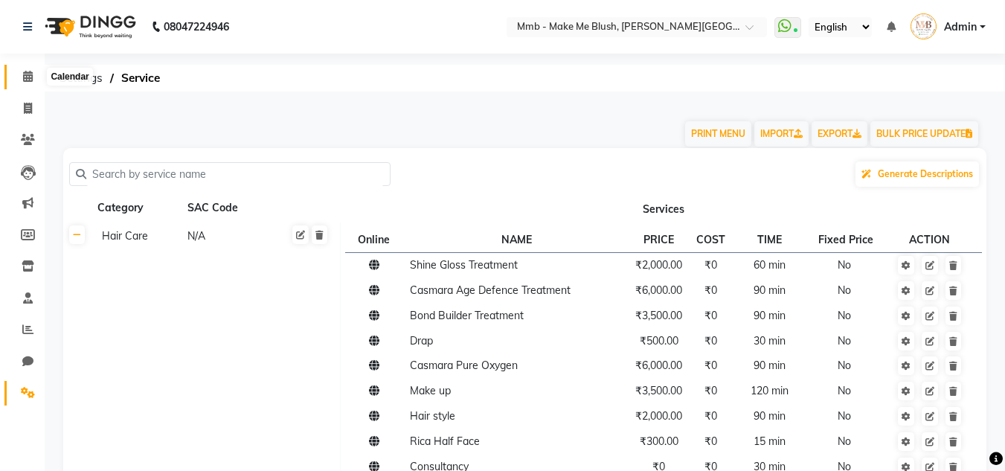
click at [31, 81] on icon at bounding box center [28, 76] width 10 height 11
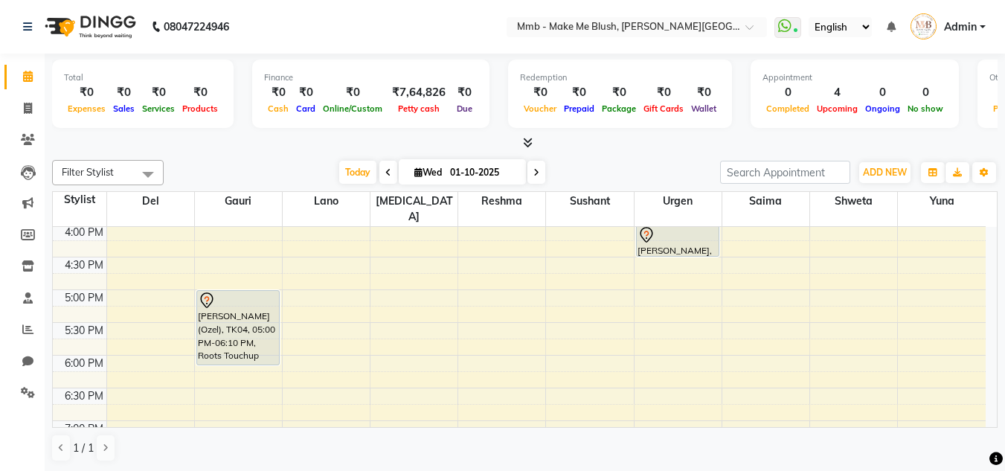
scroll to position [450, 0]
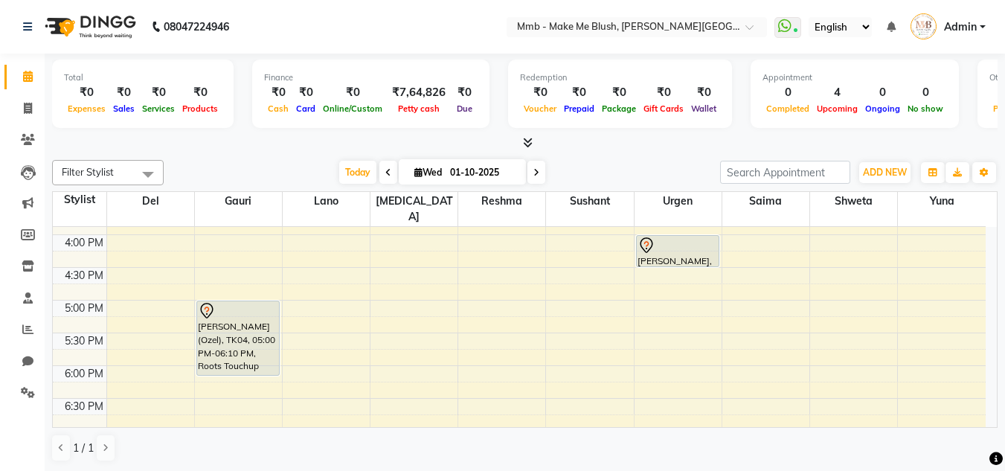
click at [998, 202] on div "Total ₹0 Expenses ₹0 Sales ₹0 Services ₹0 Products Finance ₹0 Cash ₹0 Card ₹0 O…" at bounding box center [525, 263] width 961 height 418
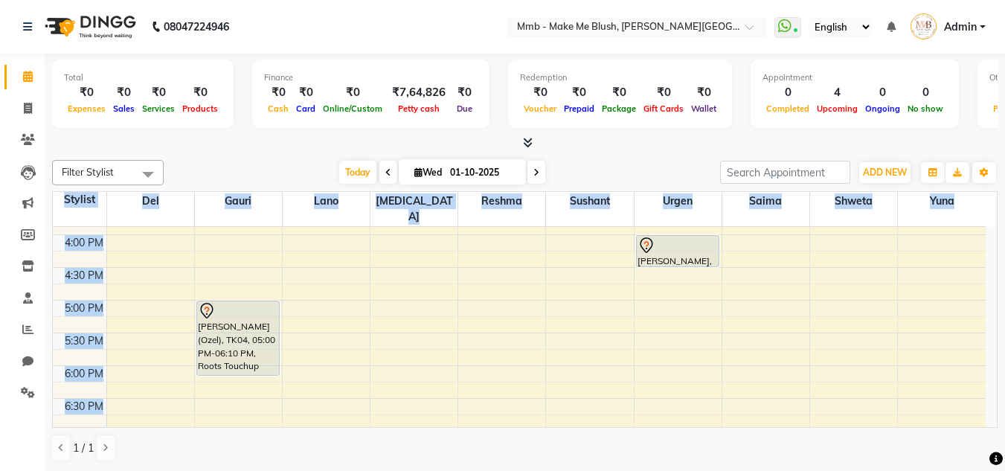
drag, startPoint x: 998, startPoint y: 202, endPoint x: 990, endPoint y: 213, distance: 13.2
click at [990, 213] on div "Total ₹0 Expenses ₹0 Sales ₹0 Services ₹0 Products Finance ₹0 Cash ₹0 Card ₹0 O…" at bounding box center [525, 263] width 961 height 418
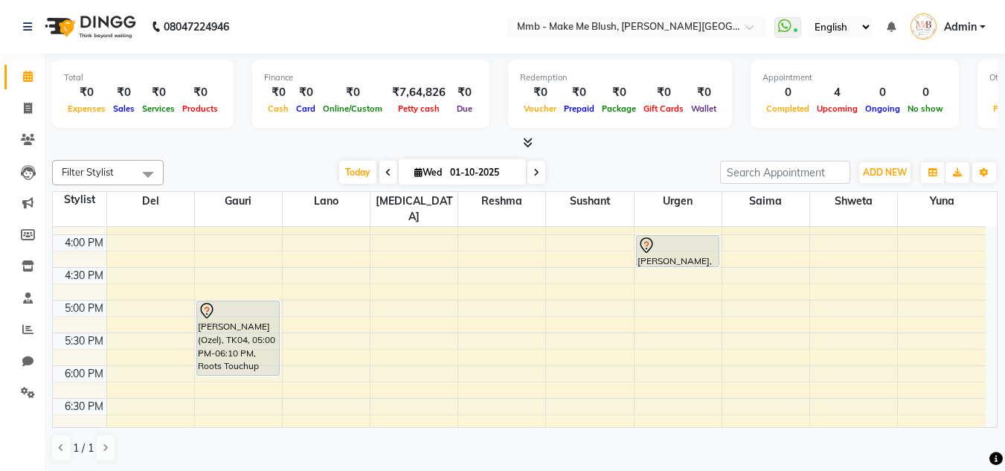
click at [645, 159] on div "Filter Stylist Select All Del Gauri Lano Nikita Reshma Sushant Urgen Saima Shwe…" at bounding box center [525, 311] width 946 height 314
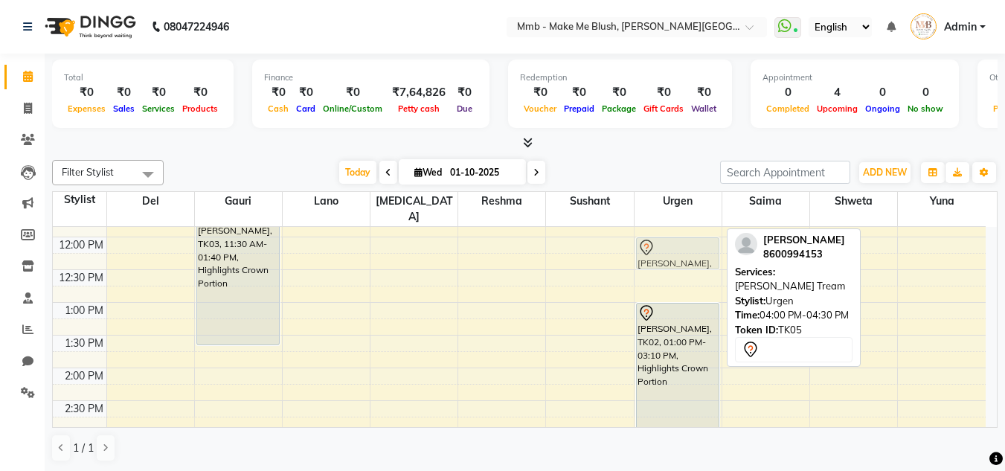
scroll to position [186, 0]
drag, startPoint x: 671, startPoint y: 219, endPoint x: 653, endPoint y: 253, distance: 38.3
click at [653, 253] on div "Gwen Tracy, TK02, 01:00 PM-03:10 PM, Highlights Crown Portion Zainab Kachwala, …" at bounding box center [678, 433] width 87 height 785
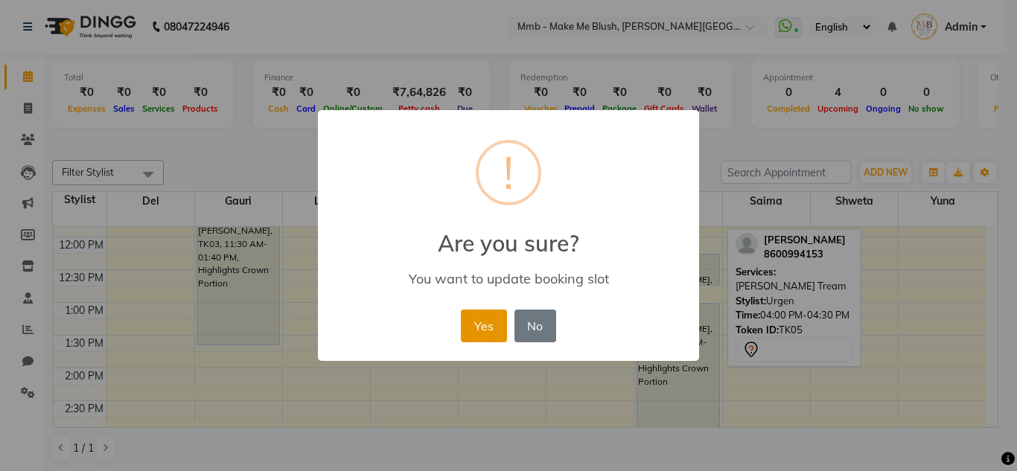
click at [466, 324] on button "Yes" at bounding box center [483, 326] width 45 height 33
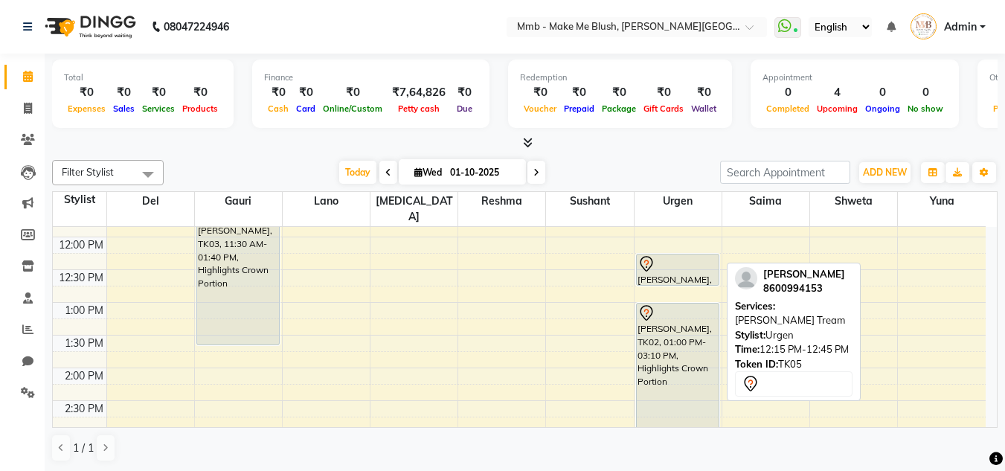
click at [693, 255] on div at bounding box center [678, 264] width 80 height 18
click at [692, 255] on div at bounding box center [678, 264] width 80 height 18
select select "7"
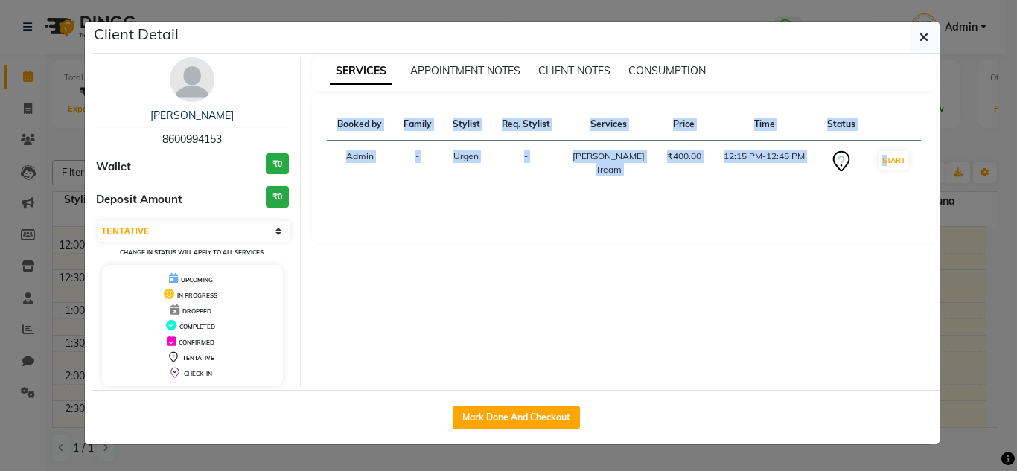
click at [692, 252] on div "SERVICES APPOINTMENT NOTES CLIENT NOTES CONSUMPTION Booked by Family Stylist Re…" at bounding box center [624, 221] width 647 height 329
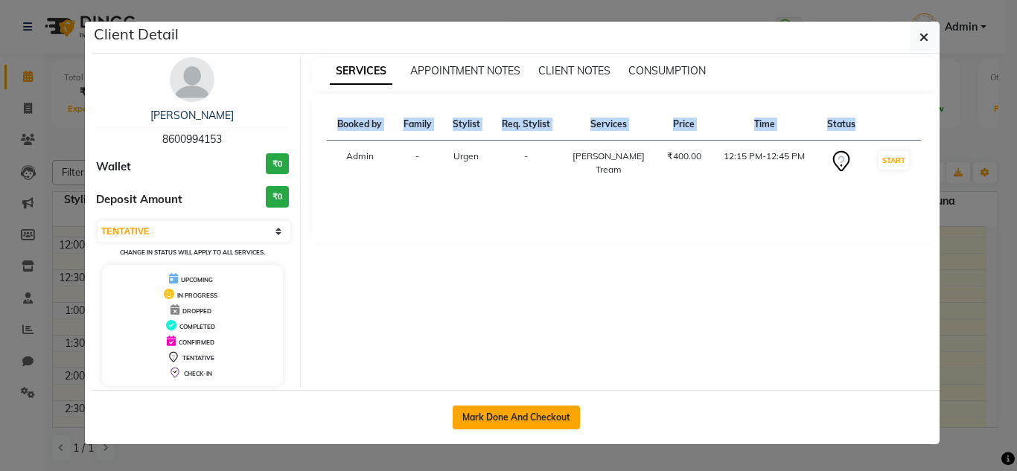
click at [482, 426] on button "Mark Done And Checkout" at bounding box center [515, 418] width 127 height 24
select select "service"
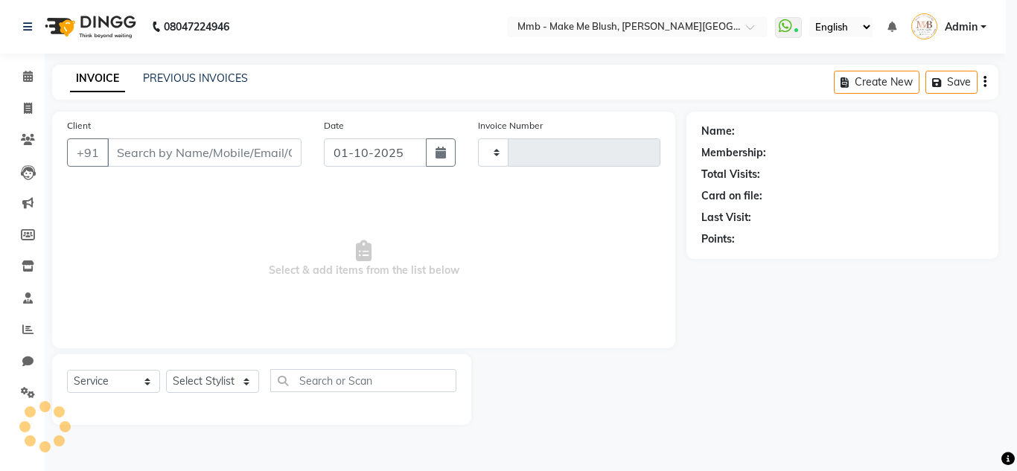
type input "0477"
select select "895"
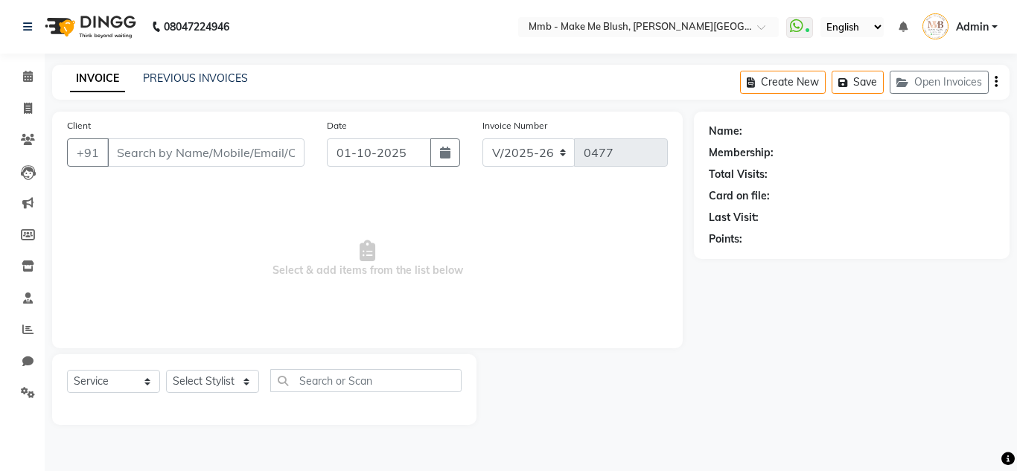
type input "8600994153"
select select "35693"
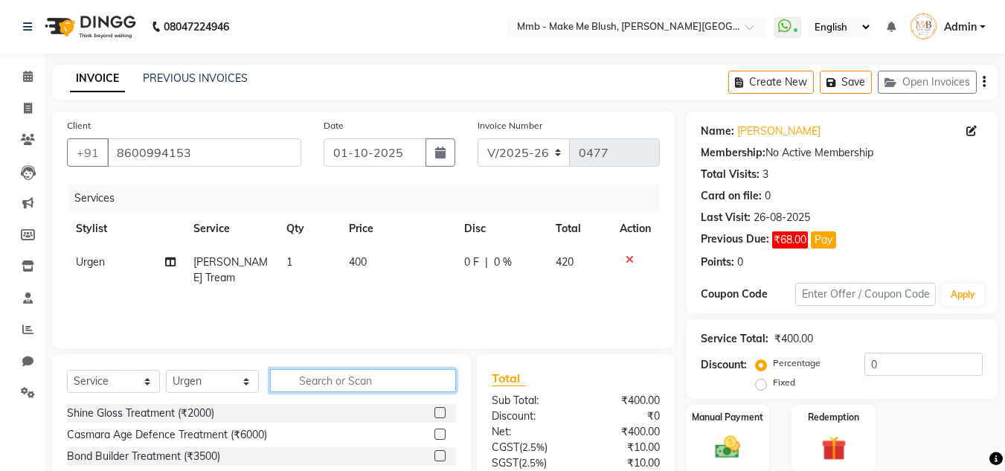
click at [300, 385] on input "text" at bounding box center [363, 380] width 186 height 23
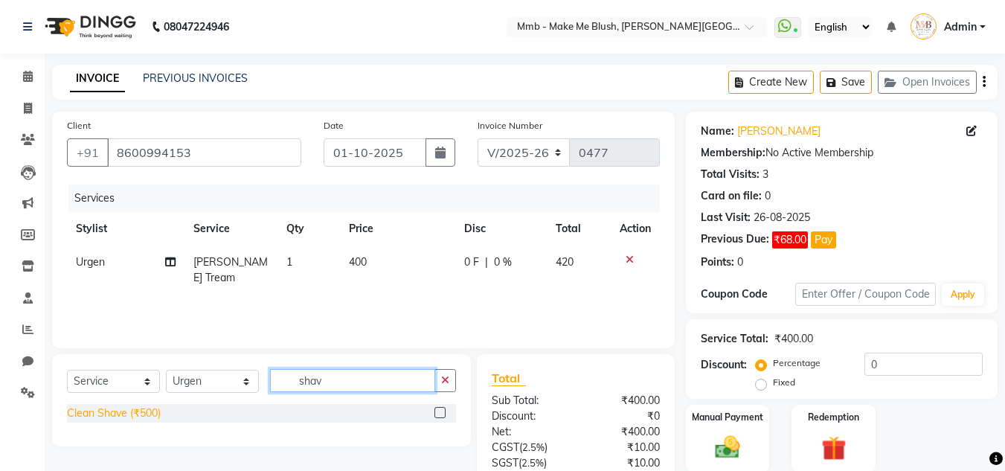
type input "shav"
click at [151, 415] on div "Clean Shave (₹500)" at bounding box center [114, 414] width 94 height 16
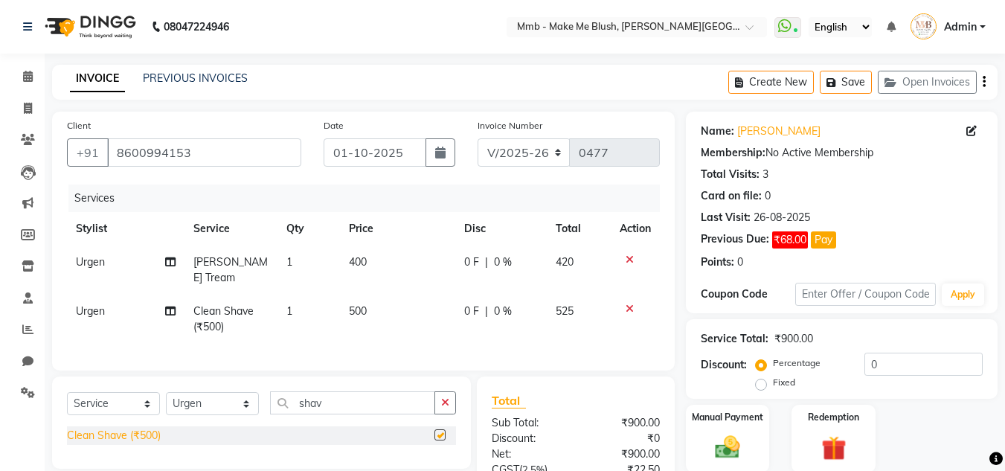
checkbox input "false"
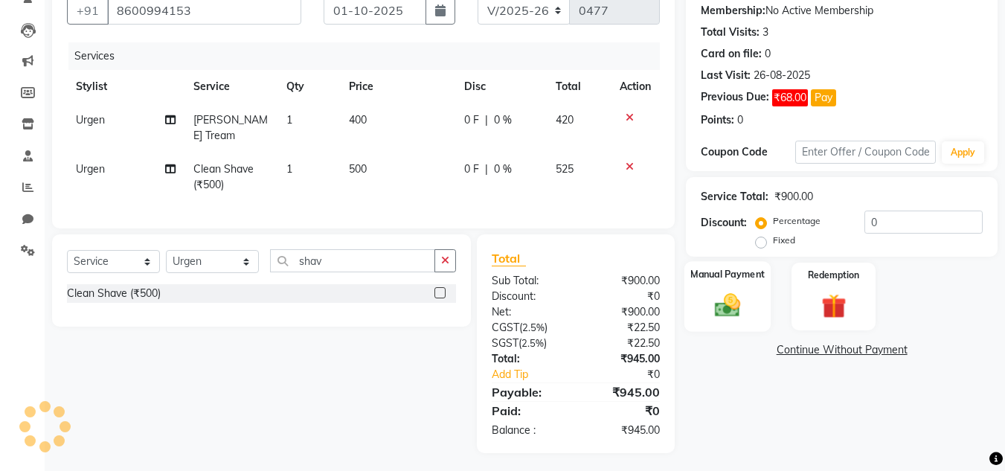
click at [738, 307] on img at bounding box center [728, 305] width 42 height 30
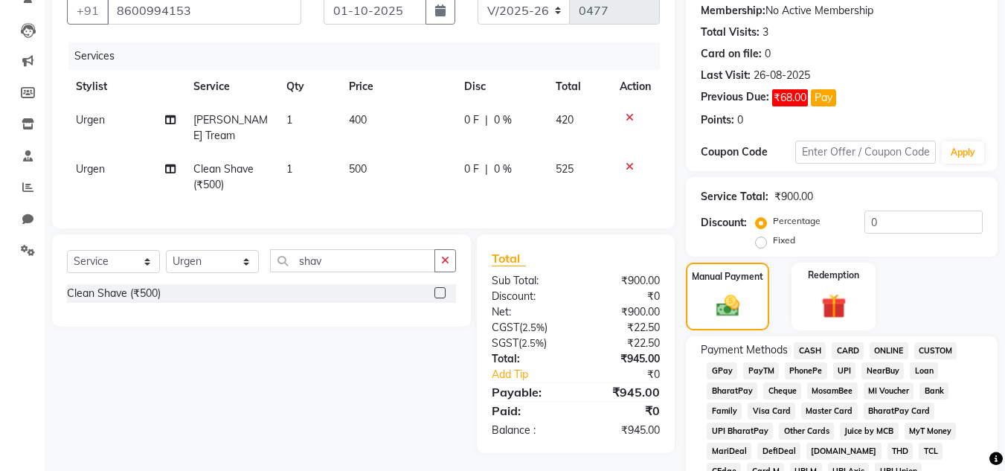
click at [734, 369] on span "GPay" at bounding box center [722, 370] width 31 height 17
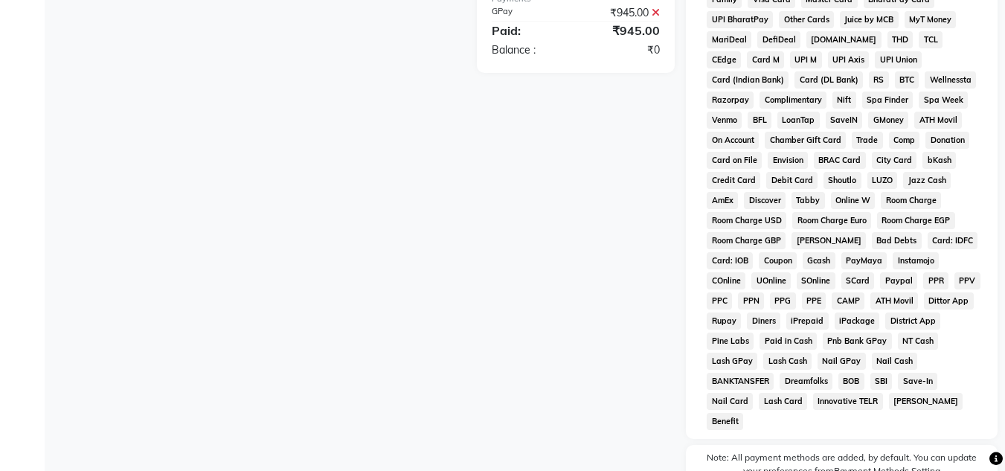
scroll to position [690, 0]
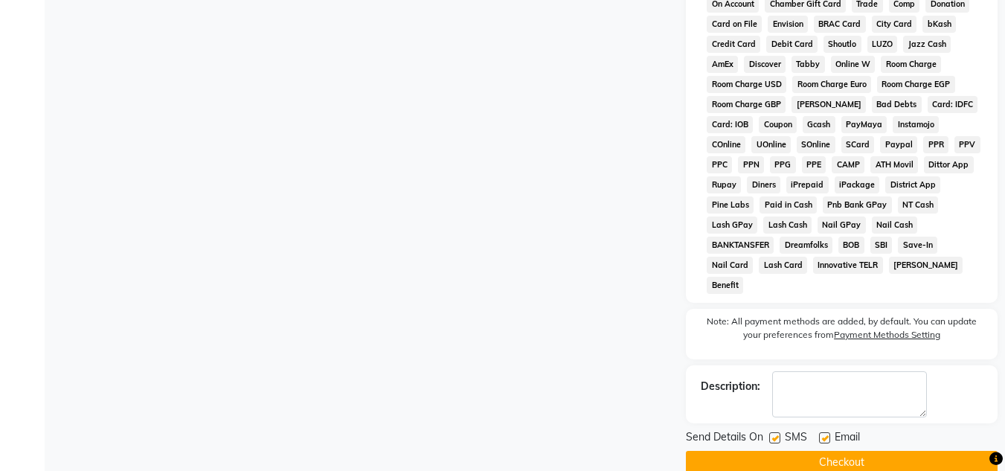
click at [848, 451] on button "Checkout" at bounding box center [842, 462] width 312 height 23
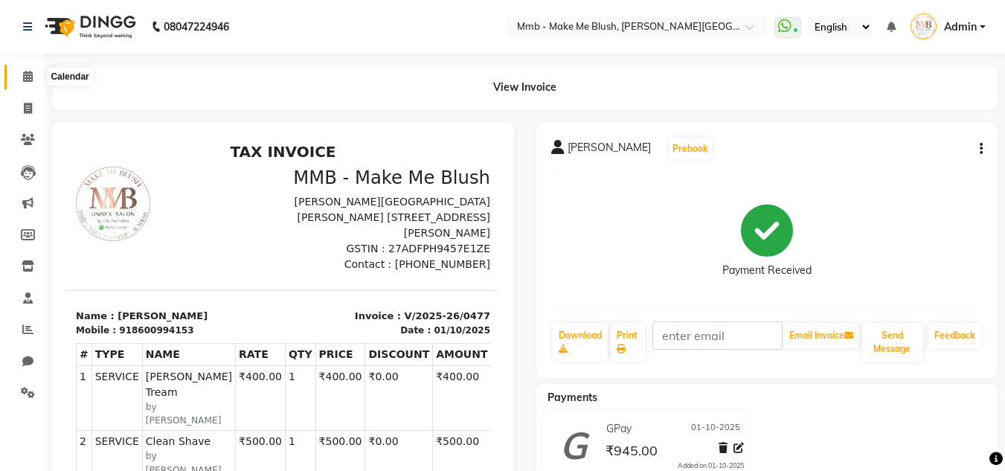
click at [25, 80] on icon at bounding box center [28, 76] width 10 height 11
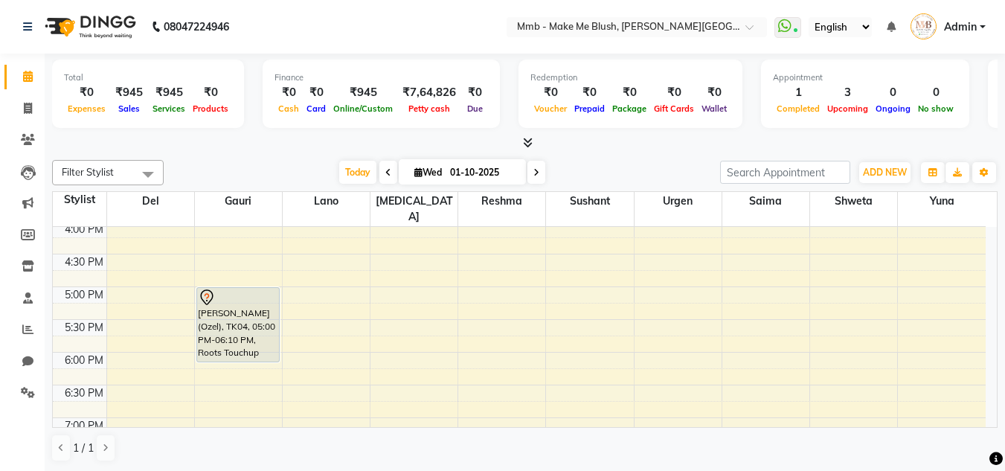
scroll to position [450, 0]
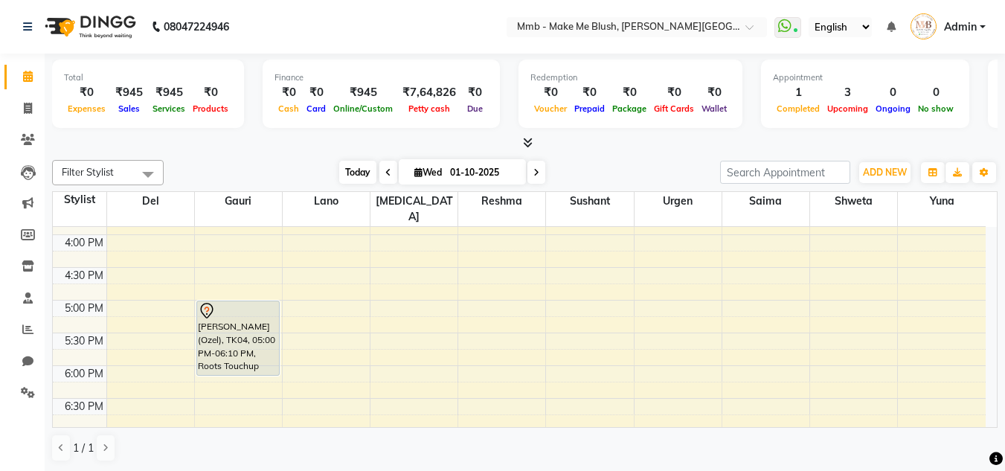
click at [348, 171] on span "Today" at bounding box center [357, 172] width 37 height 23
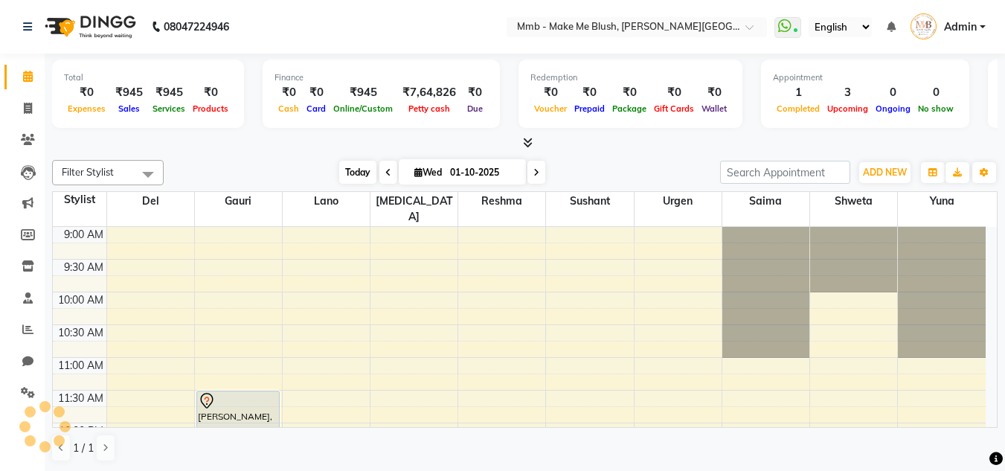
scroll to position [394, 0]
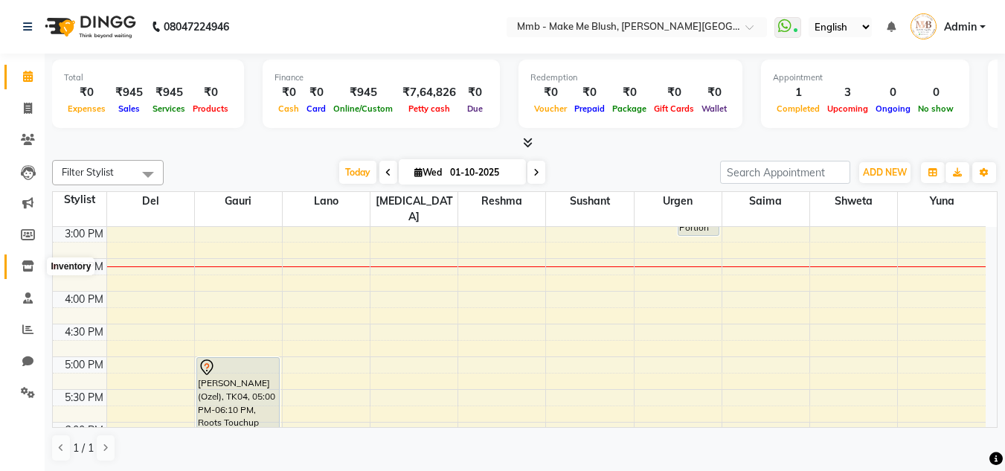
click at [29, 270] on icon at bounding box center [28, 265] width 13 height 11
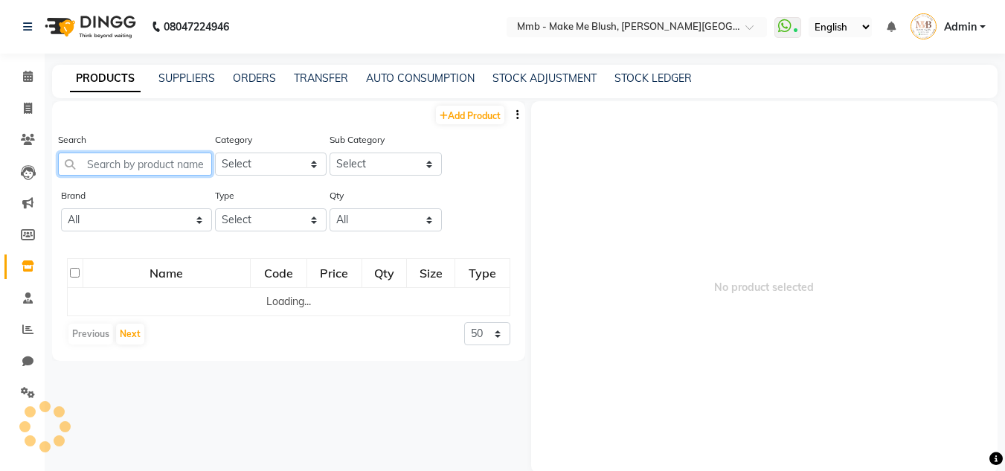
click at [105, 173] on input "text" at bounding box center [135, 164] width 154 height 23
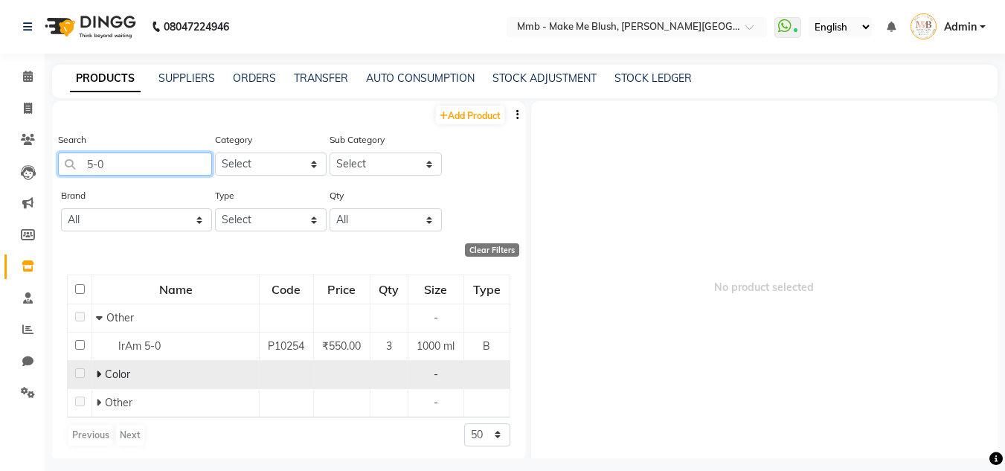
type input "5-0"
click at [97, 378] on icon at bounding box center [98, 374] width 5 height 10
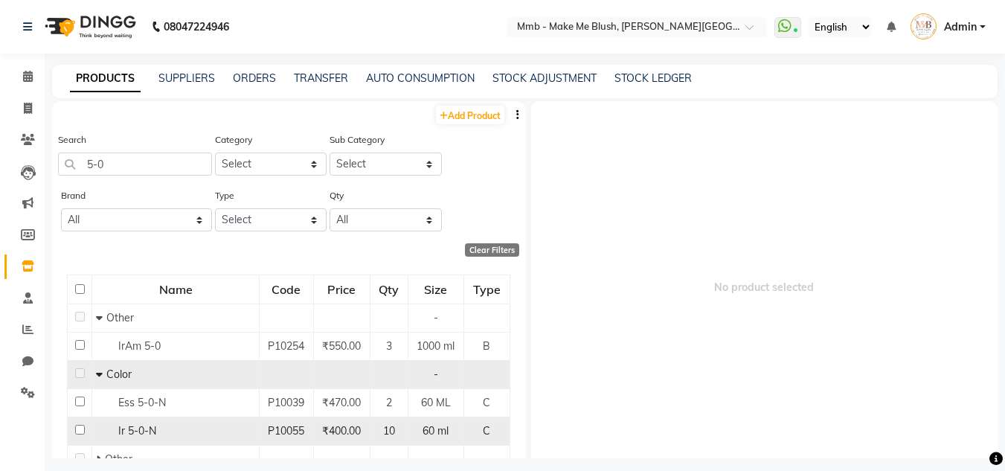
click at [80, 429] on input "checkbox" at bounding box center [80, 430] width 10 height 10
checkbox input "true"
select select
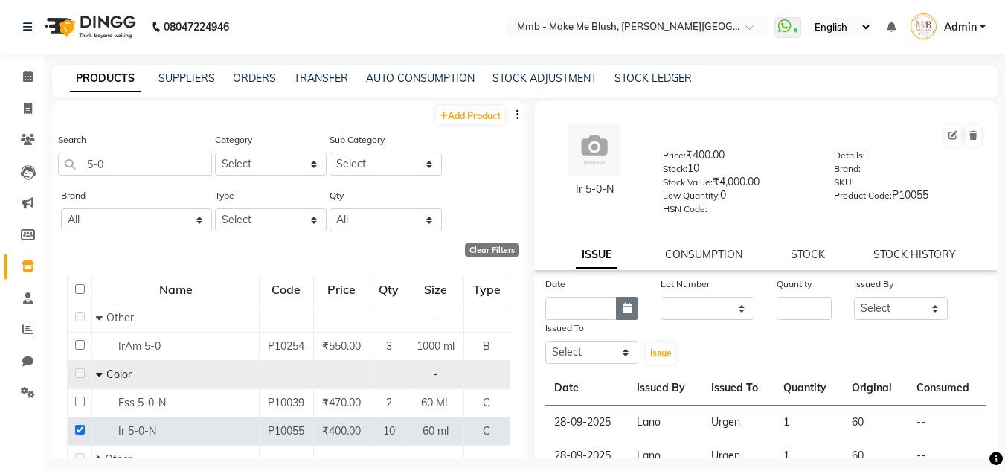
click at [624, 307] on icon "button" at bounding box center [627, 308] width 9 height 10
select select "10"
select select "2025"
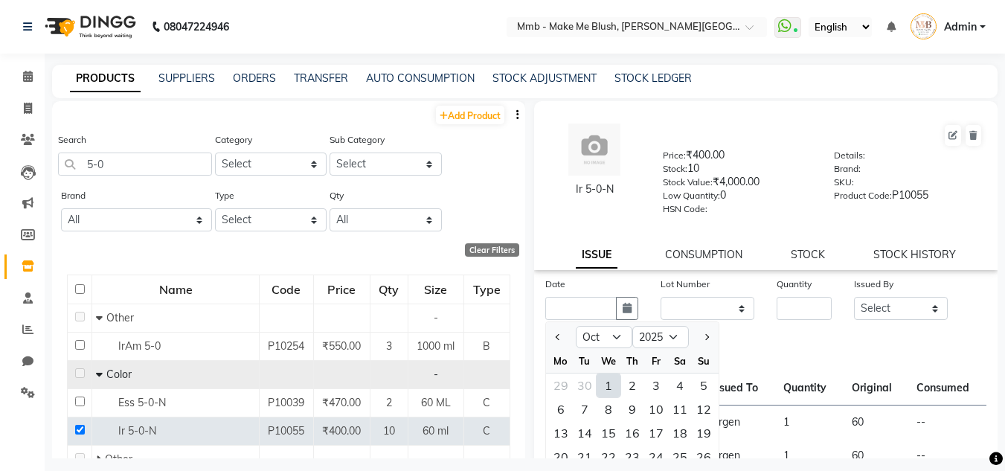
click at [612, 380] on div "1" at bounding box center [609, 386] width 24 height 24
type input "01-10-2025"
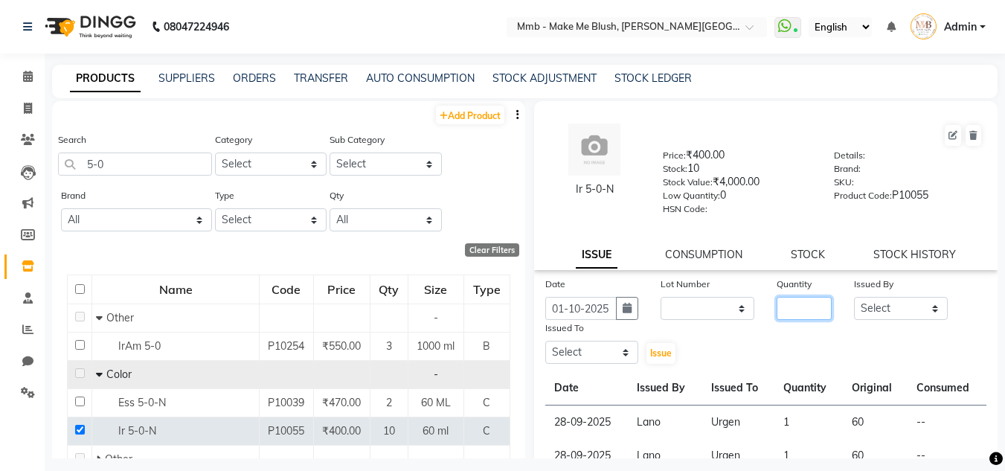
click at [781, 304] on input "number" at bounding box center [804, 308] width 55 height 23
type input "1"
click at [912, 304] on select "Select Del Gauri Lano Nikita Reshma Saima Shweta Sushant Urgen Yuna" at bounding box center [901, 308] width 94 height 23
select select "18877"
click at [854, 297] on select "Select Del Gauri Lano Nikita Reshma Saima Shweta Sushant Urgen Yuna" at bounding box center [901, 308] width 94 height 23
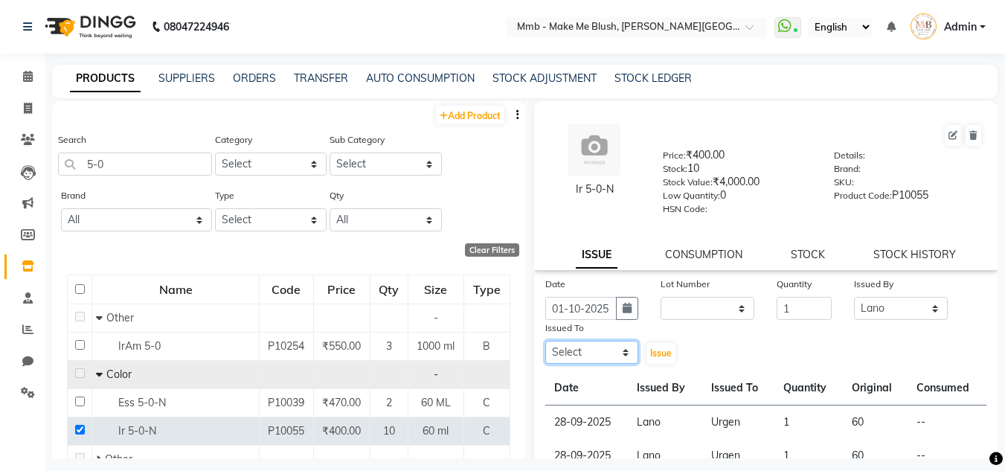
click at [601, 350] on select "Select Del Gauri Lano Nikita Reshma Saima Shweta Sushant Urgen Yuna" at bounding box center [592, 352] width 94 height 23
select select "35693"
click at [545, 341] on select "Select Del Gauri Lano Nikita Reshma Saima Shweta Sushant Urgen Yuna" at bounding box center [592, 352] width 94 height 23
click at [651, 351] on span "Issue" at bounding box center [661, 353] width 22 height 11
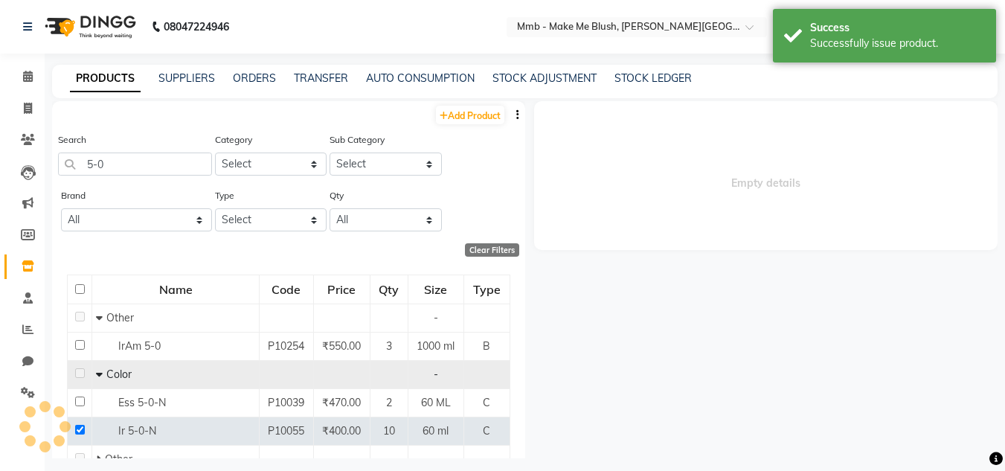
select select
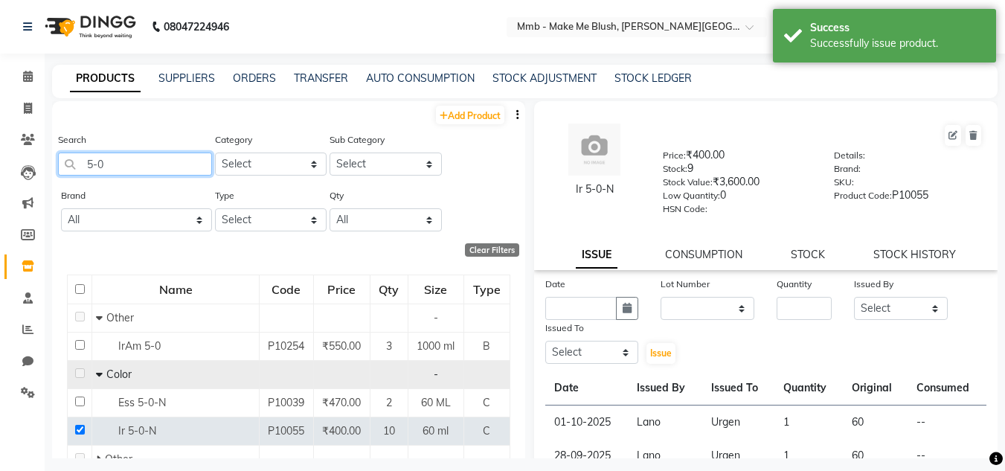
click at [118, 156] on input "5-0" at bounding box center [135, 164] width 154 height 23
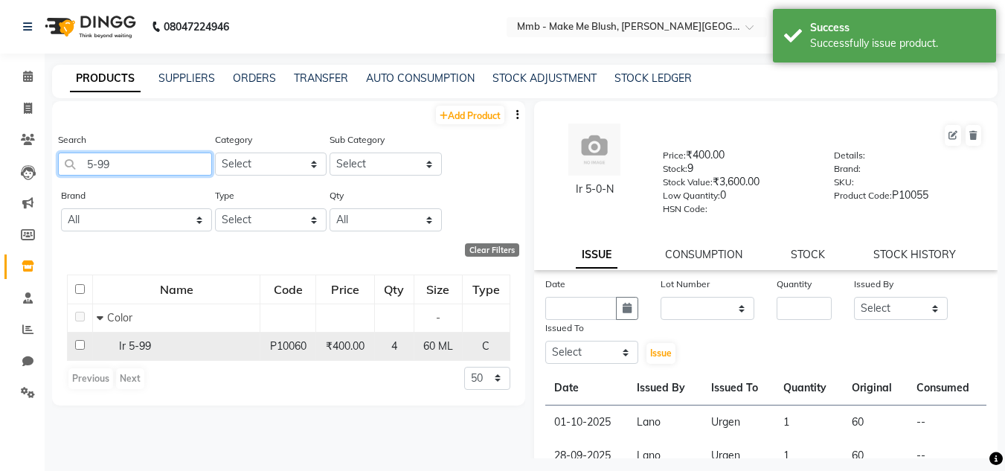
type input "5-99"
click at [80, 343] on input "checkbox" at bounding box center [80, 345] width 10 height 10
checkbox input "true"
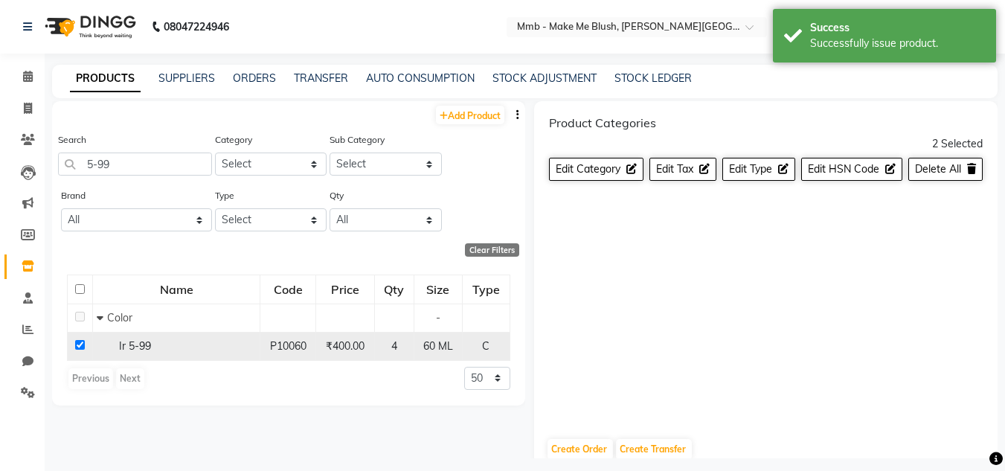
click at [157, 346] on div "Ir 5-99" at bounding box center [176, 347] width 159 height 16
click at [718, 283] on div "Product Categories 2 Selected Edit Category Edit Tax Edit Type Edit HSN Code De…" at bounding box center [766, 263] width 464 height 324
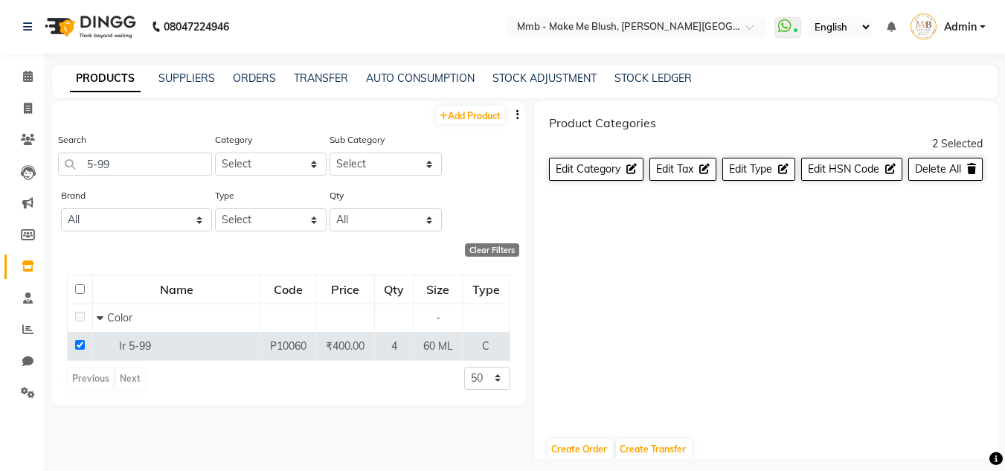
click at [716, 130] on div "Product Categories" at bounding box center [766, 126] width 435 height 20
click at [28, 78] on icon at bounding box center [28, 76] width 10 height 11
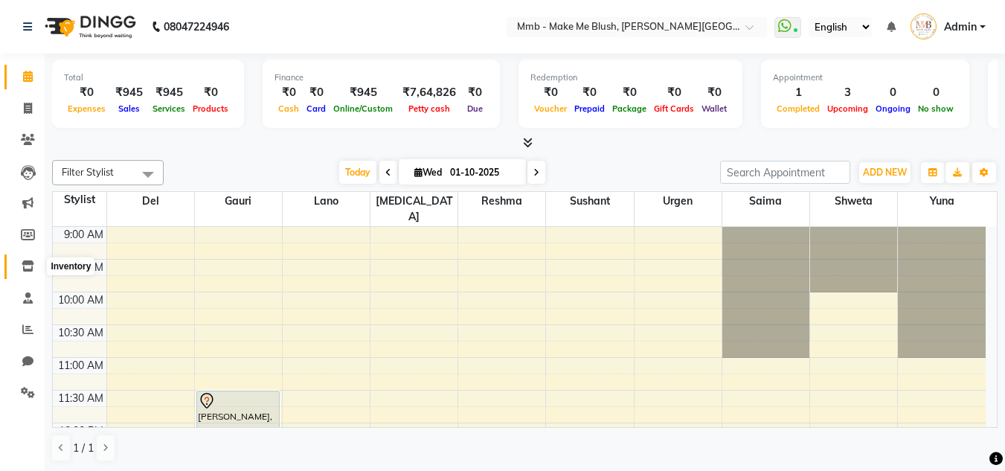
click at [21, 269] on span at bounding box center [28, 266] width 26 height 17
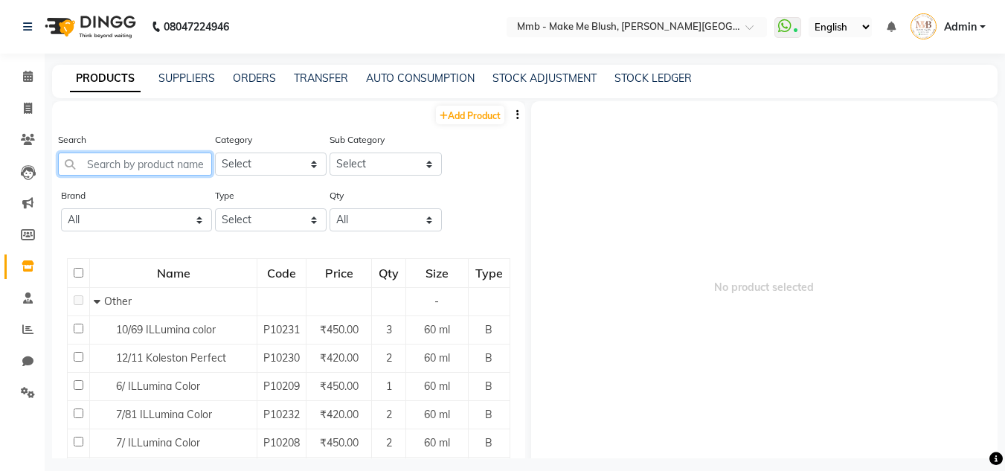
click at [158, 173] on input "text" at bounding box center [135, 164] width 154 height 23
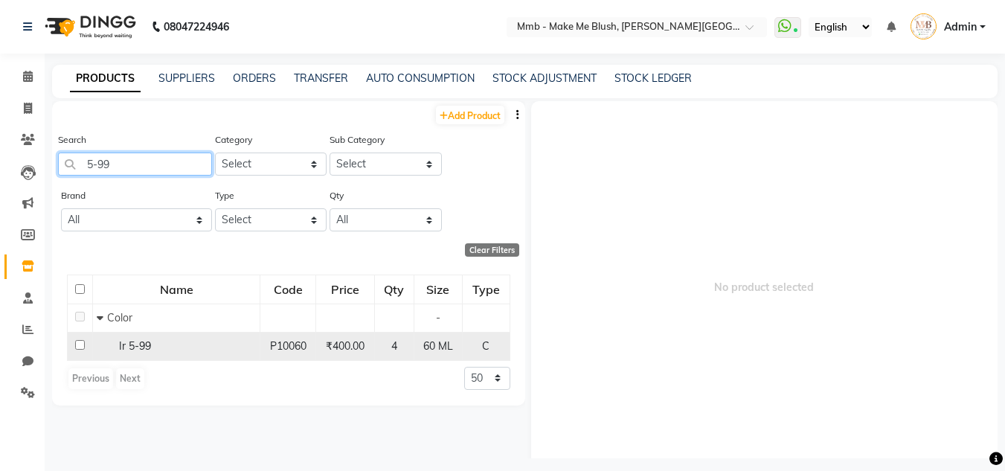
type input "5-99"
click at [81, 345] on input "checkbox" at bounding box center [80, 345] width 10 height 10
checkbox input "true"
select select
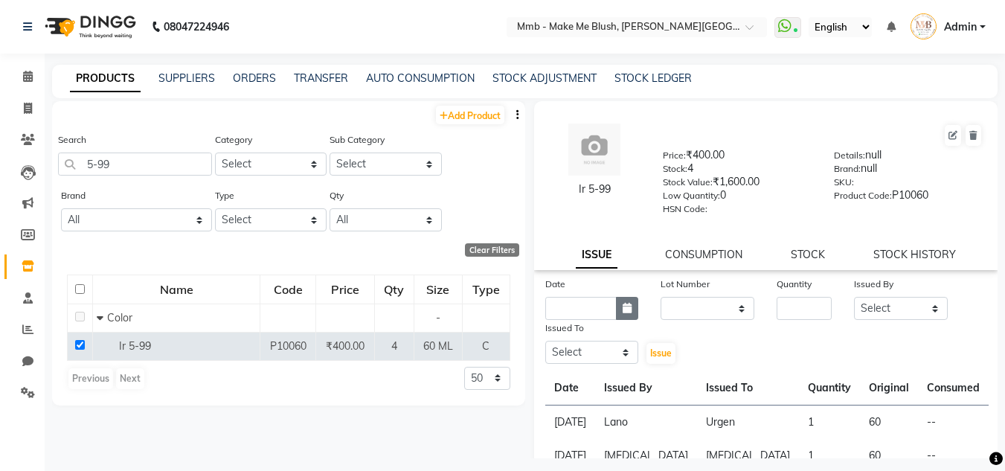
click at [630, 306] on button "button" at bounding box center [627, 308] width 22 height 23
select select "10"
select select "2025"
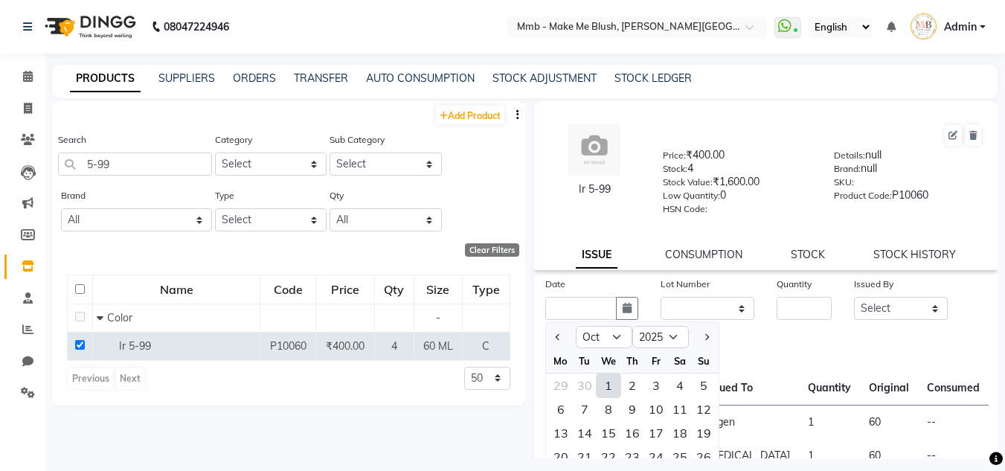
click at [612, 384] on div "1" at bounding box center [609, 386] width 24 height 24
type input "01-10-2025"
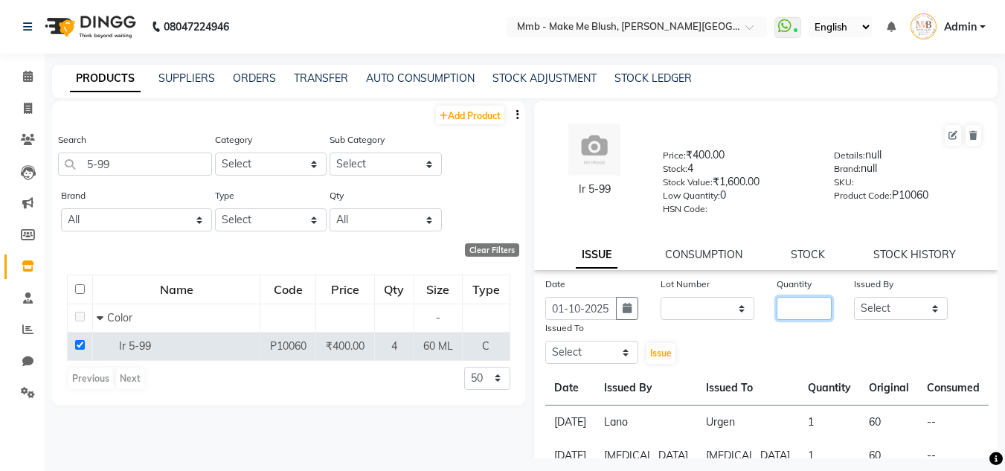
click at [805, 298] on input "number" at bounding box center [804, 308] width 55 height 23
type input "1"
click at [871, 311] on select "Select Del Gauri Lano Nikita Reshma Saima Shweta Sushant Urgen Yuna" at bounding box center [901, 308] width 94 height 23
select select "18877"
click at [854, 297] on select "Select Del Gauri Lano Nikita Reshma Saima Shweta Sushant Urgen Yuna" at bounding box center [901, 308] width 94 height 23
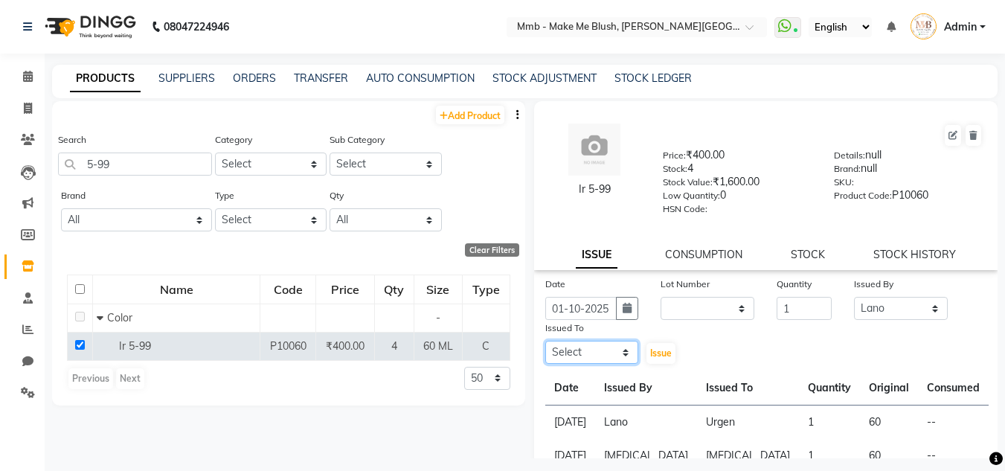
drag, startPoint x: 592, startPoint y: 348, endPoint x: 598, endPoint y: 310, distance: 38.5
click at [598, 310] on div "Date 01-10-2025 Lot Number None Quantity 1 Issued By Select Del Gauri Lano Niki…" at bounding box center [766, 320] width 464 height 89
select select "35693"
click at [545, 341] on select "Select Del Gauri Lano Nikita Reshma Saima Shweta Sushant Urgen Yuna" at bounding box center [592, 352] width 94 height 23
click at [650, 348] on span "Issue" at bounding box center [661, 353] width 22 height 11
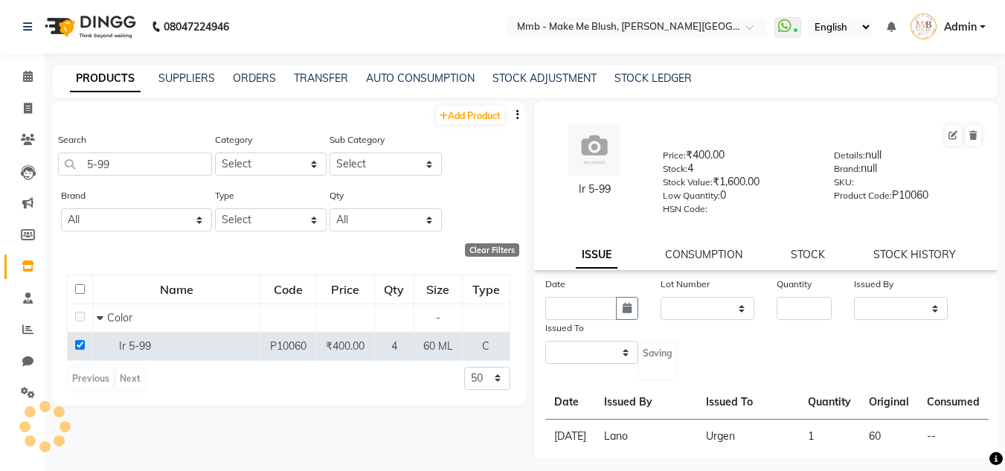
select select
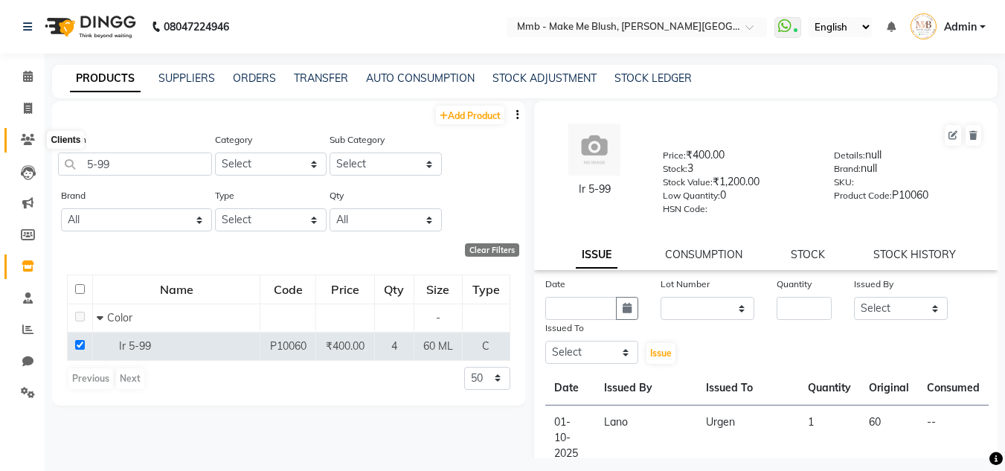
click at [23, 146] on span at bounding box center [28, 140] width 26 height 17
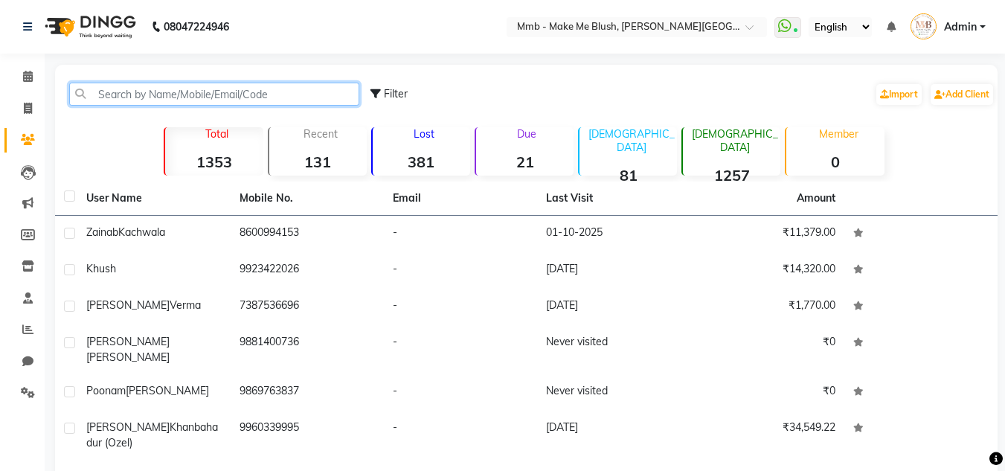
click at [149, 92] on input "text" at bounding box center [214, 94] width 290 height 23
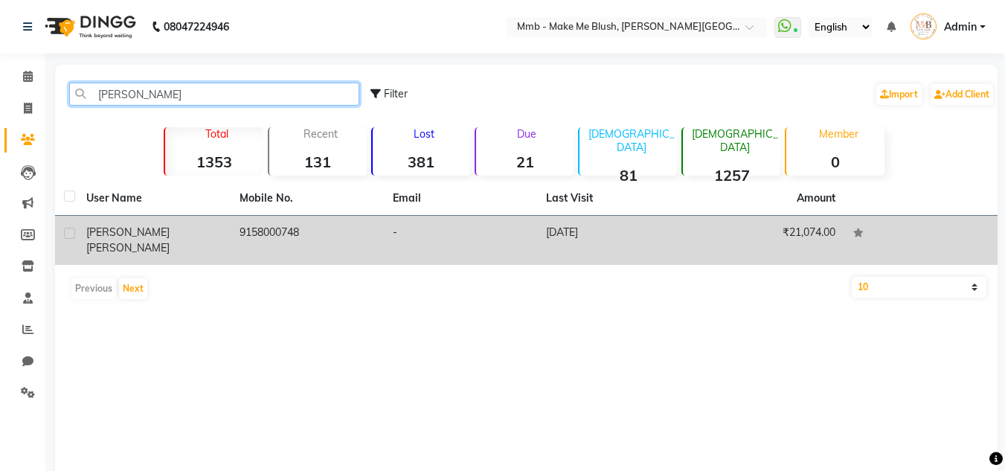
type input "gwen"
click at [164, 226] on div "Gwen Tracy" at bounding box center [153, 240] width 135 height 31
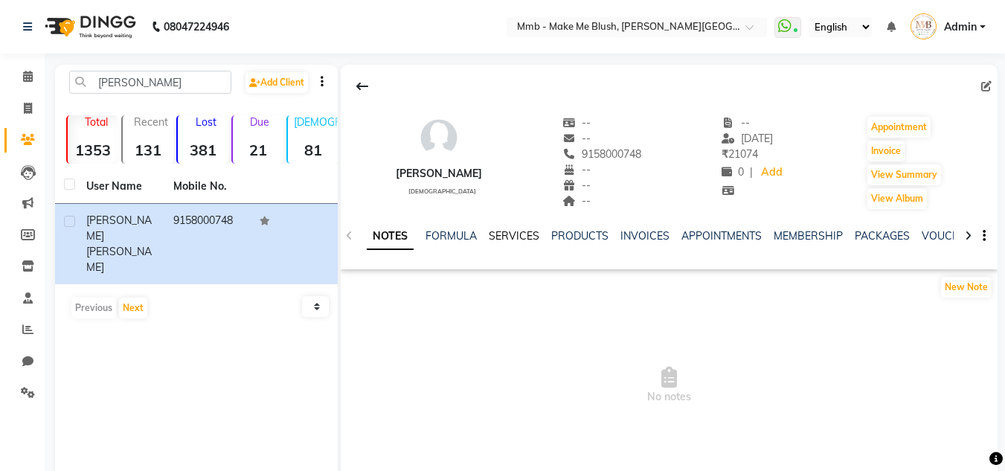
click at [511, 241] on link "SERVICES" at bounding box center [514, 235] width 51 height 13
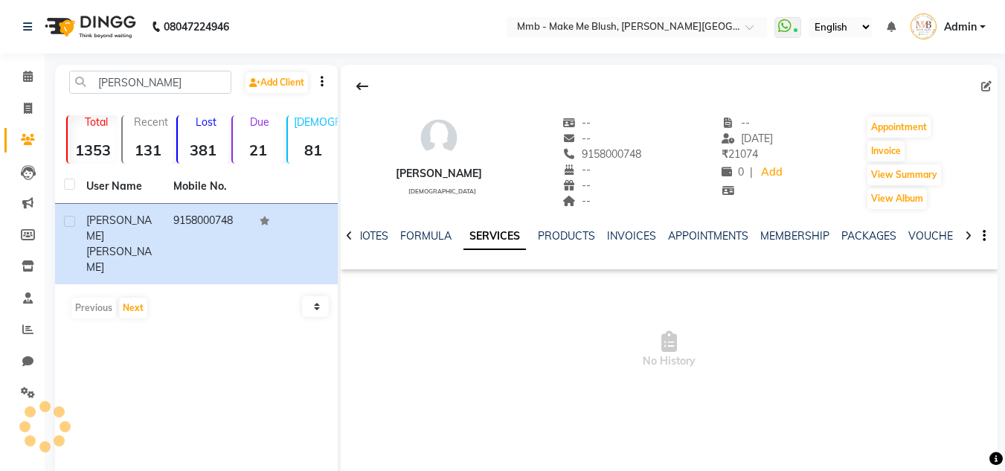
click at [501, 237] on link "SERVICES" at bounding box center [495, 236] width 63 height 27
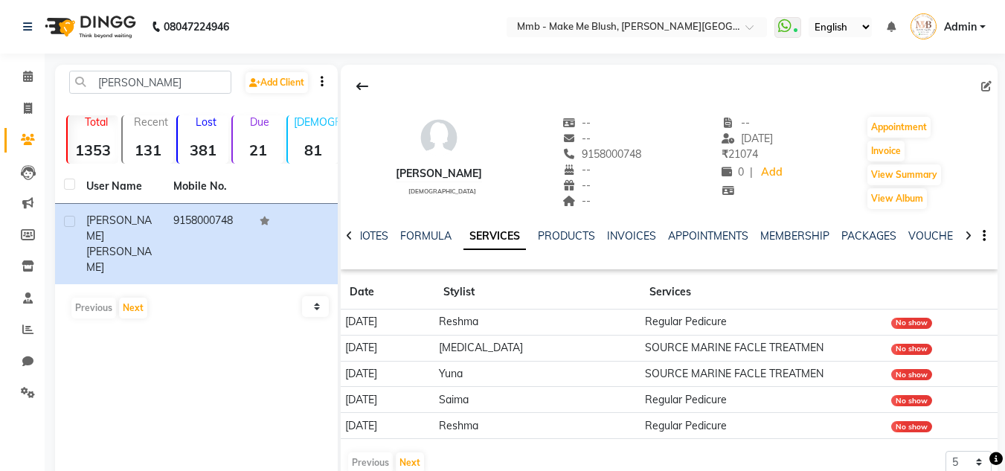
scroll to position [63, 0]
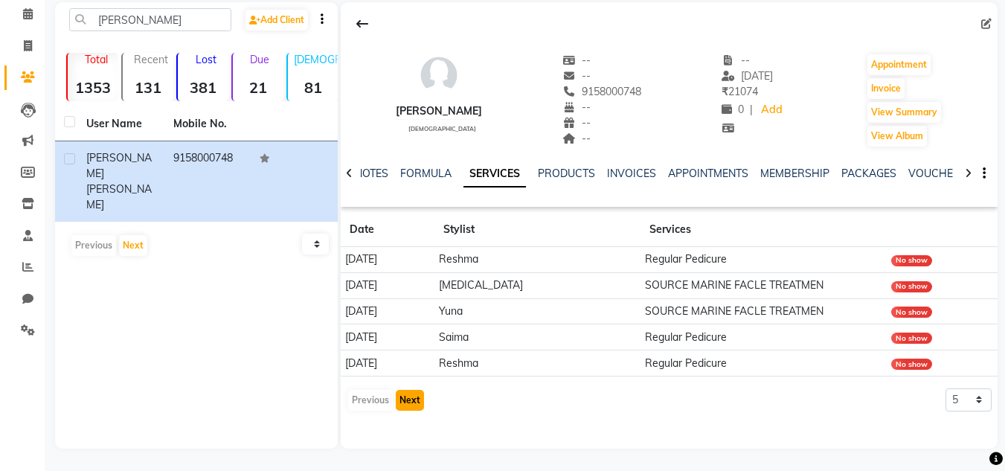
click at [411, 408] on button "Next" at bounding box center [410, 400] width 28 height 21
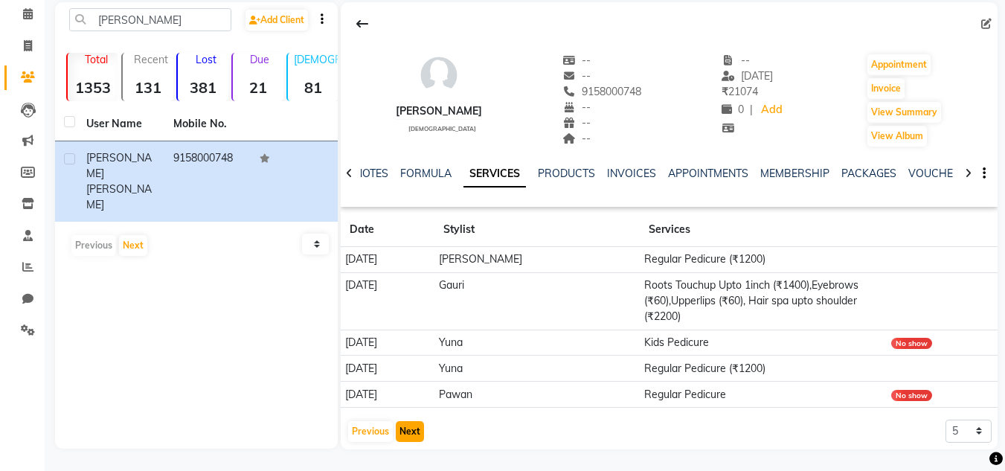
click at [402, 426] on button "Next" at bounding box center [410, 431] width 28 height 21
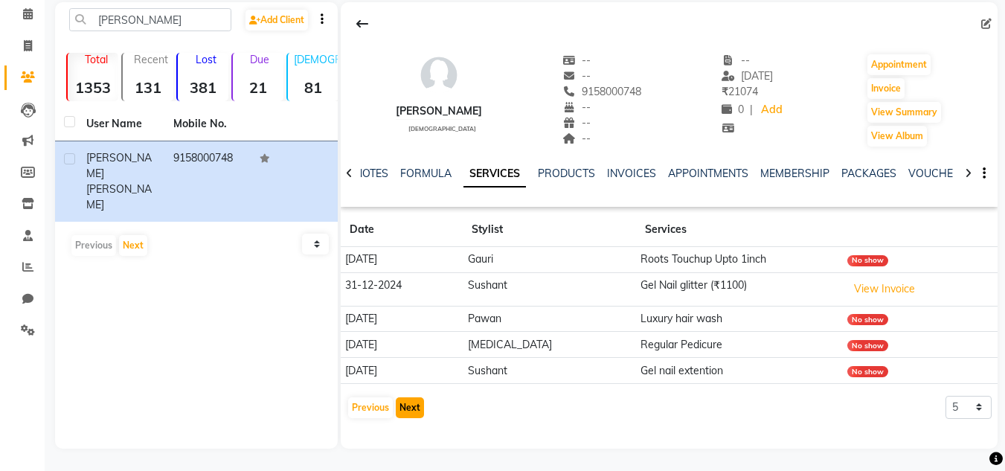
click at [417, 410] on button "Next" at bounding box center [410, 407] width 28 height 21
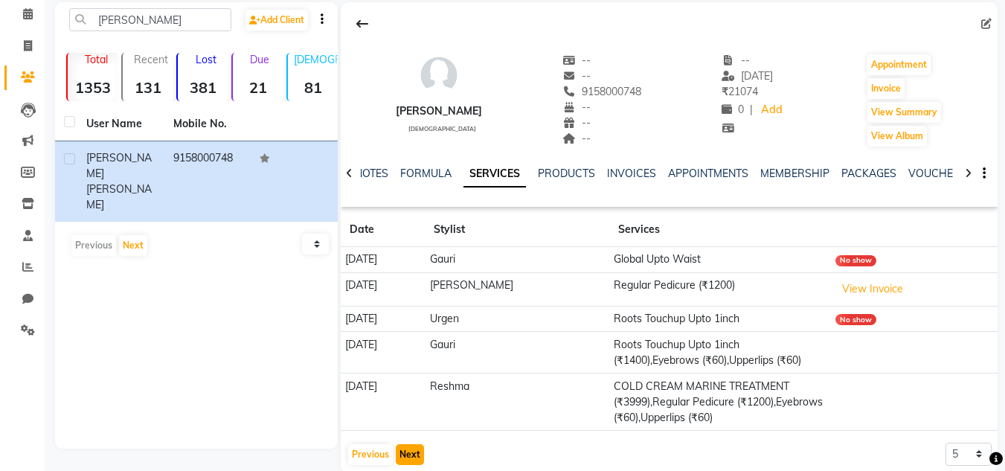
click at [409, 458] on button "Next" at bounding box center [410, 454] width 28 height 21
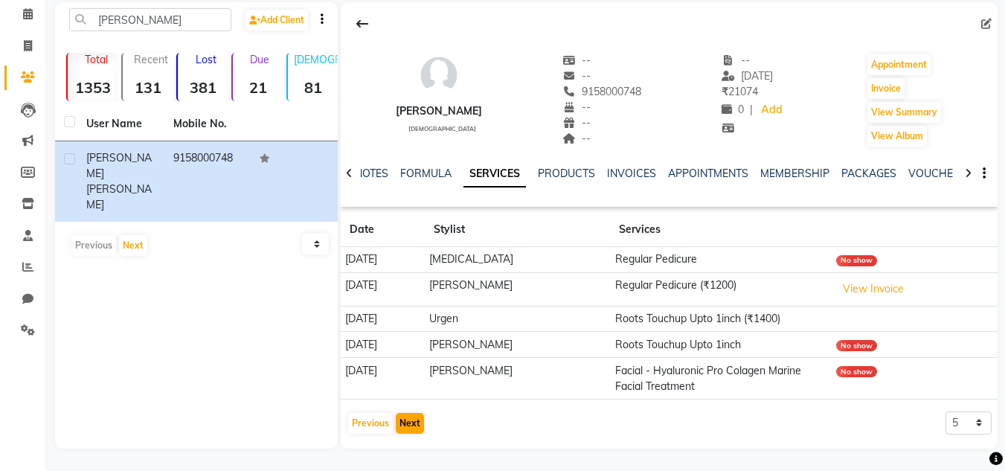
click at [409, 458] on main "gwen Add Client Total 1353 Recent 131 Lost 381 Due 21 Male 81 Female 1257 Membe…" at bounding box center [525, 236] width 961 height 469
click at [405, 430] on button "Next" at bounding box center [410, 423] width 28 height 21
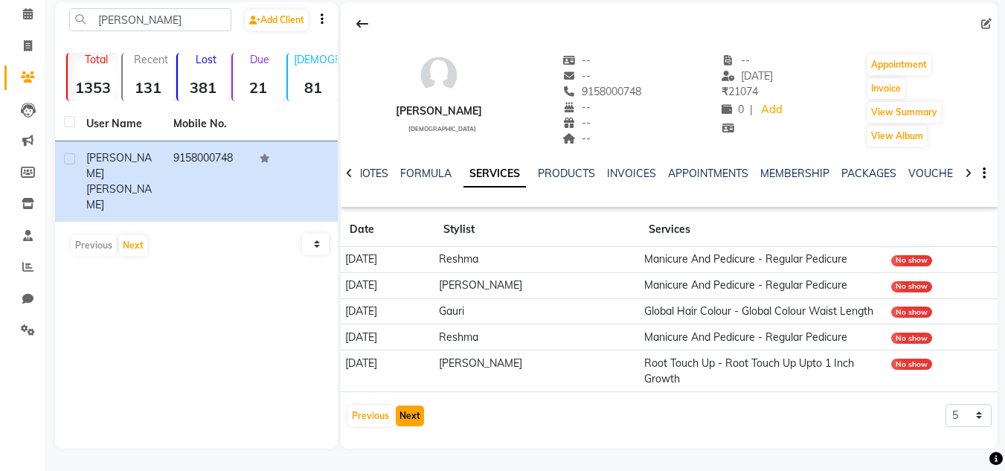
click at [407, 426] on button "Next" at bounding box center [410, 416] width 28 height 21
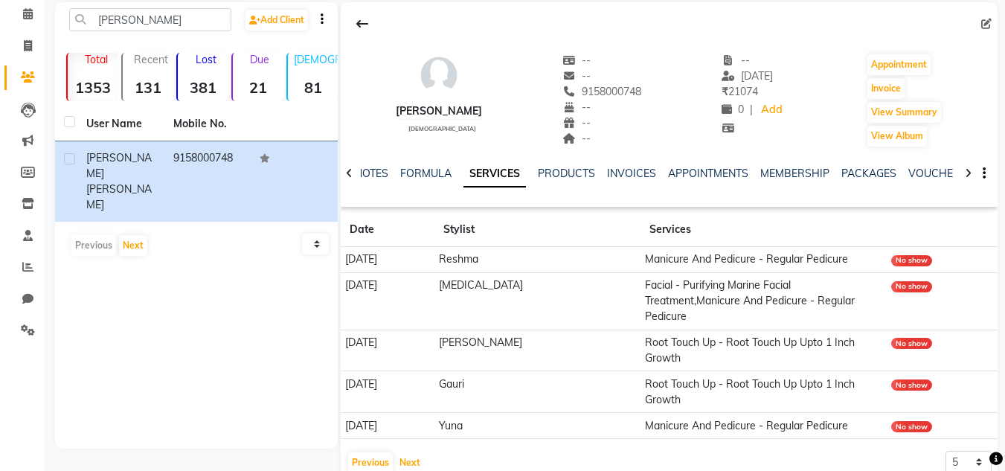
scroll to position [95, 0]
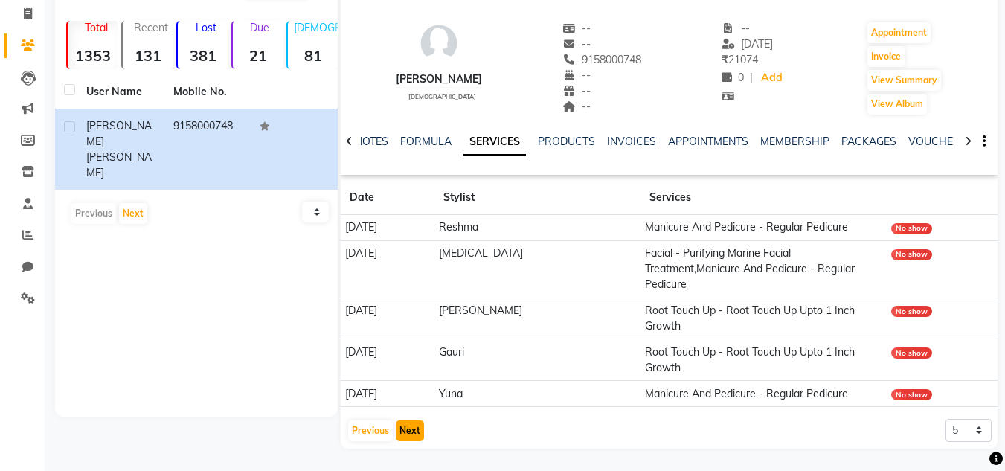
click at [414, 432] on button "Next" at bounding box center [410, 430] width 28 height 21
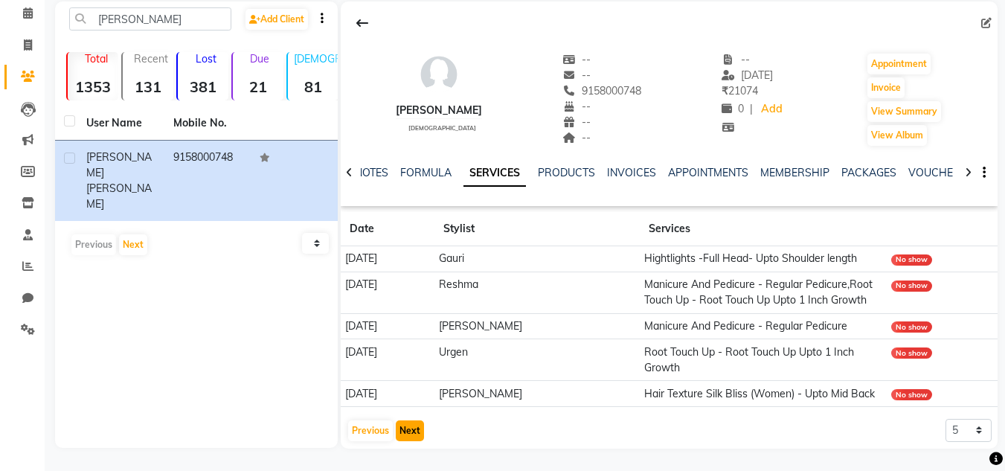
click at [414, 432] on button "Next" at bounding box center [410, 430] width 28 height 21
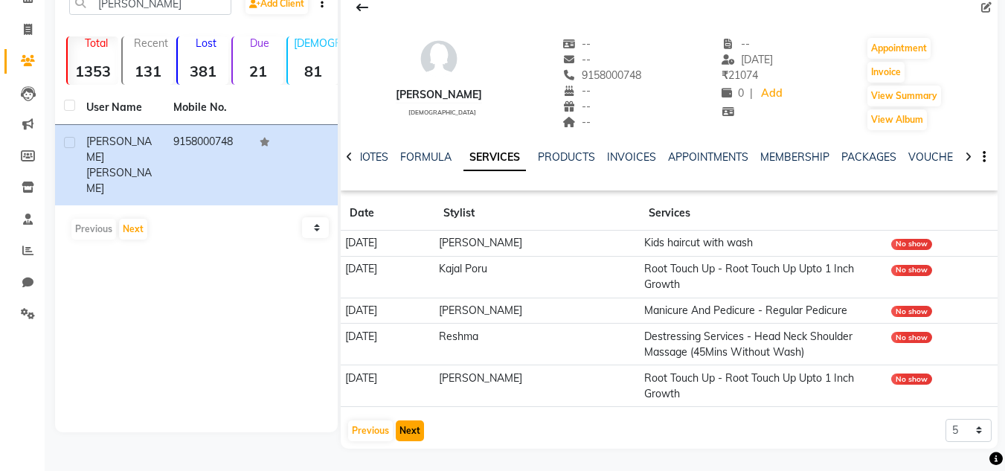
scroll to position [79, 0]
click at [365, 441] on button "Previous" at bounding box center [370, 430] width 45 height 21
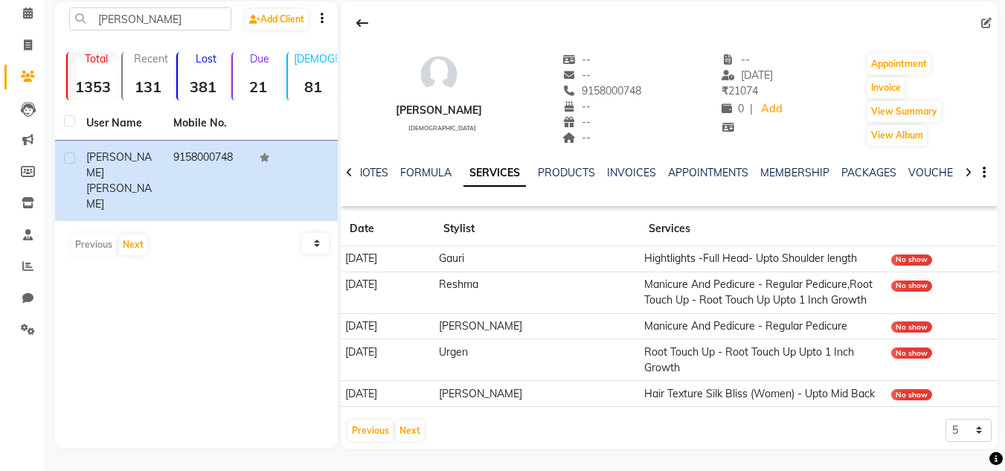
click at [406, 246] on td "06-06-2024" at bounding box center [388, 259] width 94 height 26
click at [372, 441] on button "Previous" at bounding box center [370, 430] width 45 height 21
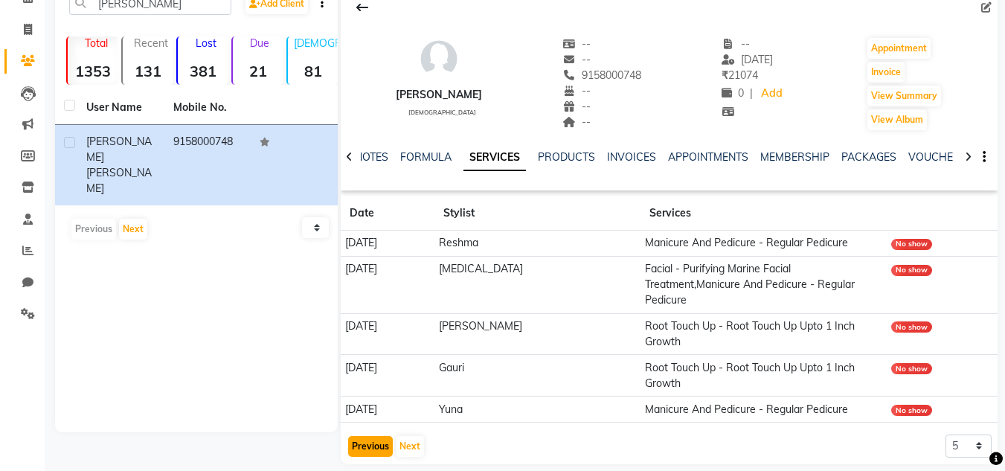
click at [360, 441] on button "Previous" at bounding box center [370, 446] width 45 height 21
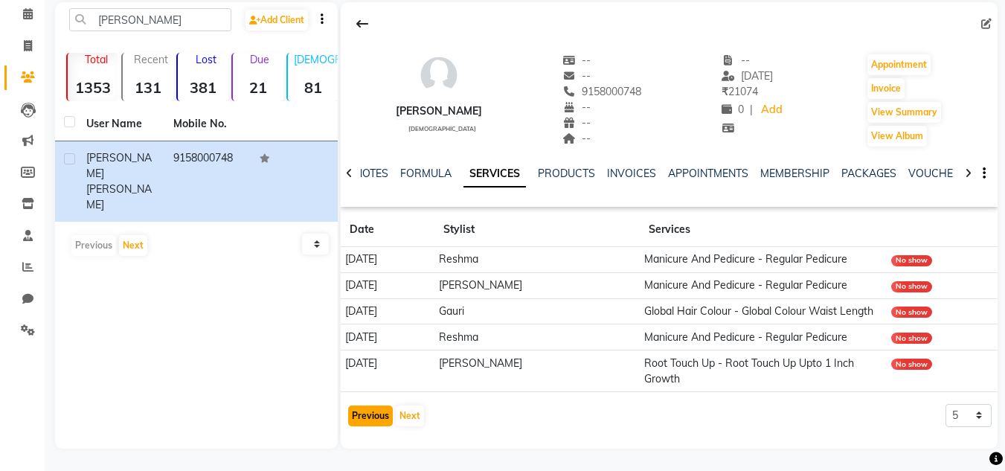
click at [363, 423] on button "Previous" at bounding box center [370, 416] width 45 height 21
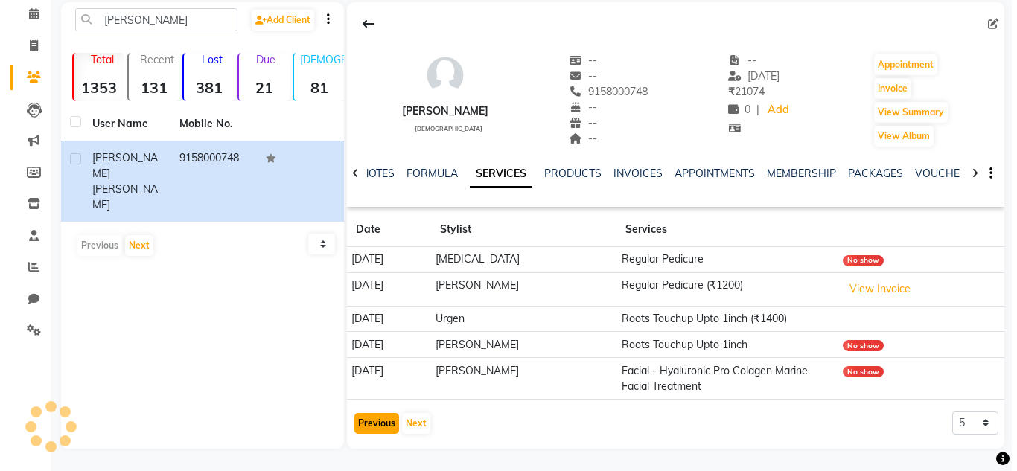
scroll to position [63, 0]
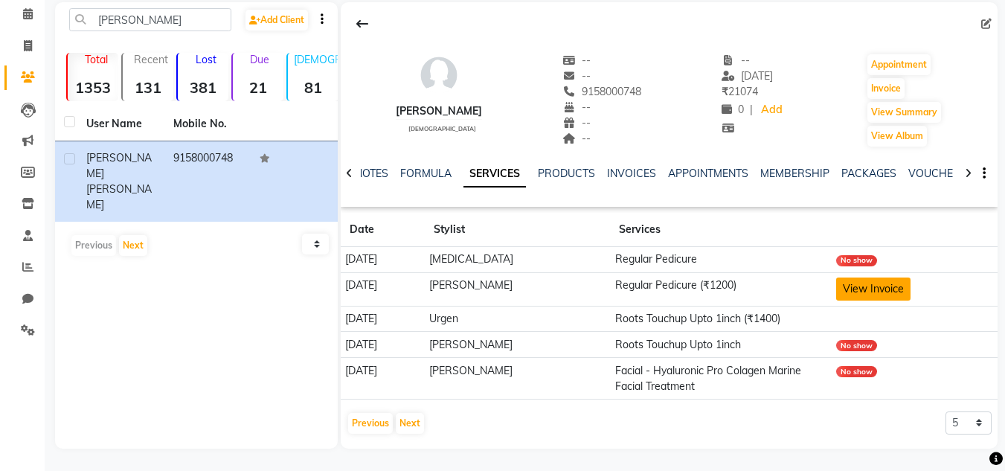
click at [854, 289] on button "View Invoice" at bounding box center [873, 289] width 74 height 23
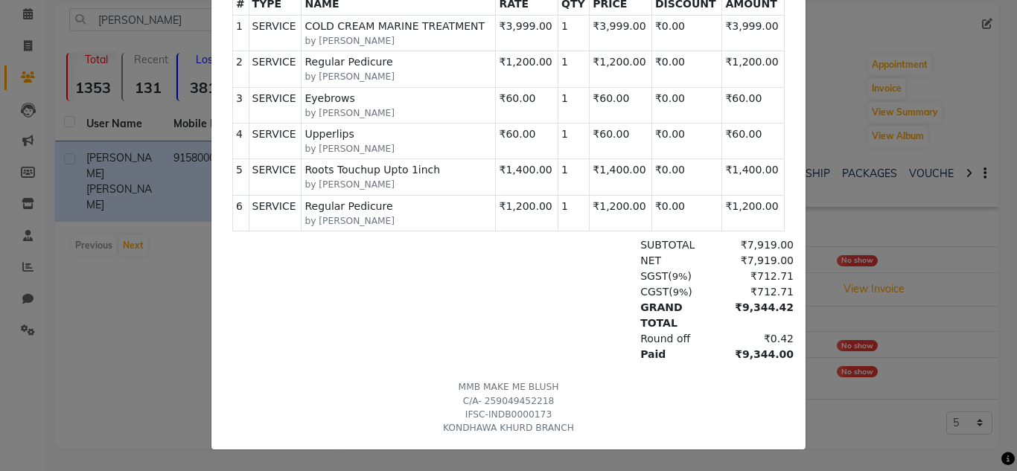
scroll to position [0, 0]
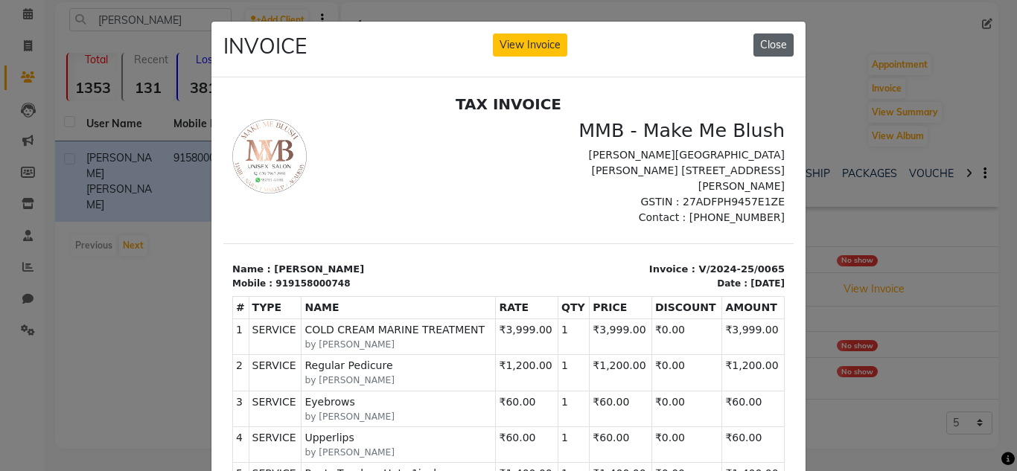
click at [774, 48] on button "Close" at bounding box center [773, 44] width 40 height 23
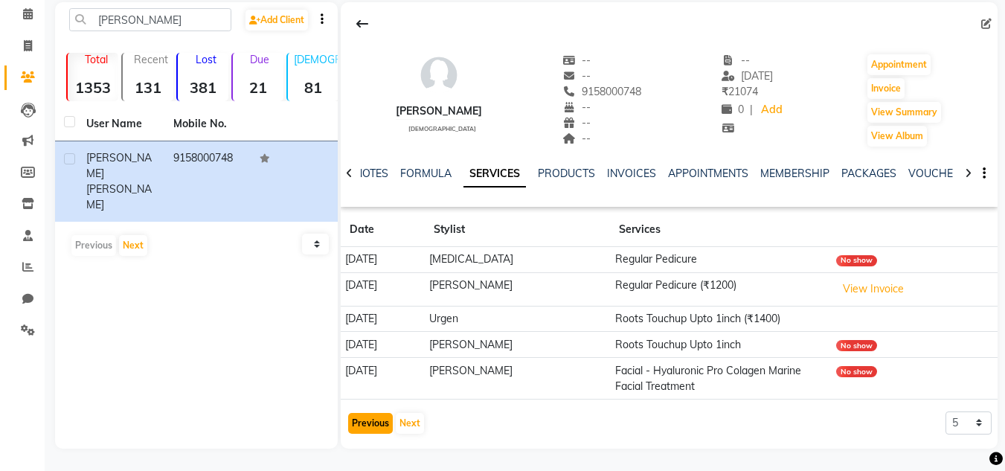
click at [371, 427] on button "Previous" at bounding box center [370, 423] width 45 height 21
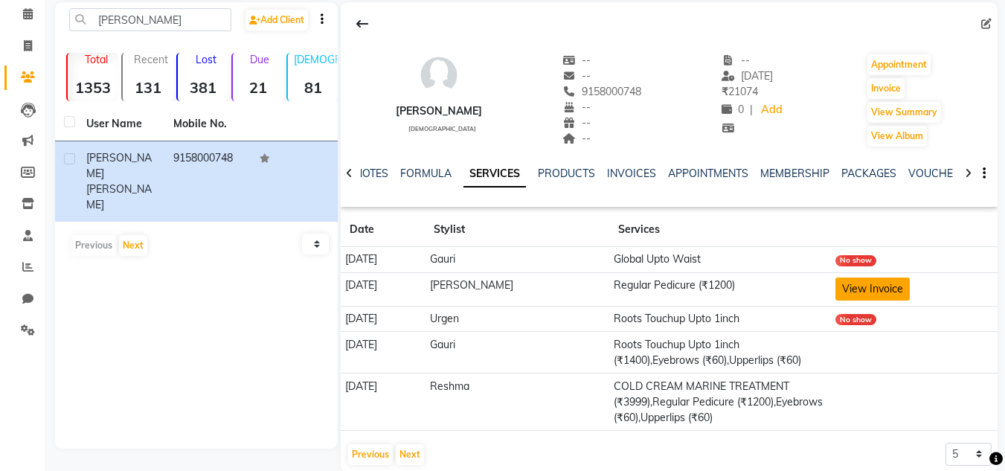
click at [862, 288] on button "View Invoice" at bounding box center [873, 289] width 74 height 23
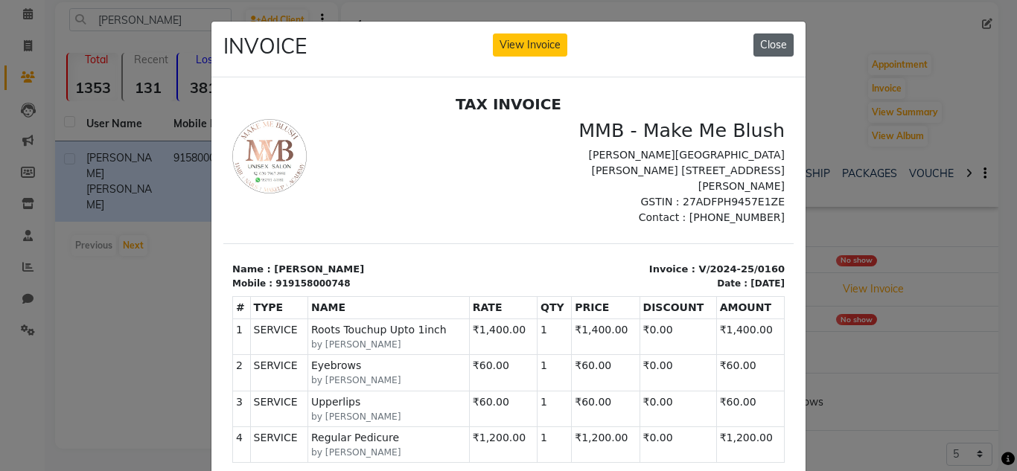
click at [770, 46] on button "Close" at bounding box center [773, 44] width 40 height 23
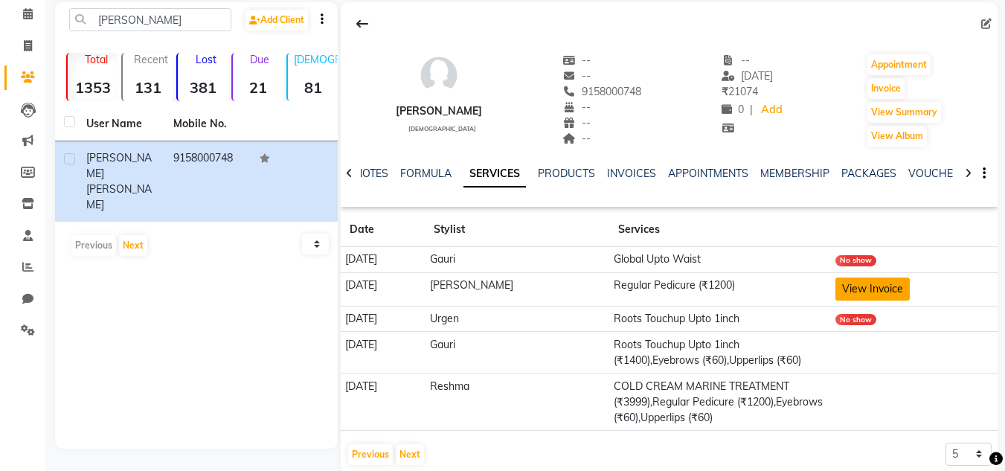
click at [855, 285] on button "View Invoice" at bounding box center [873, 289] width 74 height 23
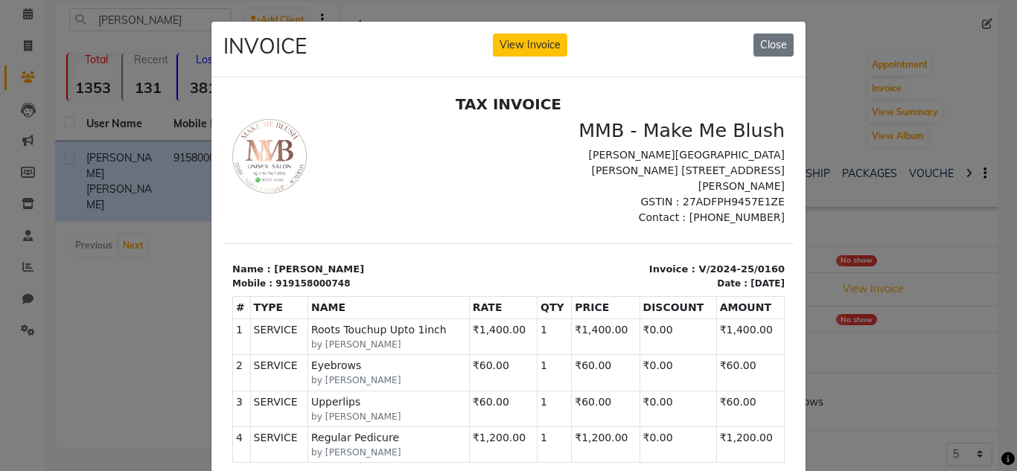
click at [1014, 465] on icon at bounding box center [1007, 458] width 13 height 13
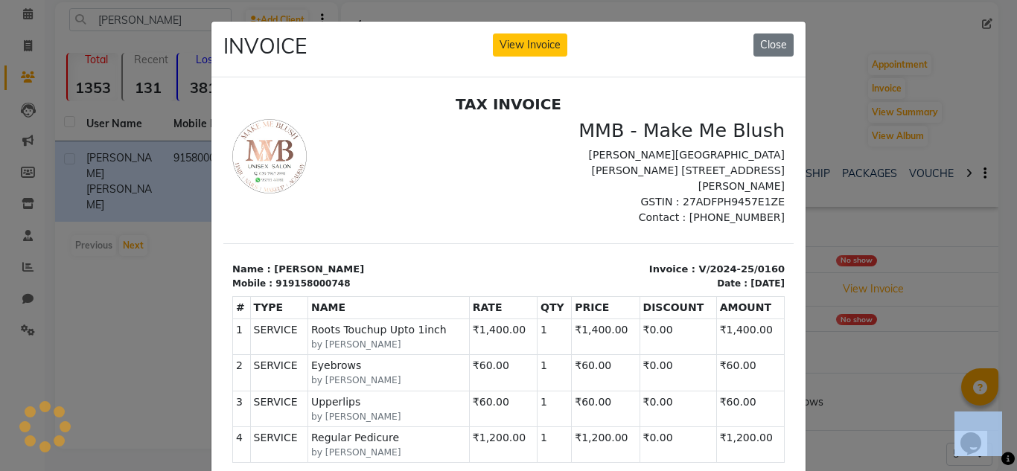
click at [1014, 465] on icon at bounding box center [1007, 458] width 13 height 13
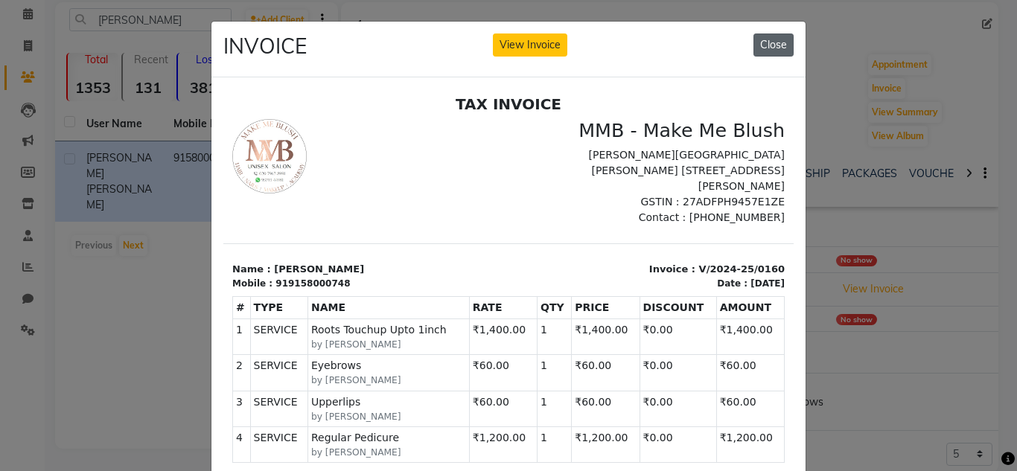
click at [782, 51] on button "Close" at bounding box center [773, 44] width 40 height 23
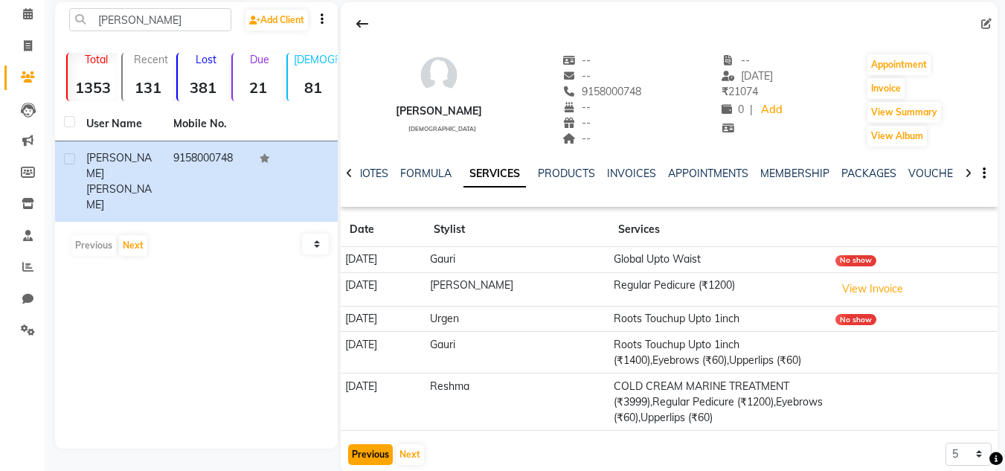
click at [366, 460] on button "Previous" at bounding box center [370, 454] width 45 height 21
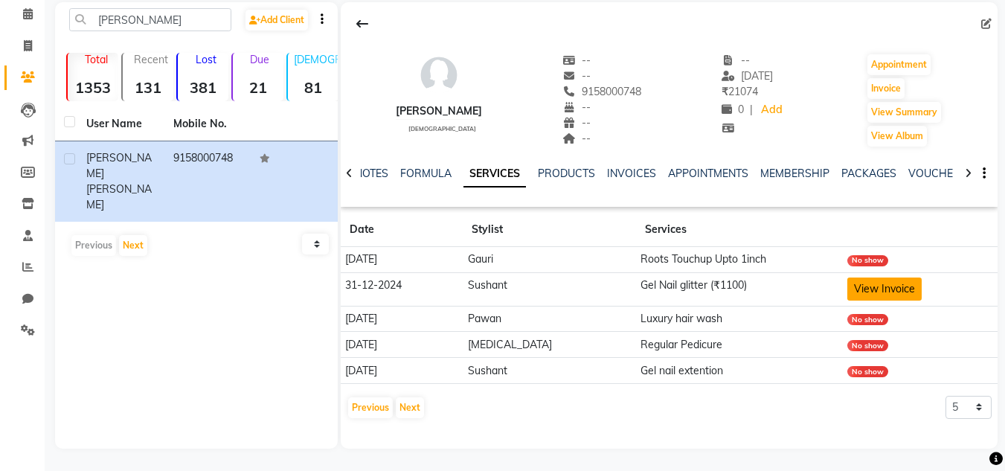
click at [857, 284] on button "View Invoice" at bounding box center [885, 289] width 74 height 23
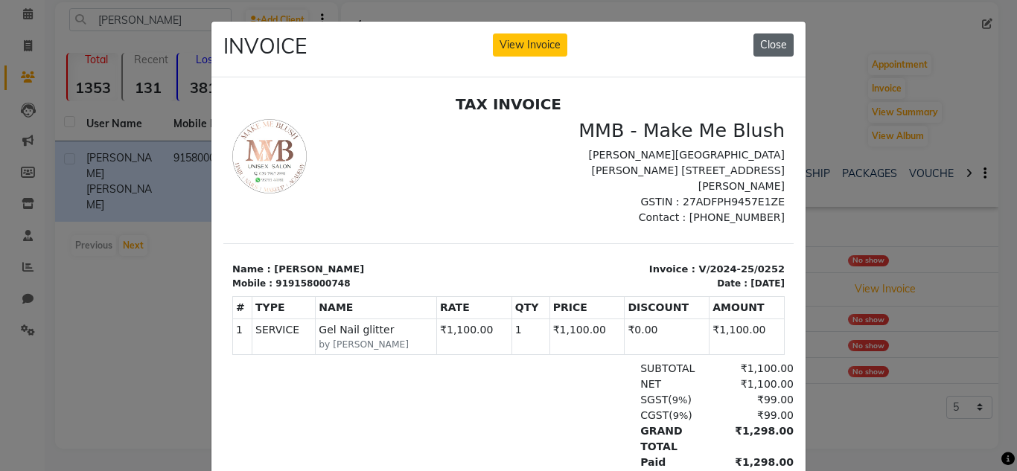
click at [761, 41] on button "Close" at bounding box center [773, 44] width 40 height 23
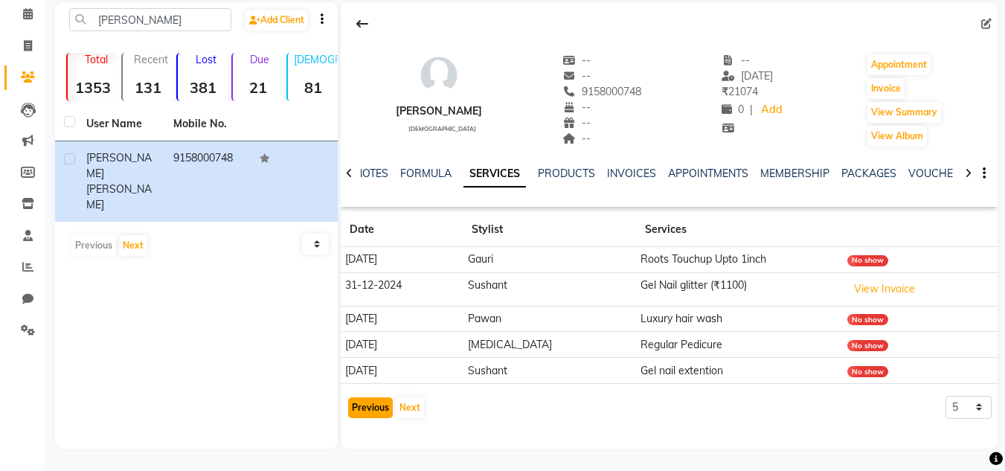
click at [365, 403] on button "Previous" at bounding box center [370, 407] width 45 height 21
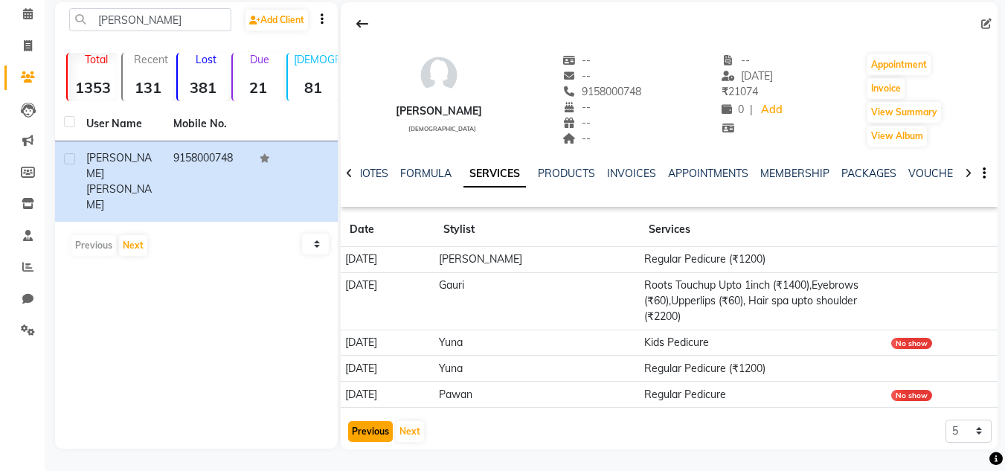
click at [374, 426] on button "Previous" at bounding box center [370, 431] width 45 height 21
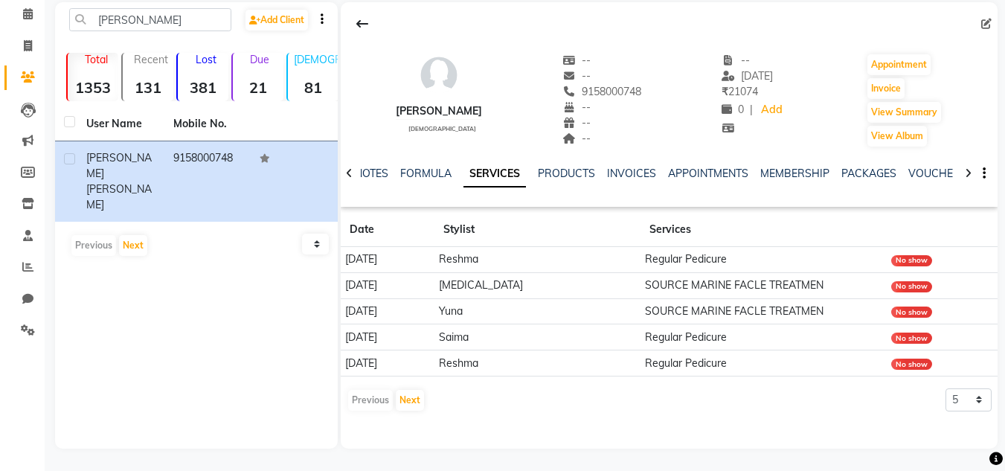
click at [371, 399] on div "Previous Next" at bounding box center [386, 400] width 79 height 24
click at [31, 13] on icon at bounding box center [28, 13] width 10 height 11
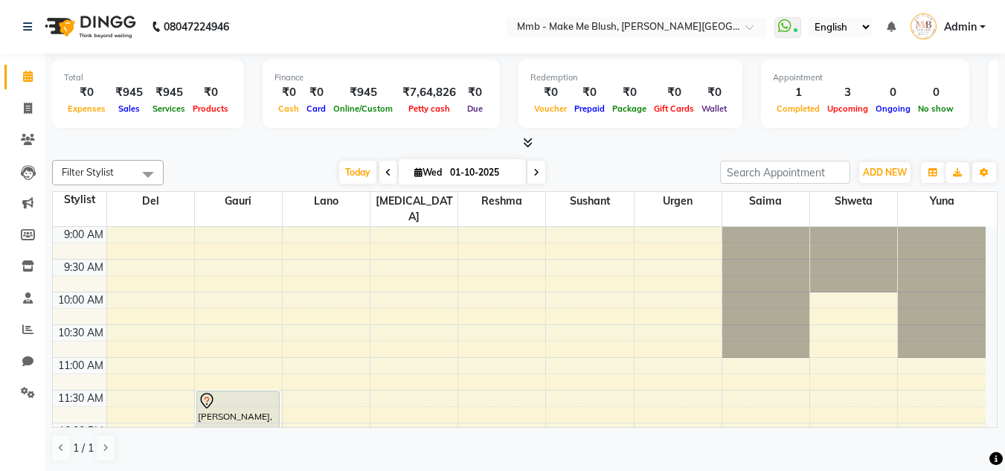
click at [354, 160] on div "Filter Stylist Select All Del Gauri Lano Nikita Reshma Sushant Urgen Saima Shwe…" at bounding box center [525, 172] width 946 height 25
click at [33, 140] on icon at bounding box center [28, 139] width 14 height 11
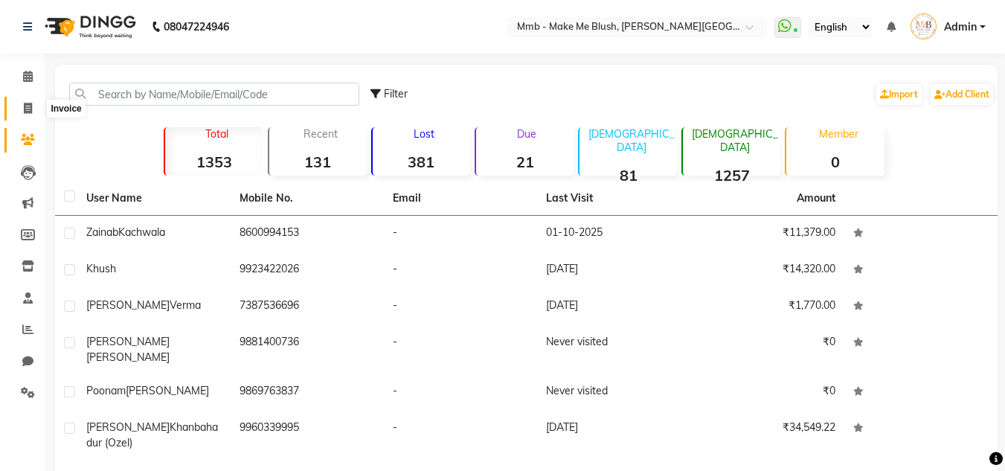
click at [26, 109] on icon at bounding box center [28, 108] width 8 height 11
select select "service"
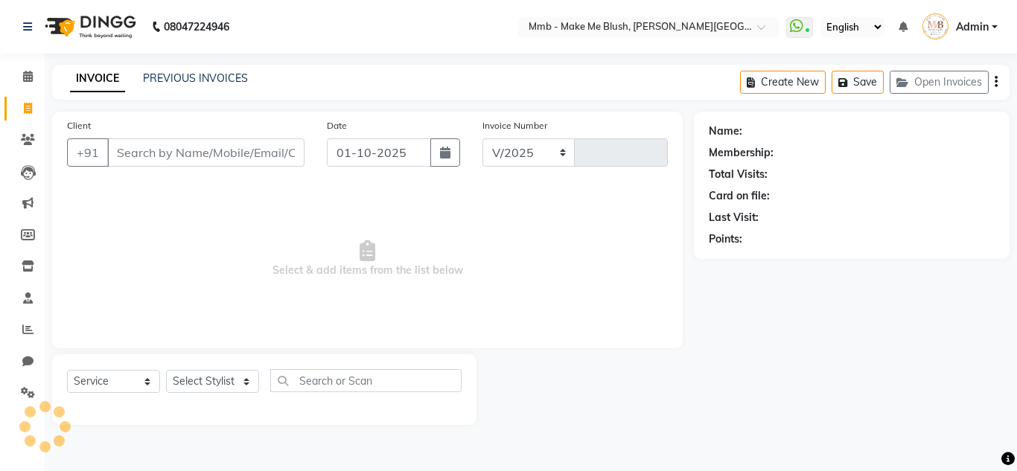
select select "895"
type input "0478"
click at [24, 73] on icon at bounding box center [28, 76] width 10 height 11
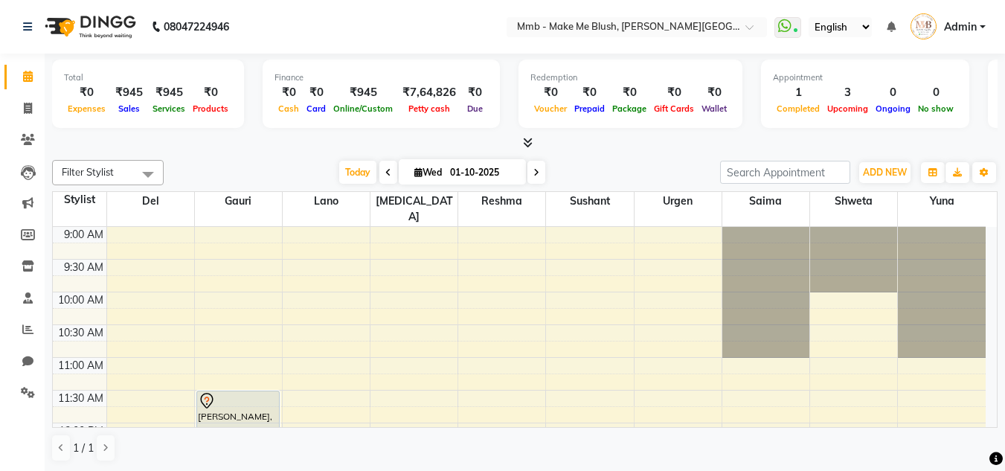
click at [534, 168] on icon at bounding box center [537, 172] width 6 height 9
type input "02-10-2025"
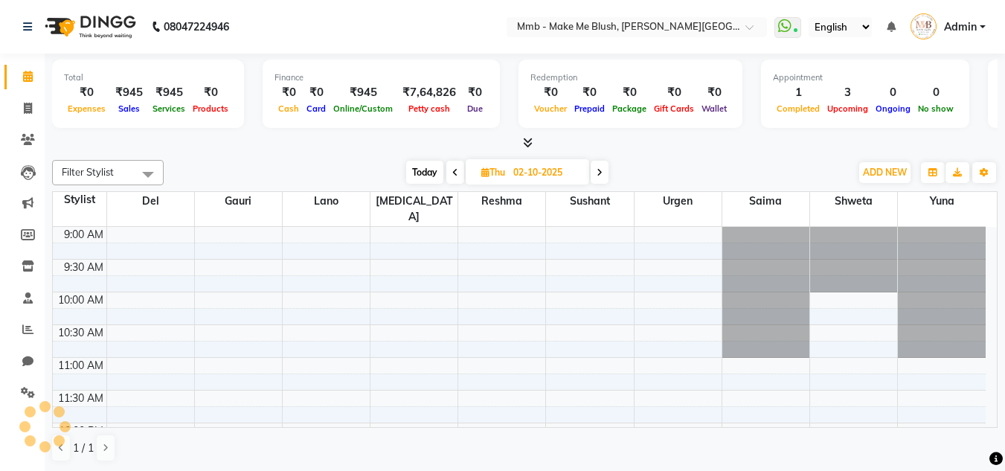
scroll to position [394, 0]
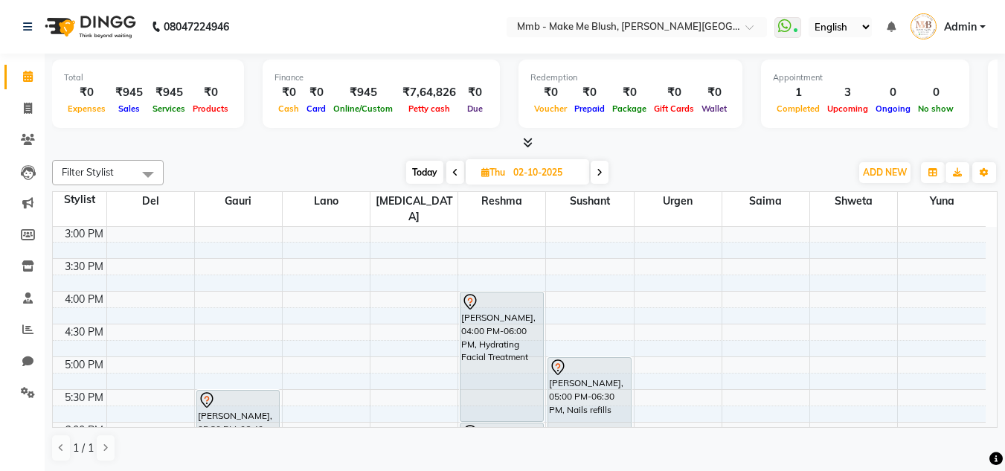
click at [534, 168] on input "02-10-2025" at bounding box center [546, 172] width 74 height 22
select select "10"
select select "2025"
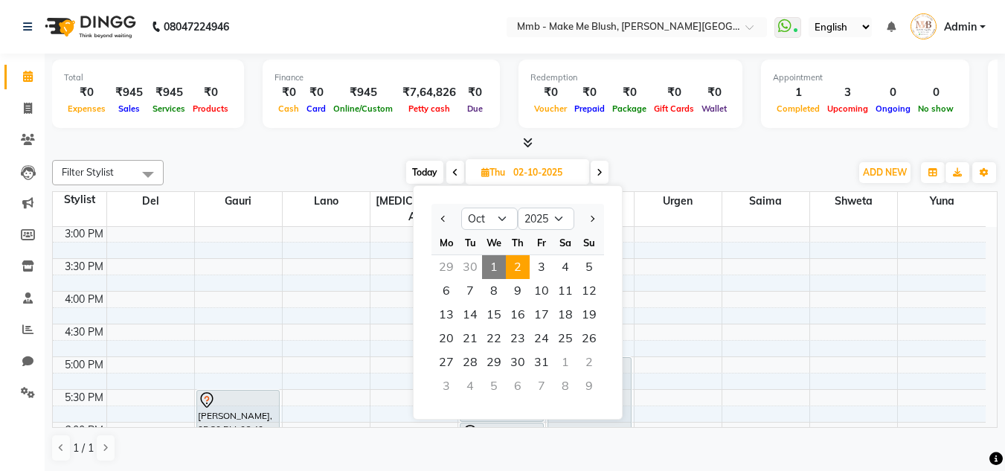
click at [487, 173] on span "Thu" at bounding box center [493, 172] width 31 height 11
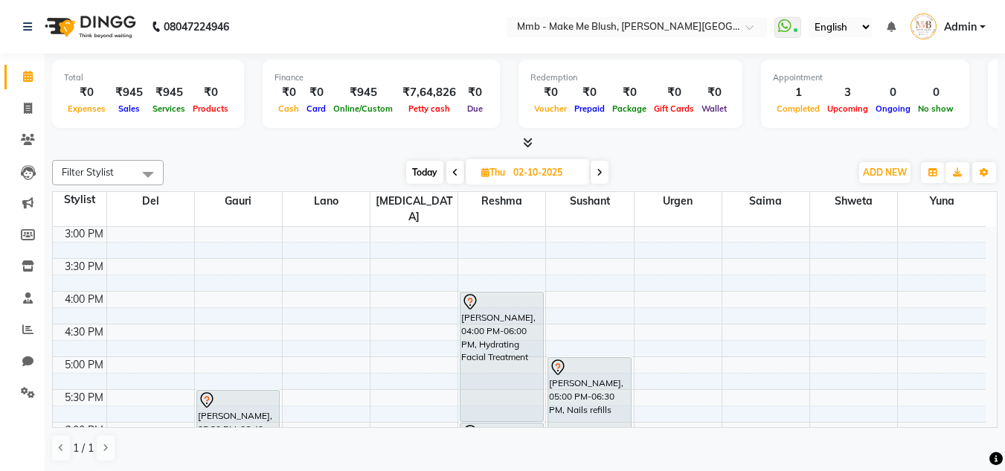
click at [480, 164] on span "Thu 02-10-2025" at bounding box center [528, 171] width 124 height 25
click at [27, 138] on icon at bounding box center [28, 139] width 14 height 11
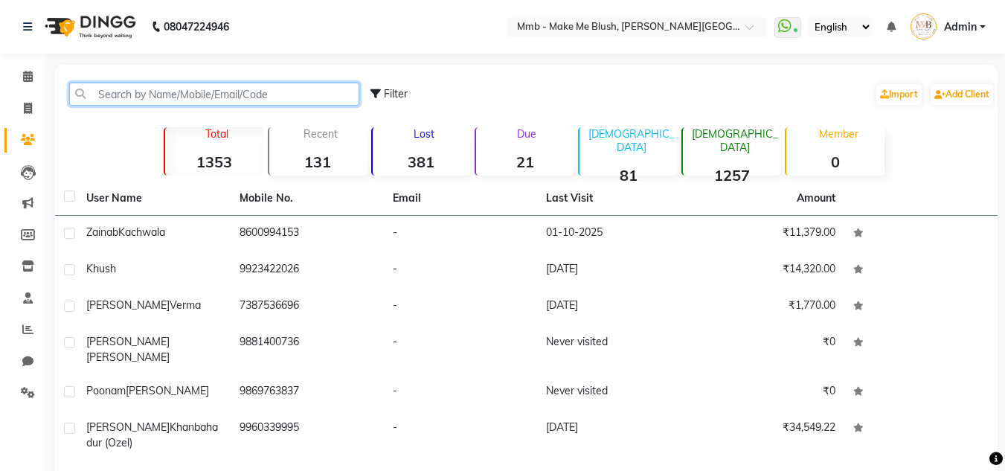
click at [153, 100] on input "text" at bounding box center [214, 94] width 290 height 23
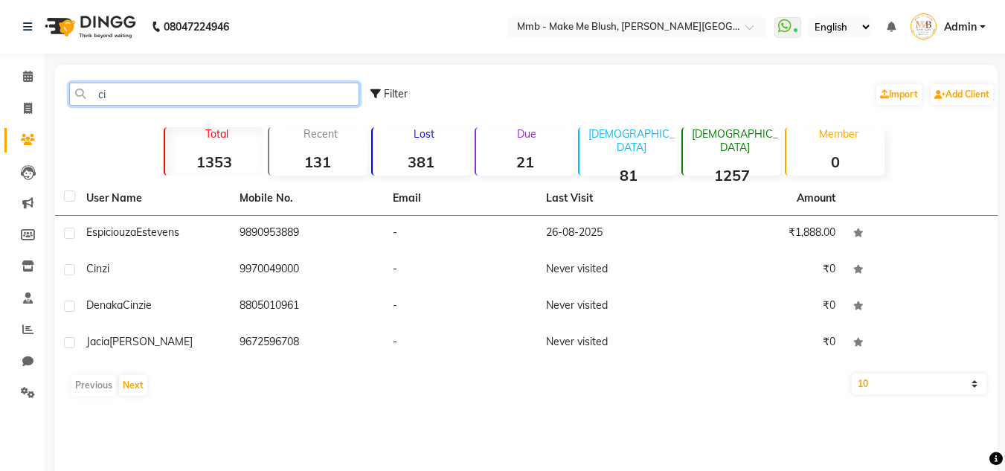
type input "cin"
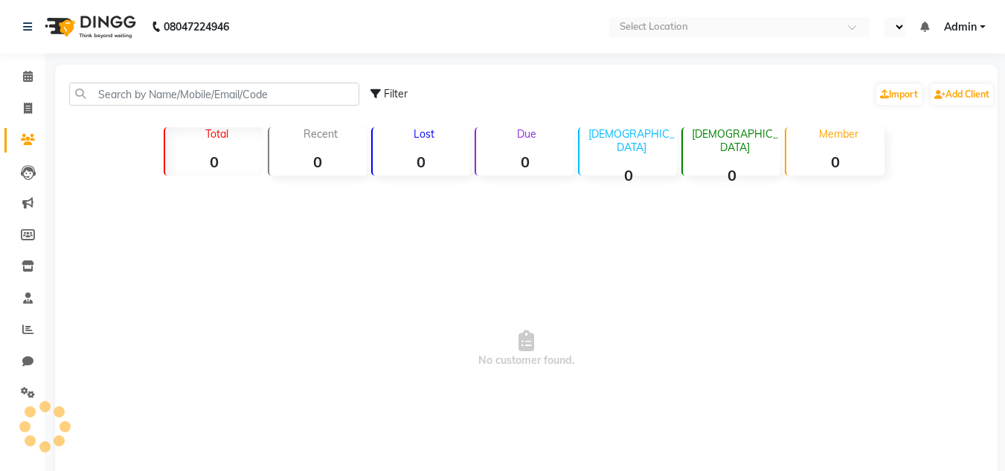
select select "en"
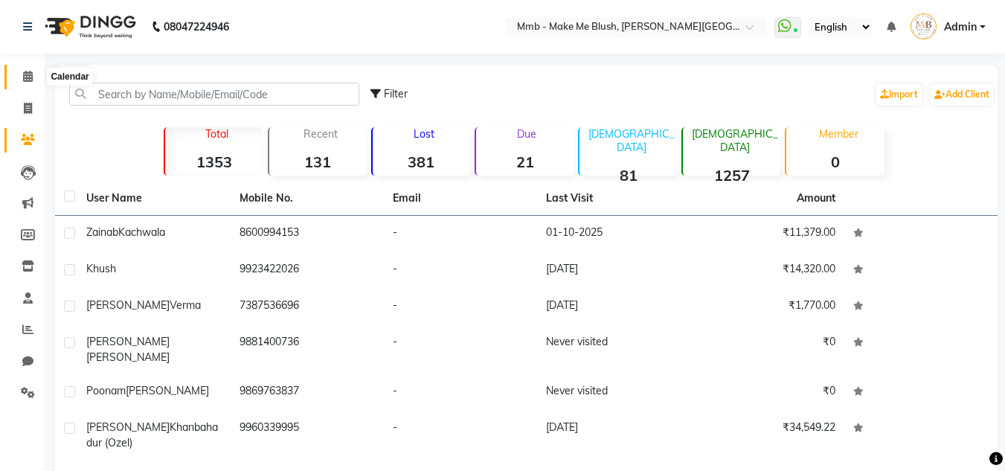
click at [22, 77] on span at bounding box center [28, 76] width 26 height 17
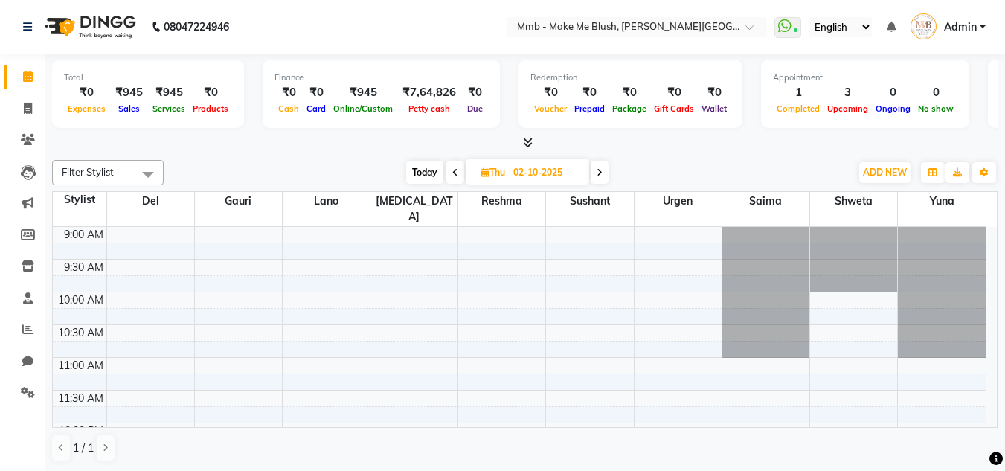
select select "en"
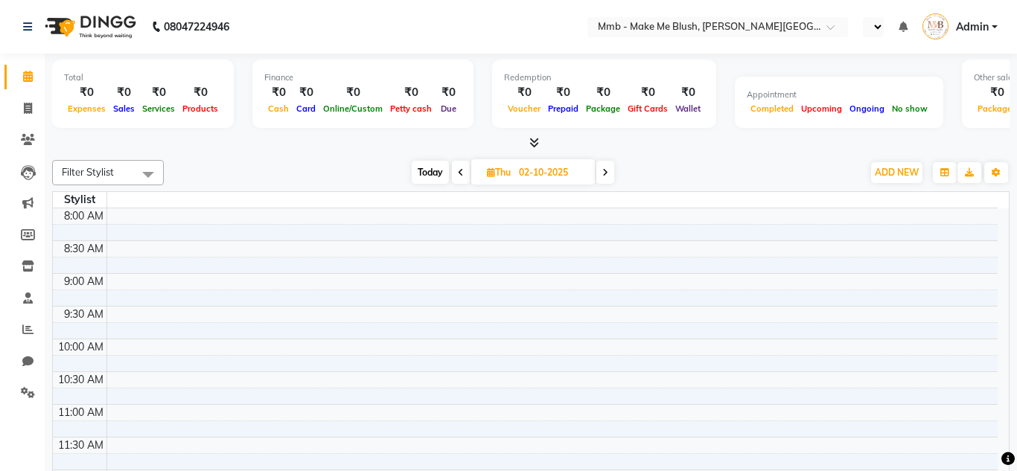
select select "en"
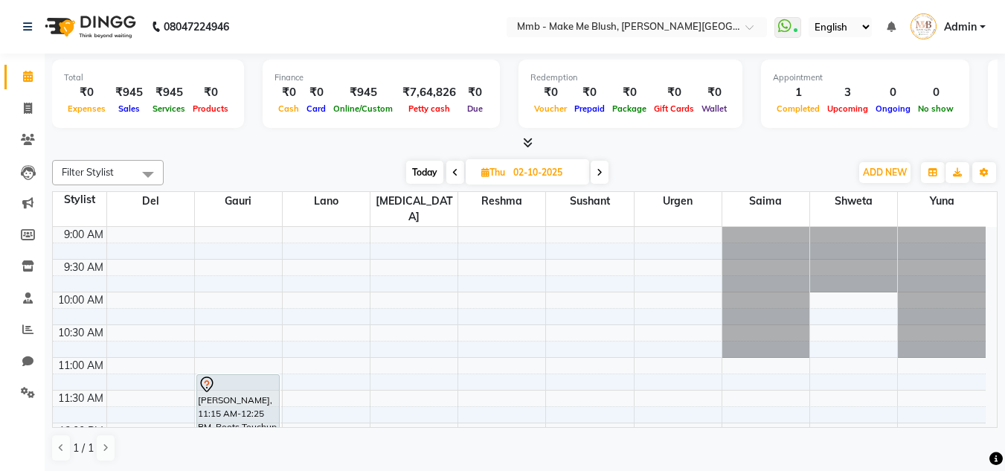
click at [161, 106] on span "Services" at bounding box center [169, 108] width 40 height 10
click at [164, 106] on span "Services" at bounding box center [169, 108] width 40 height 10
click at [165, 109] on span "Services" at bounding box center [169, 108] width 40 height 10
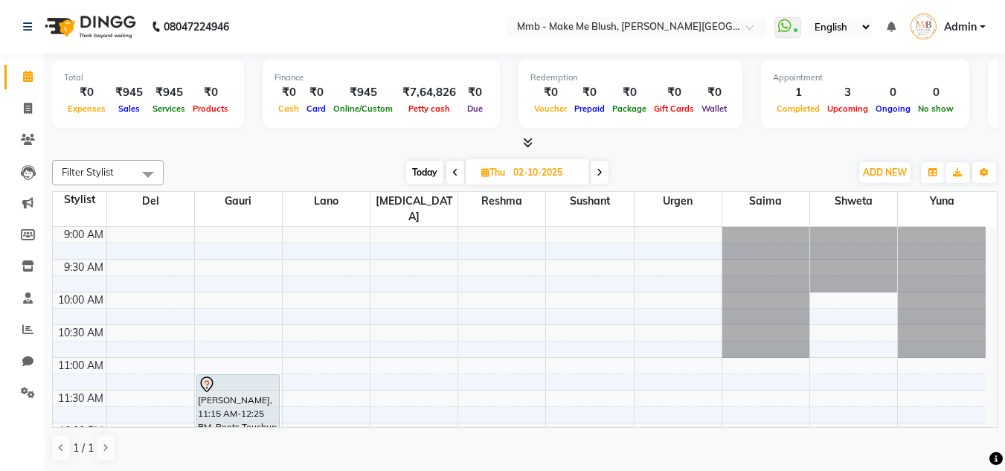
scroll to position [1, 0]
click at [132, 136] on div at bounding box center [525, 143] width 946 height 16
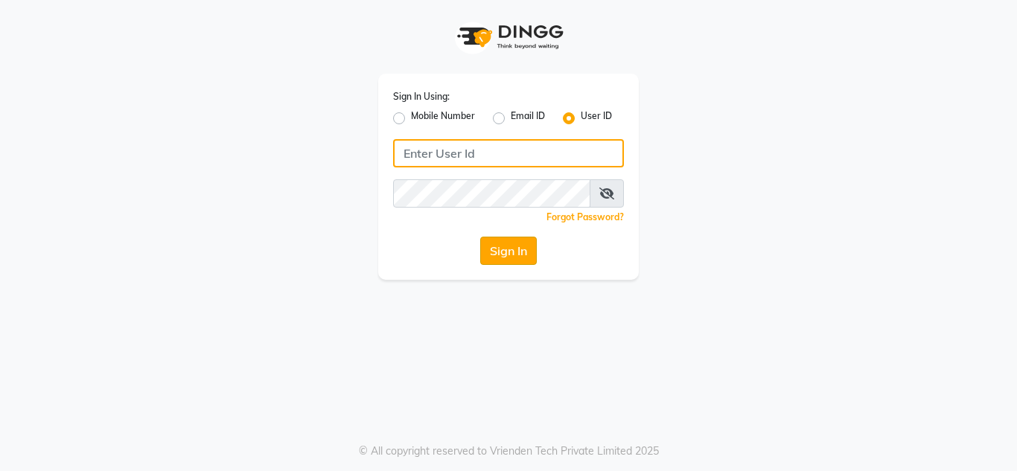
type input "mmbmakemeblush"
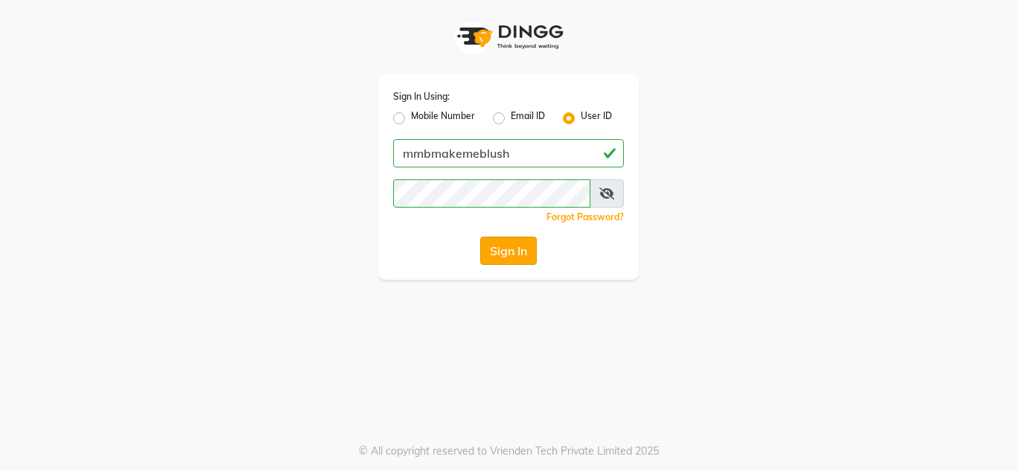
click at [508, 255] on button "Sign In" at bounding box center [508, 251] width 57 height 28
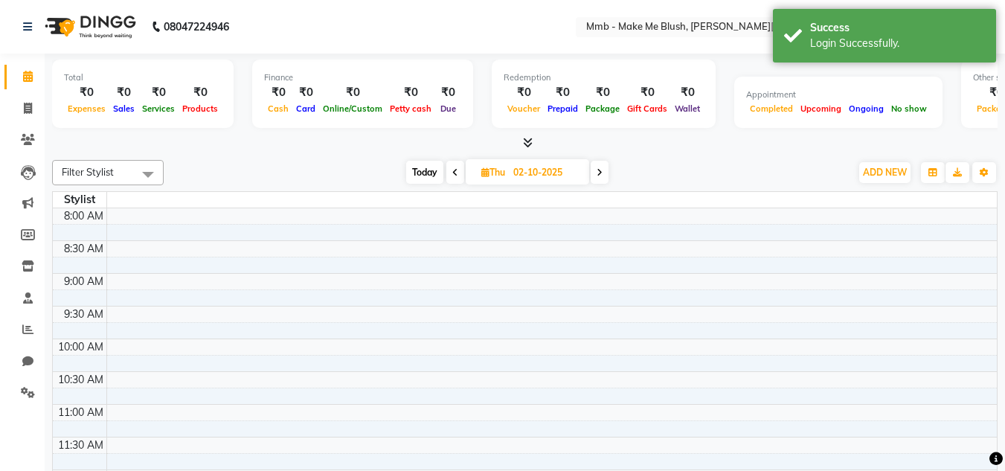
select select "en"
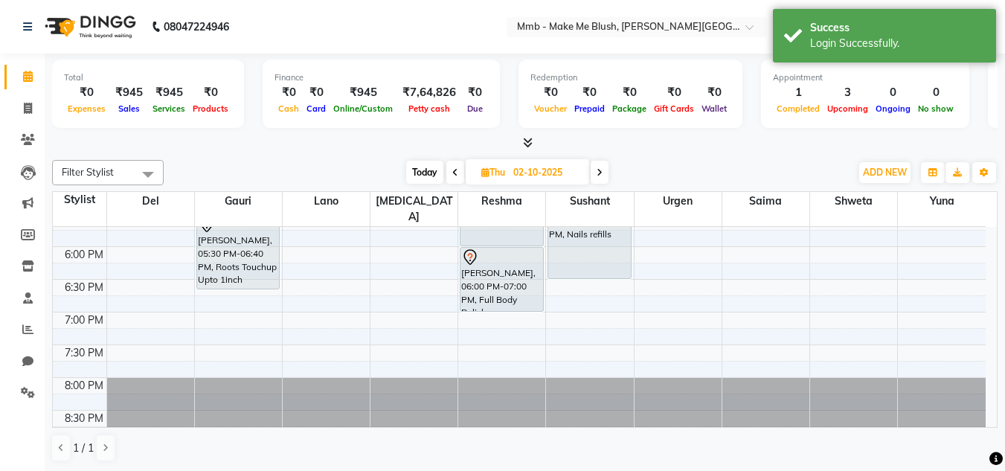
scroll to position [77, 0]
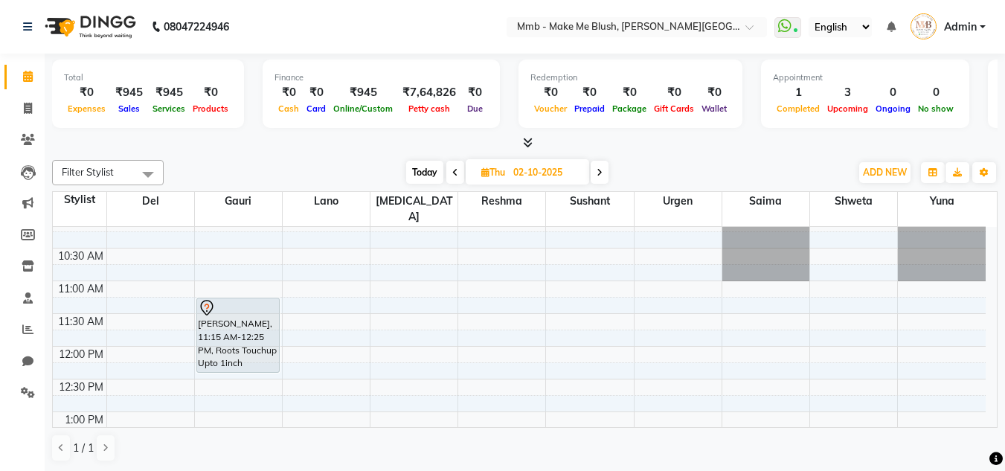
click at [425, 169] on span "Today" at bounding box center [424, 172] width 37 height 23
type input "01-10-2025"
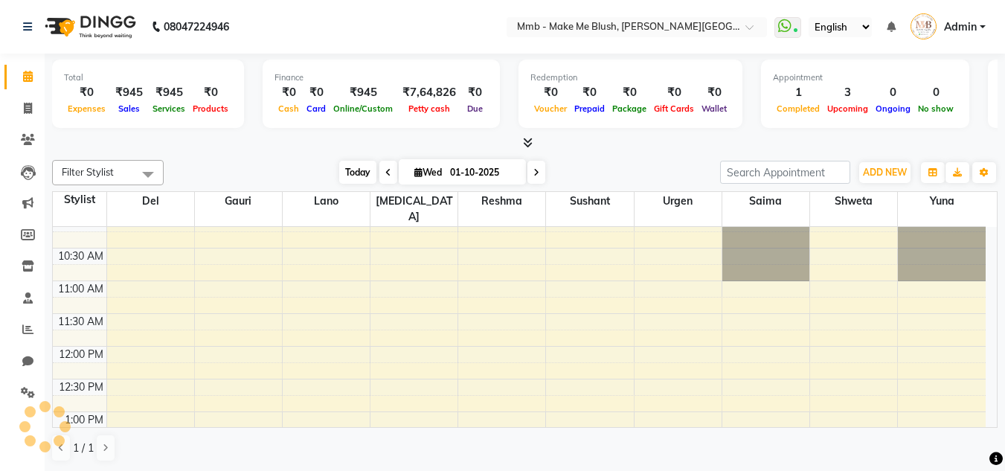
scroll to position [459, 0]
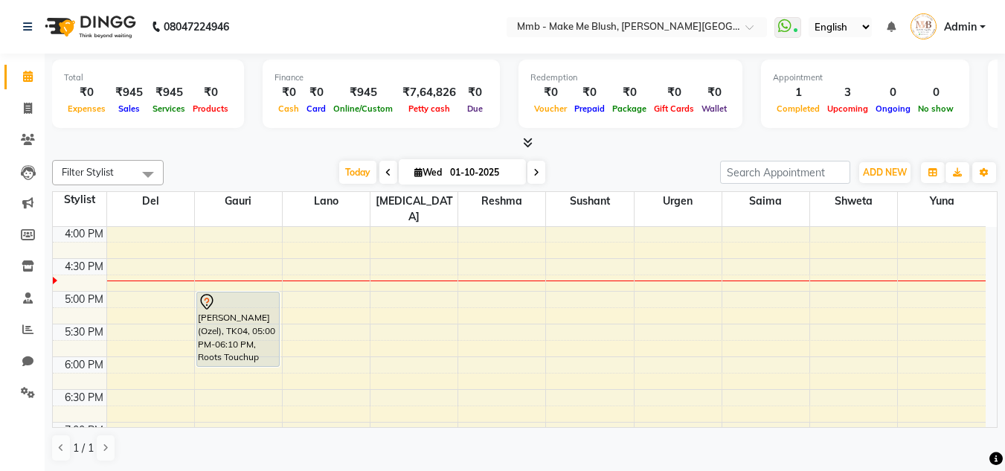
click at [415, 173] on icon at bounding box center [419, 172] width 8 height 10
select select "10"
select select "2025"
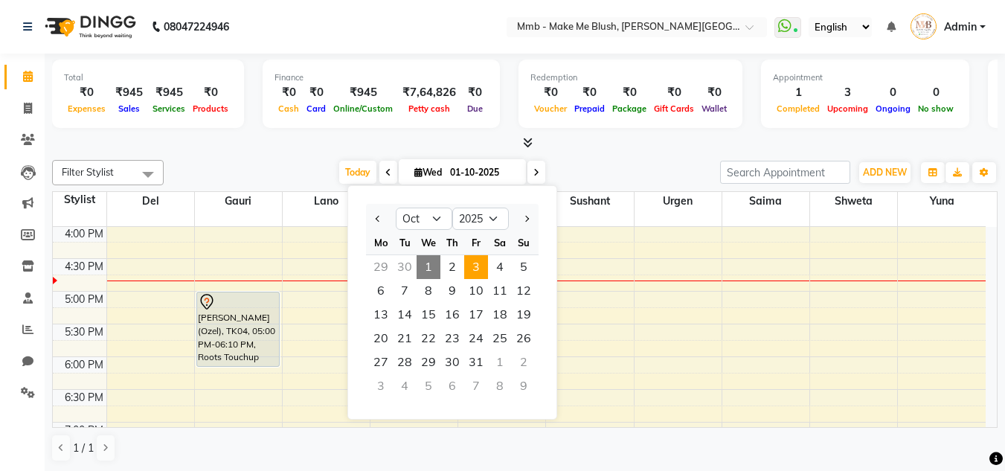
click at [473, 270] on span "3" at bounding box center [476, 267] width 24 height 24
type input "03-10-2025"
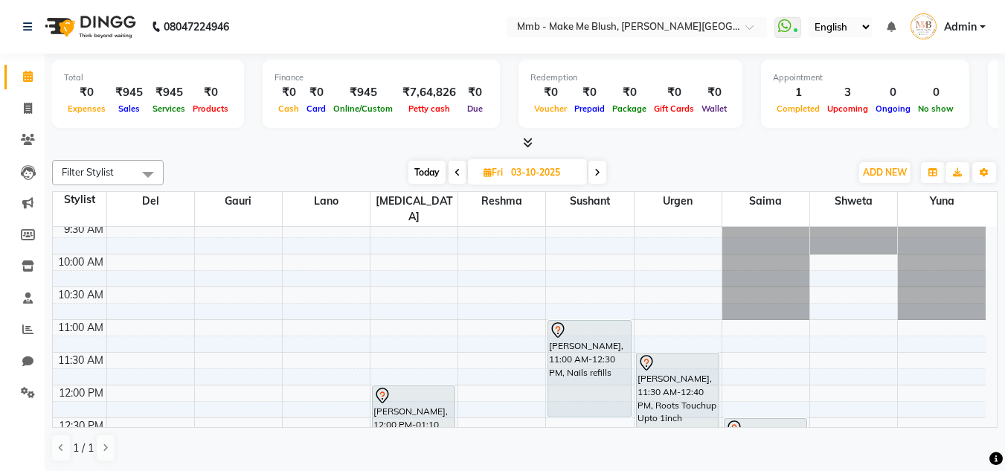
scroll to position [33, 0]
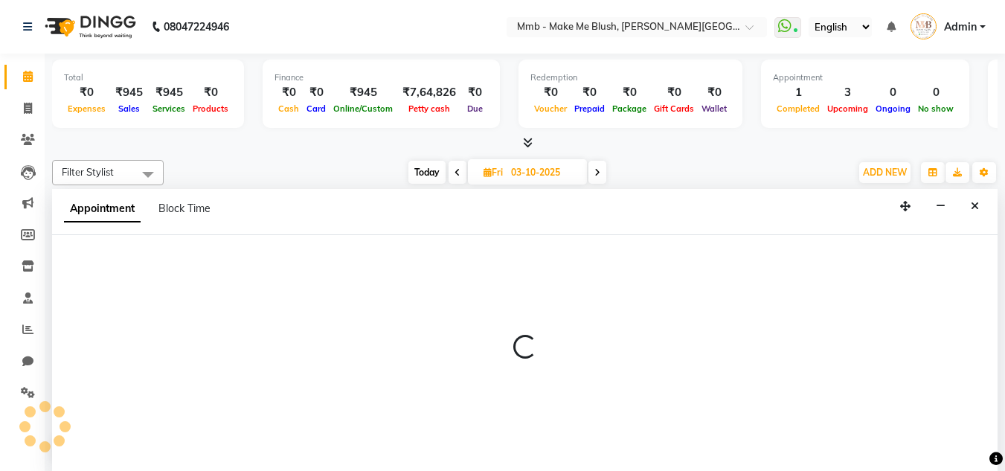
scroll to position [1, 0]
select select "45263"
select select "tentative"
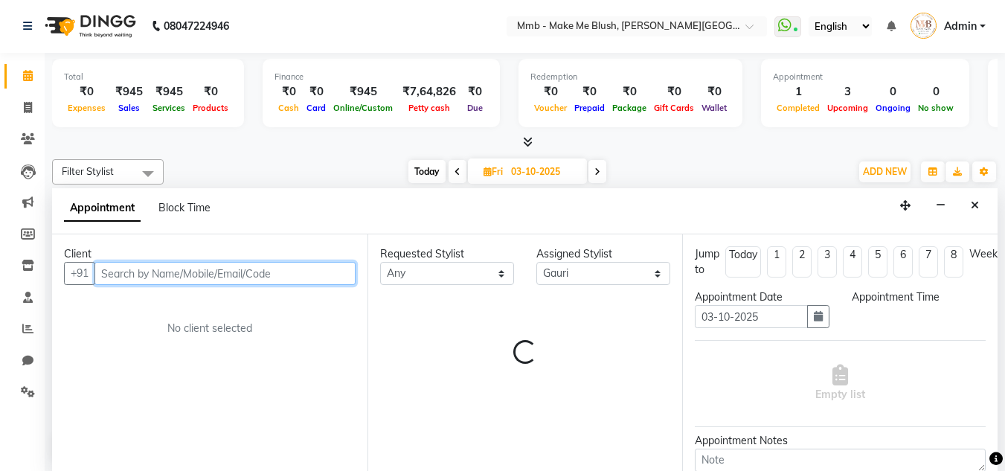
select select "660"
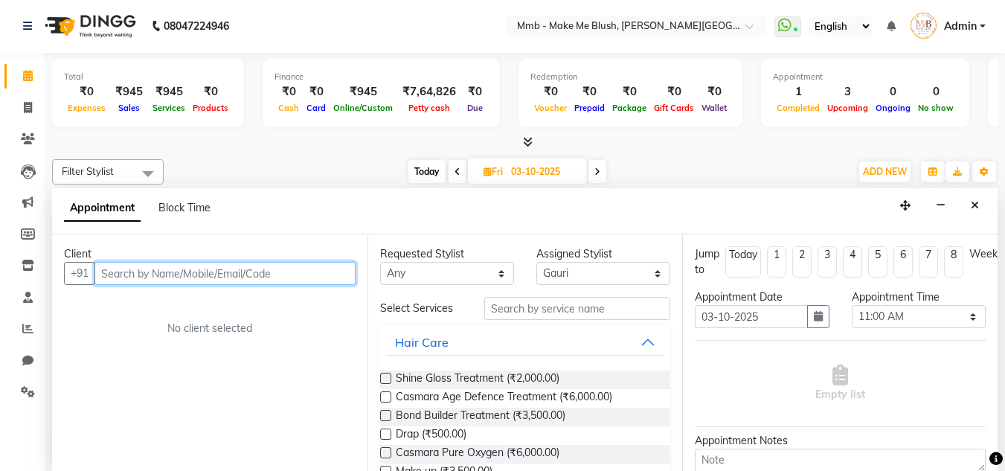
click at [233, 263] on input "text" at bounding box center [225, 273] width 261 height 23
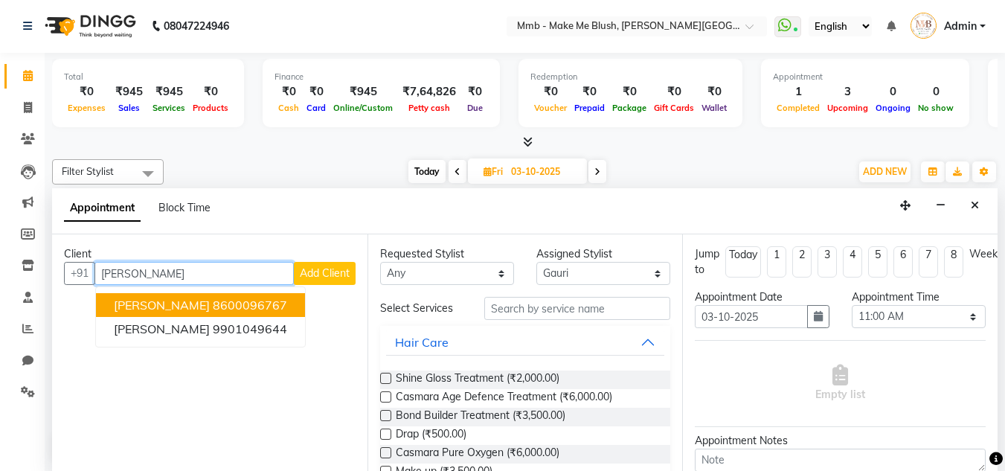
click at [210, 302] on span "pradnya rajpathak" at bounding box center [162, 305] width 96 height 15
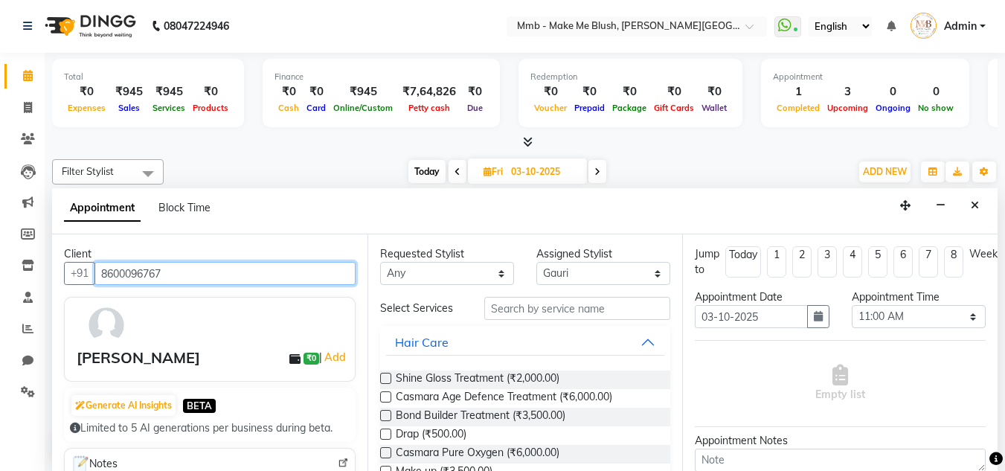
type input "8600096767"
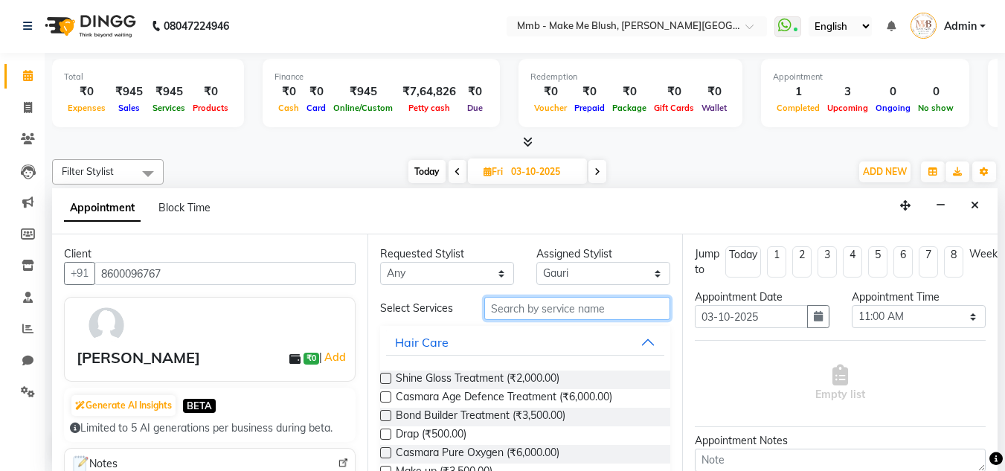
click at [528, 314] on input "text" at bounding box center [577, 308] width 186 height 23
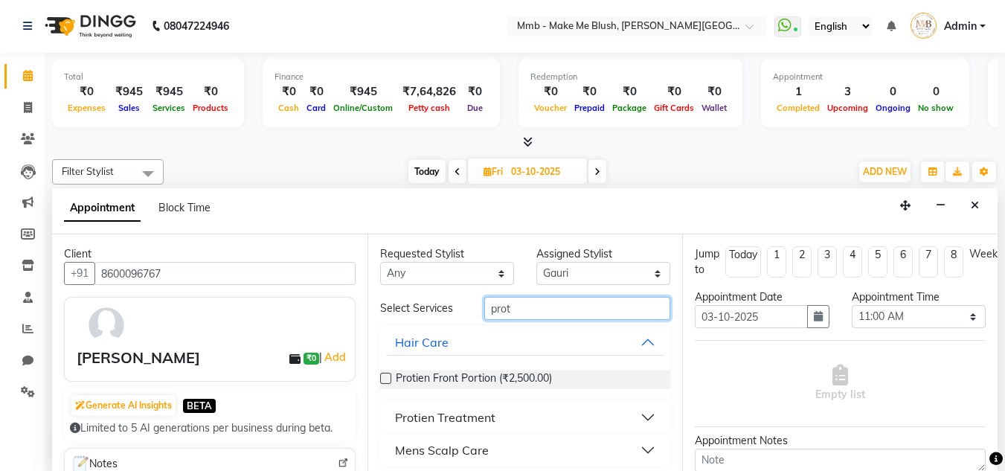
type input "prot"
click at [459, 420] on div "Protien Treatment" at bounding box center [445, 418] width 100 height 18
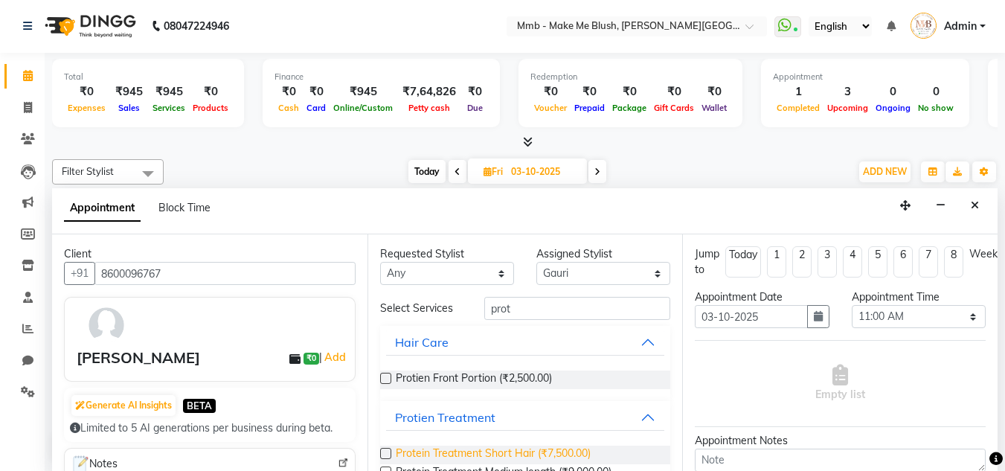
click at [446, 448] on span "Protein Treatment Short Hair (₹7,500.00)" at bounding box center [493, 455] width 195 height 19
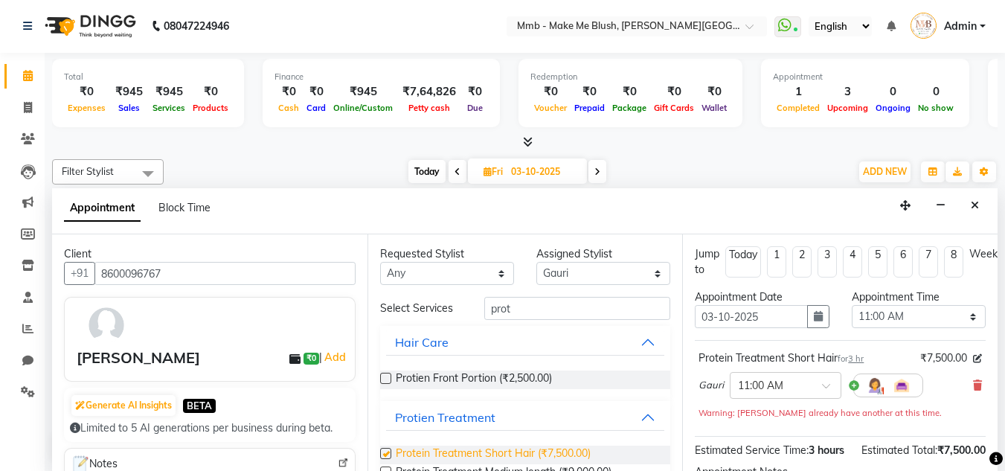
checkbox input "false"
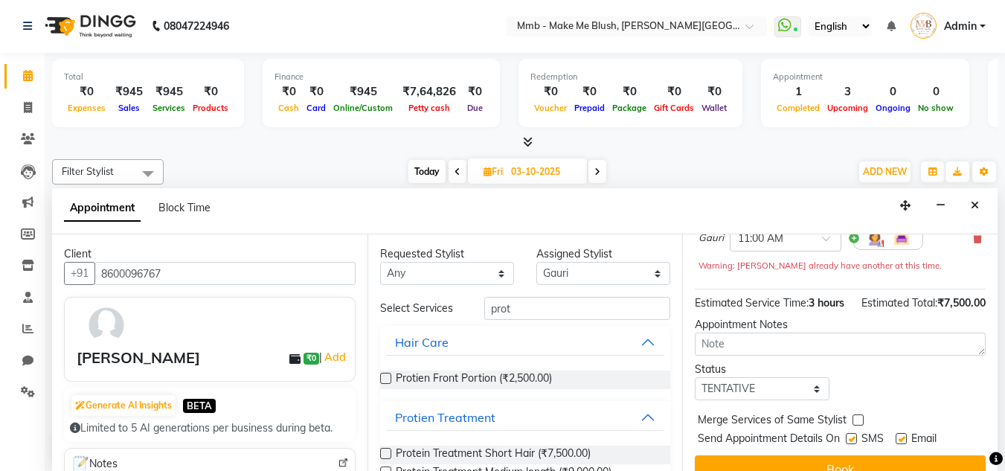
scroll to position [197, 0]
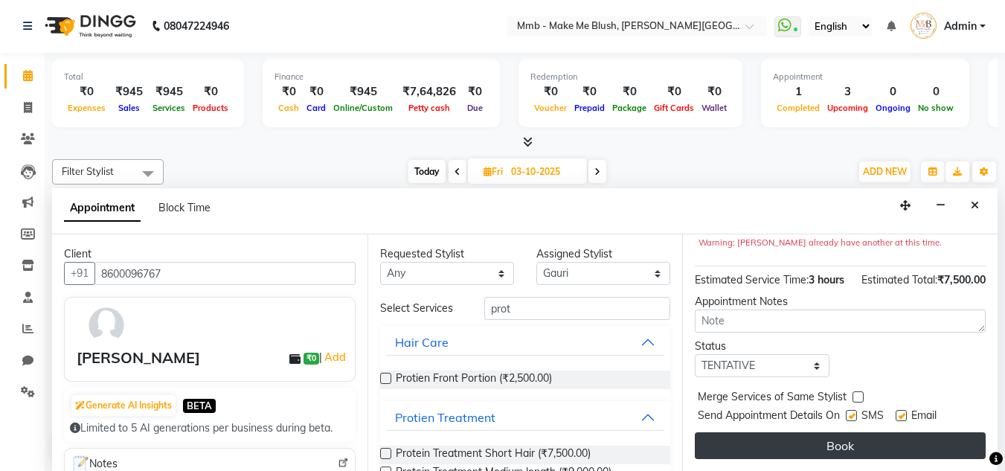
click at [898, 433] on button "Book" at bounding box center [840, 445] width 291 height 27
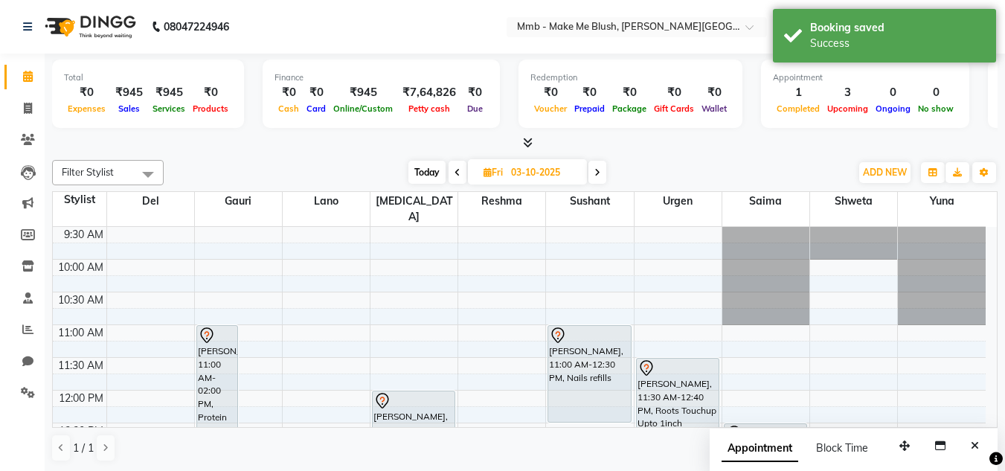
scroll to position [35, 0]
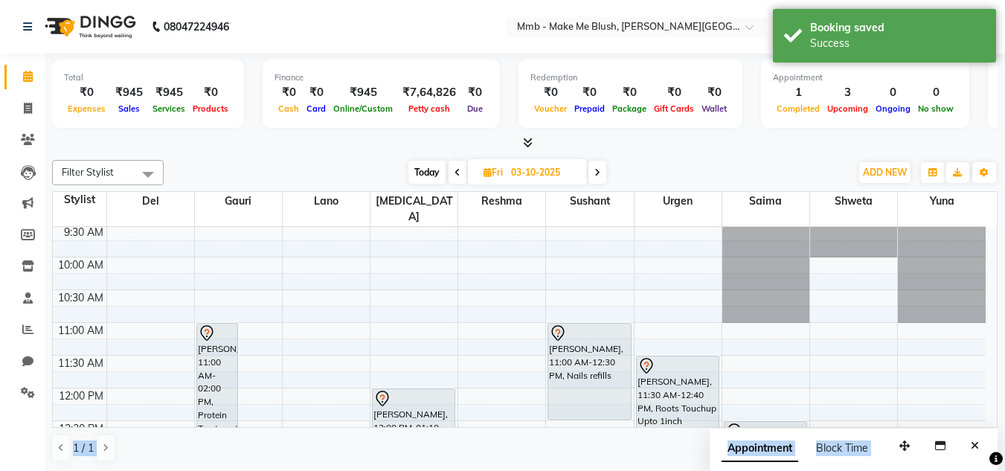
drag, startPoint x: 898, startPoint y: 433, endPoint x: 746, endPoint y: 234, distance: 250.6
click at [746, 234] on div "Filter Stylist Select All Del Gauri Lano Nikita Reshma Sushant Urgen Saima Shwe…" at bounding box center [525, 311] width 946 height 314
click at [427, 176] on span "Today" at bounding box center [427, 172] width 37 height 23
type input "01-10-2025"
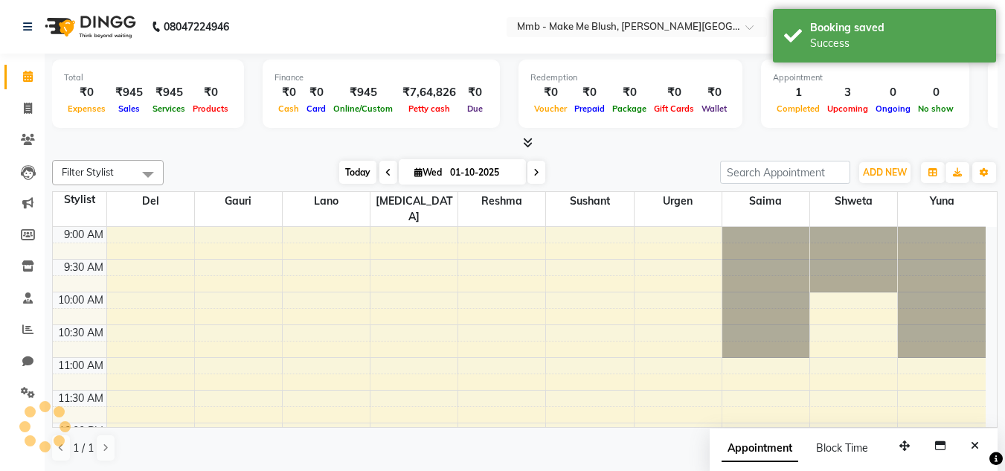
scroll to position [459, 0]
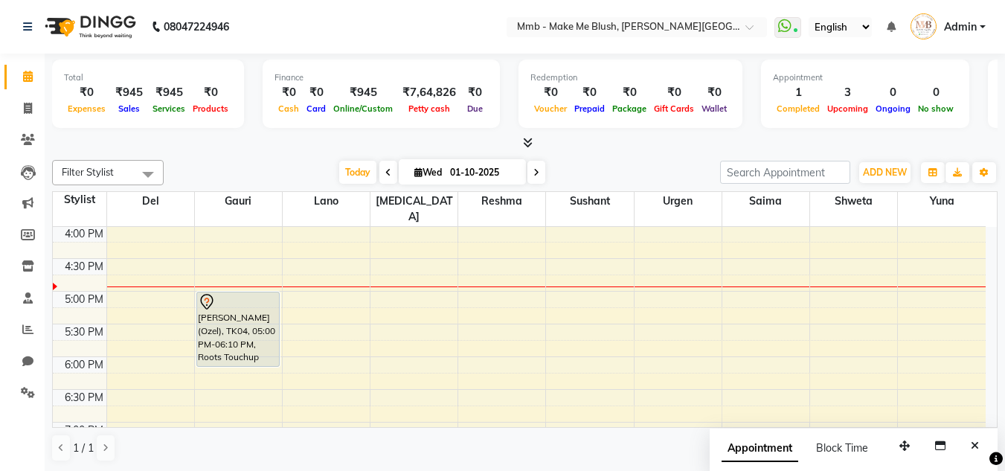
click at [415, 176] on icon at bounding box center [419, 172] width 8 height 10
select select "10"
select select "2025"
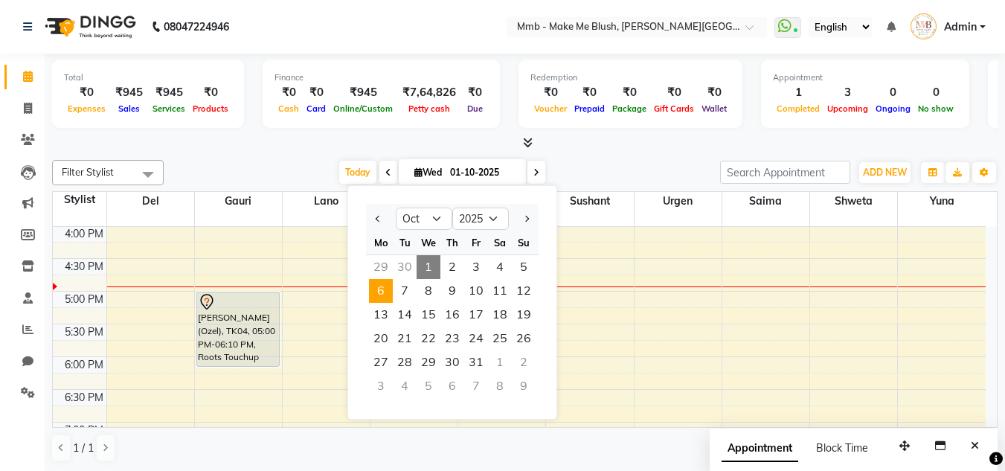
click at [381, 286] on span "6" at bounding box center [381, 291] width 24 height 24
type input "06-10-2025"
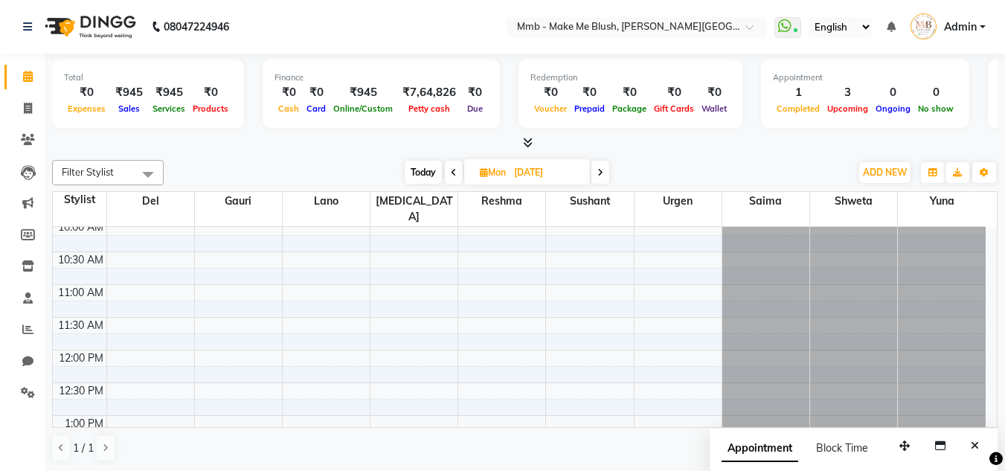
scroll to position [138, 0]
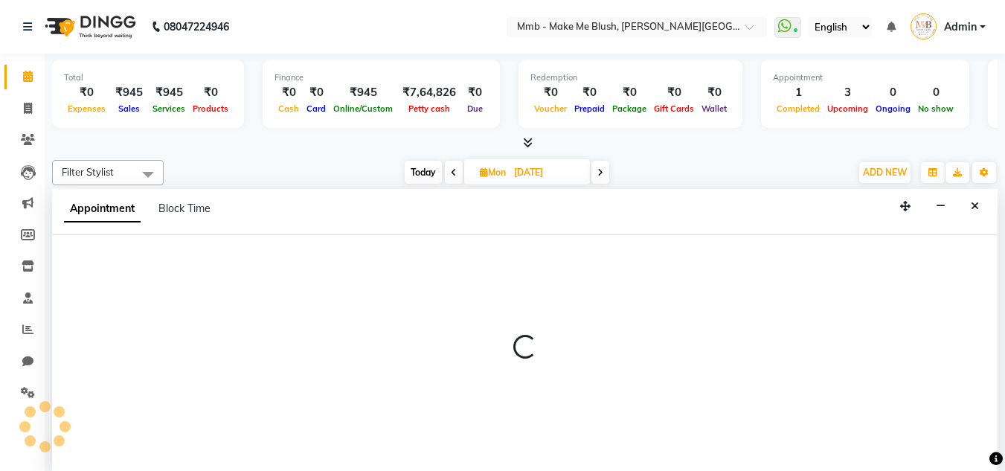
scroll to position [1, 0]
select select "35693"
select select "660"
select select "tentative"
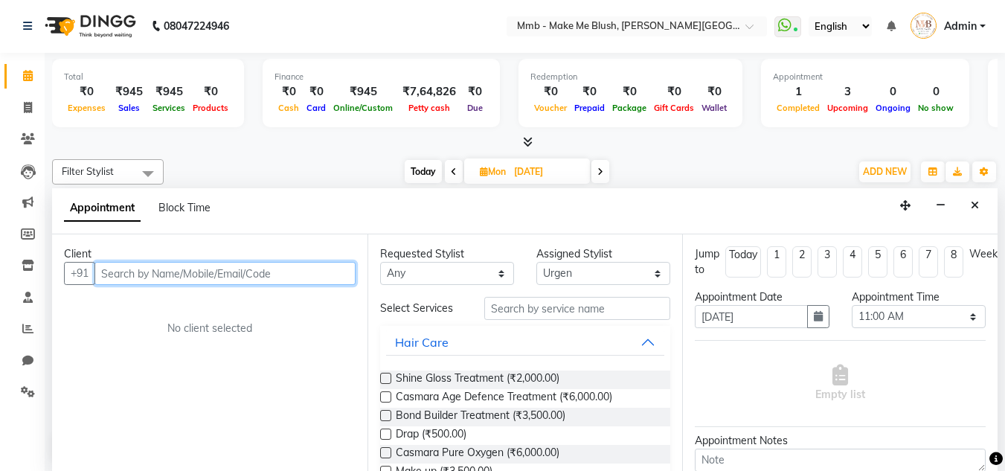
click at [334, 280] on input "text" at bounding box center [225, 273] width 261 height 23
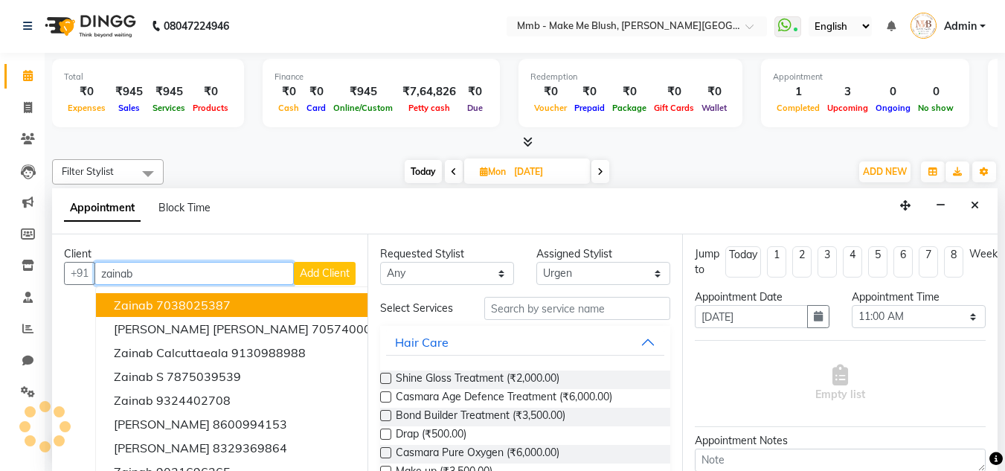
click at [213, 303] on ngb-highlight "7038025387" at bounding box center [193, 305] width 74 height 15
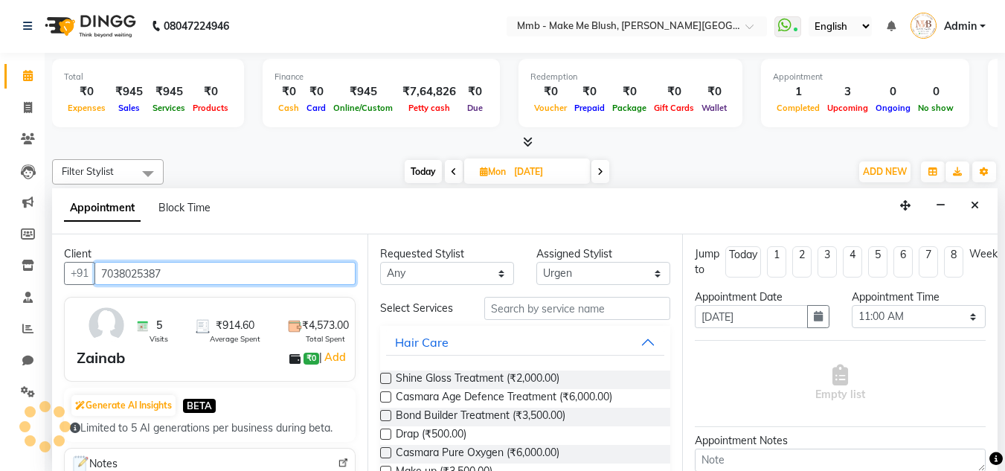
type input "7038025387"
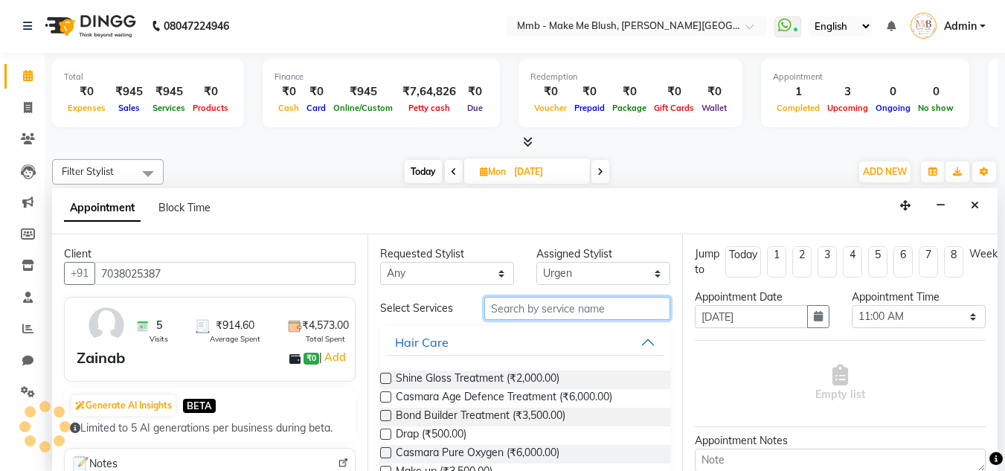
click at [555, 313] on input "text" at bounding box center [577, 308] width 186 height 23
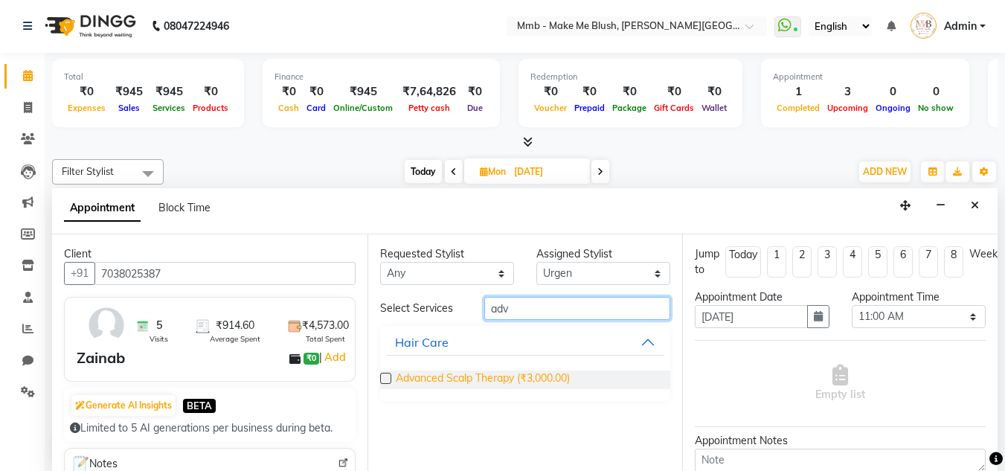
type input "adv"
click at [464, 377] on span "Advanced Scalp Therapy (₹3,000.00)" at bounding box center [483, 380] width 174 height 19
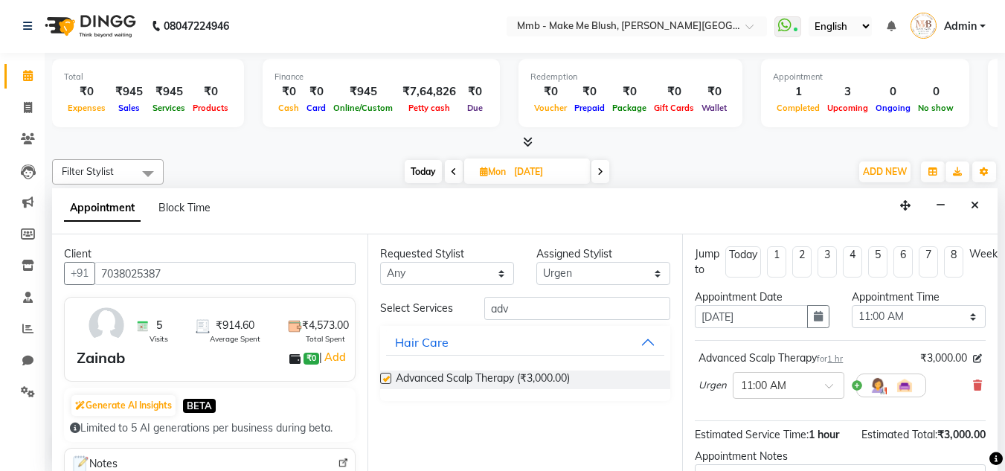
checkbox input "false"
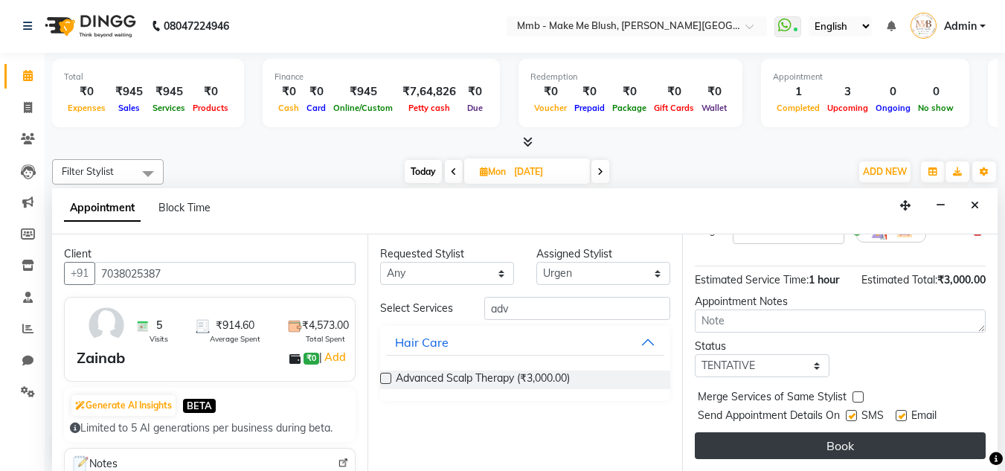
click at [901, 447] on button "Book" at bounding box center [840, 445] width 291 height 27
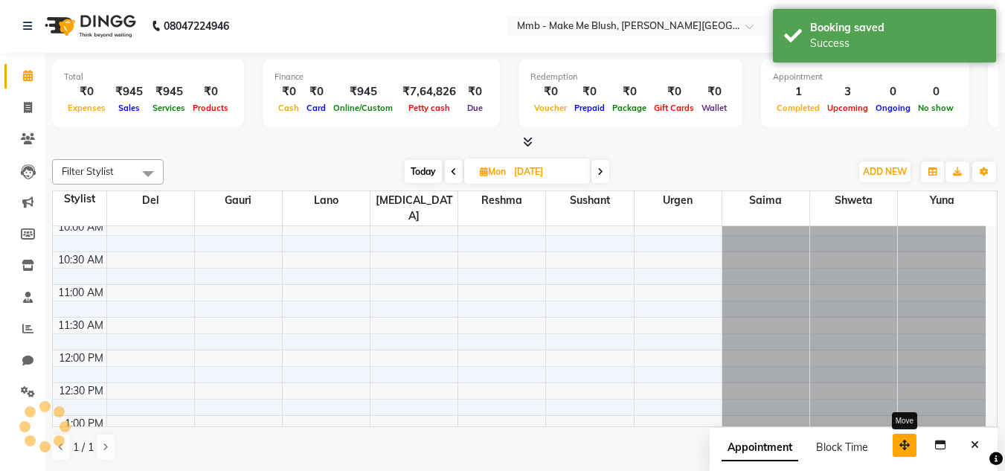
scroll to position [0, 0]
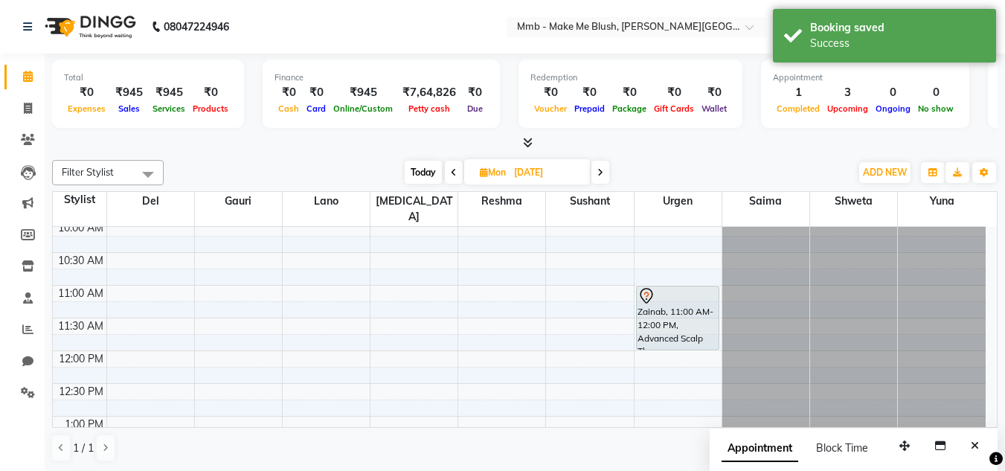
click at [407, 166] on span "Today" at bounding box center [423, 172] width 37 height 23
type input "01-10-2025"
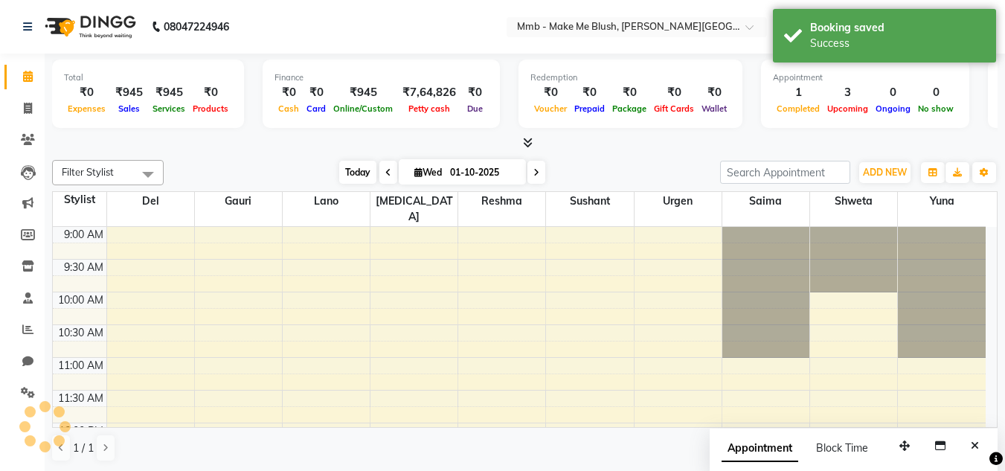
scroll to position [459, 0]
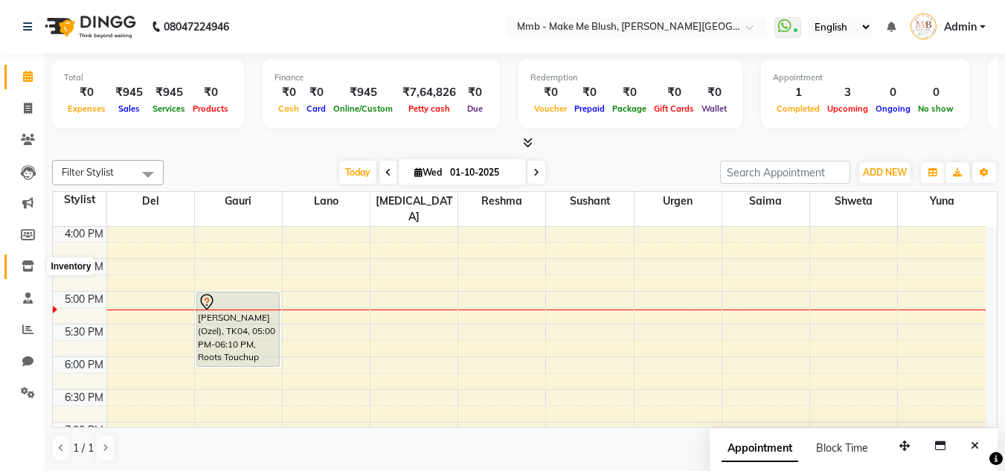
click at [29, 266] on icon at bounding box center [28, 265] width 13 height 11
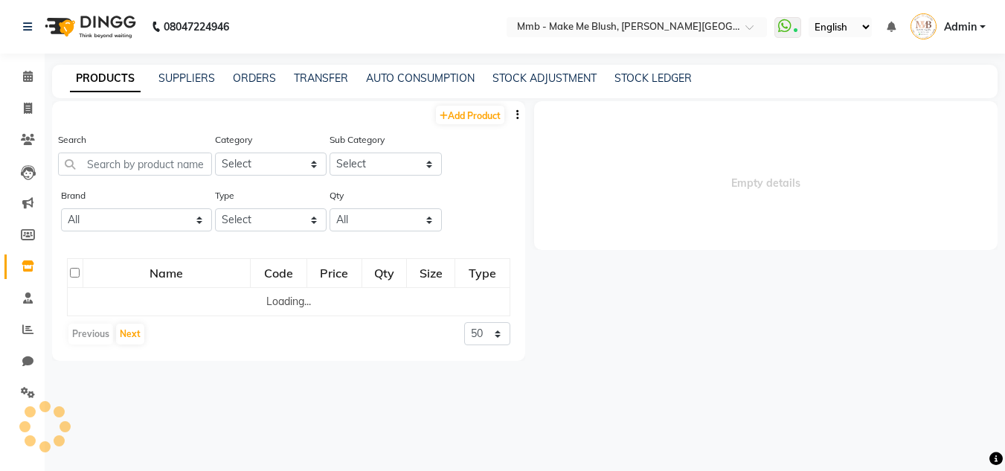
select select
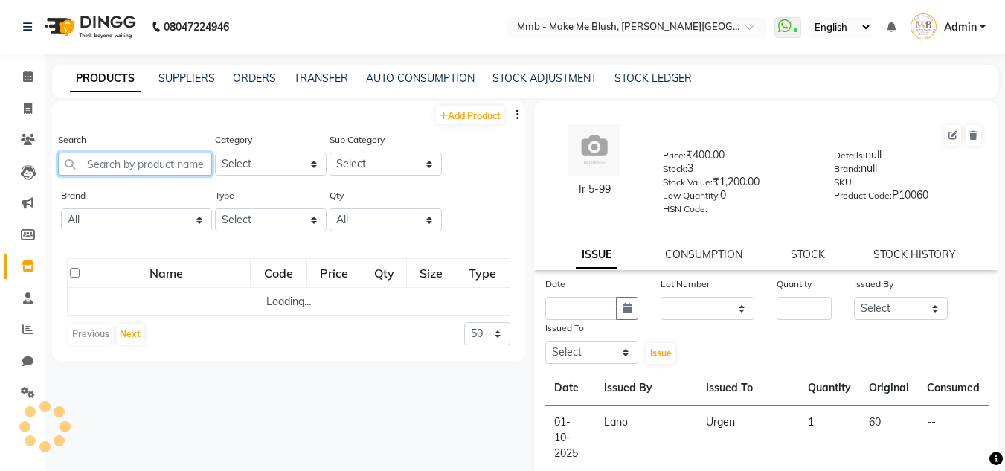
click at [148, 156] on input "text" at bounding box center [135, 164] width 154 height 23
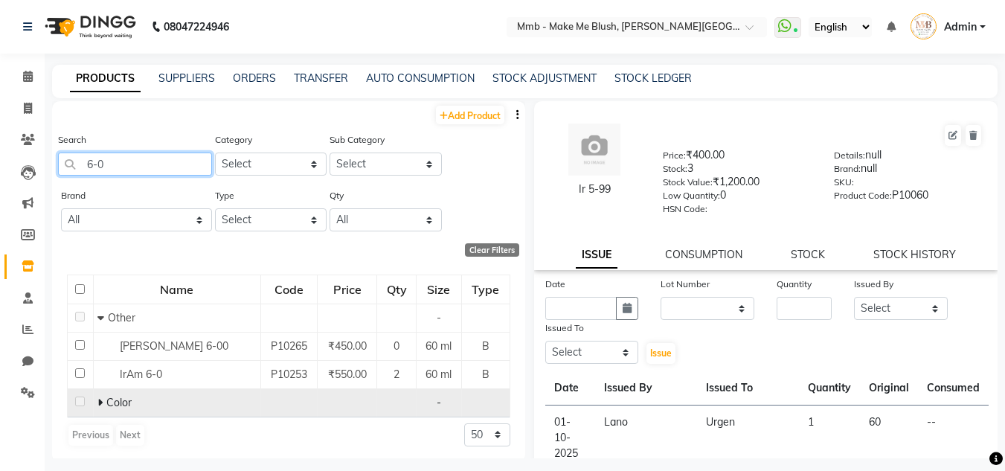
type input "6-0"
click at [113, 402] on span "Color" at bounding box center [118, 402] width 25 height 13
click at [100, 403] on icon at bounding box center [99, 402] width 5 height 10
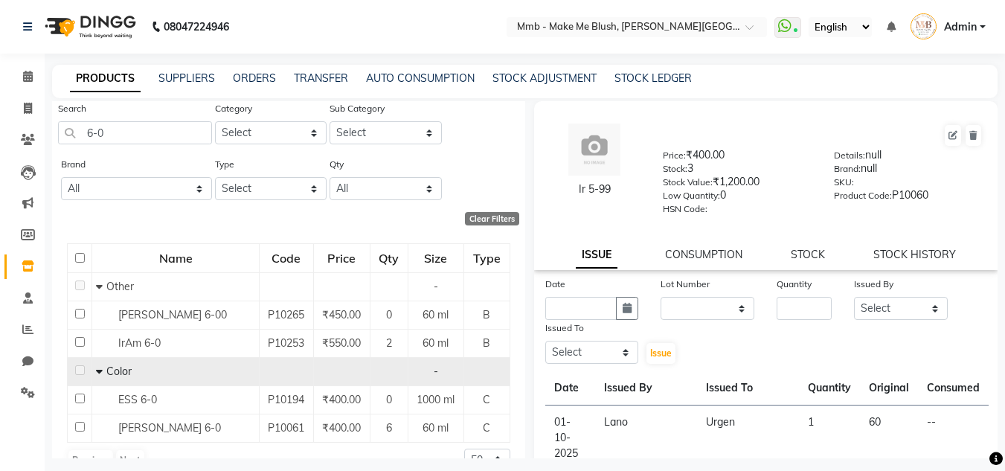
scroll to position [60, 0]
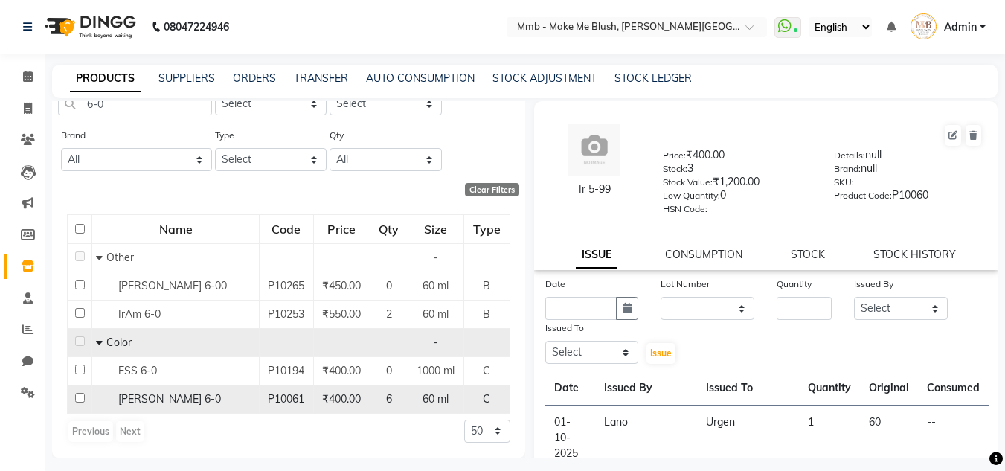
click at [79, 399] on input "checkbox" at bounding box center [80, 398] width 10 height 10
checkbox input "true"
select select
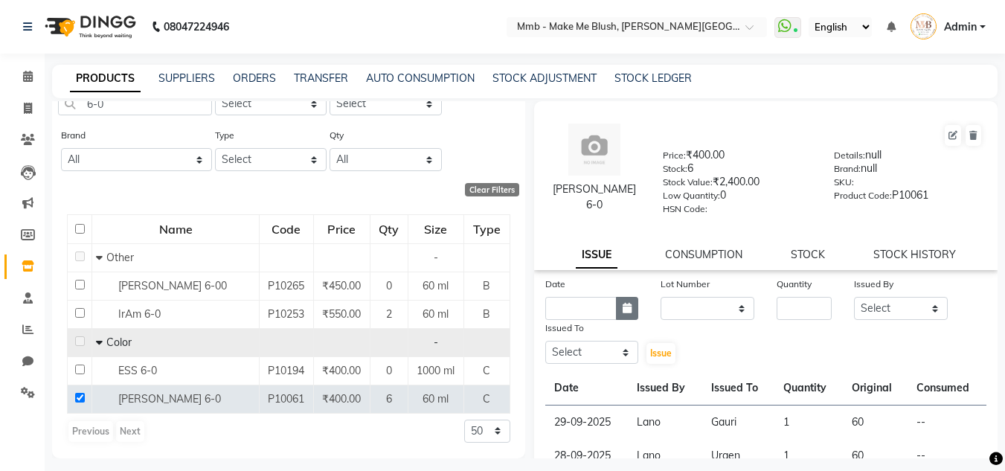
click at [625, 313] on icon "button" at bounding box center [627, 308] width 9 height 10
select select "10"
select select "2025"
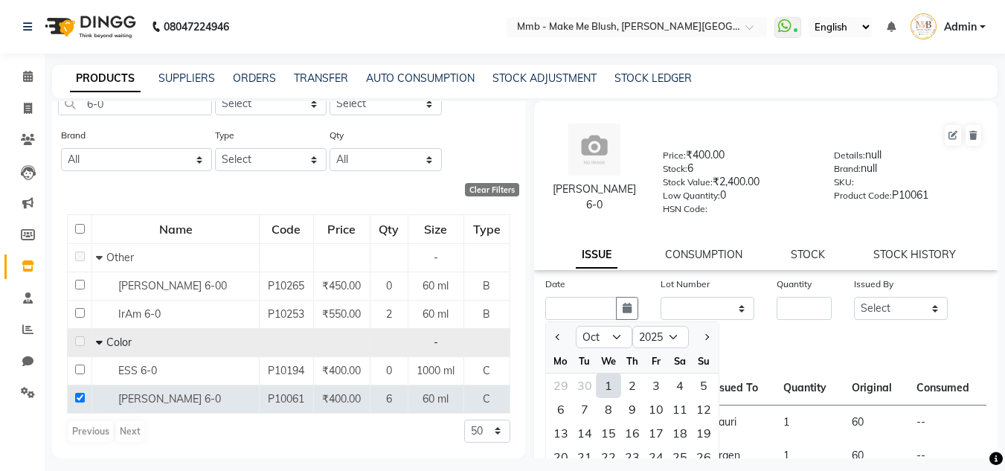
click at [609, 381] on div "1" at bounding box center [609, 386] width 24 height 24
type input "01-10-2025"
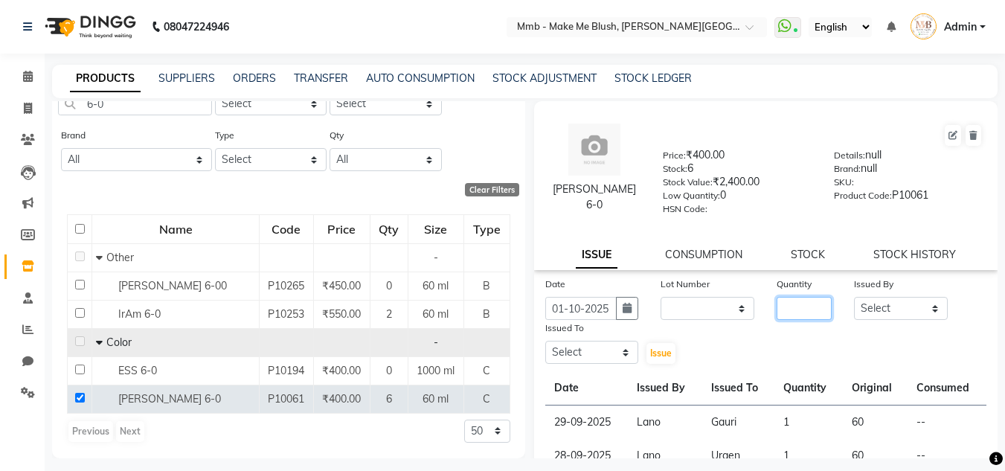
click at [790, 301] on input "number" at bounding box center [804, 308] width 55 height 23
type input "1"
click at [856, 305] on select "Select Del [PERSON_NAME][MEDICAL_DATA] Reshma [PERSON_NAME] Shweta Sushant Urge…" at bounding box center [901, 308] width 94 height 23
select select "18877"
click at [854, 297] on select "Select Del [PERSON_NAME][MEDICAL_DATA] Reshma [PERSON_NAME] Shweta Sushant Urge…" at bounding box center [901, 308] width 94 height 23
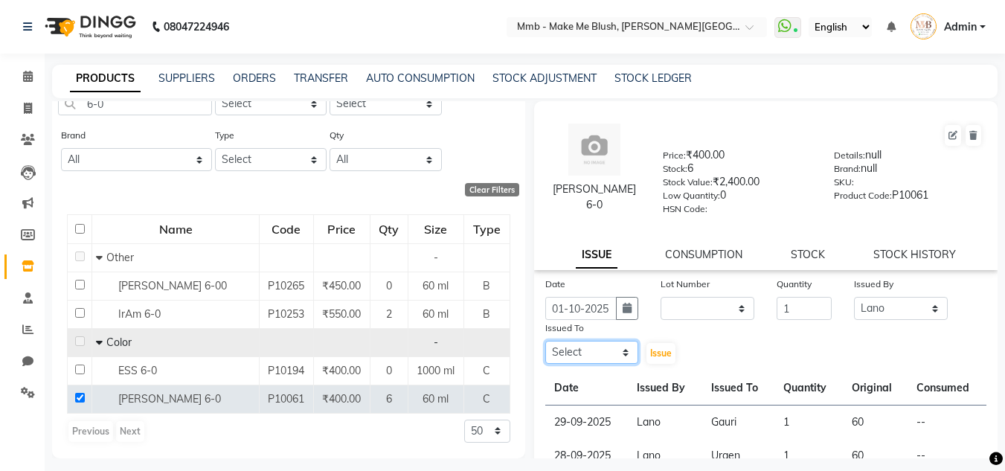
click at [592, 350] on select "Select Del [PERSON_NAME][MEDICAL_DATA] Reshma [PERSON_NAME] Shweta Sushant Urge…" at bounding box center [592, 352] width 94 height 23
select select "45263"
click at [545, 341] on select "Select Del [PERSON_NAME][MEDICAL_DATA] Reshma [PERSON_NAME] Shweta Sushant Urge…" at bounding box center [592, 352] width 94 height 23
click at [658, 357] on span "Issue" at bounding box center [661, 353] width 22 height 11
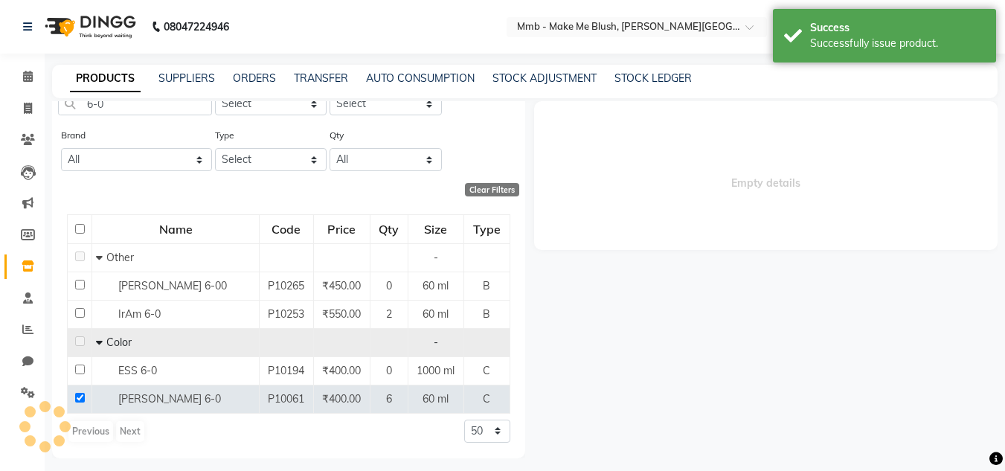
select select
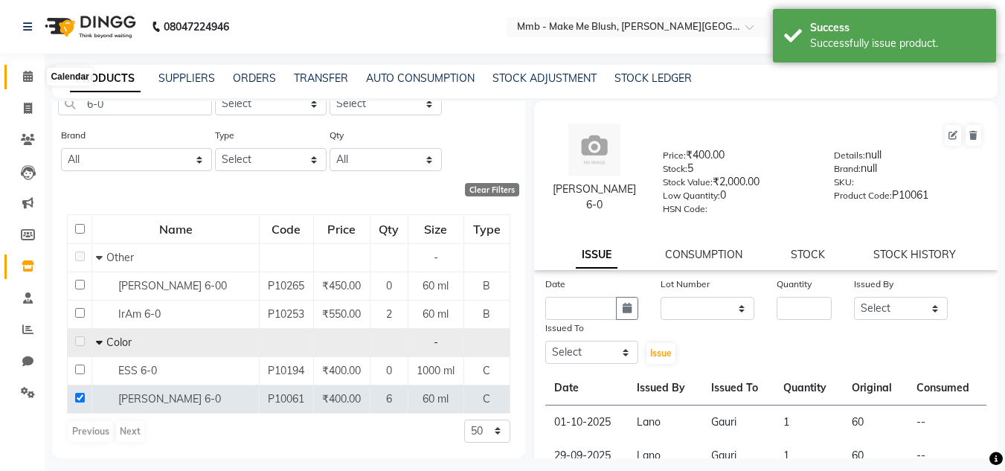
click at [23, 80] on icon at bounding box center [28, 76] width 10 height 11
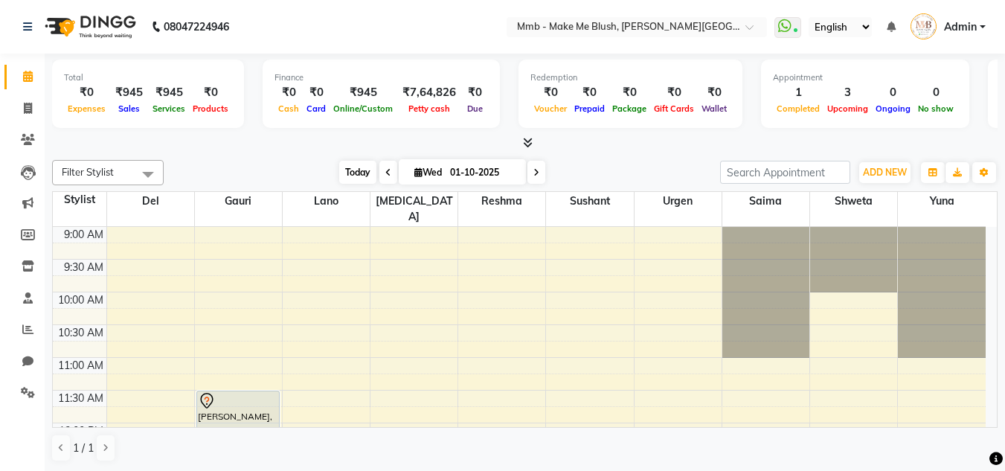
click at [350, 171] on span "Today" at bounding box center [357, 172] width 37 height 23
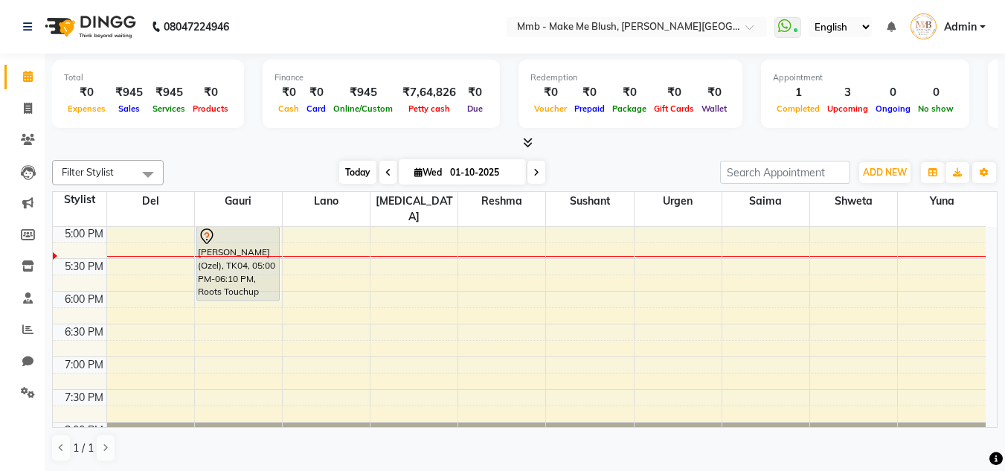
click at [348, 164] on span "Today" at bounding box center [357, 172] width 37 height 23
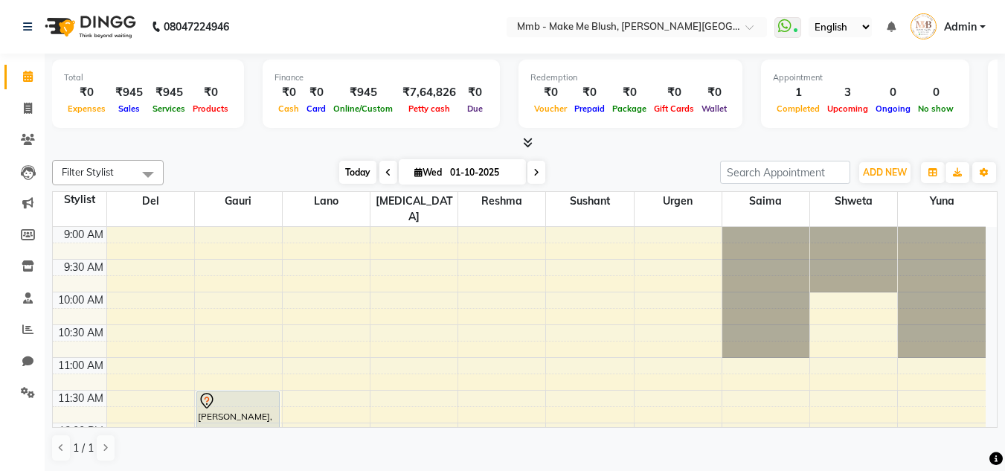
click at [353, 177] on span "Today" at bounding box center [357, 172] width 37 height 23
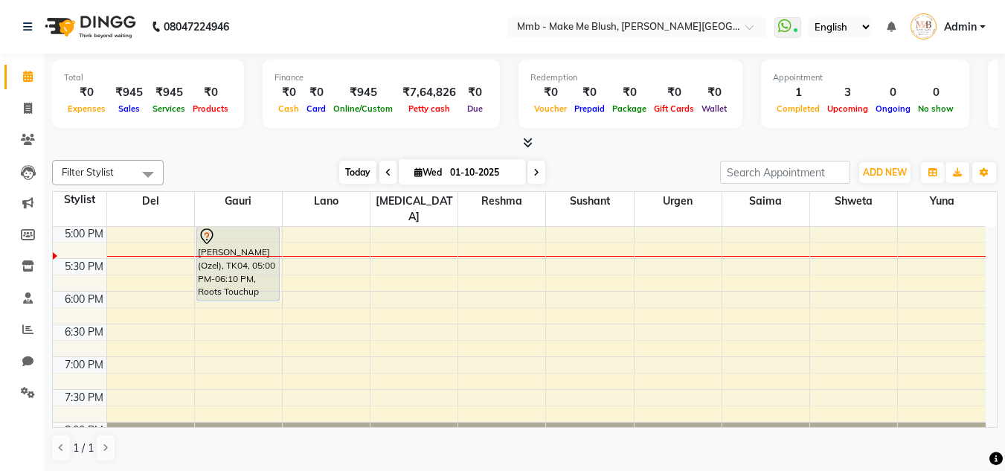
click at [356, 165] on span "Today" at bounding box center [357, 172] width 37 height 23
click at [352, 171] on span "Today" at bounding box center [357, 172] width 37 height 23
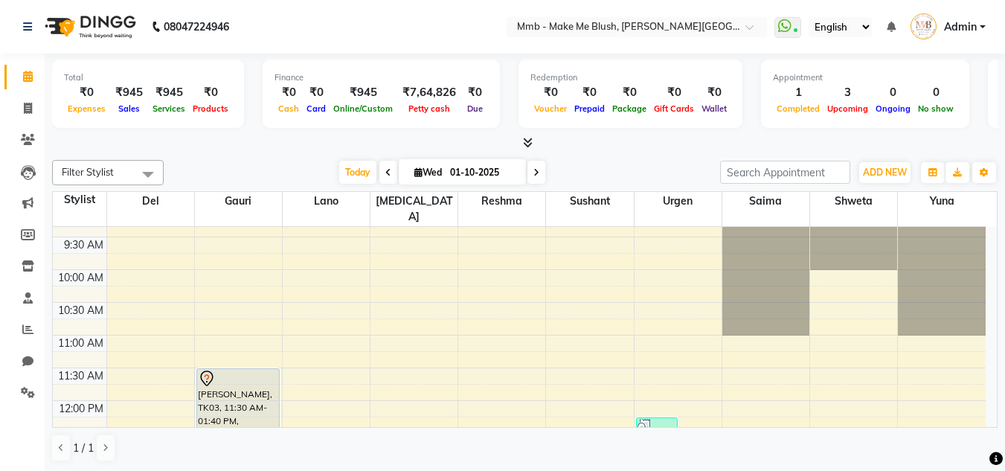
scroll to position [9, 0]
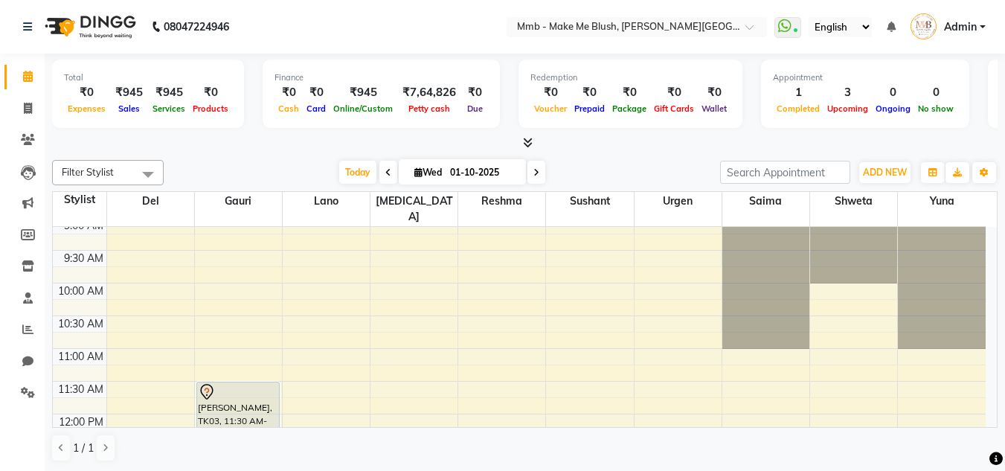
click at [416, 176] on icon at bounding box center [419, 172] width 8 height 10
select select "10"
select select "2025"
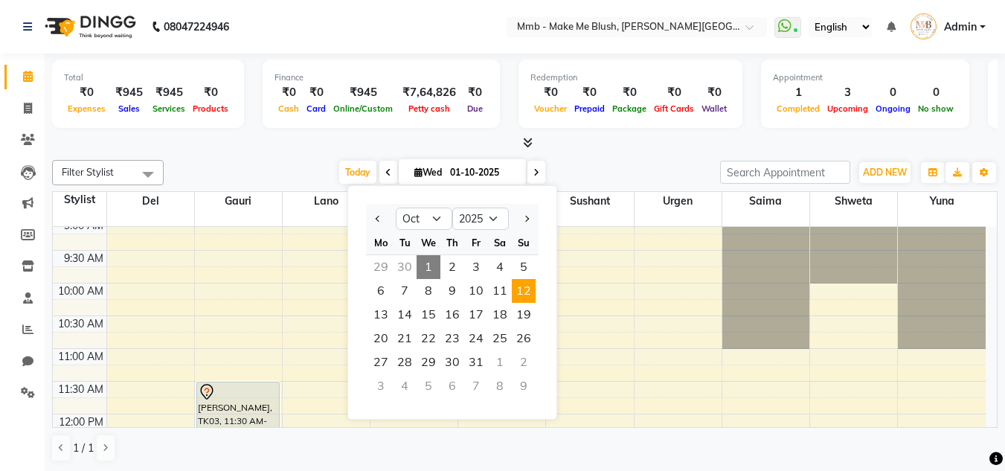
click at [531, 287] on span "12" at bounding box center [524, 291] width 24 height 24
type input "[DATE]"
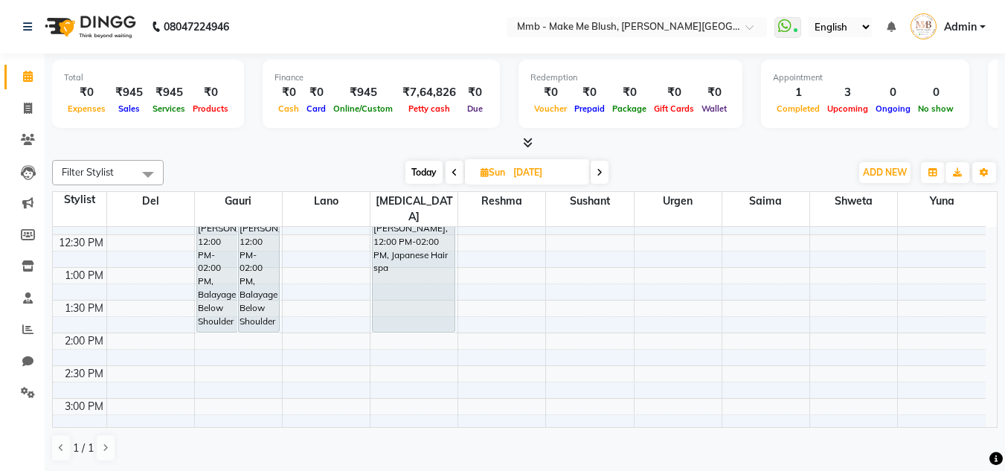
scroll to position [243, 0]
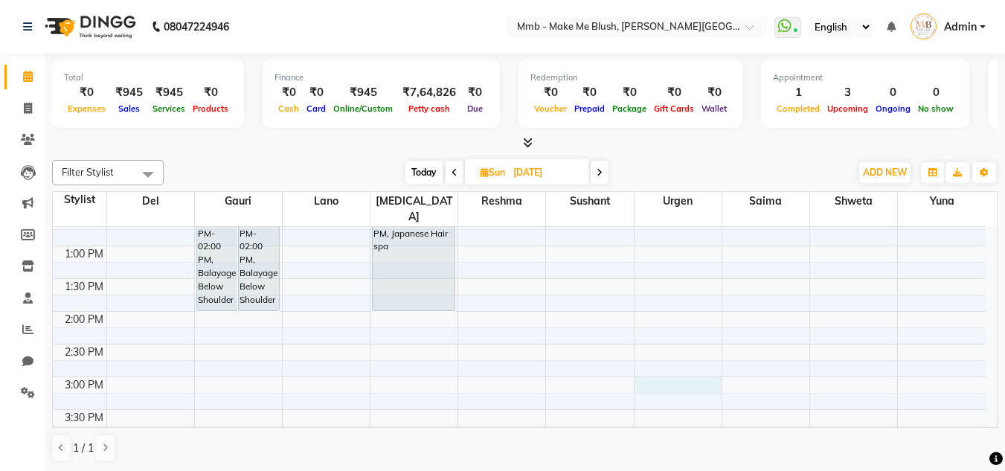
click at [671, 368] on div "9:00 AM 9:30 AM 10:00 AM 10:30 AM 11:00 AM 11:30 AM 12:00 PM 12:30 PM 1:00 PM 1…" at bounding box center [519, 376] width 933 height 785
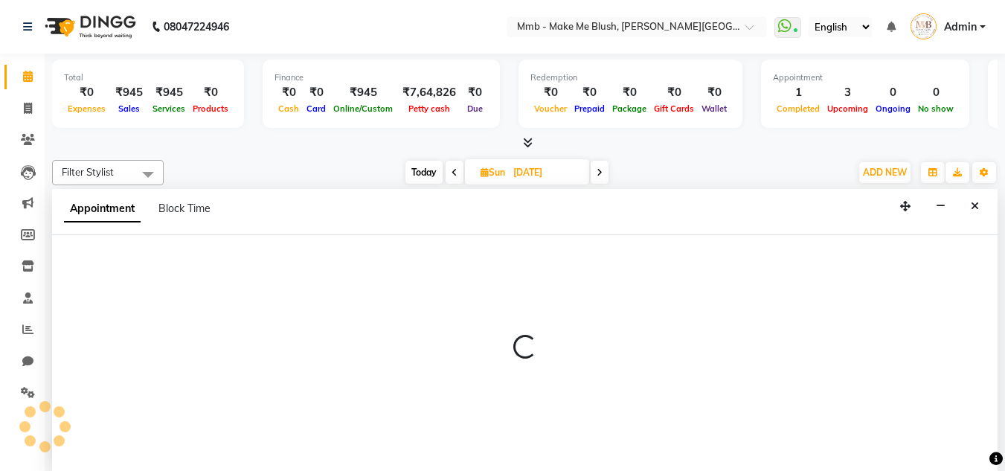
scroll to position [1, 0]
select select "35693"
select select "900"
select select "tentative"
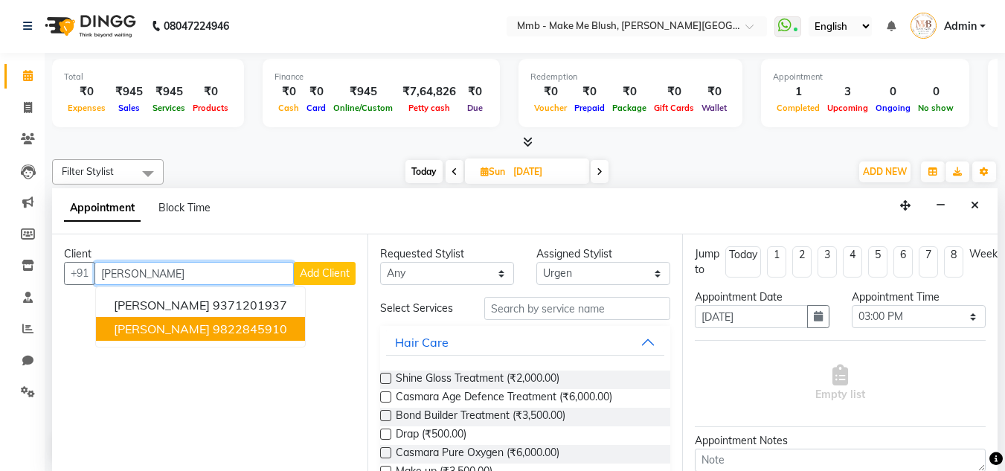
click at [228, 331] on ngb-highlight "9822845910" at bounding box center [250, 328] width 74 height 15
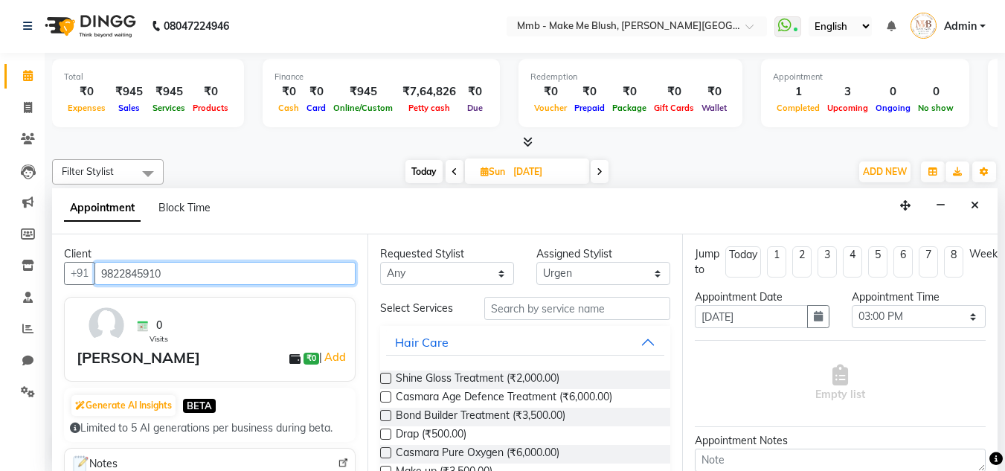
type input "9822845910"
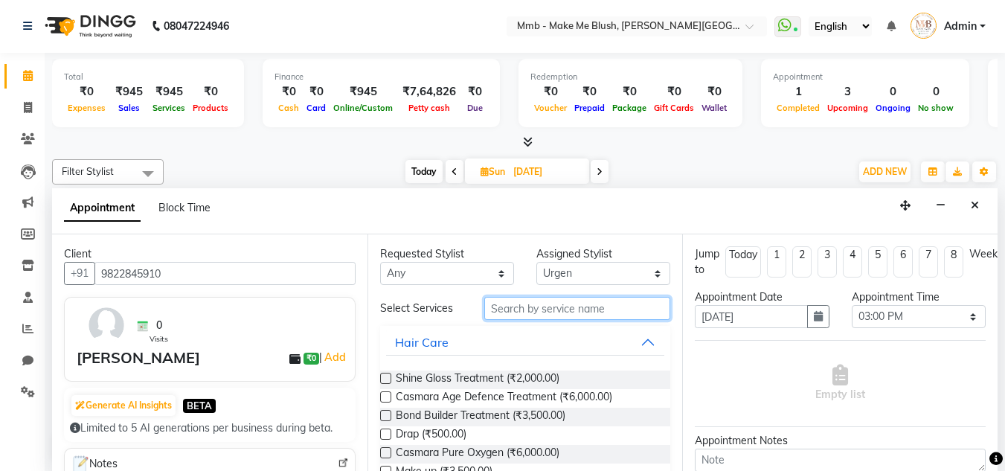
click at [531, 302] on input "text" at bounding box center [577, 308] width 186 height 23
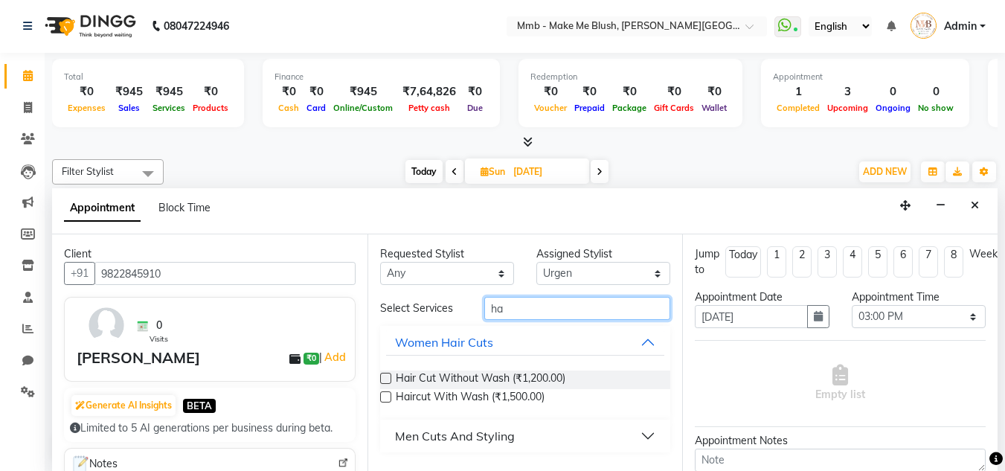
type input "h"
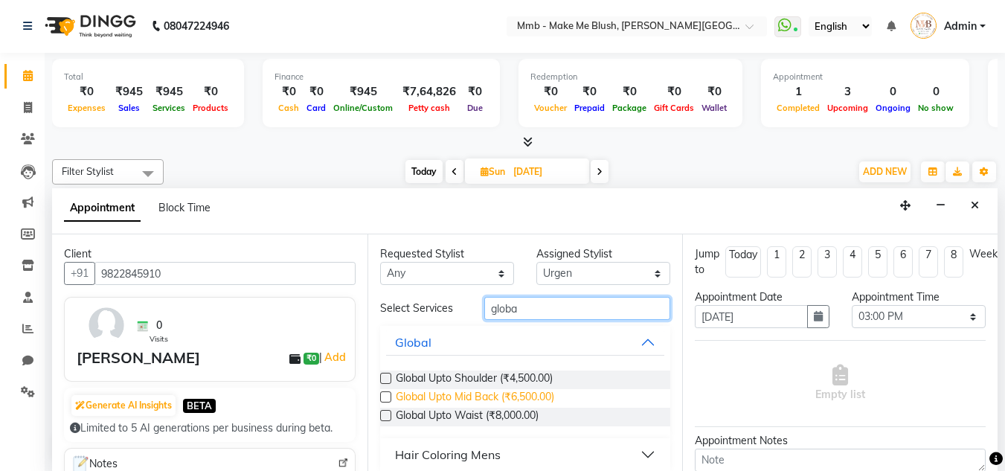
type input "globa"
click at [440, 394] on span "Global Upto Mid Back (₹6,500.00)" at bounding box center [475, 398] width 159 height 19
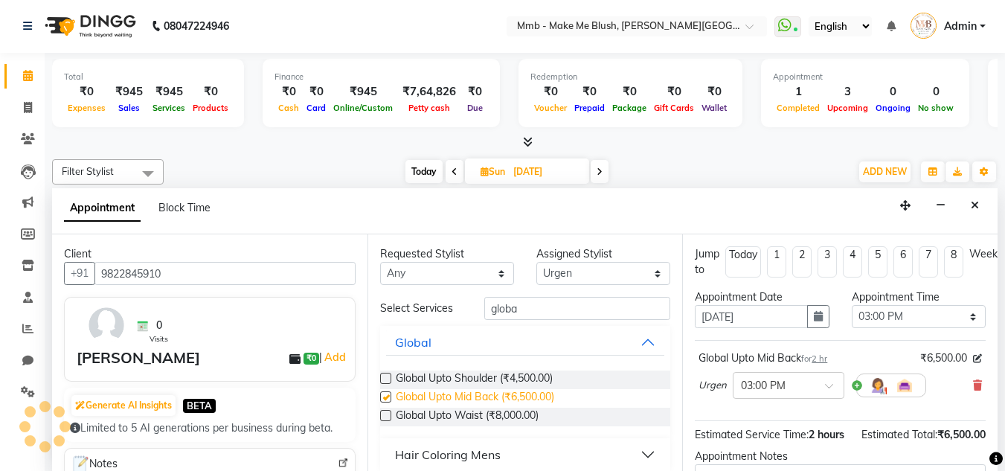
checkbox input "false"
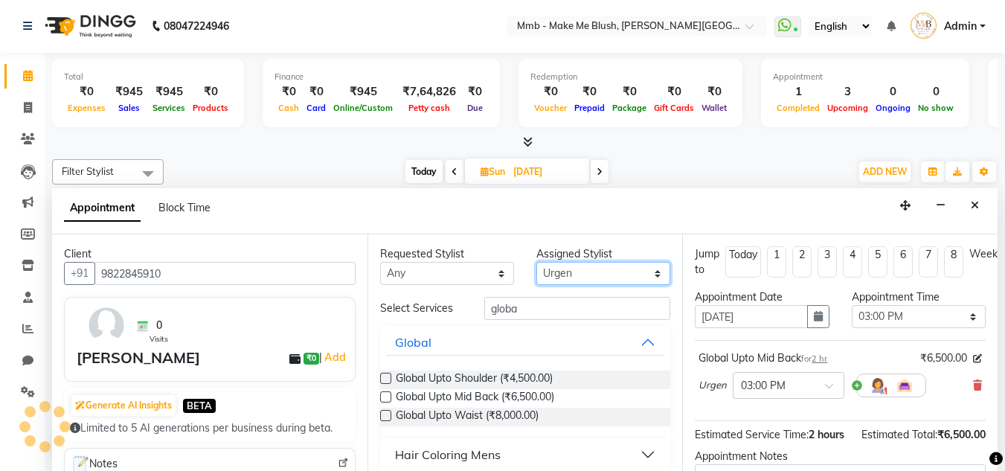
click at [559, 273] on select "Select Del Gauri Lano Nikita Reshma Saima Shweta Sushant Urgen Yuna" at bounding box center [604, 273] width 134 height 23
select select "45263"
click at [537, 262] on select "Select Del Gauri Lano Nikita Reshma Saima Shweta Sushant Urgen Yuna" at bounding box center [604, 273] width 134 height 23
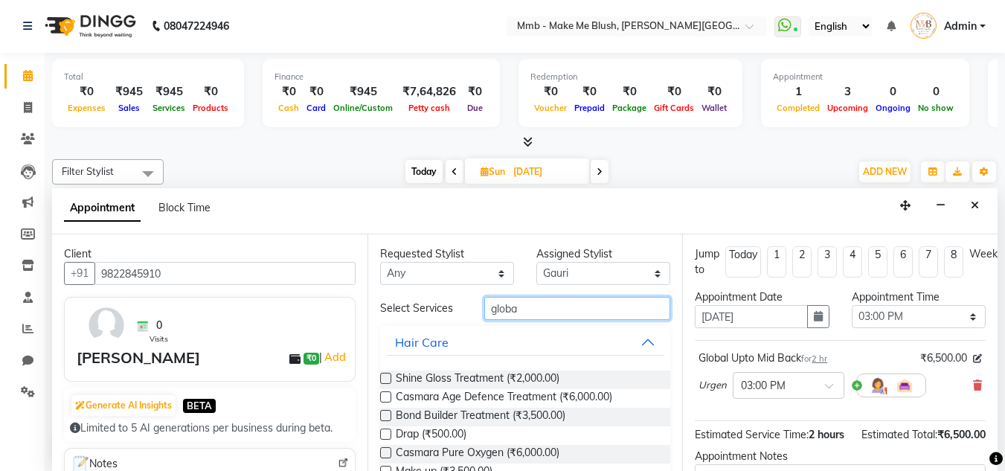
click at [526, 314] on input "globa" at bounding box center [577, 308] width 186 height 23
type input "g"
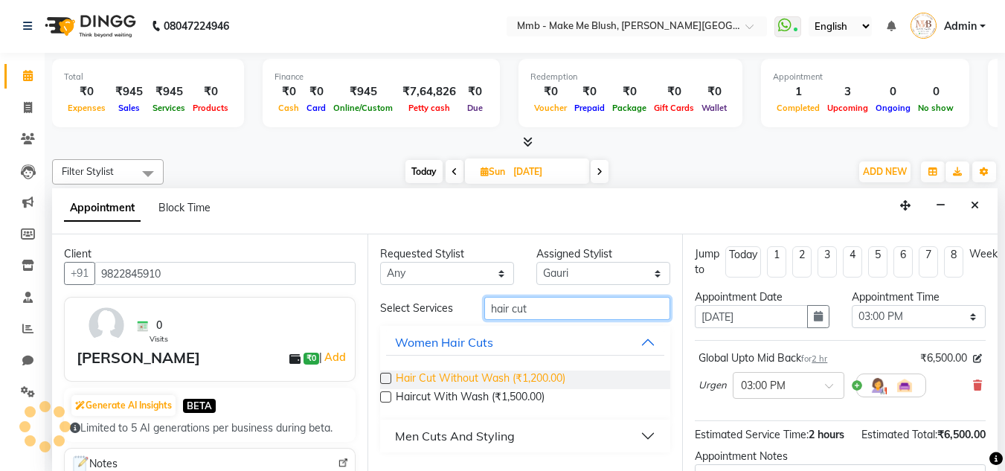
type input "hair cut"
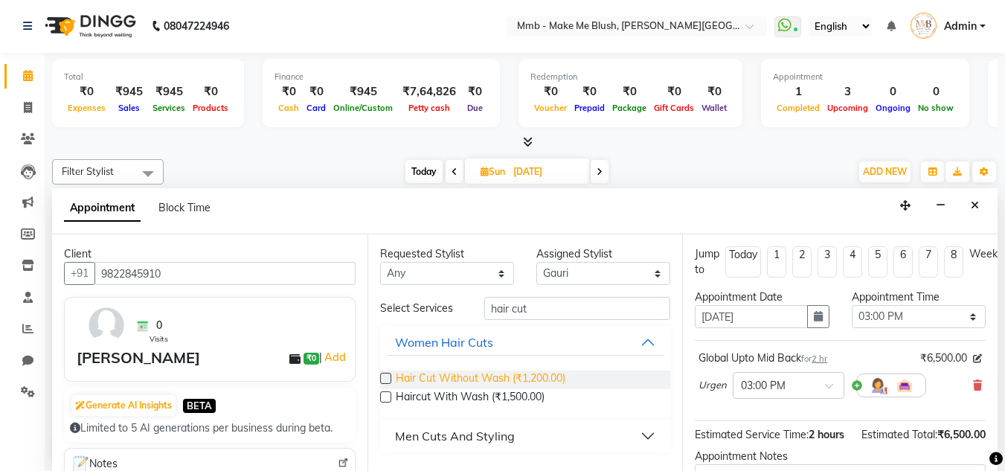
click at [492, 371] on span "Hair Cut Without Wash (₹1,200.00)" at bounding box center [481, 380] width 170 height 19
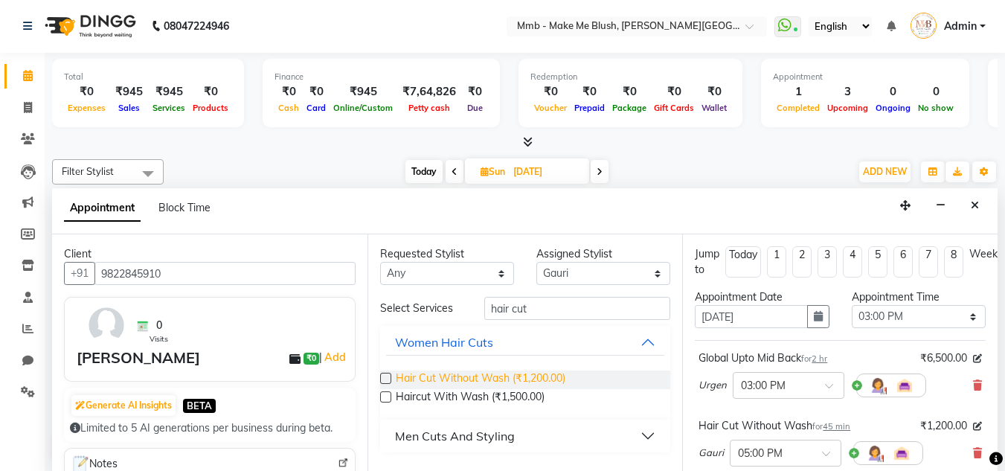
click at [492, 371] on span "Hair Cut Without Wash (₹1,200.00)" at bounding box center [481, 380] width 170 height 19
checkbox input "false"
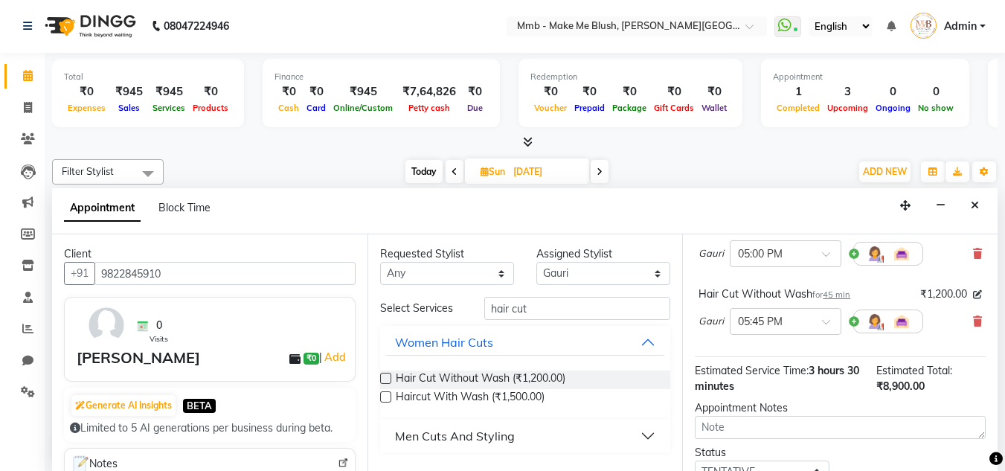
scroll to position [317, 0]
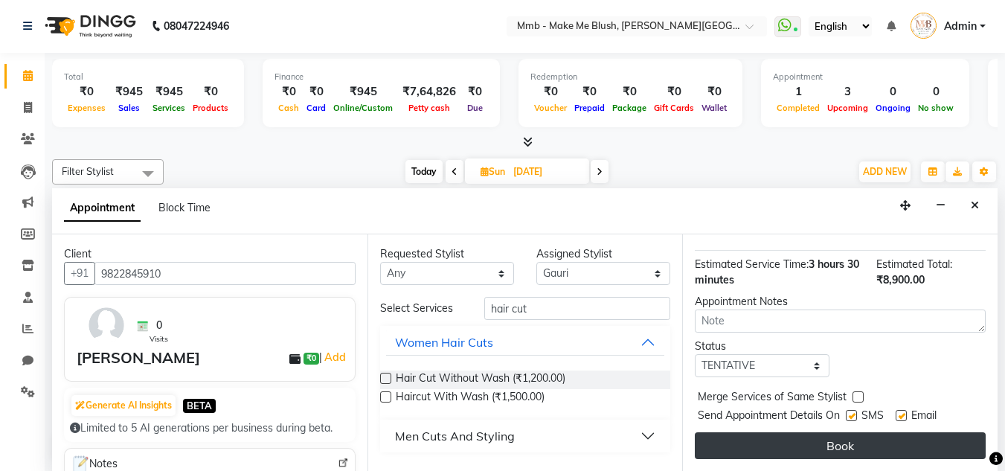
click at [906, 436] on button "Book" at bounding box center [840, 445] width 291 height 27
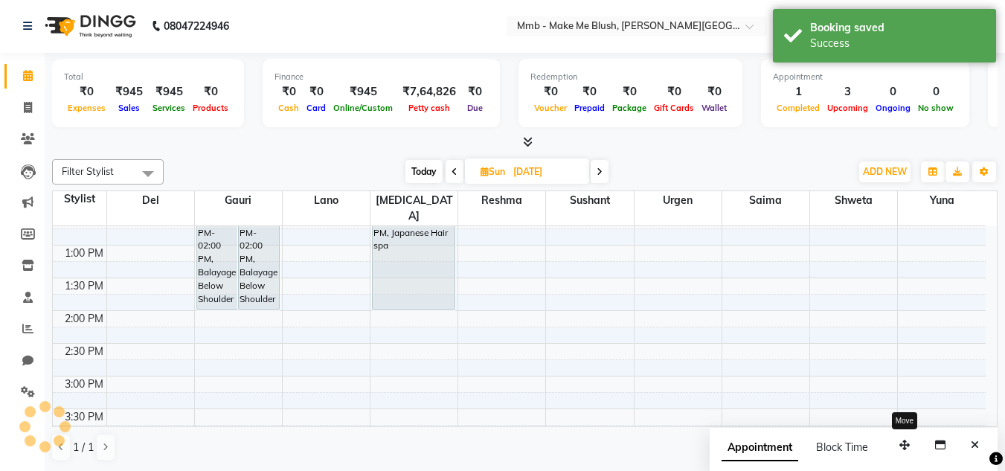
scroll to position [0, 0]
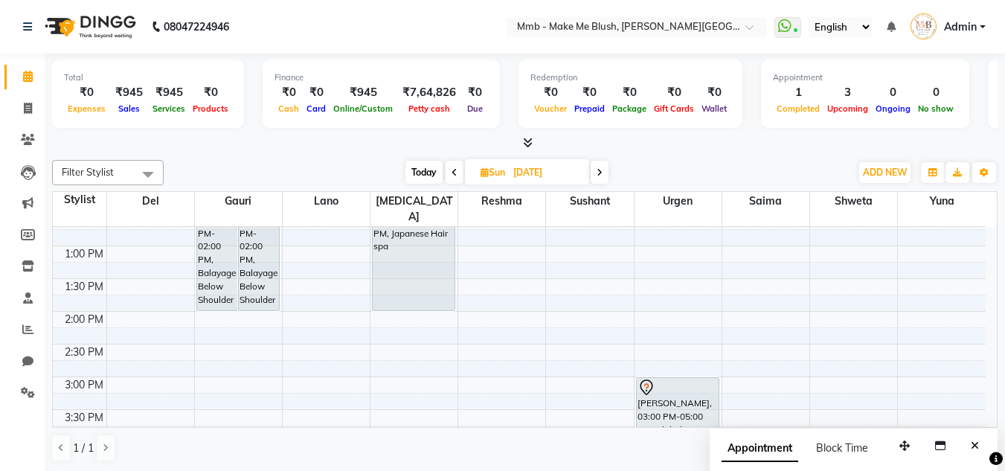
click at [425, 167] on span "Today" at bounding box center [424, 172] width 37 height 23
type input "01-10-2025"
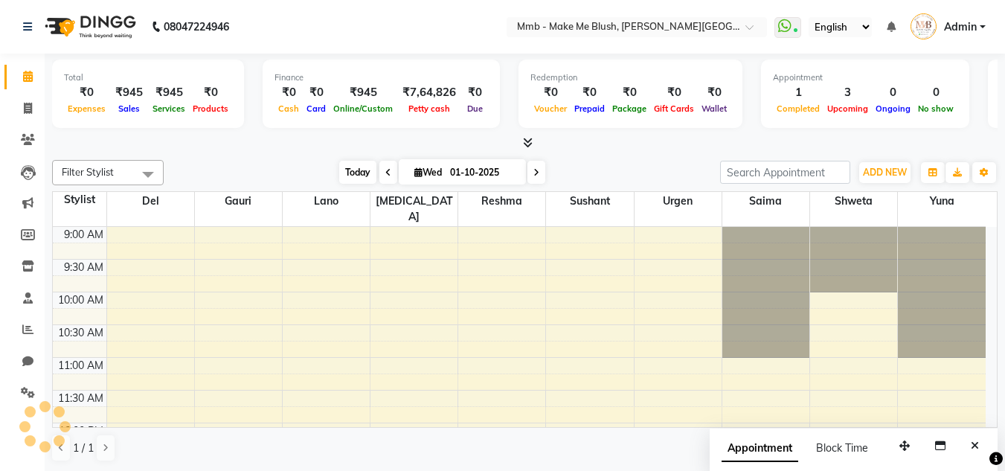
scroll to position [525, 0]
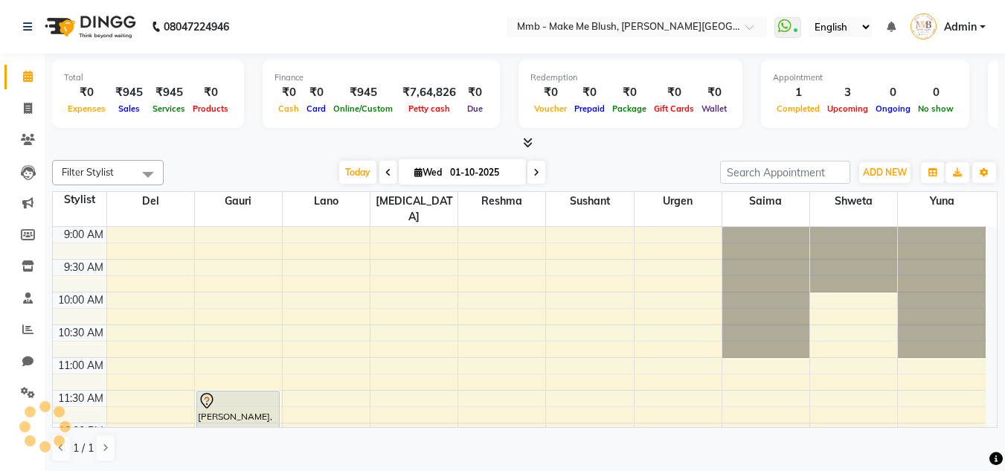
click at [470, 176] on input "01-10-2025" at bounding box center [483, 172] width 74 height 22
select select "10"
select select "2025"
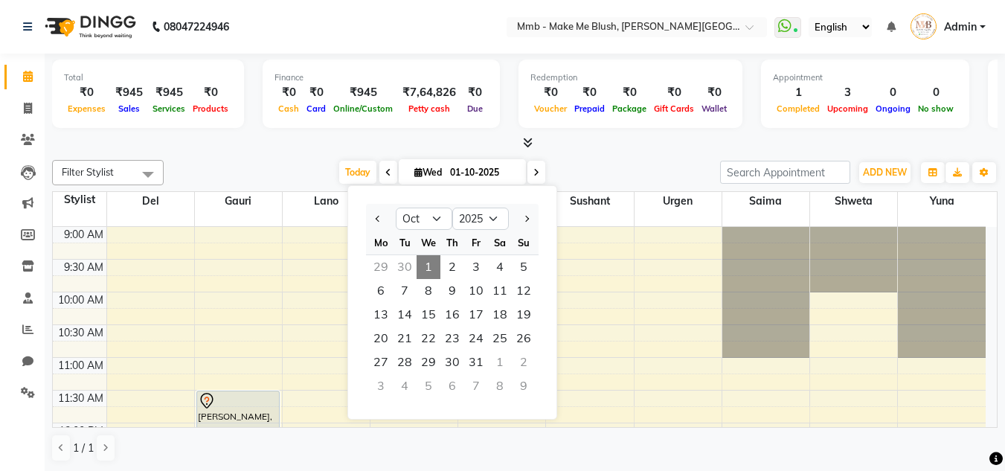
click at [534, 178] on span at bounding box center [537, 172] width 18 height 23
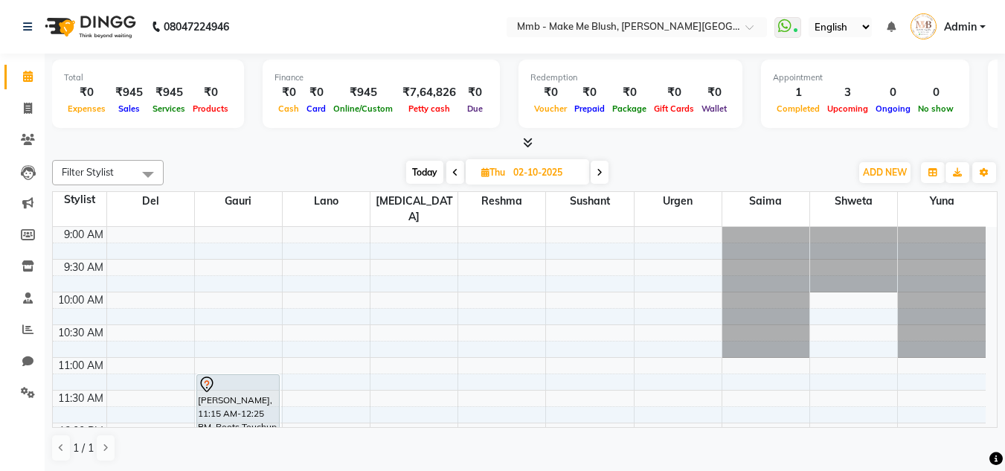
click at [424, 166] on span "Today" at bounding box center [424, 172] width 37 height 23
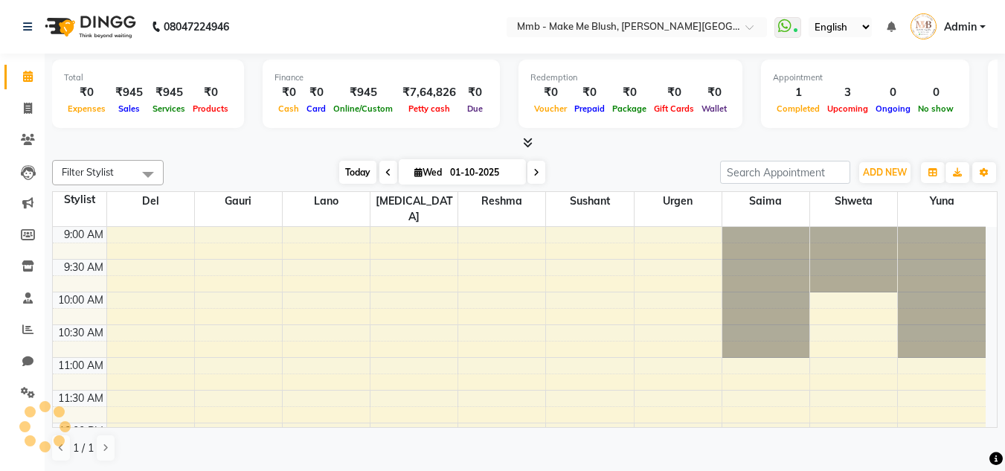
scroll to position [569, 0]
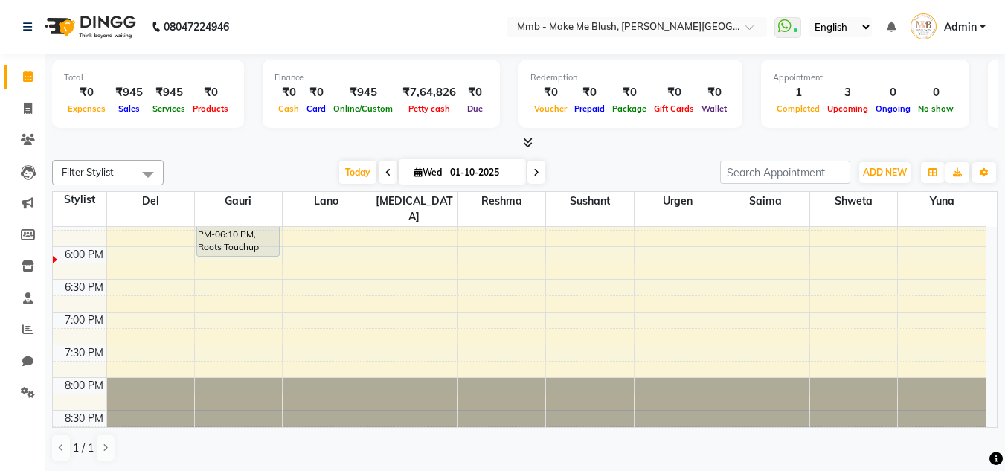
click at [536, 180] on span at bounding box center [537, 172] width 18 height 23
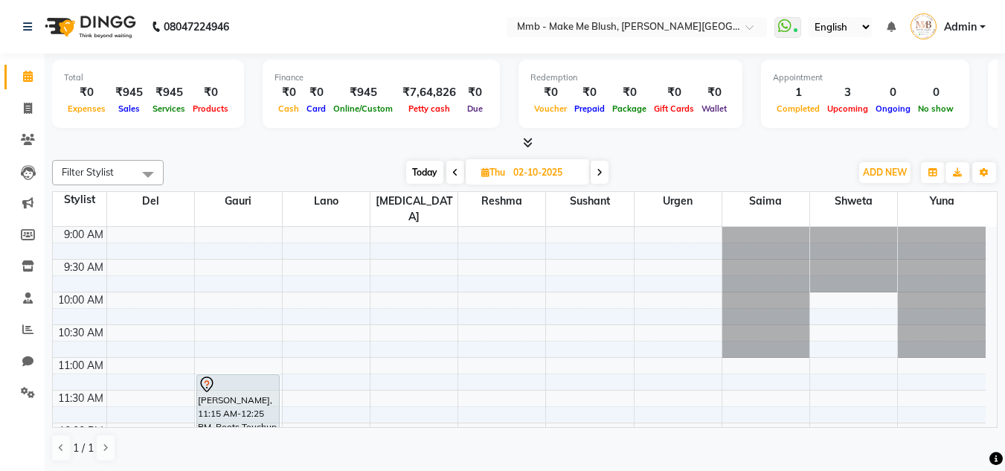
scroll to position [92, 0]
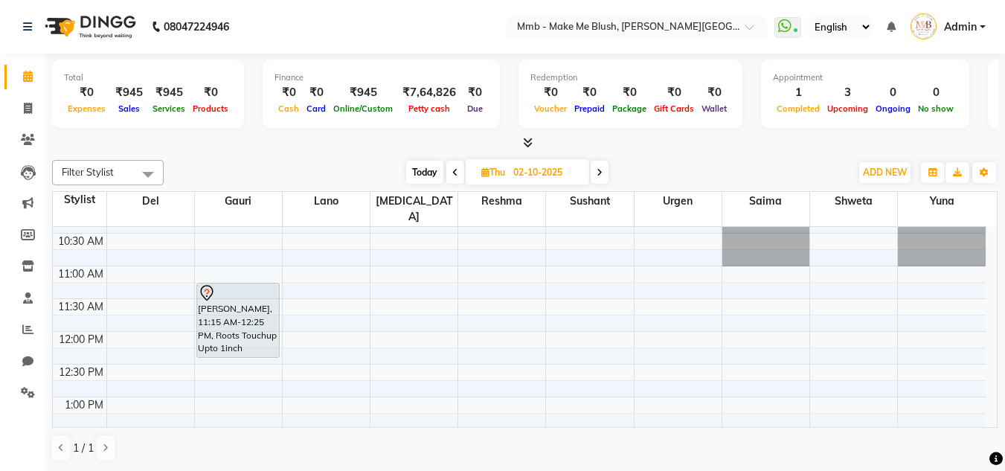
click at [421, 175] on span "Today" at bounding box center [424, 172] width 37 height 23
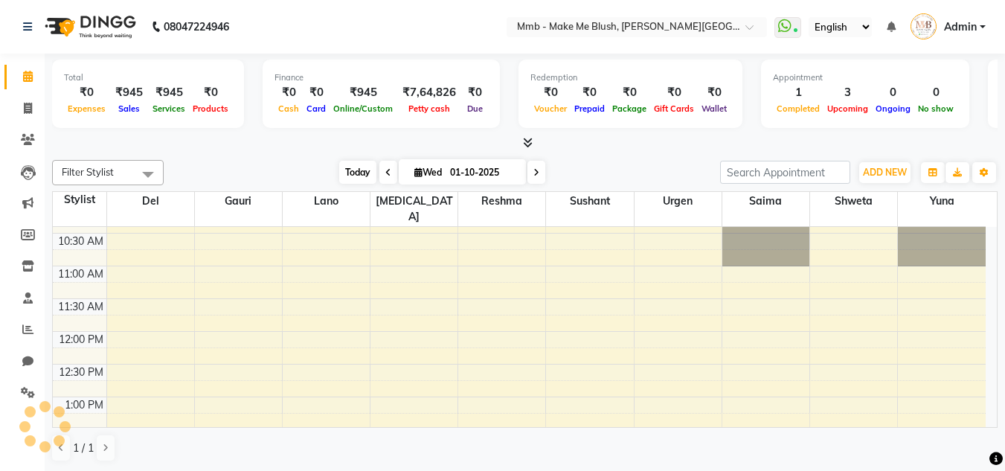
scroll to position [569, 0]
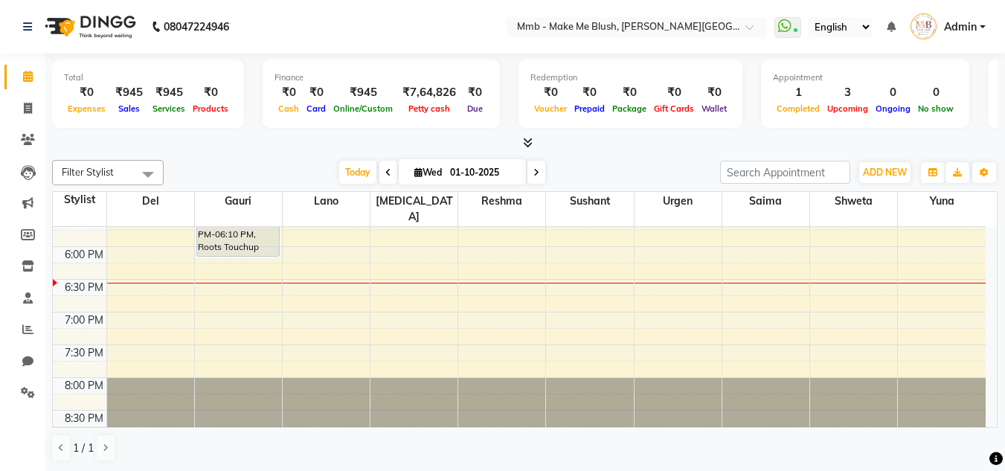
click at [539, 172] on span at bounding box center [537, 172] width 18 height 23
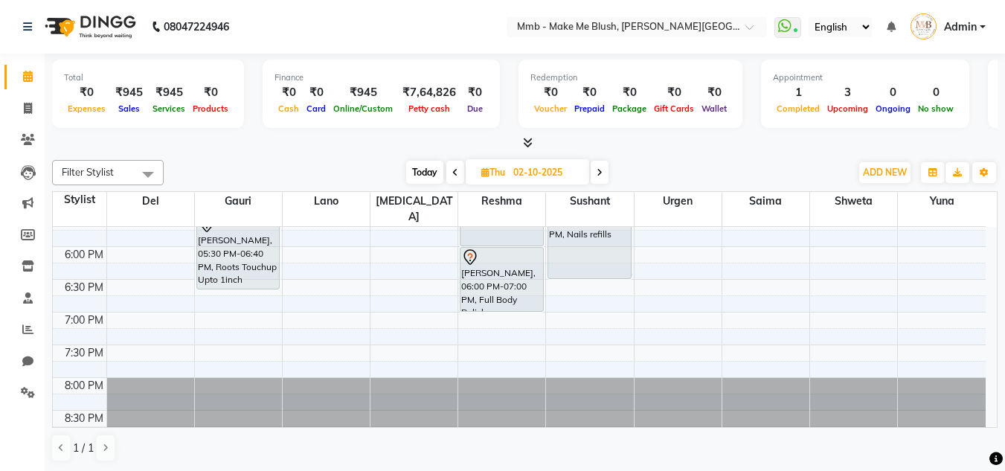
click at [450, 173] on span at bounding box center [456, 172] width 18 height 23
type input "01-10-2025"
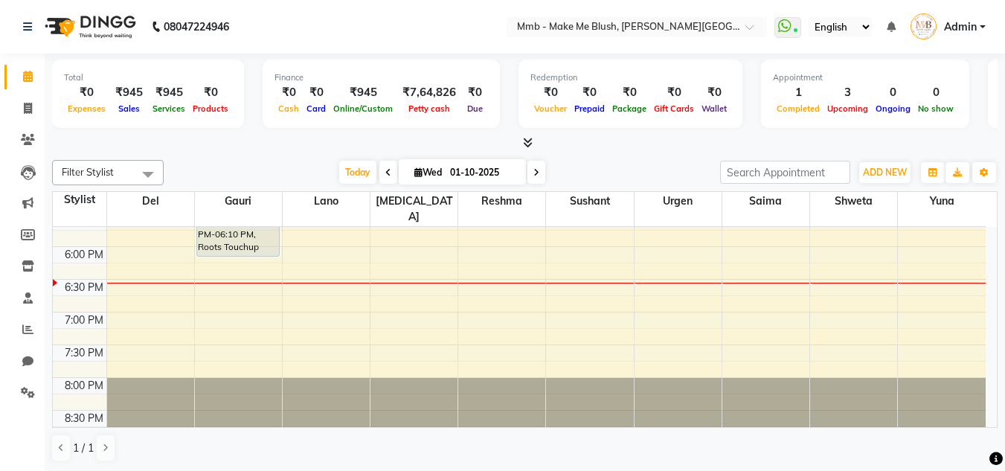
click at [426, 171] on span "Wed" at bounding box center [428, 172] width 35 height 11
select select "10"
select select "2025"
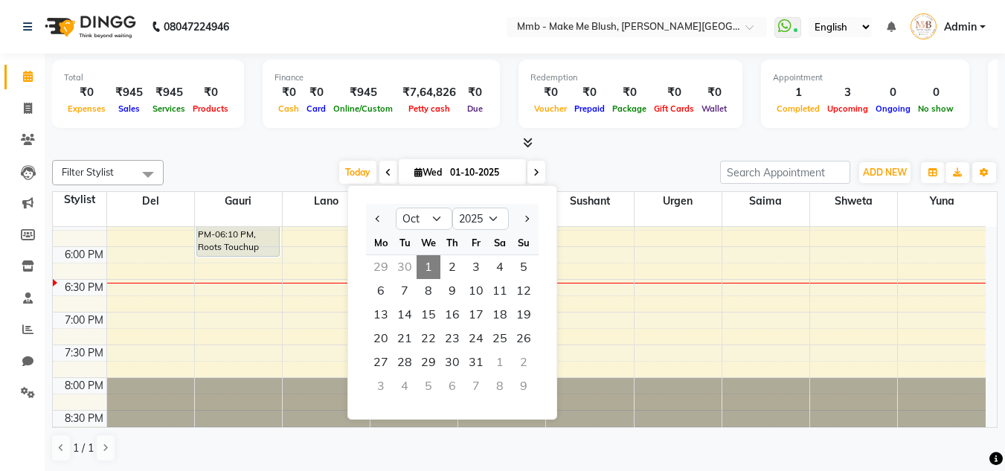
click at [380, 176] on span at bounding box center [389, 172] width 18 height 23
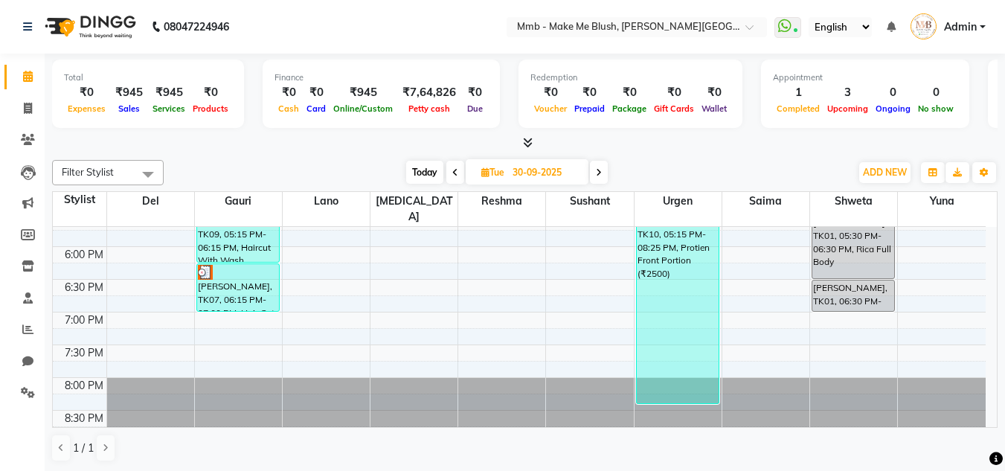
click at [597, 166] on span at bounding box center [599, 172] width 18 height 23
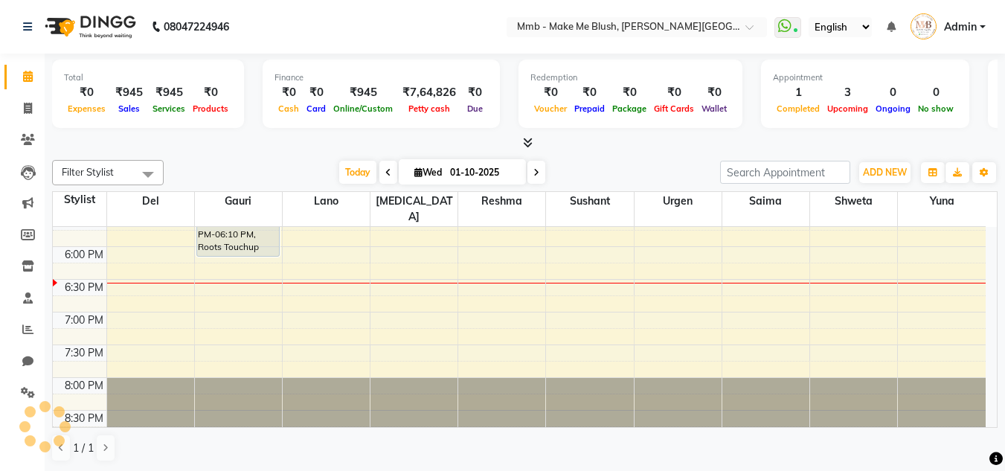
click at [540, 170] on span at bounding box center [537, 172] width 18 height 23
type input "02-10-2025"
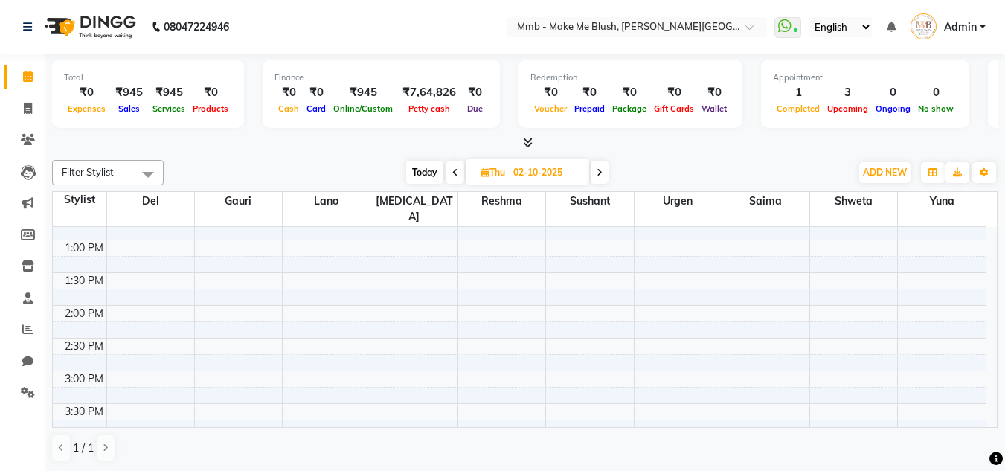
scroll to position [0, 0]
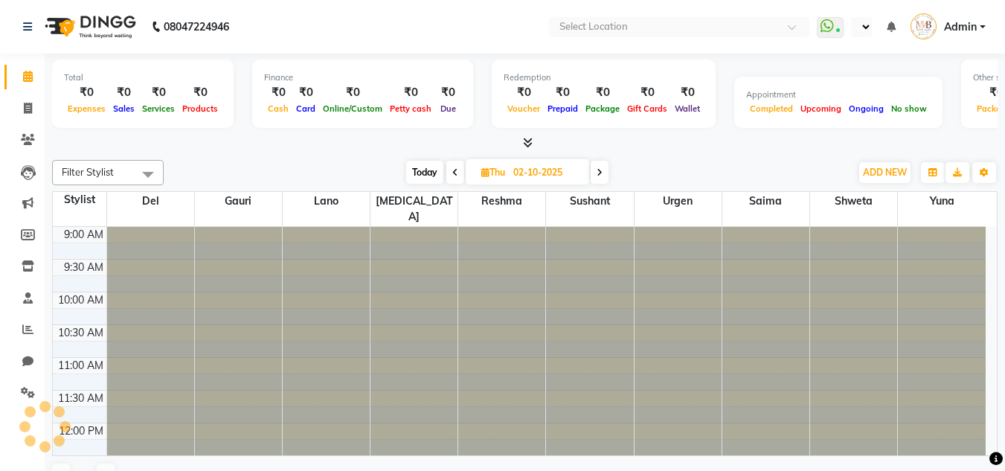
select select "en"
